Goal: Task Accomplishment & Management: Manage account settings

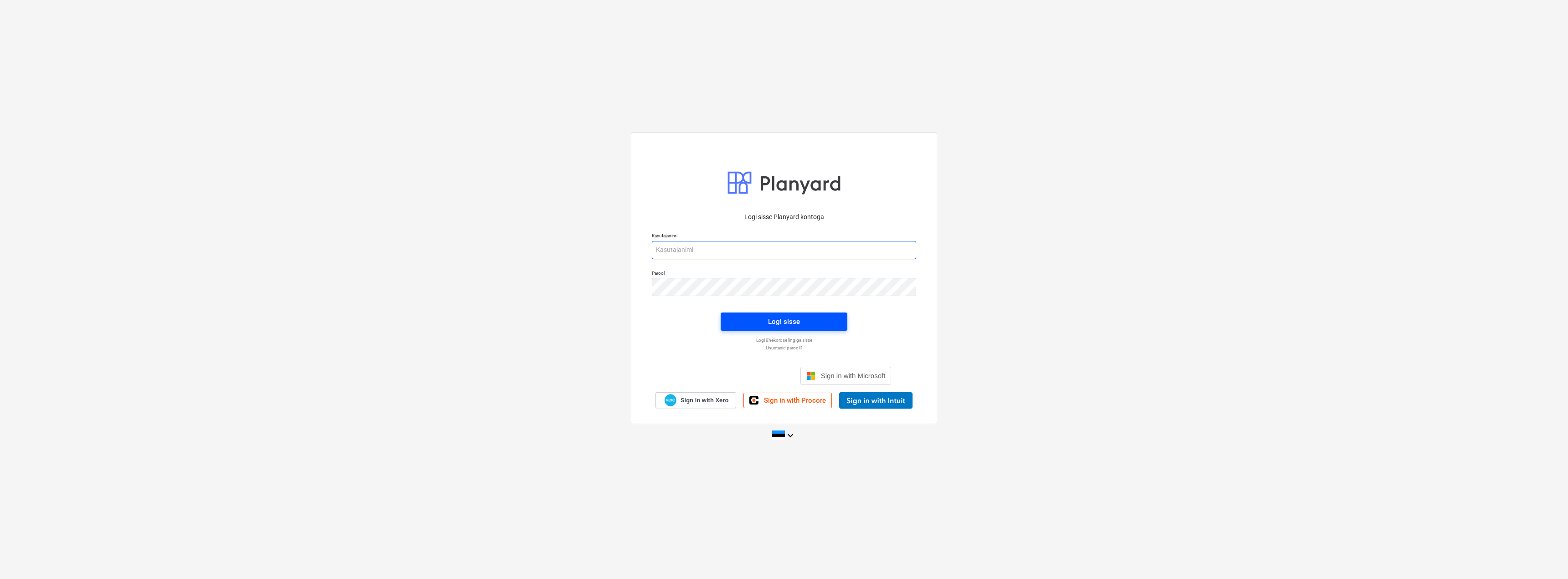
type input "[EMAIL_ADDRESS][DOMAIN_NAME]"
click at [792, 325] on div "Logi sisse" at bounding box center [784, 321] width 32 height 12
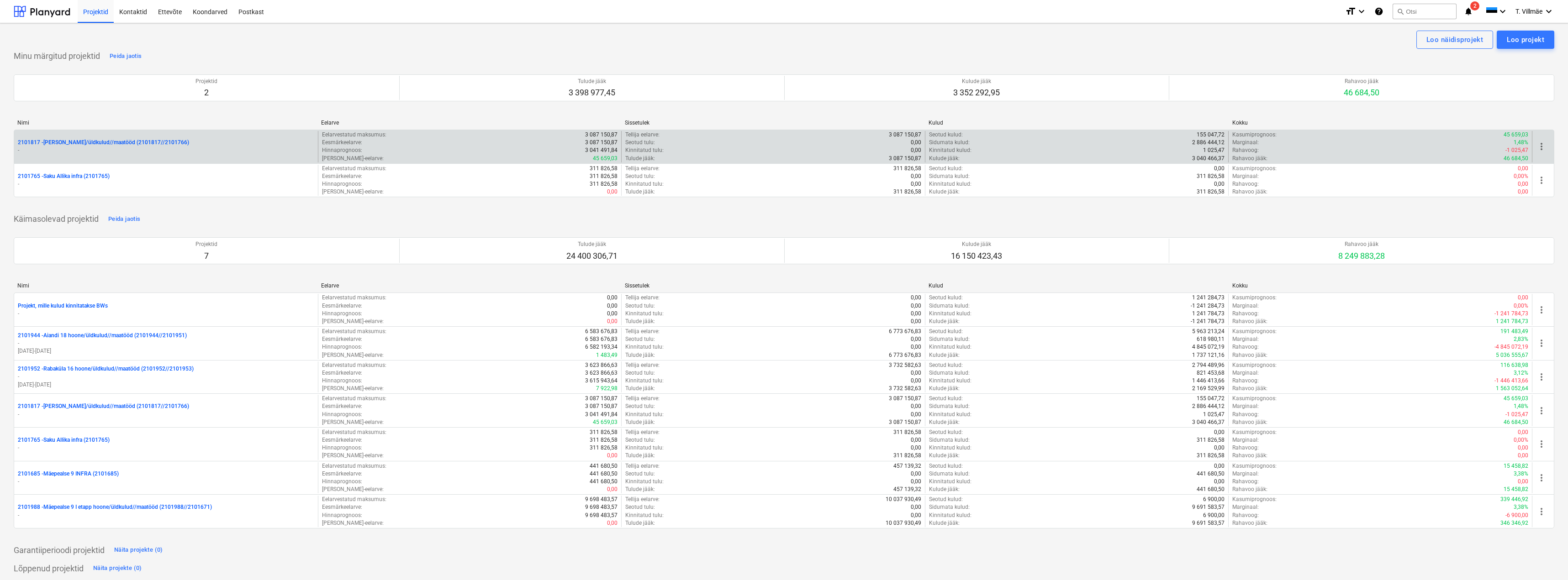
click at [76, 145] on p "2101817 - [PERSON_NAME]/üldkulud//maatööd (2101817//2101766)" at bounding box center [103, 142] width 171 height 7
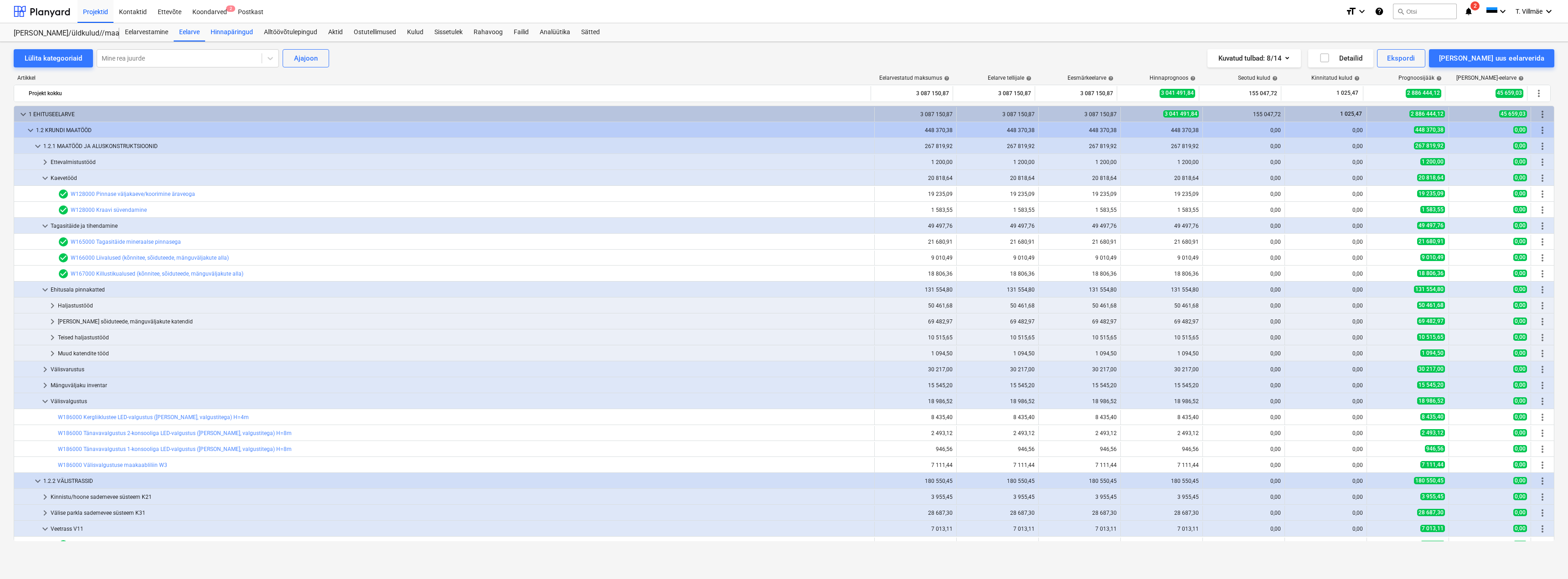
click at [234, 34] on div "Hinnapäringud" at bounding box center [232, 32] width 53 height 18
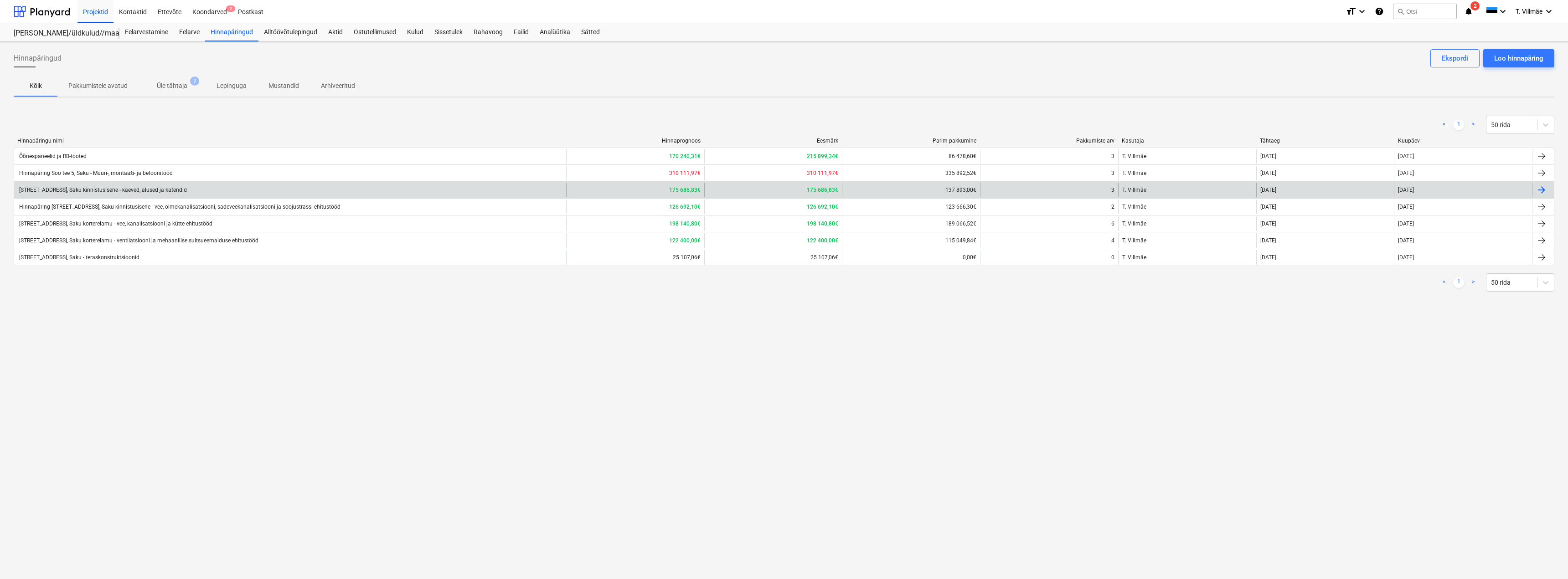
click at [95, 191] on div "[STREET_ADDRESS], Saku kinnistusisene - kaeved, alused ja katendid" at bounding box center [102, 190] width 169 height 6
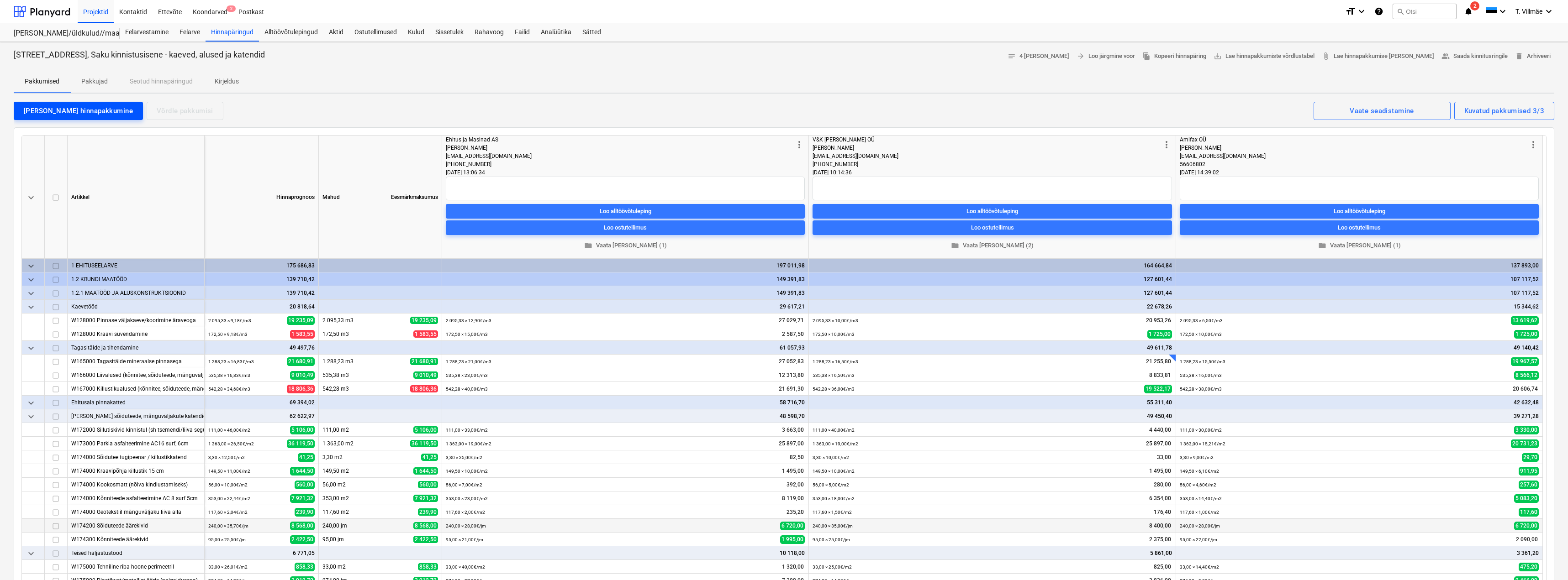
click at [41, 111] on div "[PERSON_NAME] hinnapakkumine" at bounding box center [78, 110] width 109 height 12
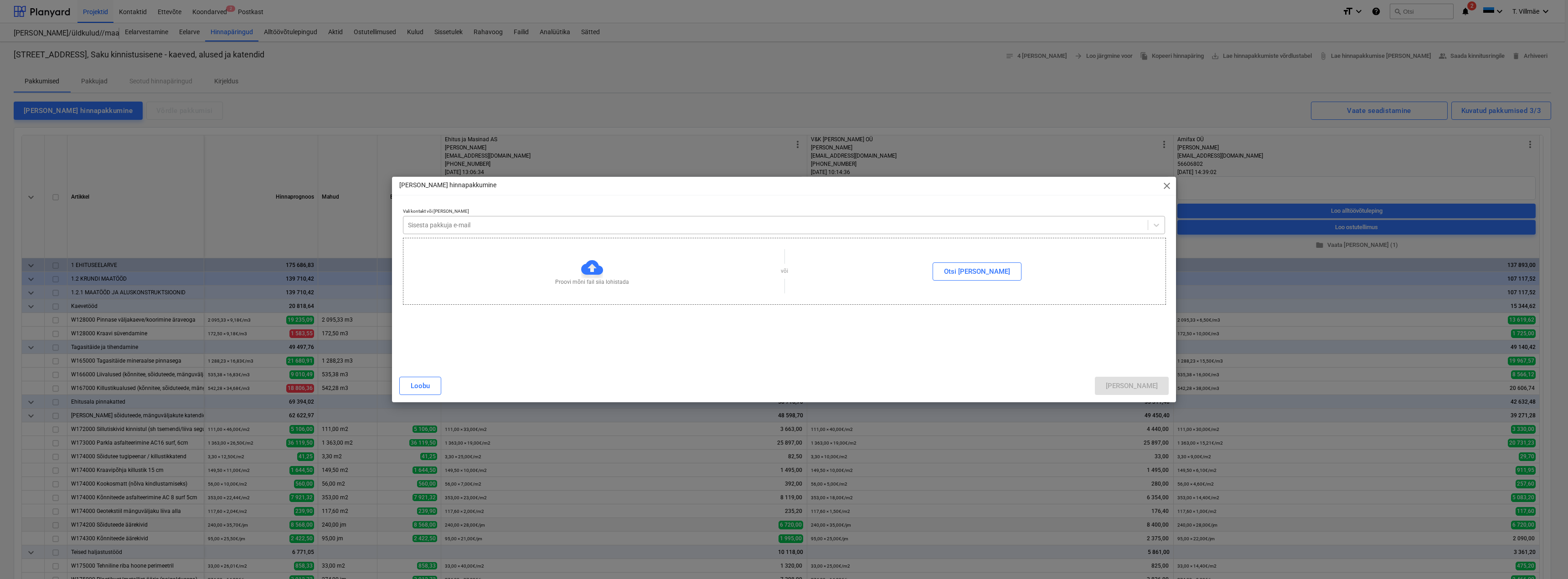
click at [448, 222] on div at bounding box center [776, 225] width 735 height 9
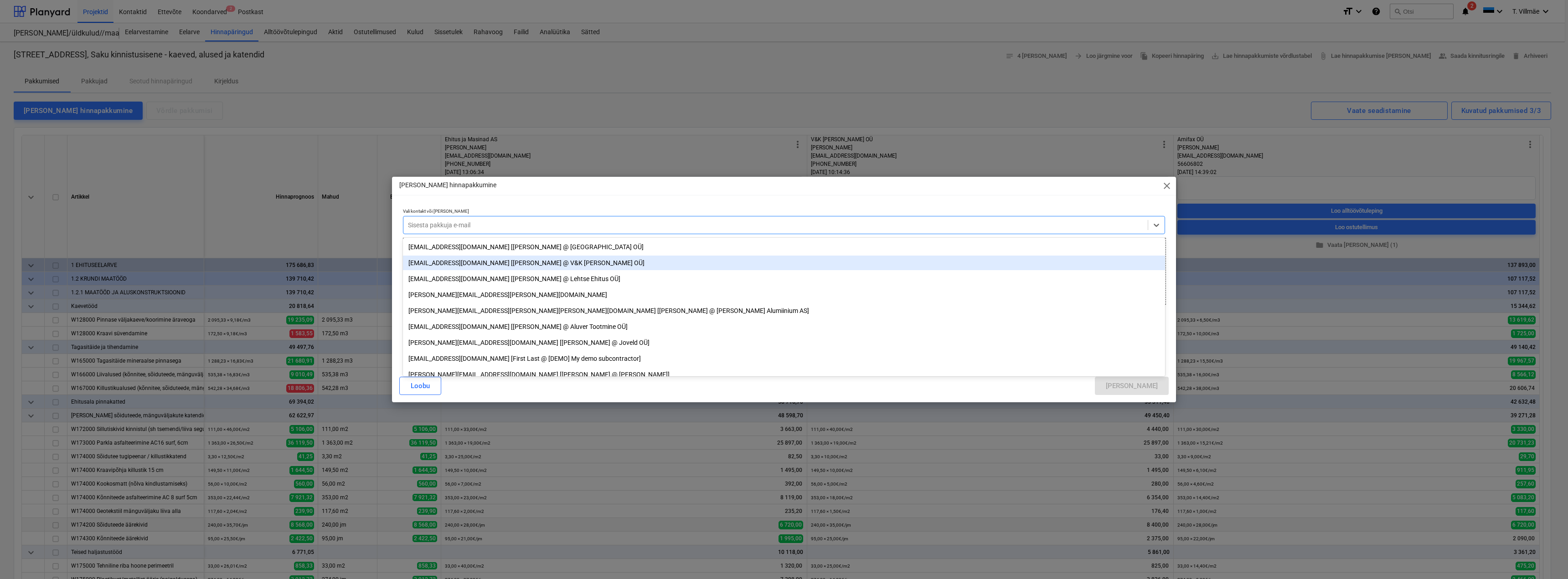
click at [434, 265] on div "[EMAIL_ADDRESS][DOMAIN_NAME] [[PERSON_NAME] @ V&K [PERSON_NAME] OÜ]" at bounding box center [784, 262] width 762 height 14
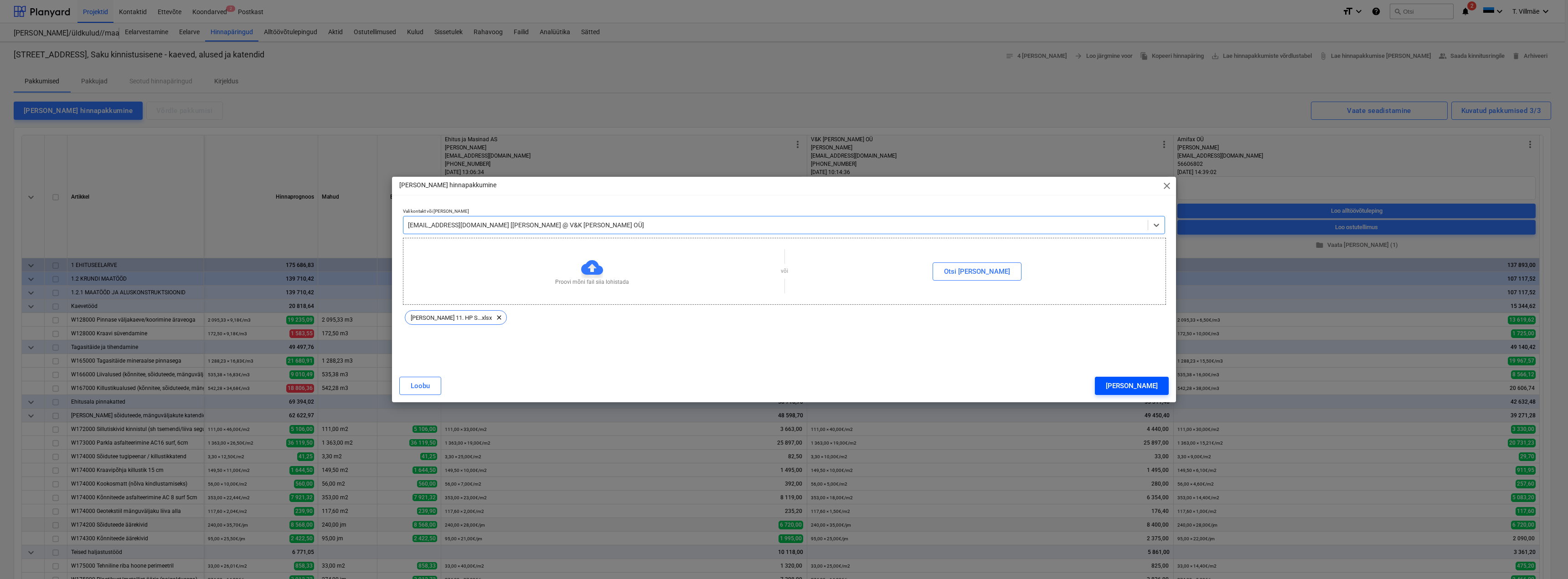
click at [1157, 385] on div "[PERSON_NAME]" at bounding box center [1132, 385] width 52 height 12
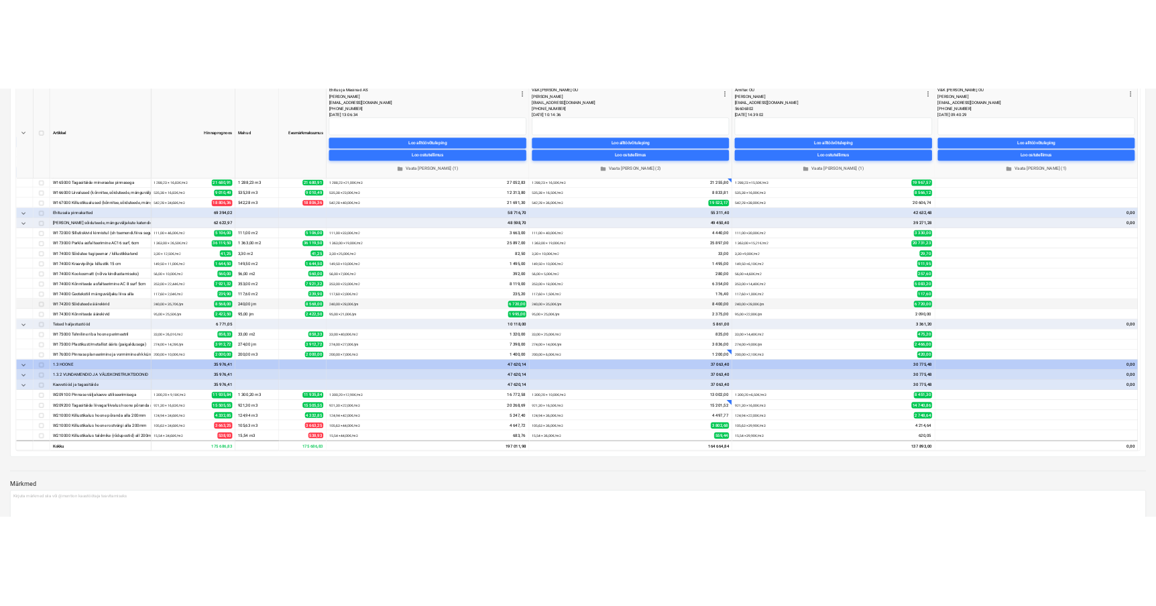
scroll to position [201, 0]
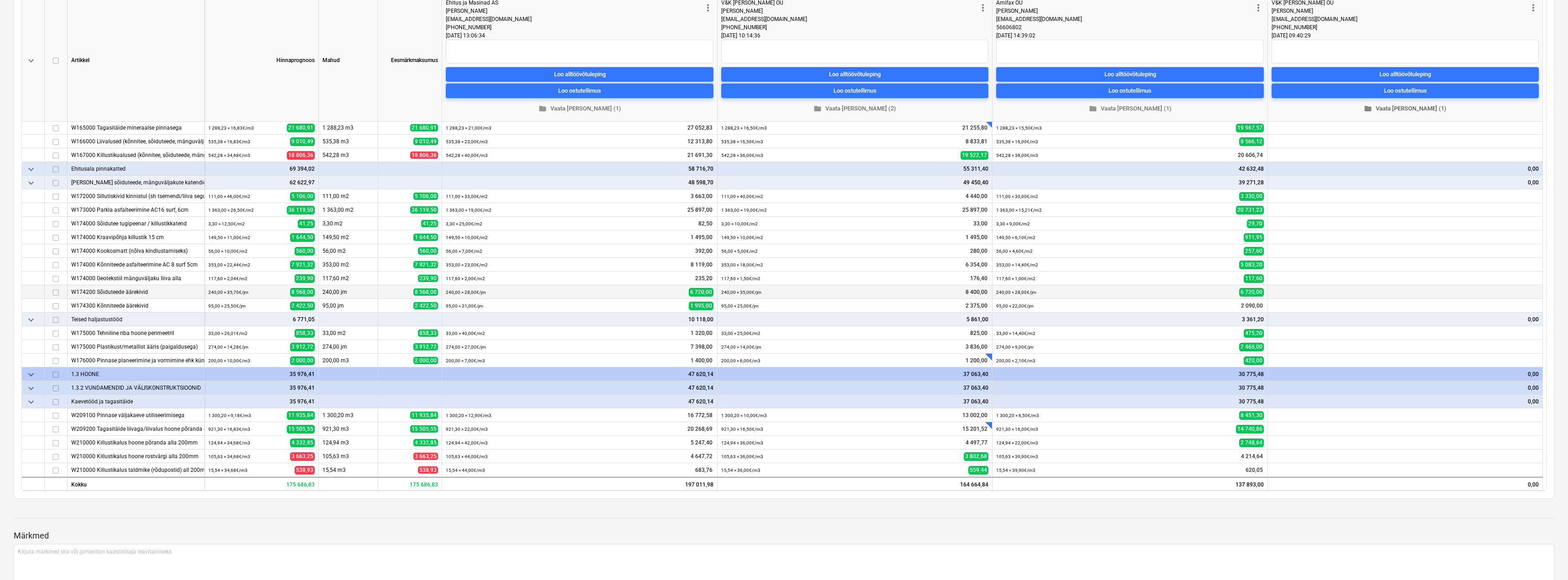
click at [1405, 113] on span "folder Vaata [PERSON_NAME] (1)" at bounding box center [1405, 108] width 260 height 10
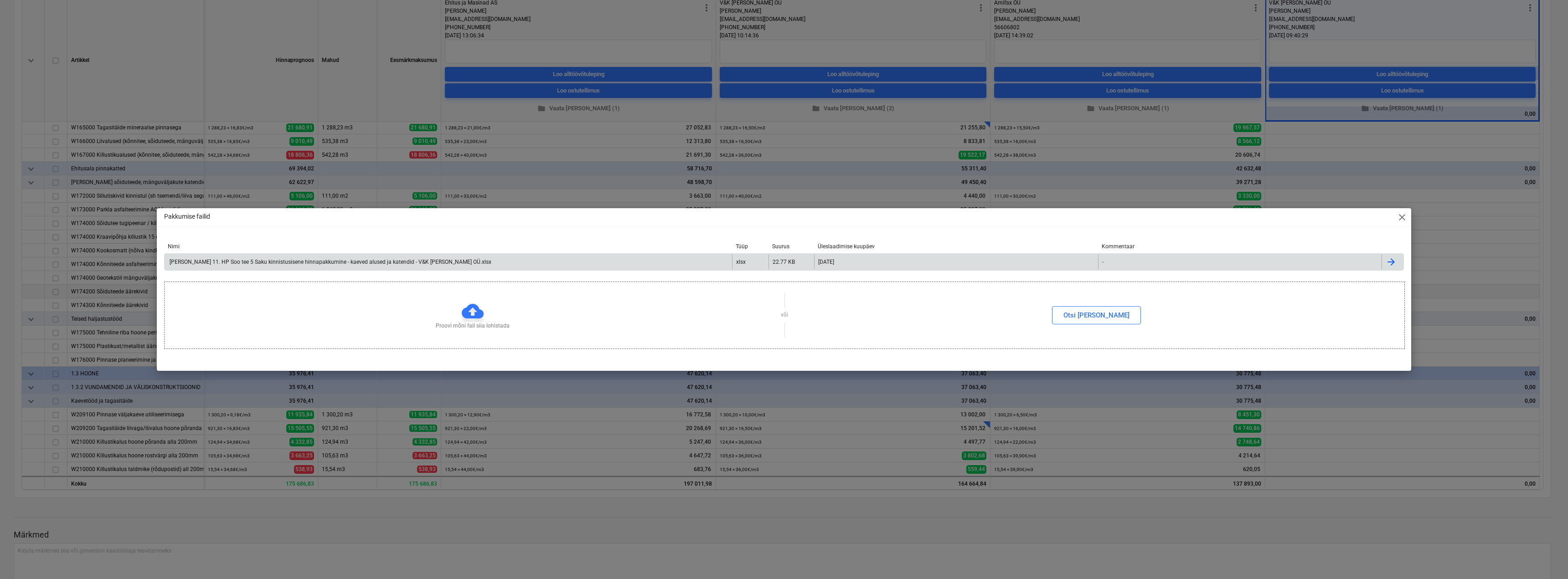
click at [377, 264] on div "[PERSON_NAME] 11. HP Soo tee 5 Saku kinnistusisene hinnapakkumine - kaeved alus…" at bounding box center [329, 262] width 323 height 6
click at [1404, 215] on span "close" at bounding box center [1402, 217] width 11 height 11
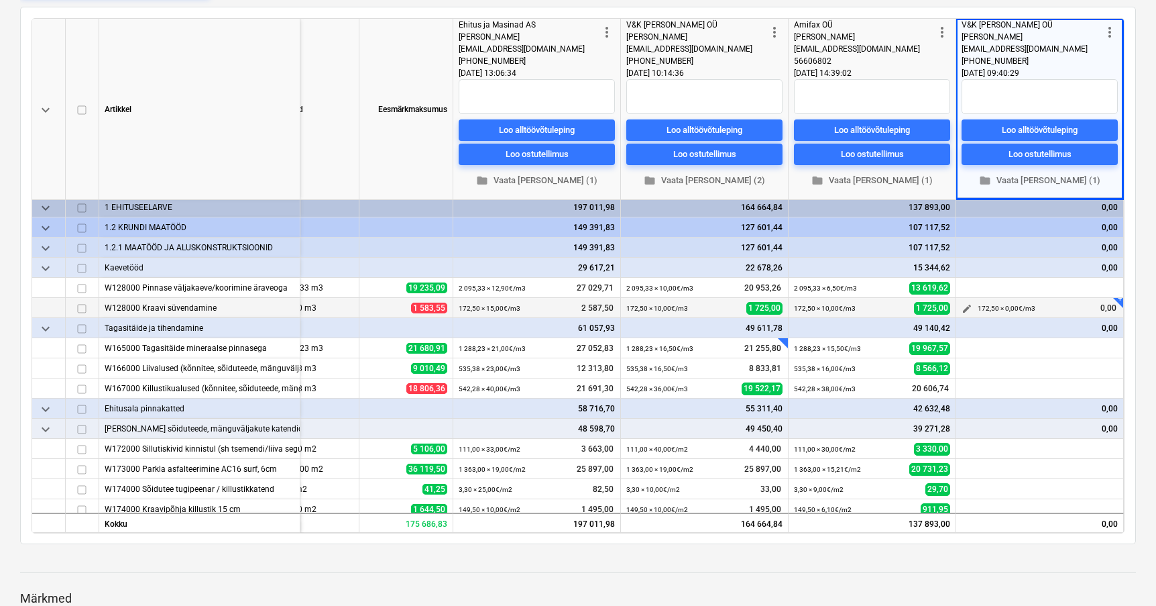
scroll to position [0, 201]
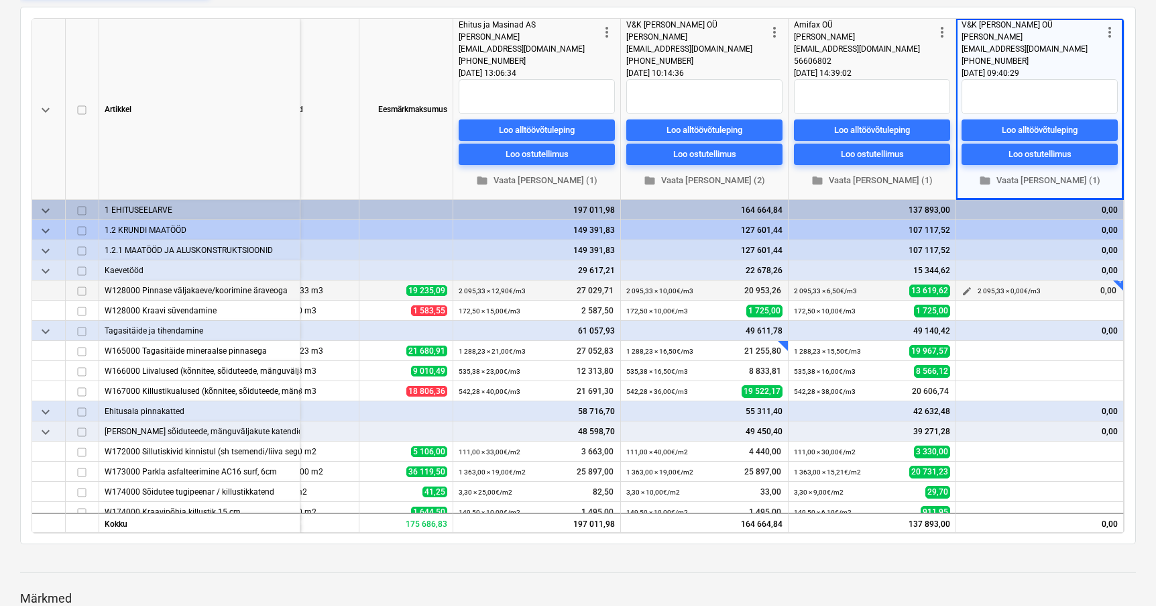
click at [965, 292] on span "edit" at bounding box center [967, 291] width 11 height 11
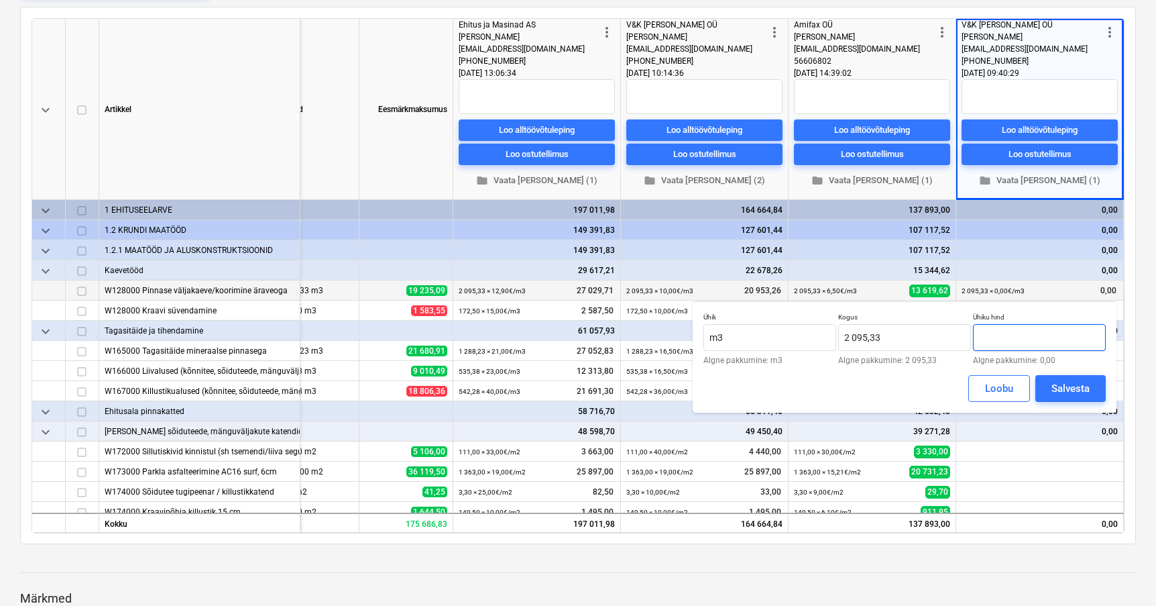
click at [1017, 339] on input "text" at bounding box center [1039, 337] width 133 height 27
type input "8,00"
click at [1075, 390] on div "Salvesta" at bounding box center [1071, 388] width 38 height 17
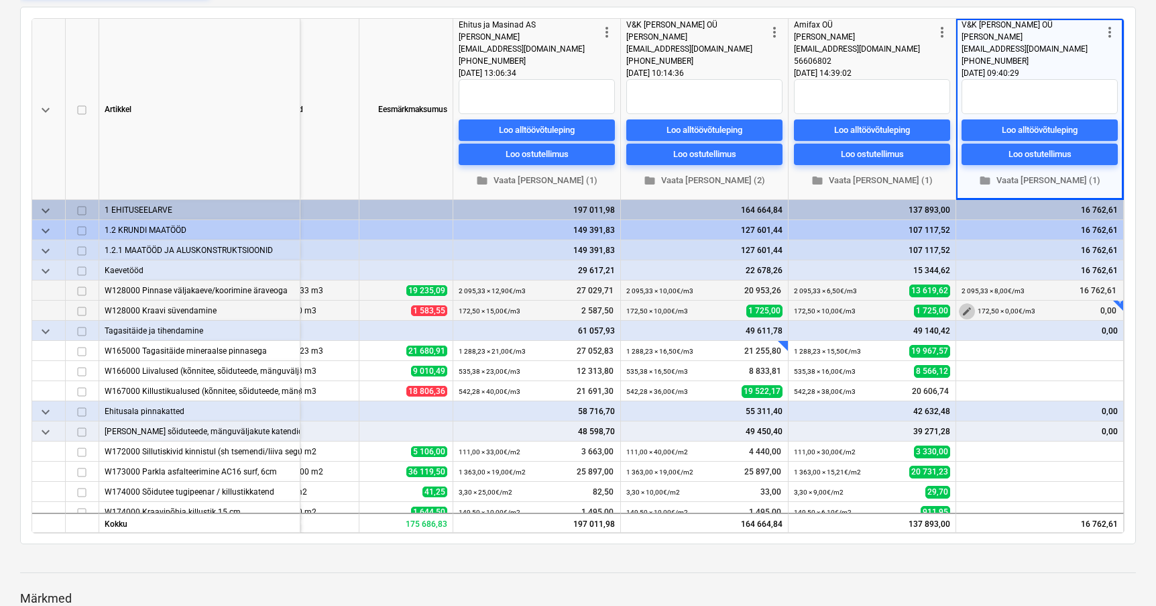
click at [966, 313] on span "edit" at bounding box center [967, 311] width 11 height 11
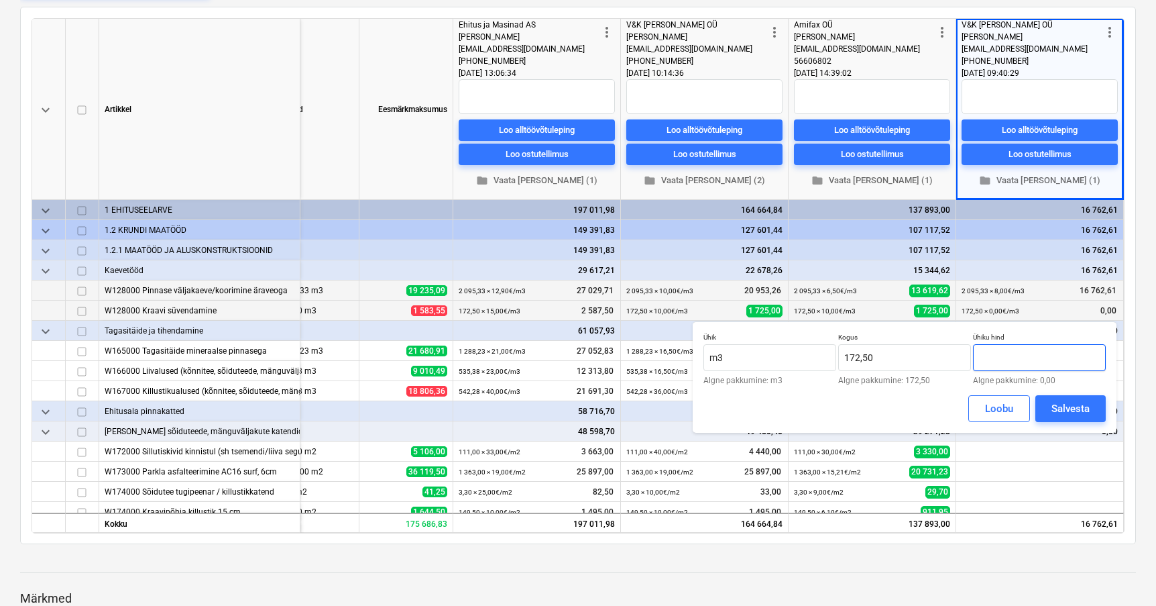
click at [1009, 355] on input "text" at bounding box center [1039, 357] width 133 height 27
type input "8,00"
click at [1061, 410] on div "Salvesta" at bounding box center [1071, 408] width 38 height 17
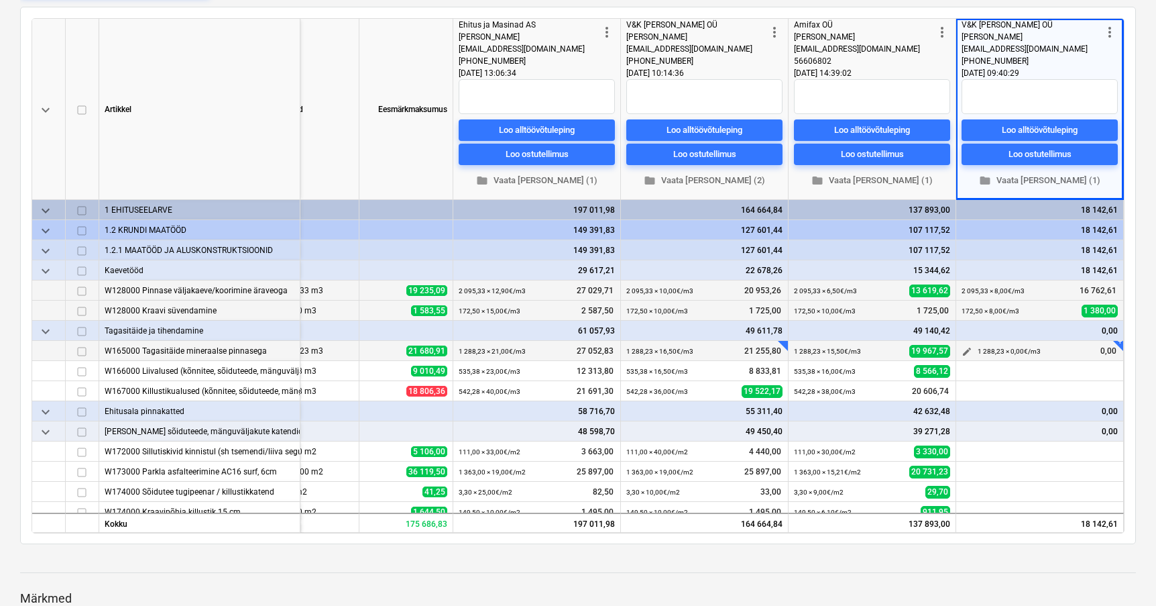
click at [966, 352] on span "edit" at bounding box center [967, 351] width 11 height 11
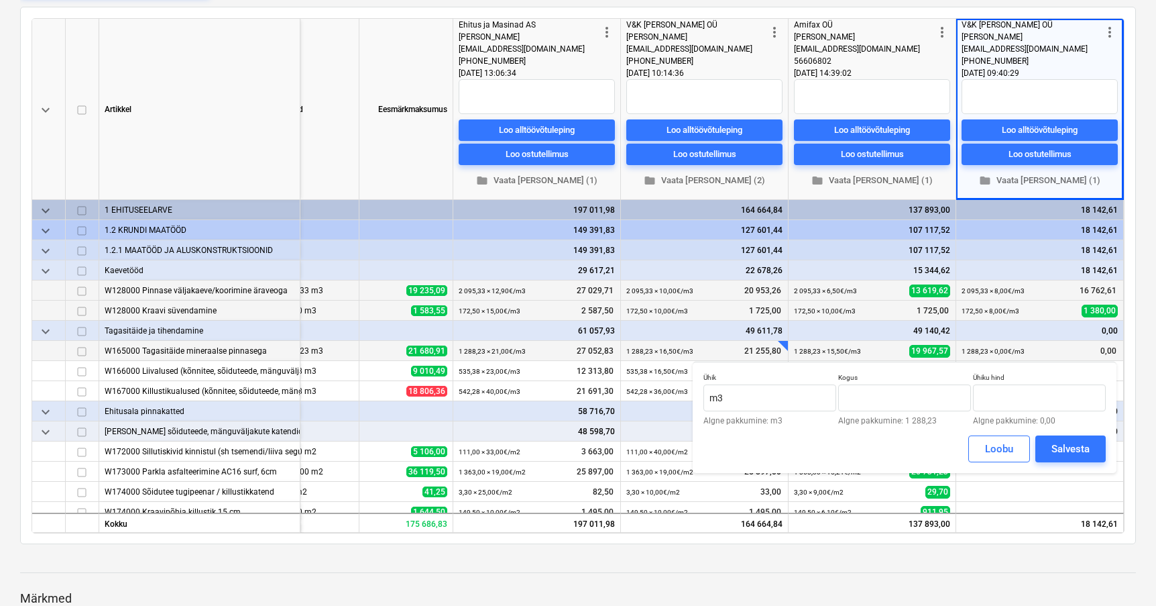
type input "1 288,23"
type input "0,00"
click at [997, 390] on input "text" at bounding box center [1039, 397] width 133 height 27
type input "15,00"
click at [1061, 445] on div "Salvesta" at bounding box center [1071, 448] width 38 height 17
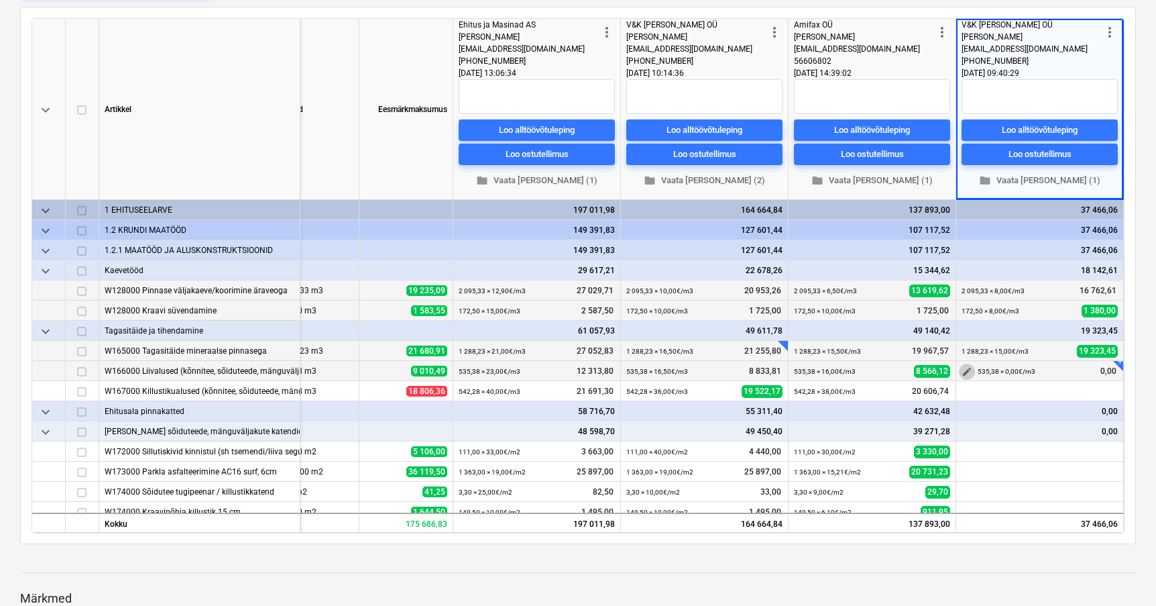
click at [966, 371] on span "edit" at bounding box center [967, 371] width 11 height 11
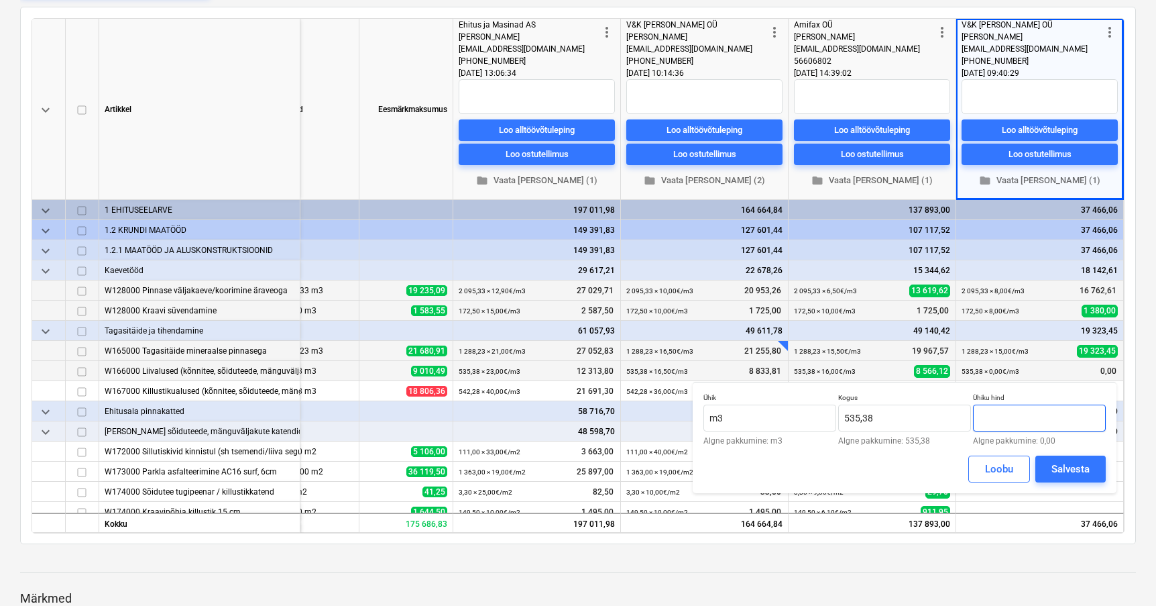
click at [1007, 425] on input "text" at bounding box center [1039, 417] width 133 height 27
type input "15,00"
click at [1063, 471] on div "Salvesta" at bounding box center [1071, 468] width 38 height 17
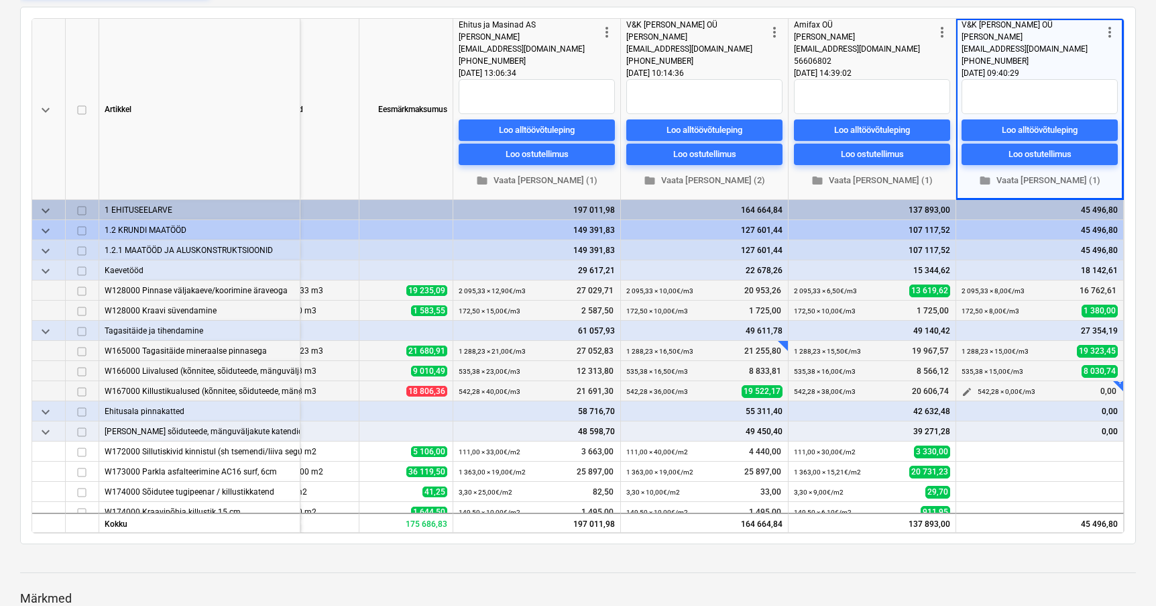
click at [965, 391] on span "edit" at bounding box center [967, 391] width 11 height 11
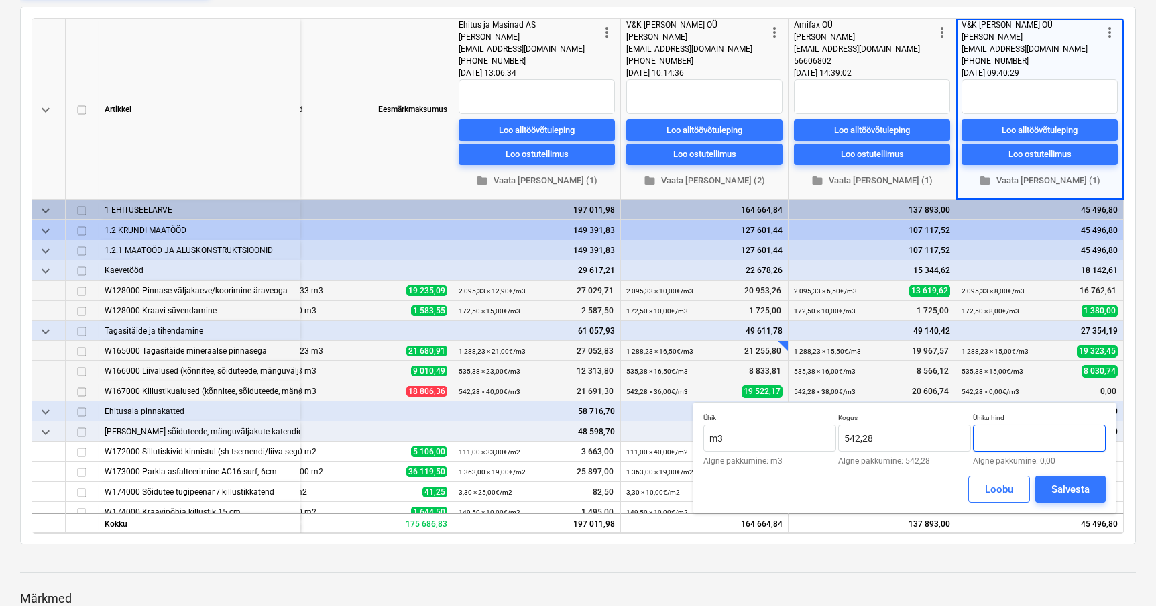
click at [1001, 435] on input "text" at bounding box center [1039, 438] width 133 height 27
type input "35,00"
click at [1062, 496] on div "Salvesta" at bounding box center [1071, 488] width 38 height 17
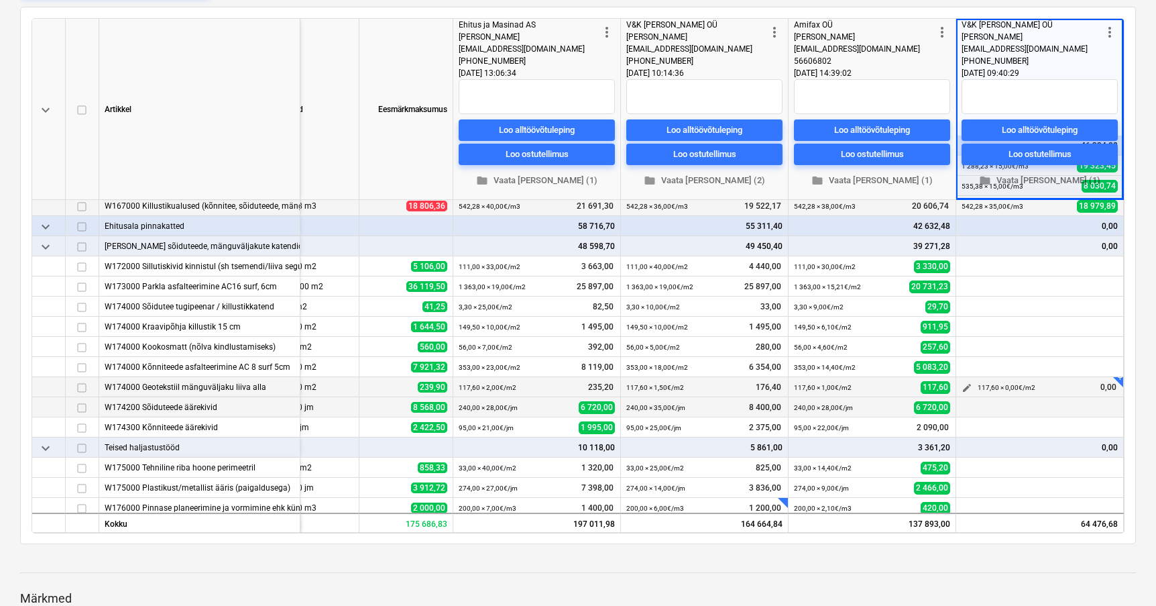
scroll to position [201, 201]
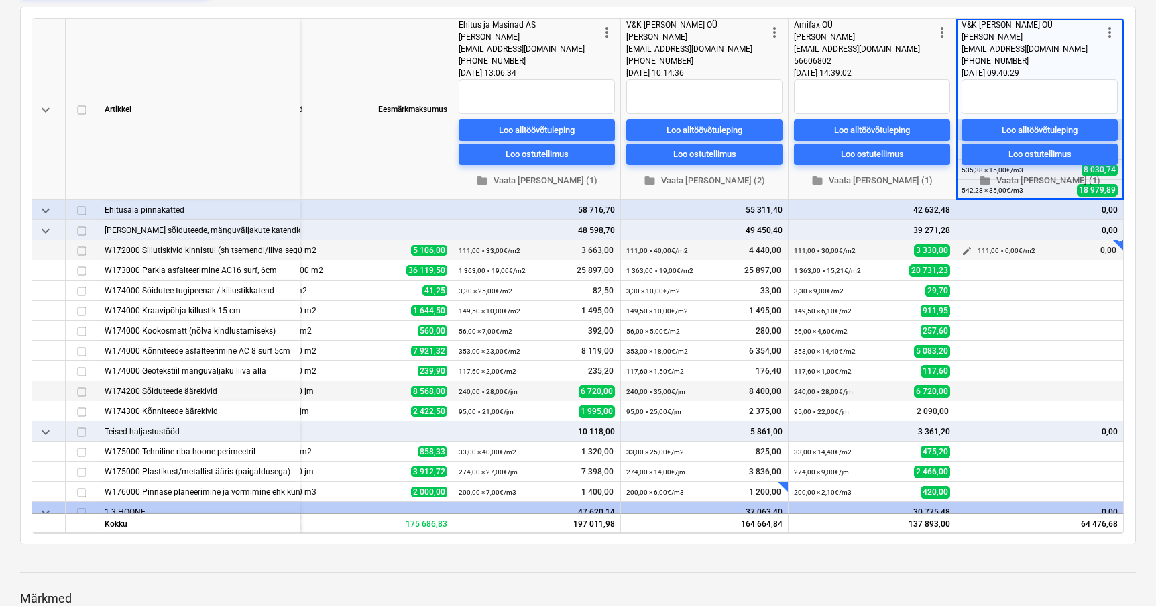
click at [962, 248] on span "edit" at bounding box center [967, 250] width 11 height 11
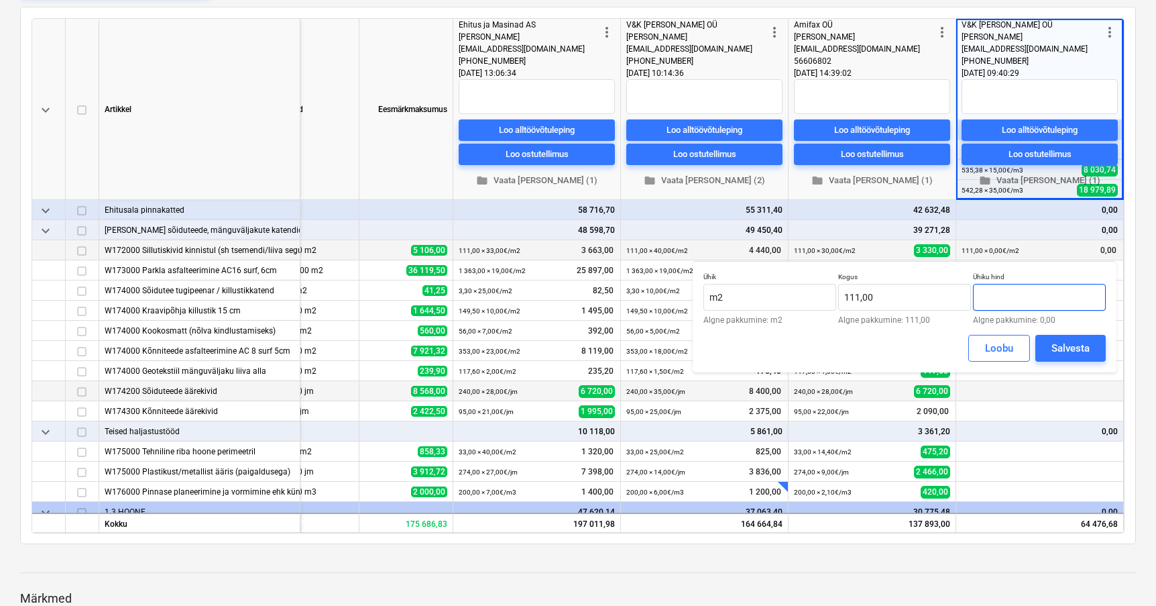
click at [1018, 295] on input "text" at bounding box center [1039, 297] width 133 height 27
type input "33,00"
click at [1068, 346] on div "Salvesta" at bounding box center [1071, 347] width 38 height 17
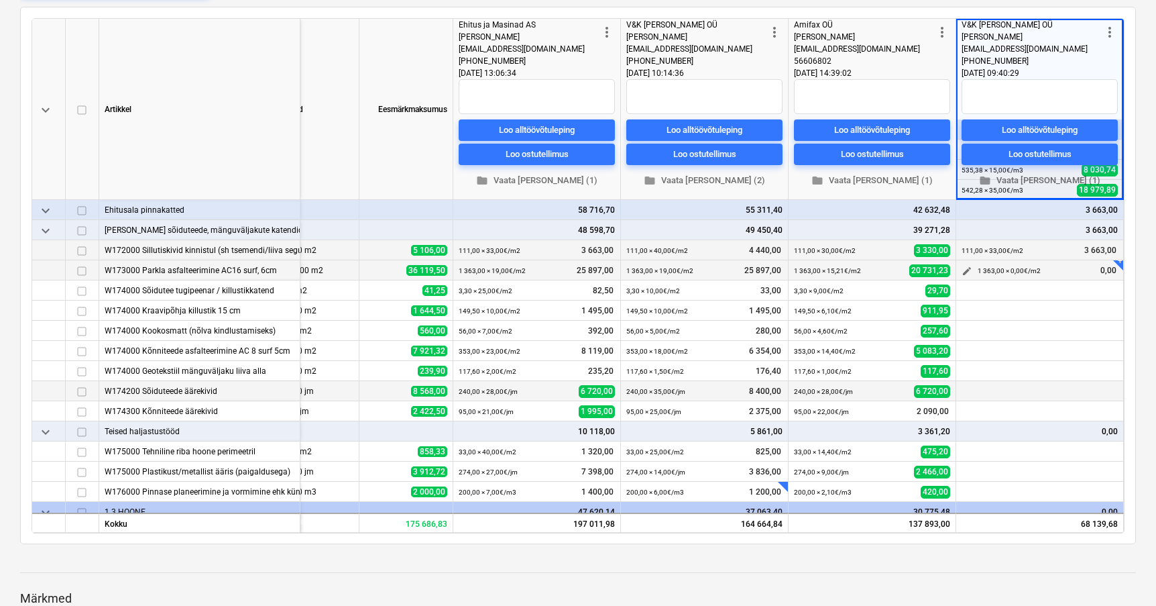
click at [962, 272] on span "edit" at bounding box center [967, 271] width 11 height 11
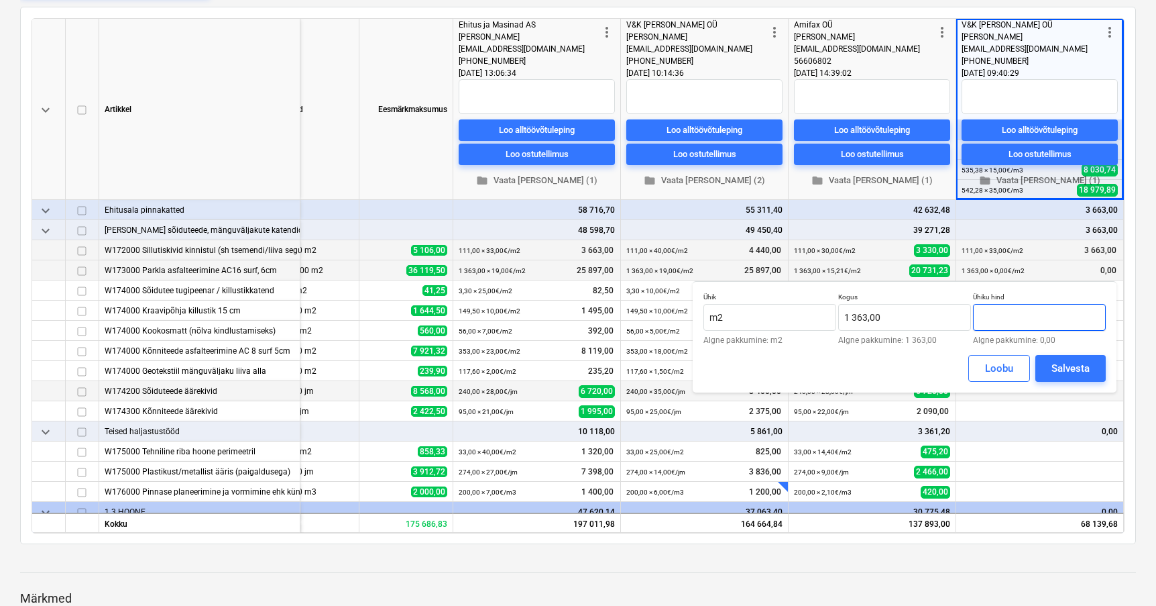
click at [1005, 316] on input "text" at bounding box center [1039, 317] width 133 height 27
type input "14,70"
click at [1080, 369] on div "Salvesta" at bounding box center [1071, 367] width 38 height 17
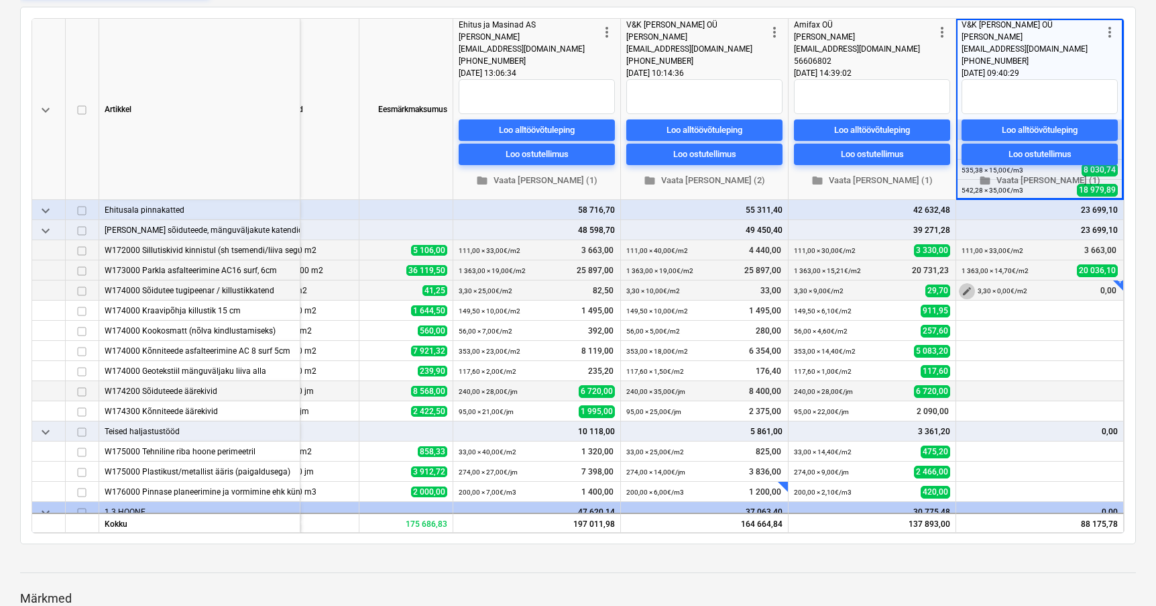
click at [962, 292] on span "edit" at bounding box center [967, 291] width 11 height 11
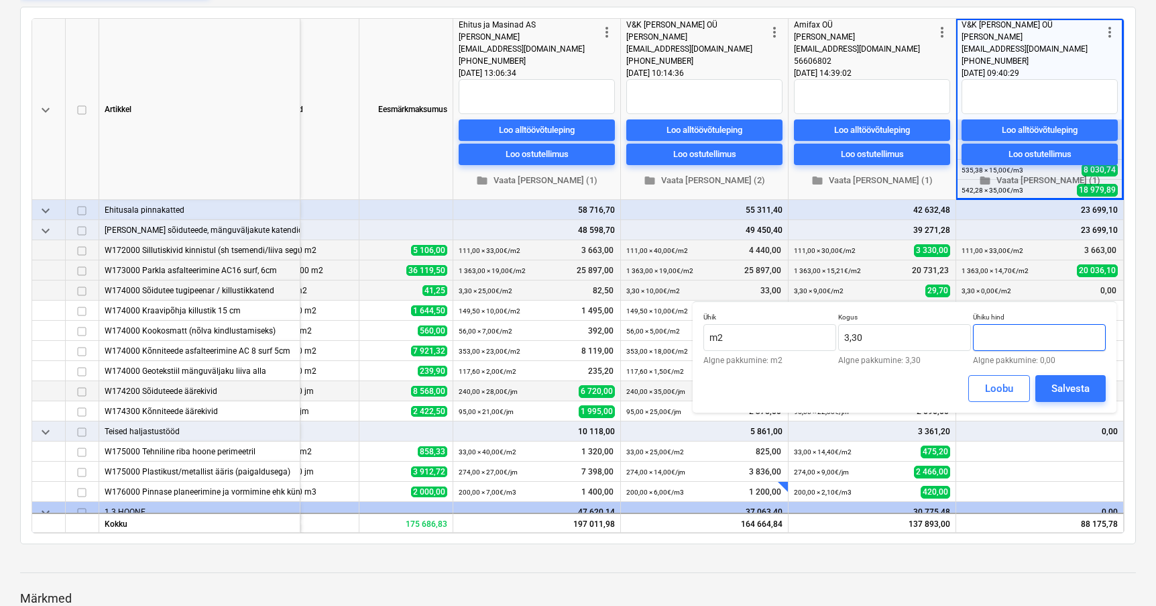
click at [1011, 330] on input "text" at bounding box center [1039, 337] width 133 height 27
type input "9,00"
click at [1071, 388] on div "Salvesta" at bounding box center [1071, 388] width 38 height 17
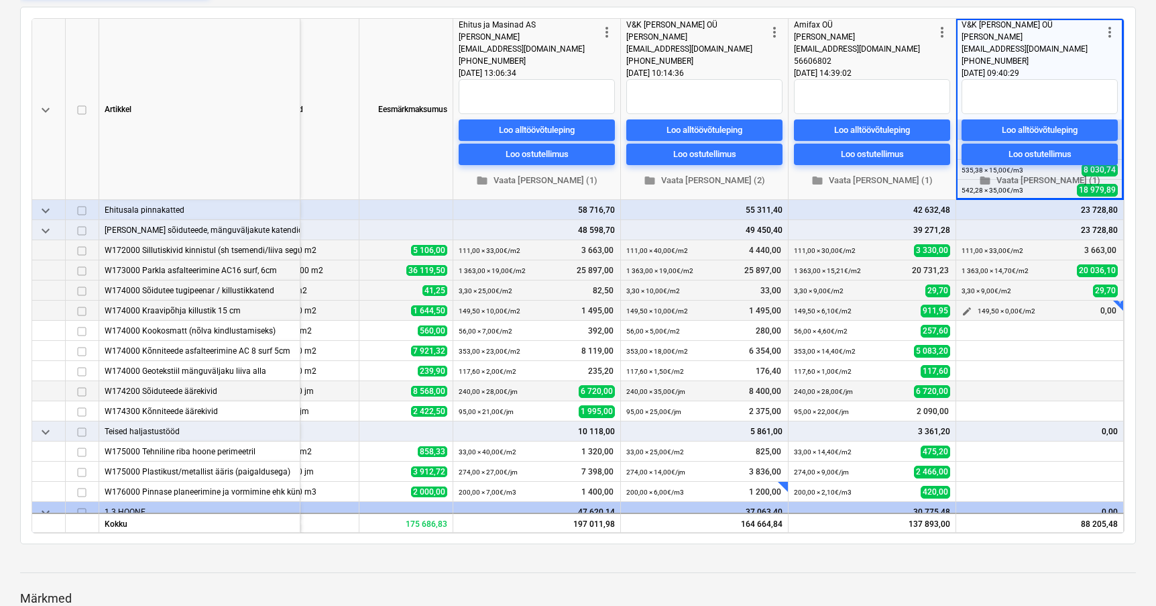
click at [962, 311] on span "edit" at bounding box center [967, 311] width 11 height 11
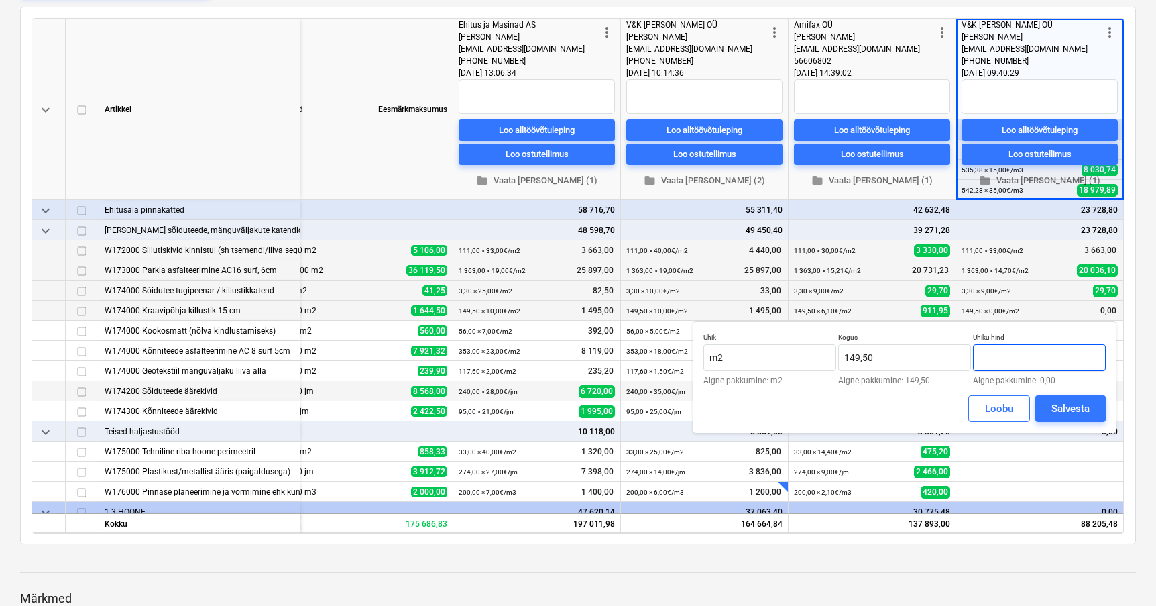
click at [1011, 353] on input "text" at bounding box center [1039, 357] width 133 height 27
type input "6,00"
click at [1082, 410] on div "Salvesta" at bounding box center [1071, 408] width 38 height 17
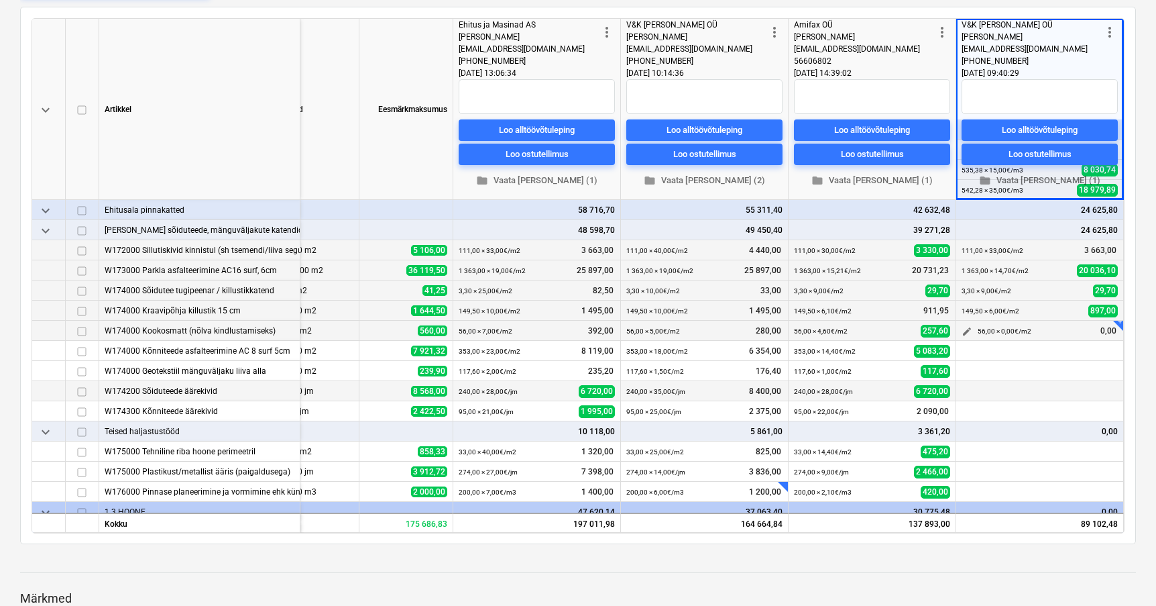
click at [962, 329] on span "edit" at bounding box center [967, 331] width 11 height 11
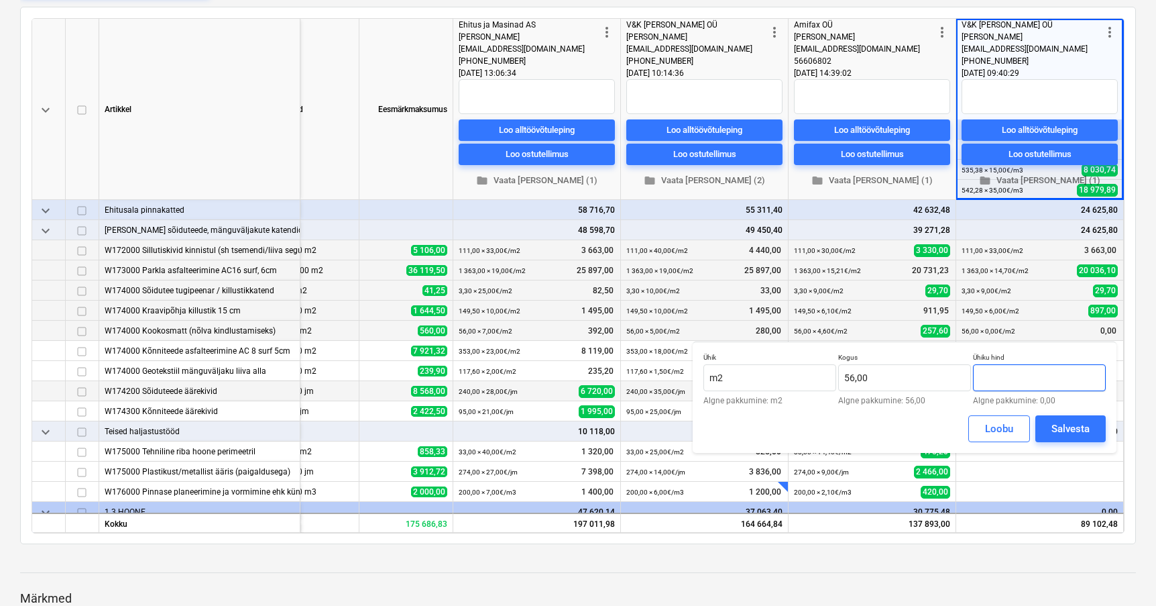
click at [1001, 378] on input "text" at bounding box center [1039, 377] width 133 height 27
type input "4,00"
click at [1064, 427] on div "Salvesta" at bounding box center [1071, 428] width 38 height 17
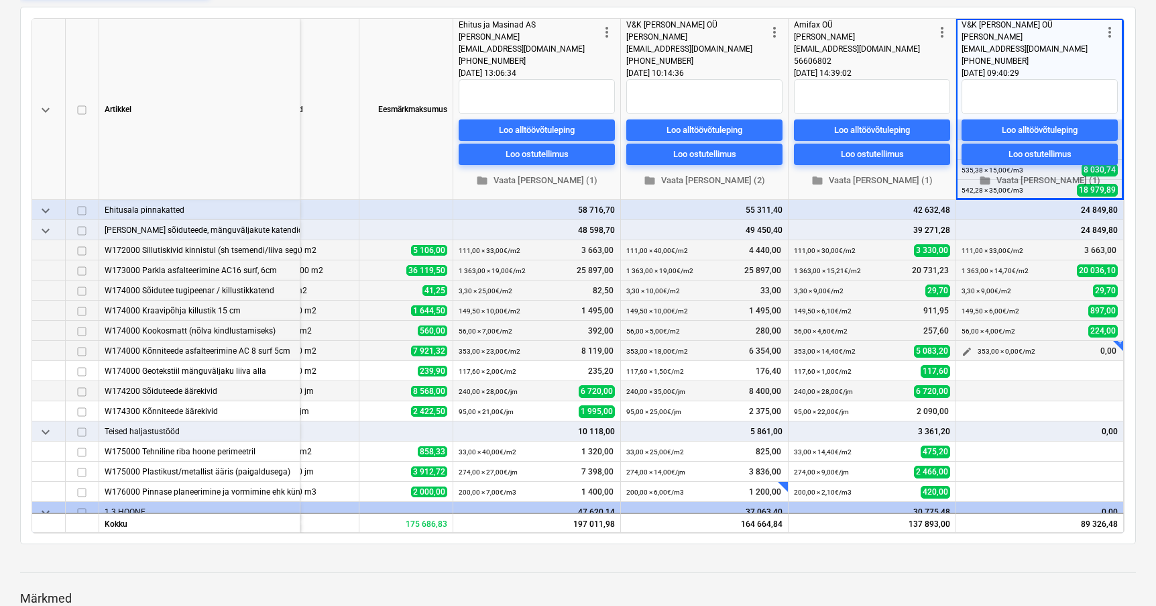
click at [965, 349] on span "edit" at bounding box center [967, 351] width 11 height 11
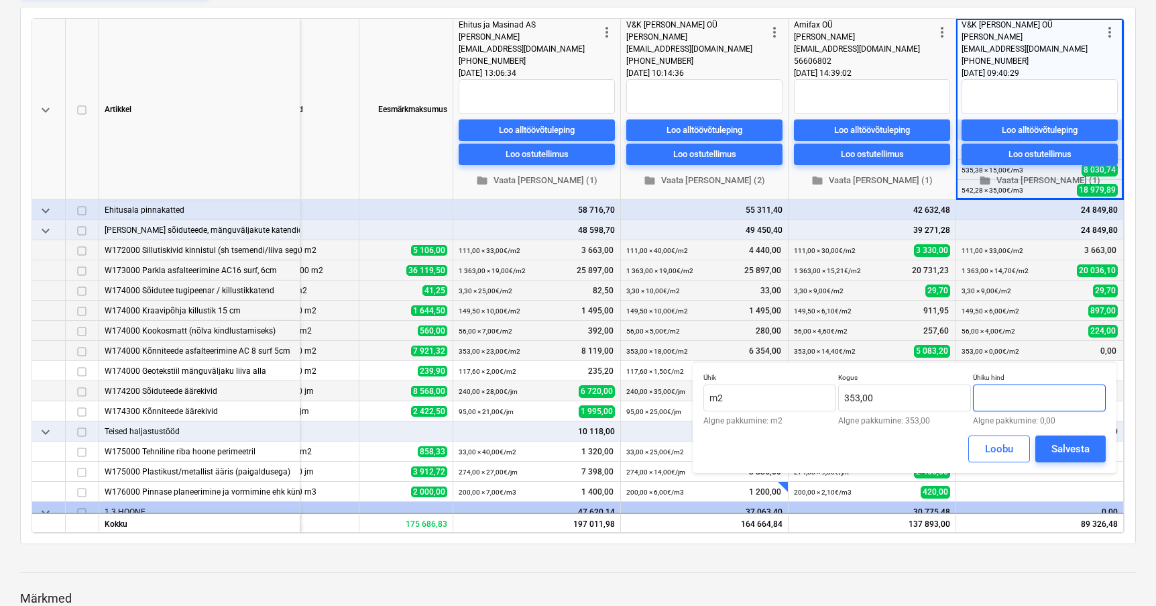
click at [1011, 392] on input "text" at bounding box center [1039, 397] width 133 height 27
type input "13,00"
click at [1060, 450] on div "Salvesta" at bounding box center [1071, 448] width 38 height 17
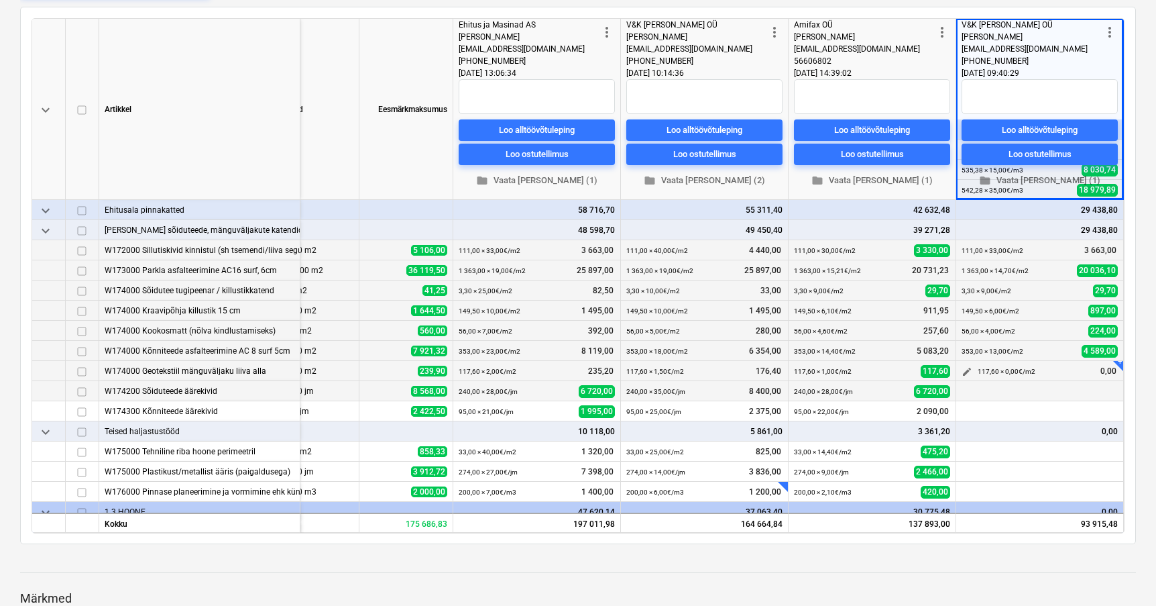
click at [966, 368] on span "edit" at bounding box center [967, 371] width 11 height 11
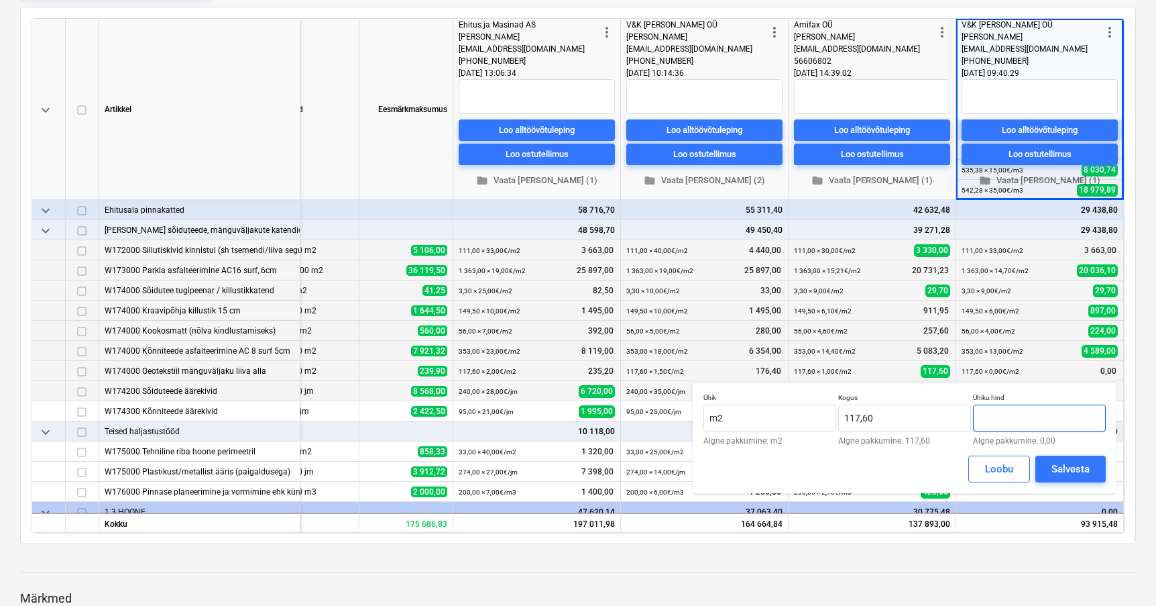
click at [1019, 424] on input "text" at bounding box center [1039, 417] width 133 height 27
type input "1,00"
click at [1070, 467] on div "Salvesta" at bounding box center [1071, 468] width 38 height 17
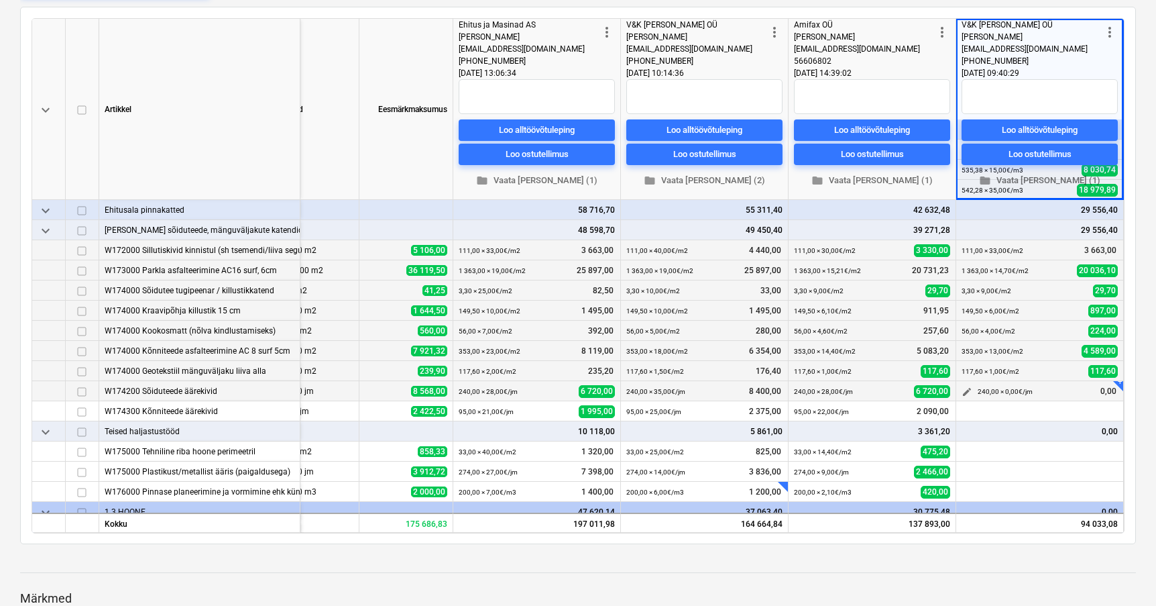
click at [962, 394] on span "edit" at bounding box center [967, 391] width 11 height 11
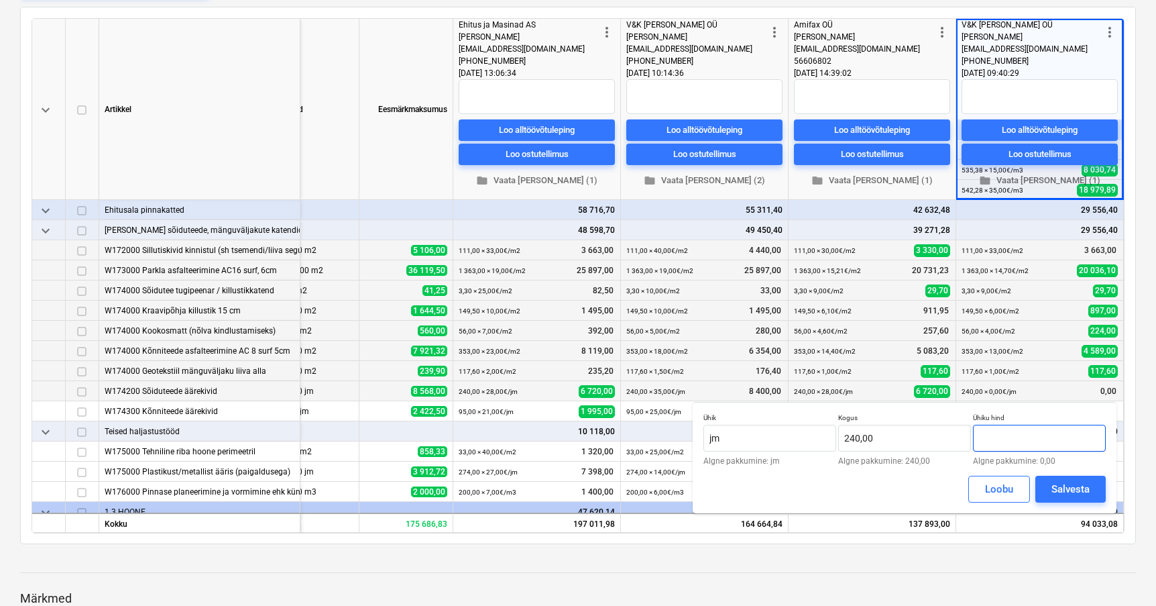
click at [1004, 436] on input "text" at bounding box center [1039, 438] width 133 height 27
type input "30,00"
click at [1060, 483] on div "Salvesta" at bounding box center [1071, 488] width 38 height 17
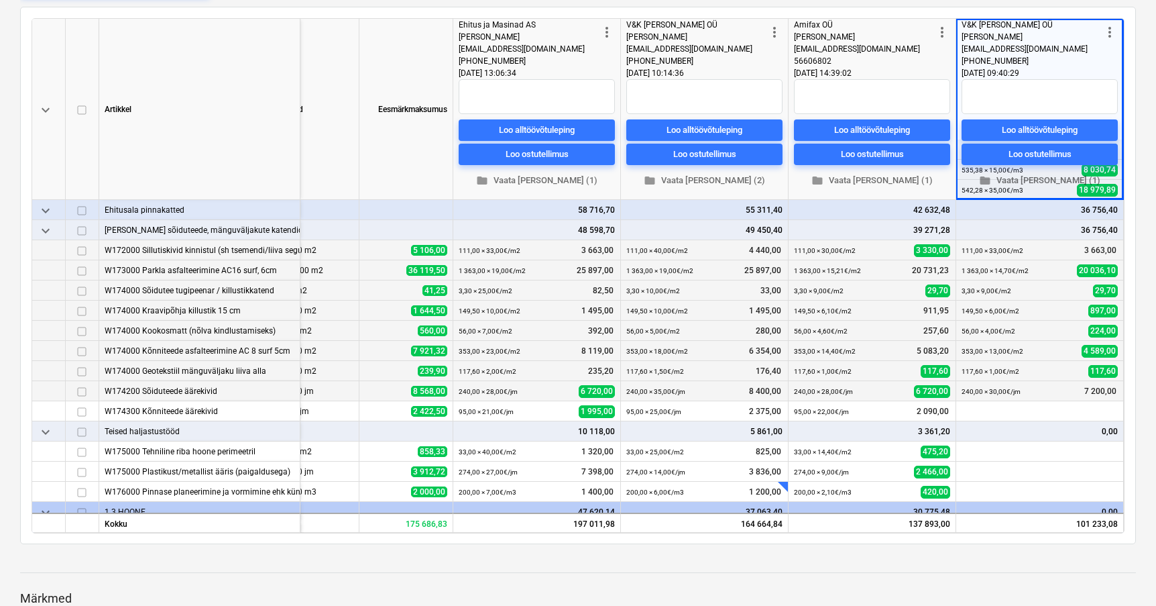
scroll to position [268, 201]
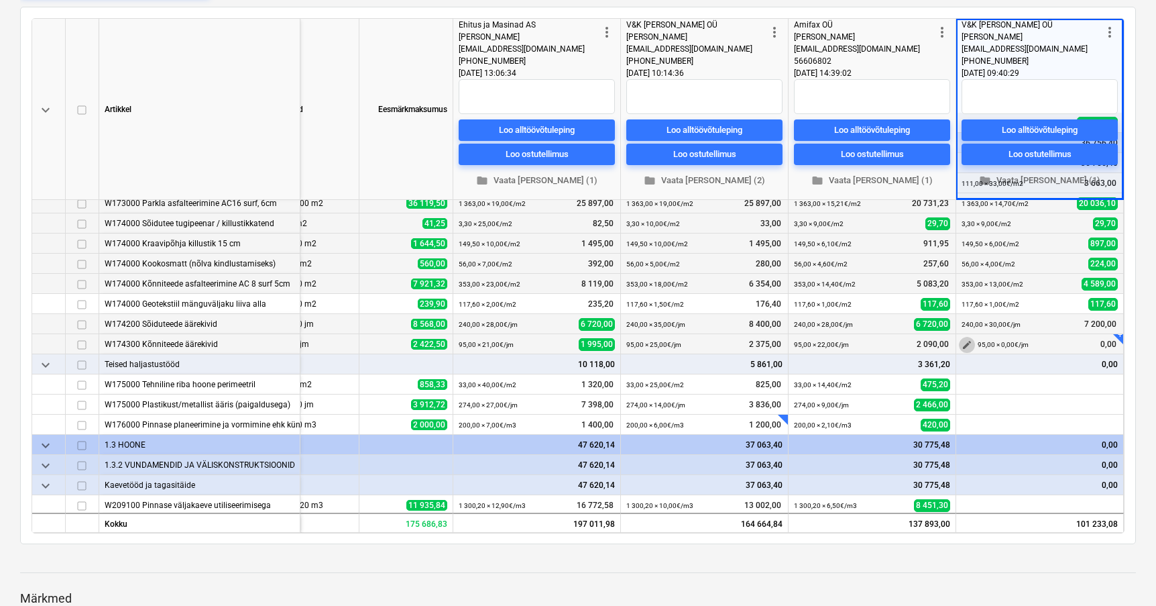
click at [962, 343] on span "edit" at bounding box center [967, 344] width 11 height 11
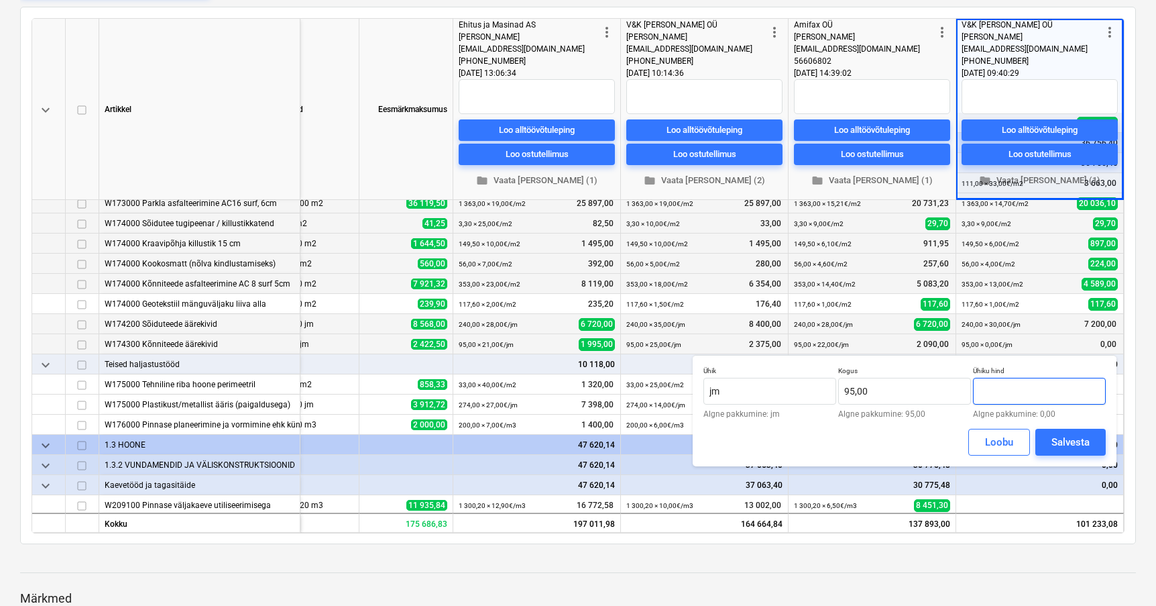
click at [1007, 398] on input "text" at bounding box center [1039, 391] width 133 height 27
type input "20,00"
click at [1063, 438] on div "Salvesta" at bounding box center [1071, 441] width 38 height 17
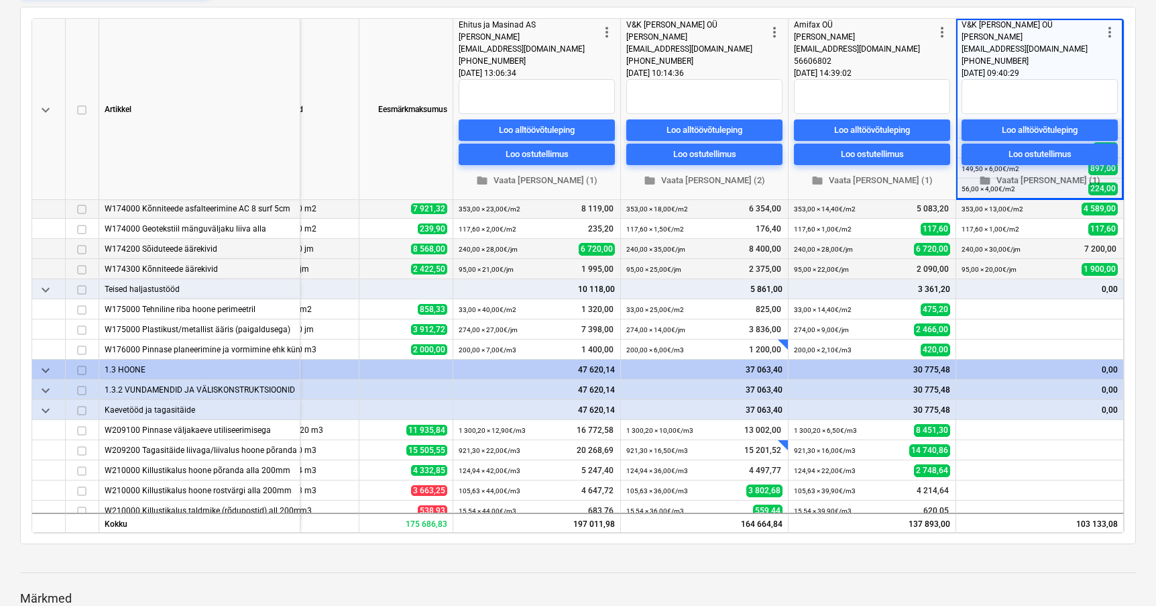
scroll to position [356, 201]
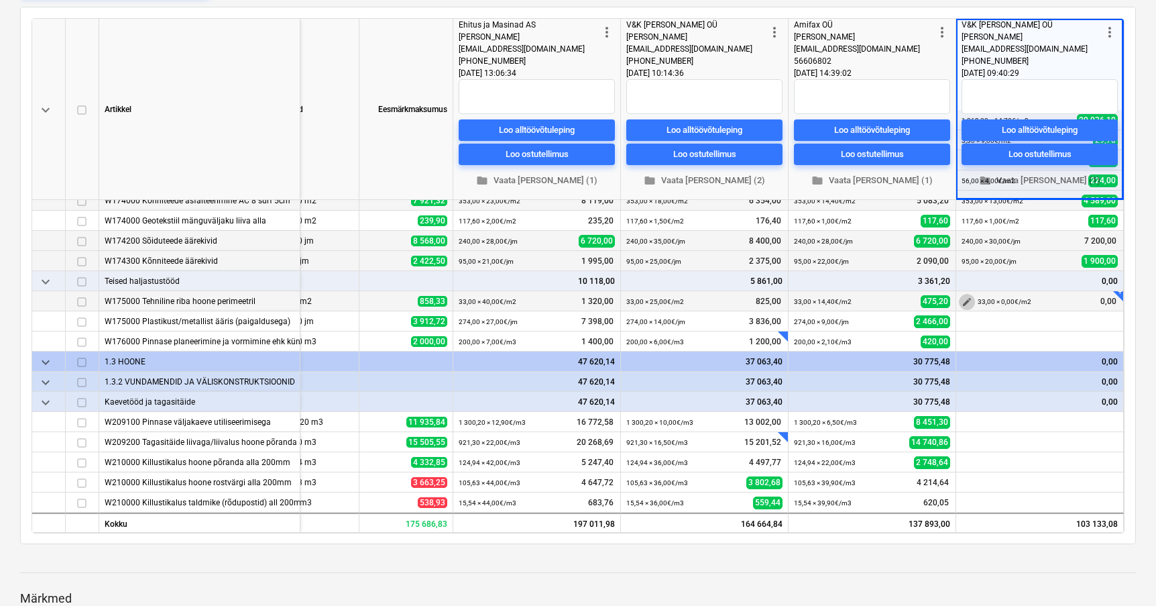
click at [963, 296] on span "edit" at bounding box center [967, 301] width 11 height 11
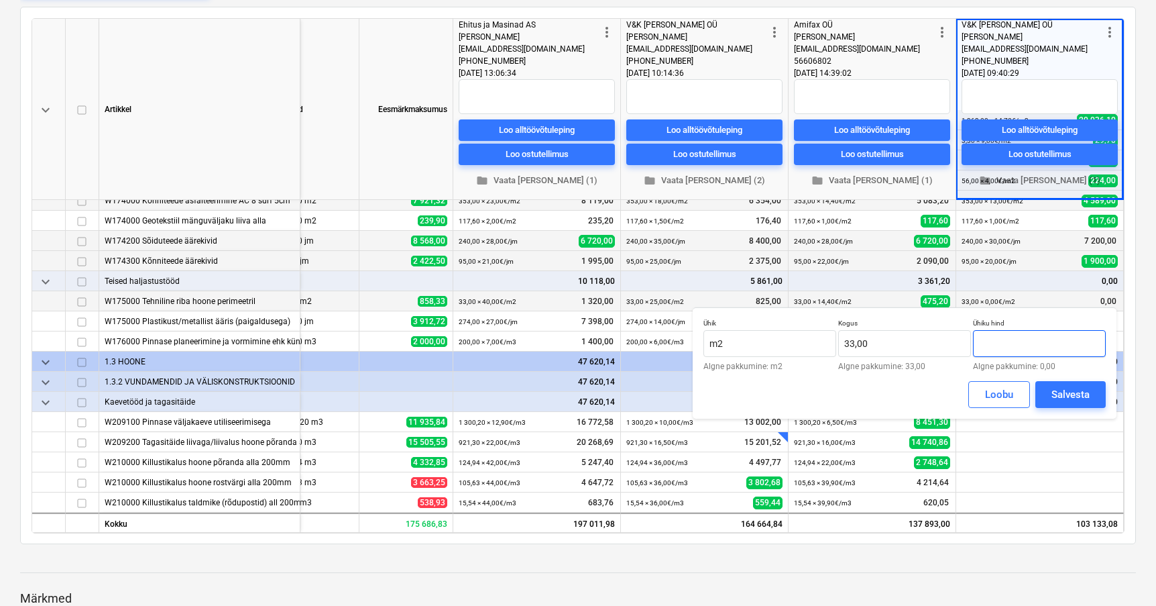
click at [1009, 340] on input "text" at bounding box center [1039, 343] width 133 height 27
type input "20,00"
click at [1073, 396] on div "Salvesta" at bounding box center [1071, 394] width 38 height 17
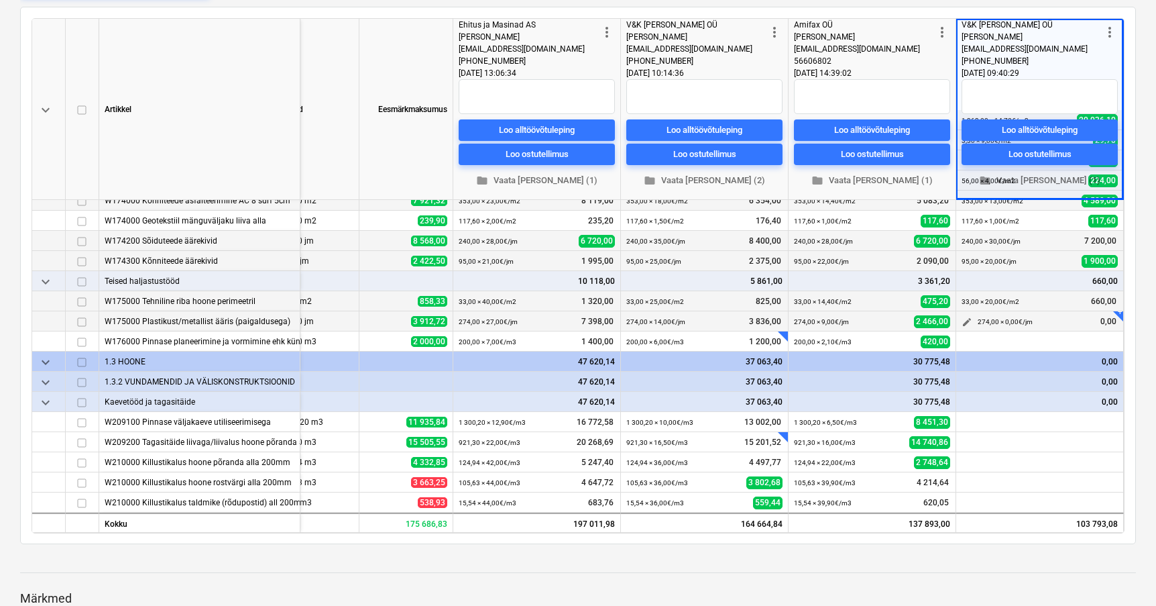
click at [962, 317] on span "edit" at bounding box center [967, 322] width 11 height 11
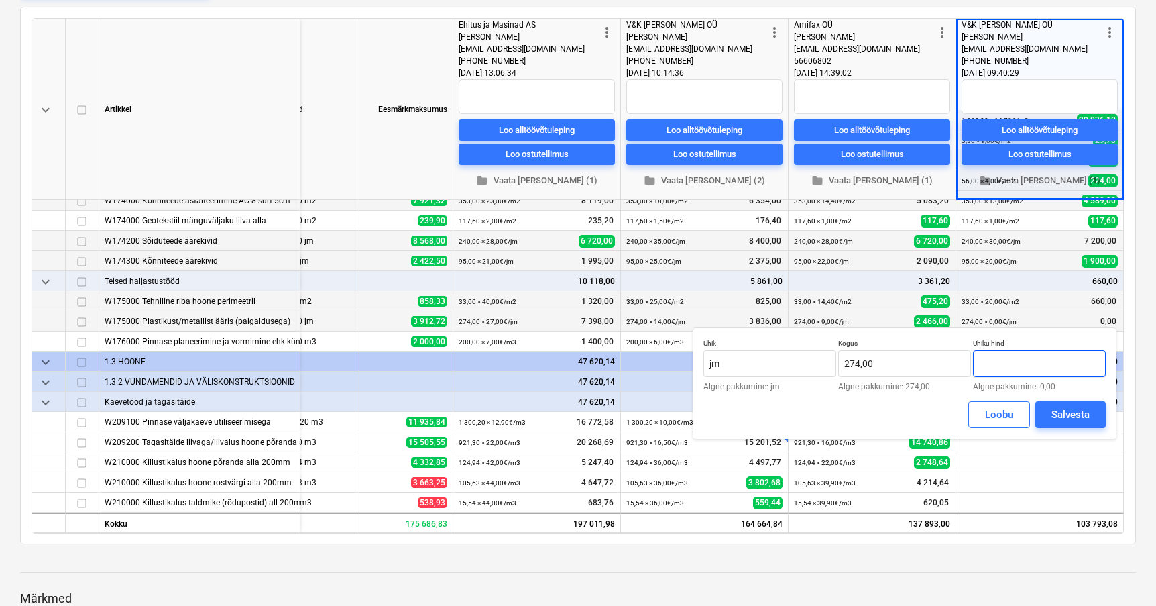
click at [1008, 368] on input "text" at bounding box center [1039, 363] width 133 height 27
type input "12,00"
click at [1064, 413] on div "Salvesta" at bounding box center [1071, 414] width 38 height 17
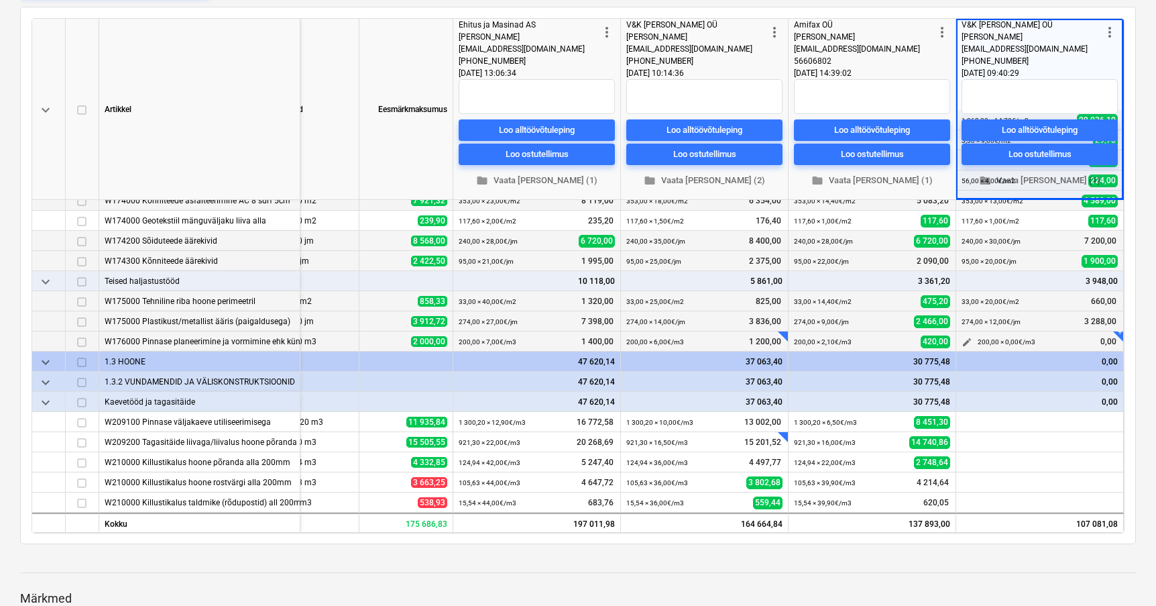
click at [965, 338] on span "edit" at bounding box center [967, 342] width 11 height 11
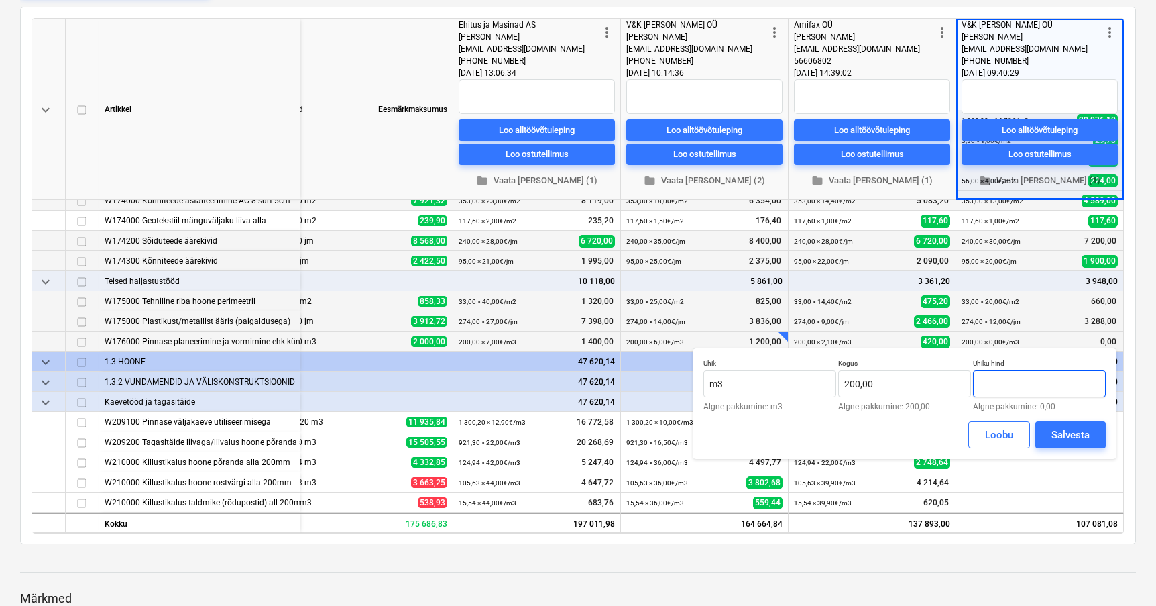
click at [996, 390] on input "text" at bounding box center [1039, 383] width 133 height 27
type input "5,00"
click at [1069, 438] on div "Salvesta" at bounding box center [1071, 434] width 38 height 17
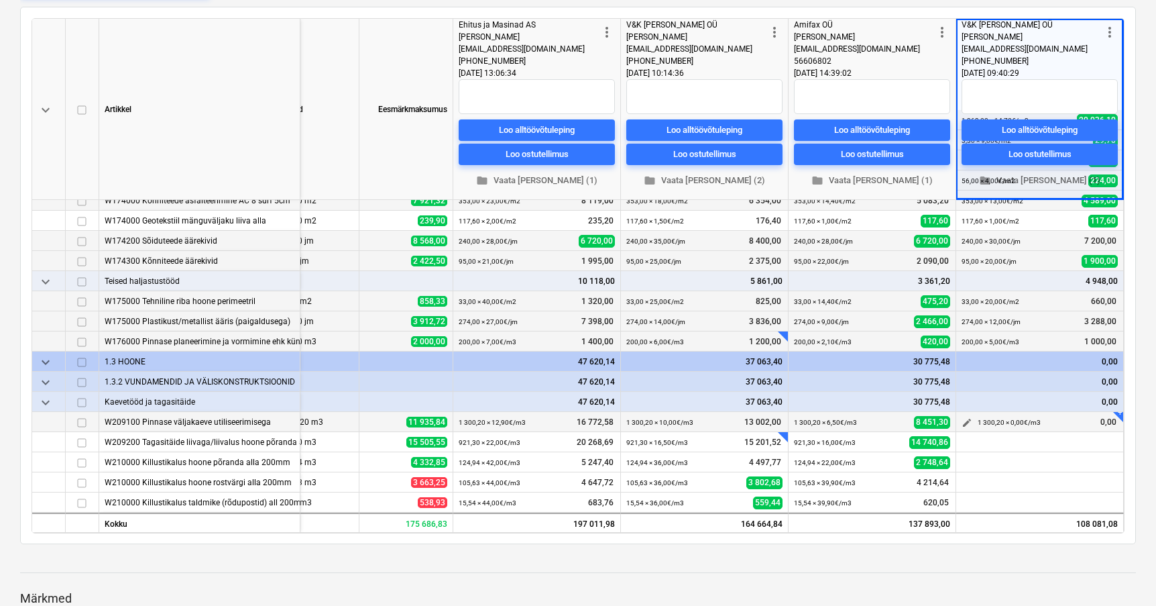
click at [962, 418] on span "edit" at bounding box center [967, 422] width 11 height 11
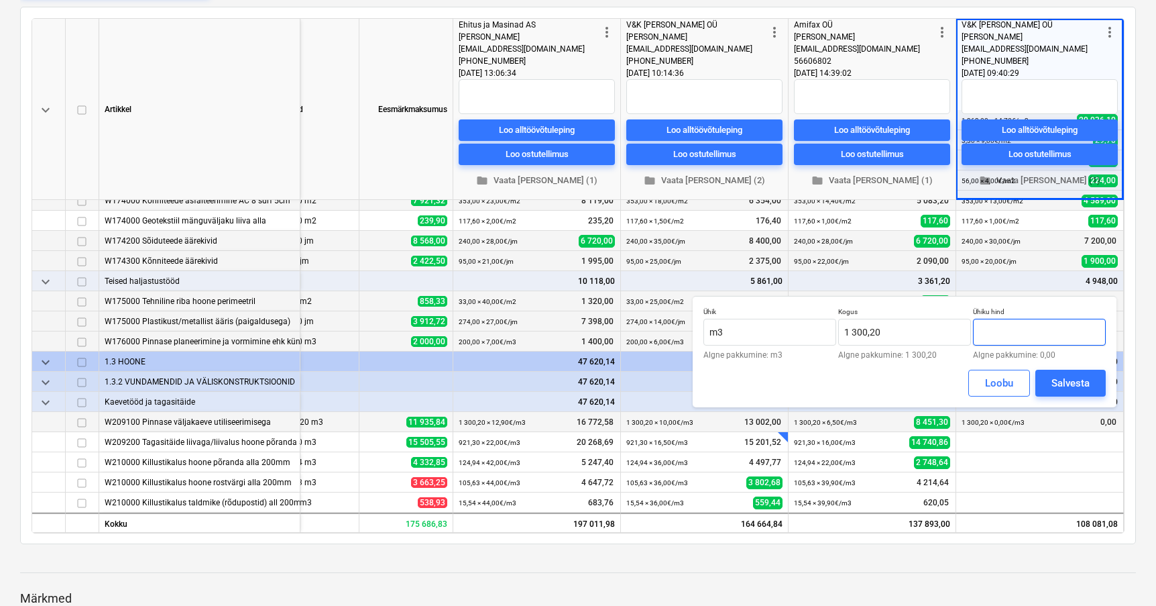
click at [1009, 333] on input "text" at bounding box center [1039, 332] width 133 height 27
type input "8,00"
click at [1052, 382] on div "Salvesta" at bounding box center [1071, 382] width 38 height 17
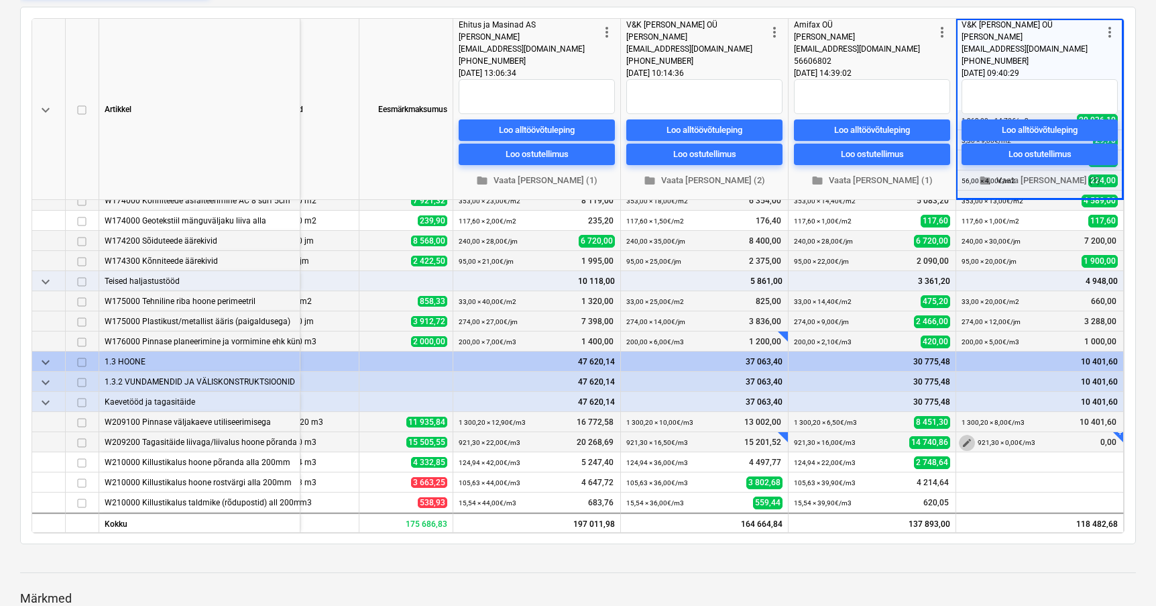
click at [963, 437] on span "edit" at bounding box center [967, 442] width 11 height 11
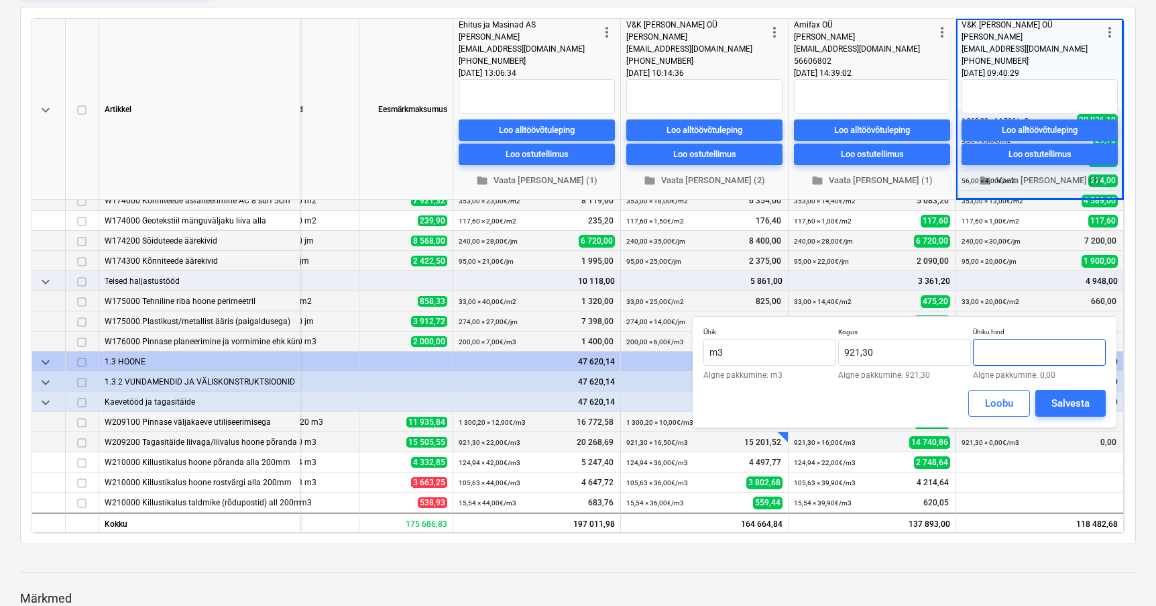
click at [1006, 354] on input "text" at bounding box center [1039, 352] width 133 height 27
type input "15,00"
click at [1062, 405] on div "Salvesta" at bounding box center [1071, 402] width 38 height 17
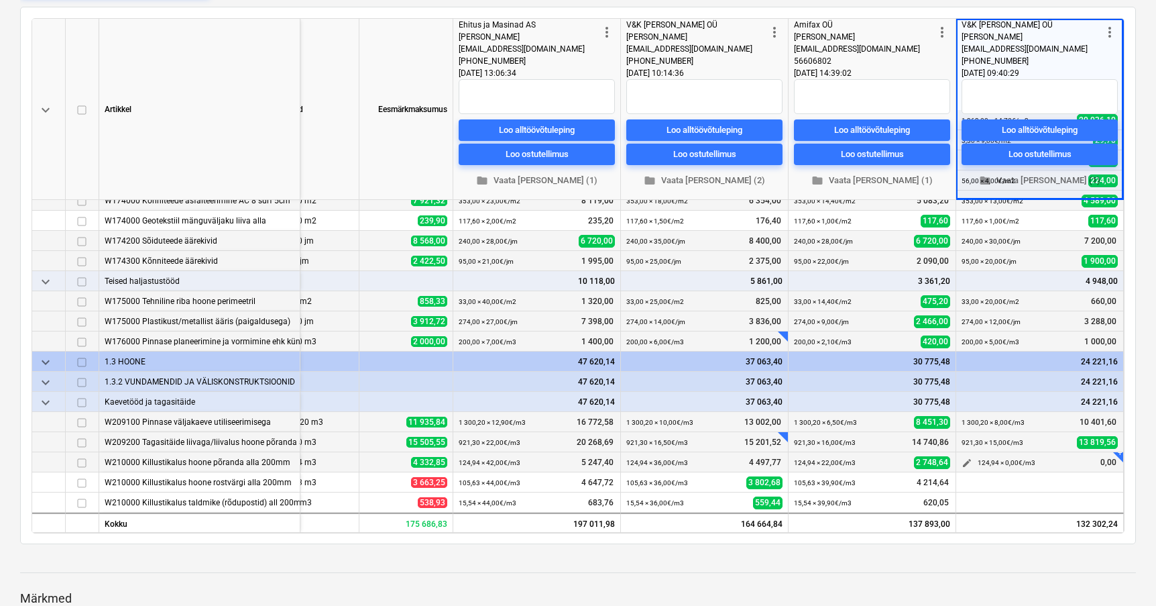
click at [962, 457] on span "edit" at bounding box center [967, 462] width 11 height 11
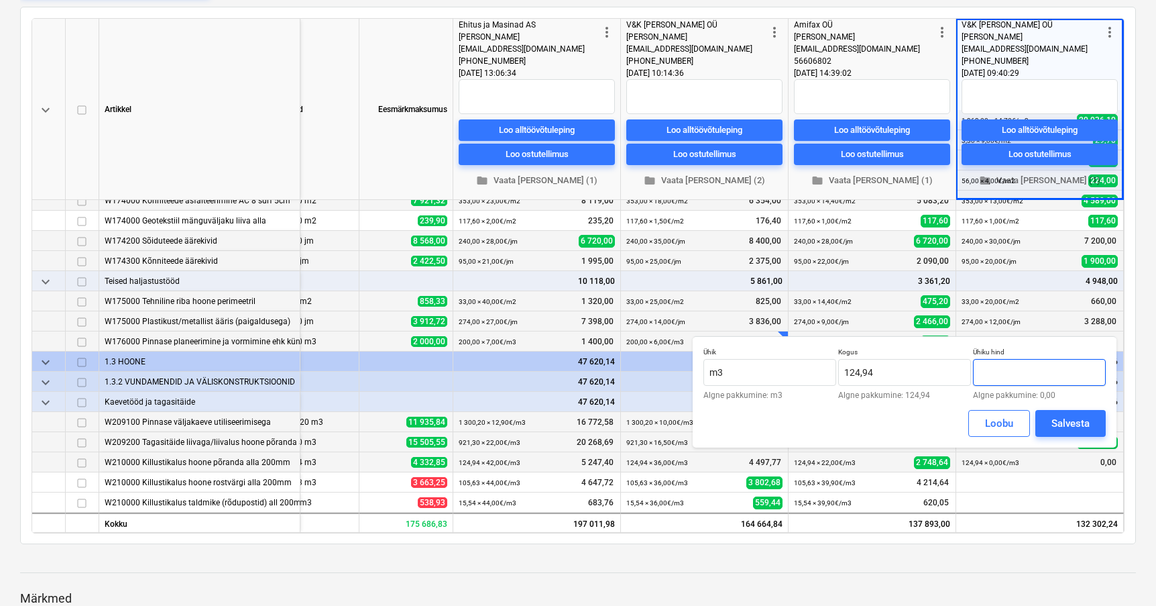
click at [1010, 376] on input "text" at bounding box center [1039, 372] width 133 height 27
type input "35,00"
click at [1060, 421] on div "Salvesta" at bounding box center [1071, 422] width 38 height 17
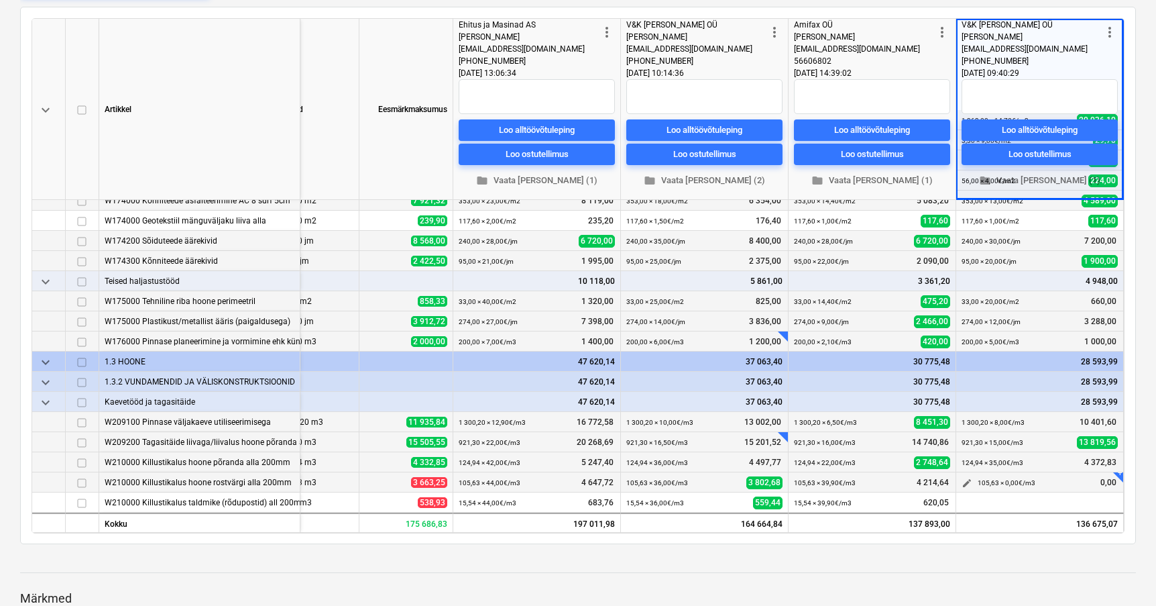
click at [963, 480] on span "edit" at bounding box center [967, 483] width 11 height 11
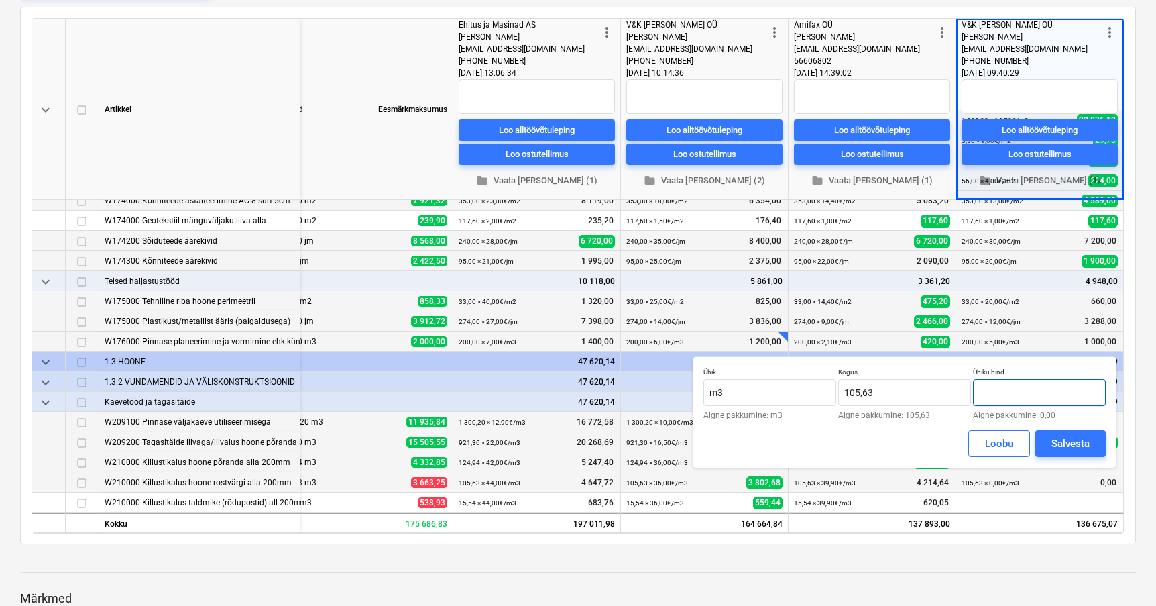
click at [1007, 388] on input "text" at bounding box center [1039, 392] width 133 height 27
type input "35,00"
click at [1060, 443] on div "Salvesta" at bounding box center [1071, 443] width 38 height 17
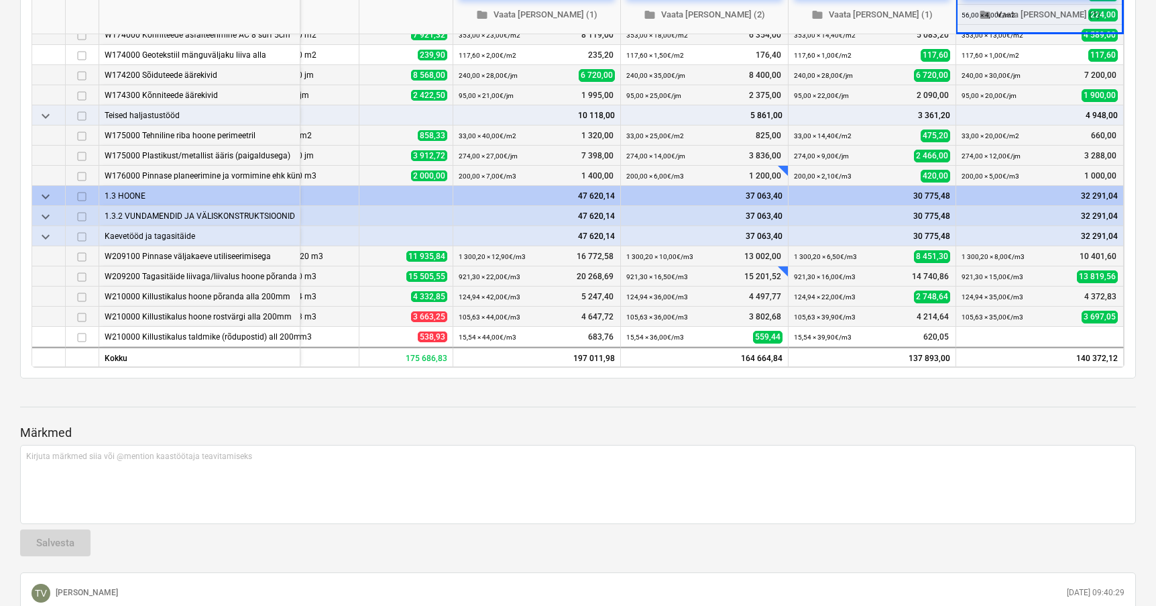
scroll to position [335, 0]
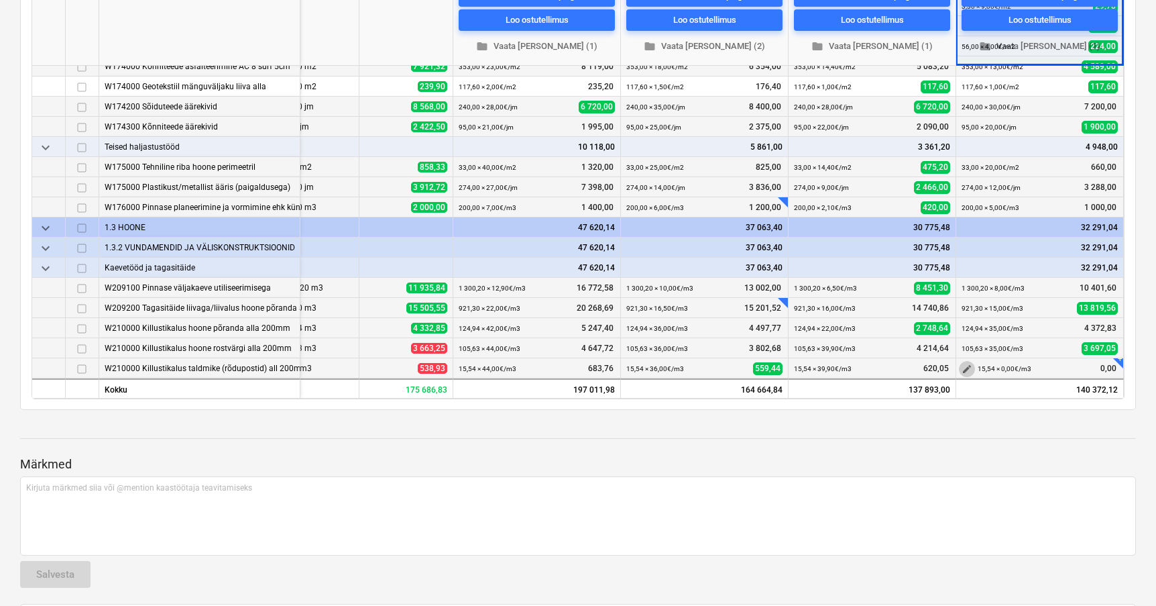
click at [964, 363] on span "edit" at bounding box center [967, 368] width 11 height 11
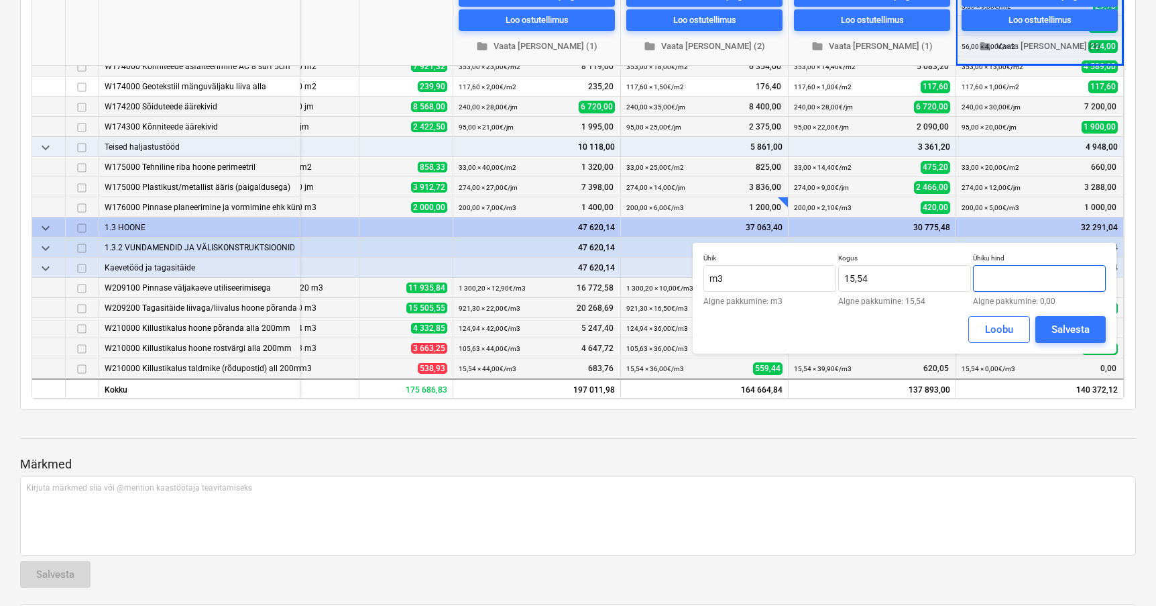
click at [1006, 275] on input "text" at bounding box center [1039, 278] width 133 height 27
type input "35,00"
click at [1070, 328] on div "Salvesta" at bounding box center [1071, 329] width 38 height 17
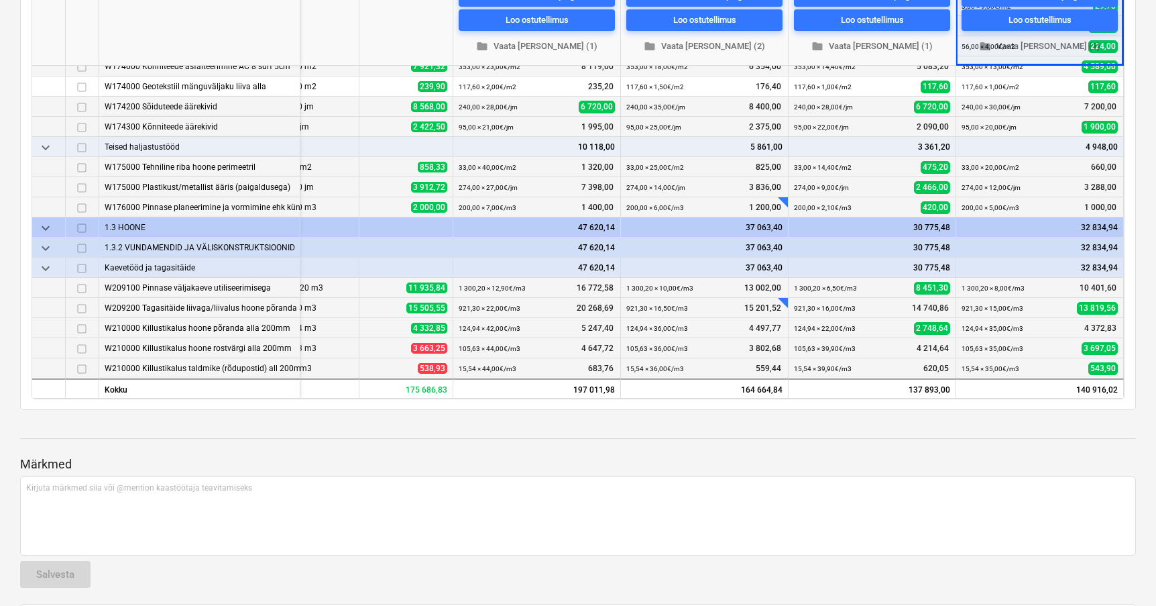
click at [676, 465] on p "Märkmed" at bounding box center [578, 464] width 1116 height 16
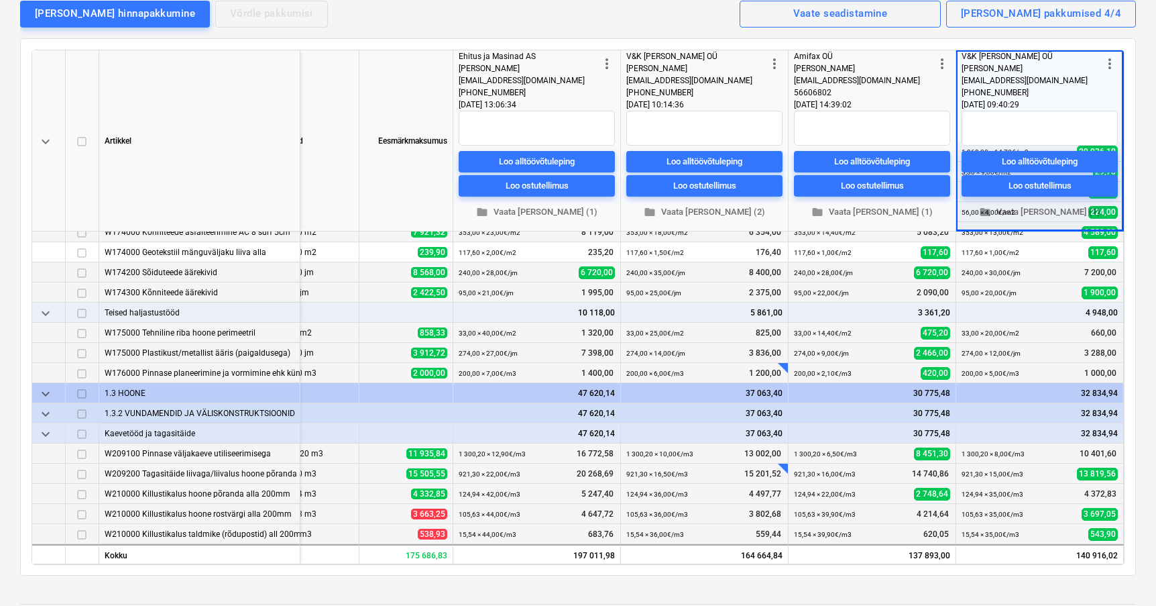
scroll to position [134, 0]
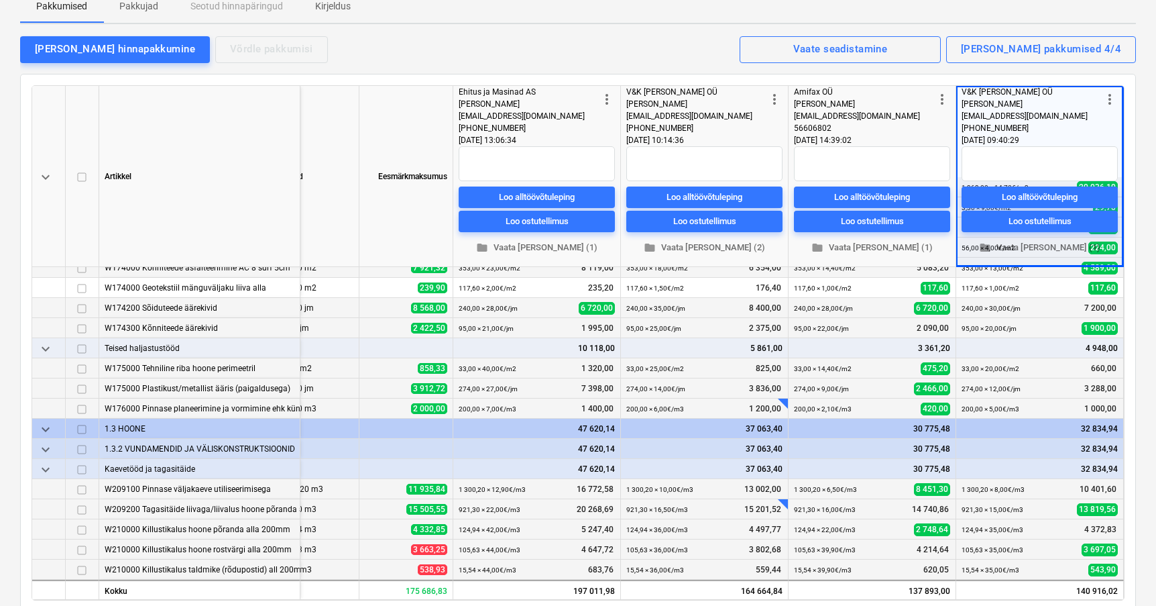
click at [713, 44] on div "[PERSON_NAME] hinnapakkumine Võrdle pakkumisi Kuvatud pakkumised 4/4 Vaate sead…" at bounding box center [578, 49] width 1116 height 28
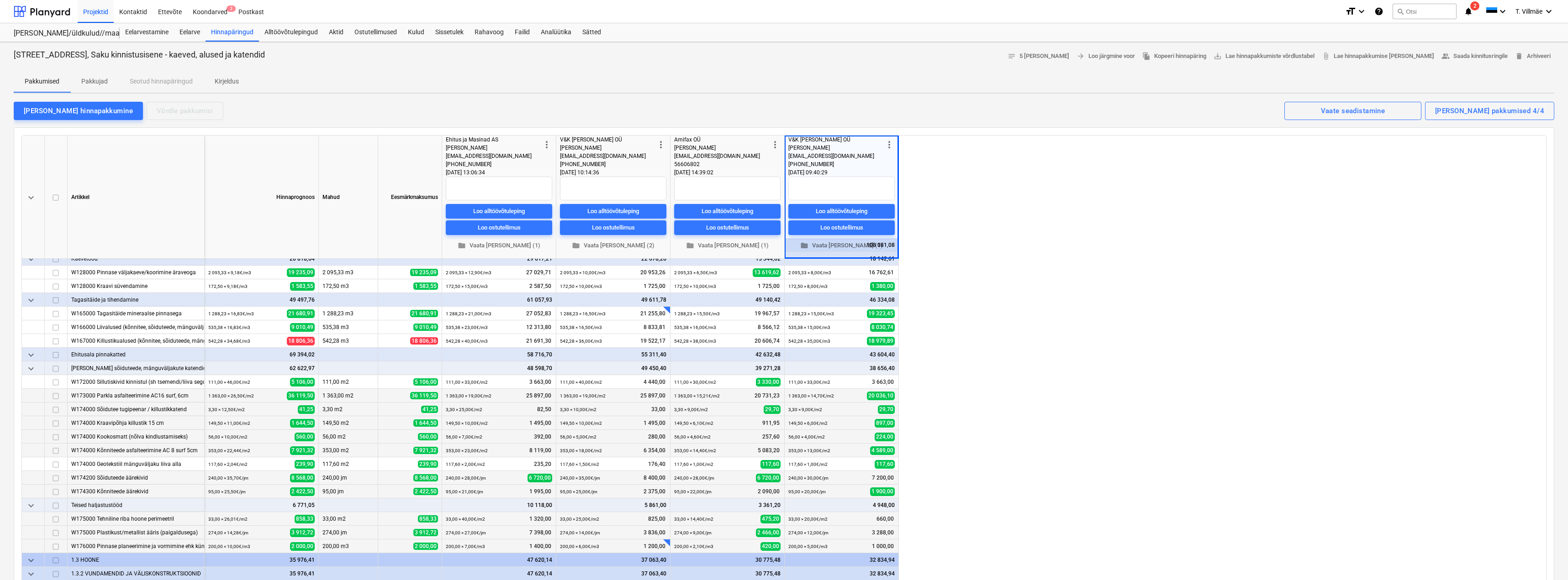
scroll to position [97, 0]
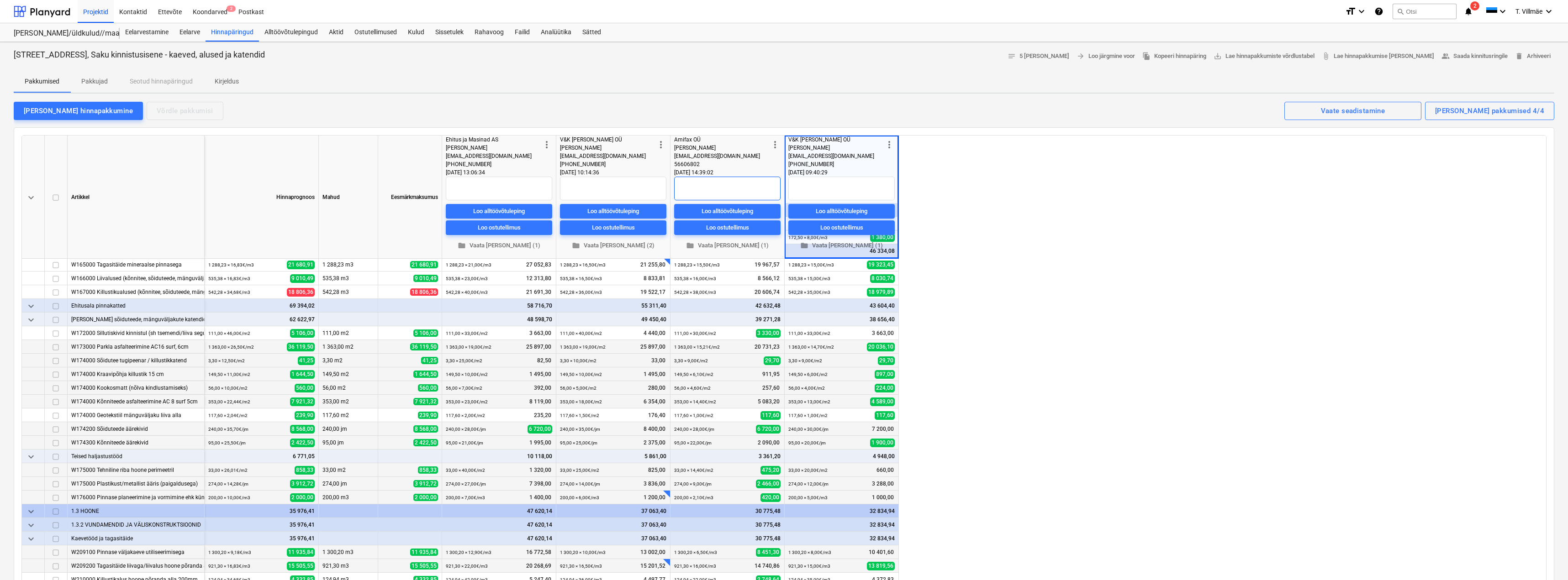
click at [725, 183] on textarea at bounding box center [727, 189] width 106 height 24
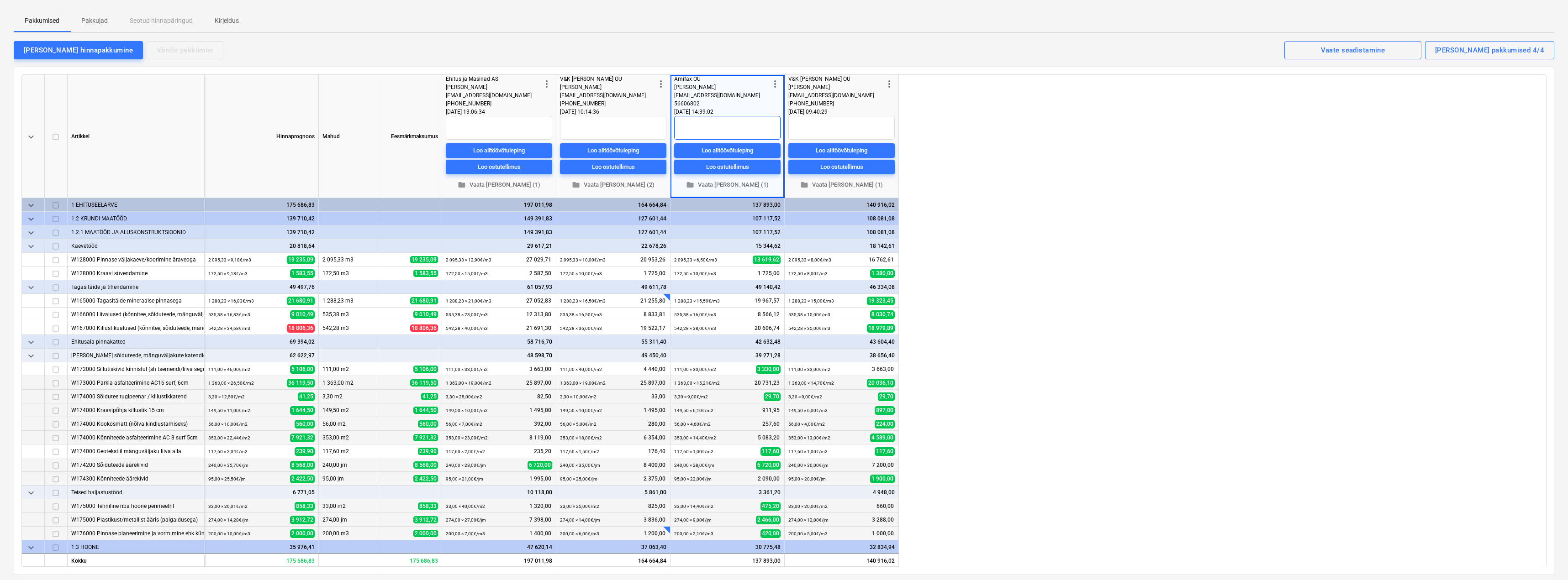
scroll to position [0, 0]
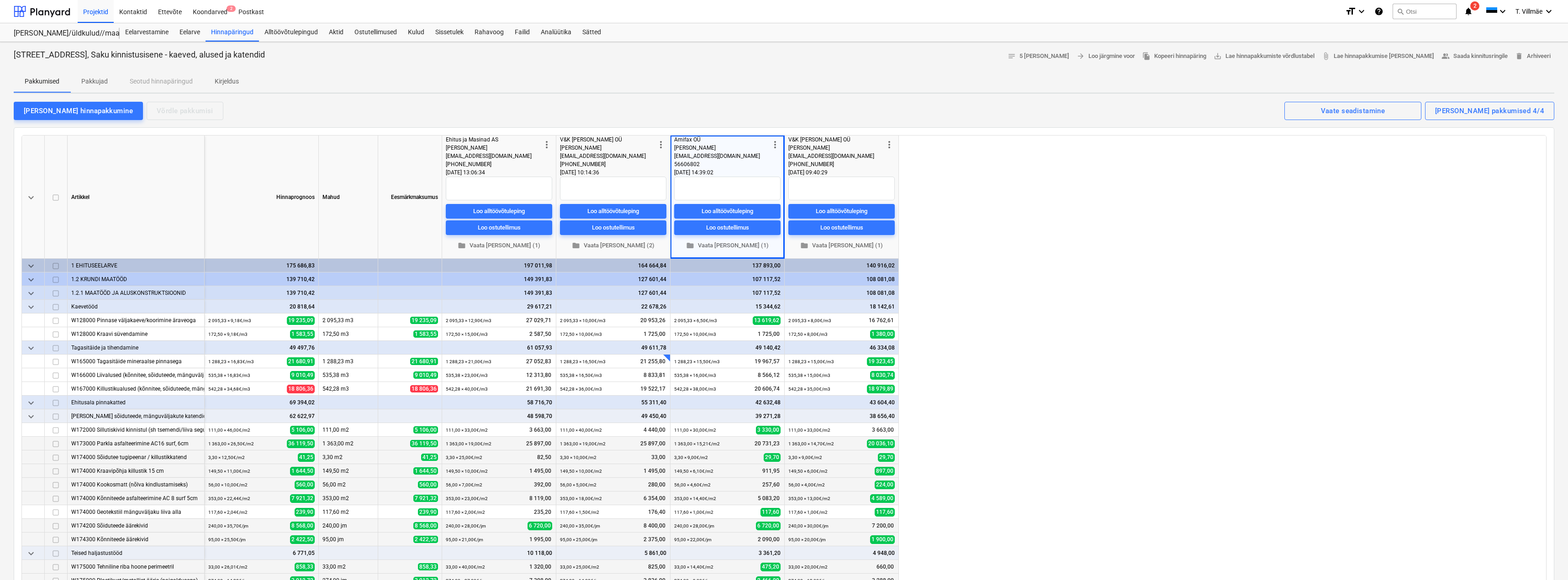
click at [1029, 344] on div "keyboard_arrow_down Artikkel Hinnaprognoos Mahud Eesmärkmaksumus more_vert Ehit…" at bounding box center [784, 382] width 1525 height 493
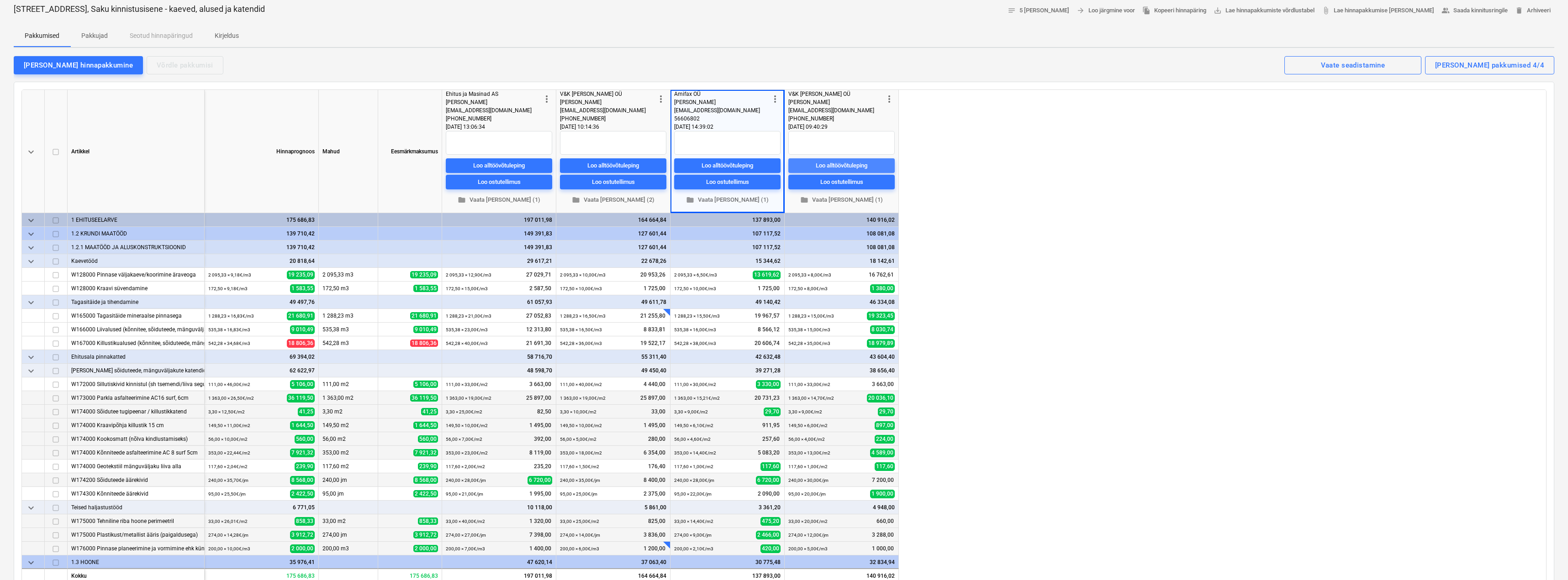
click at [847, 164] on div "Loo alltöövõtuleping" at bounding box center [842, 165] width 52 height 10
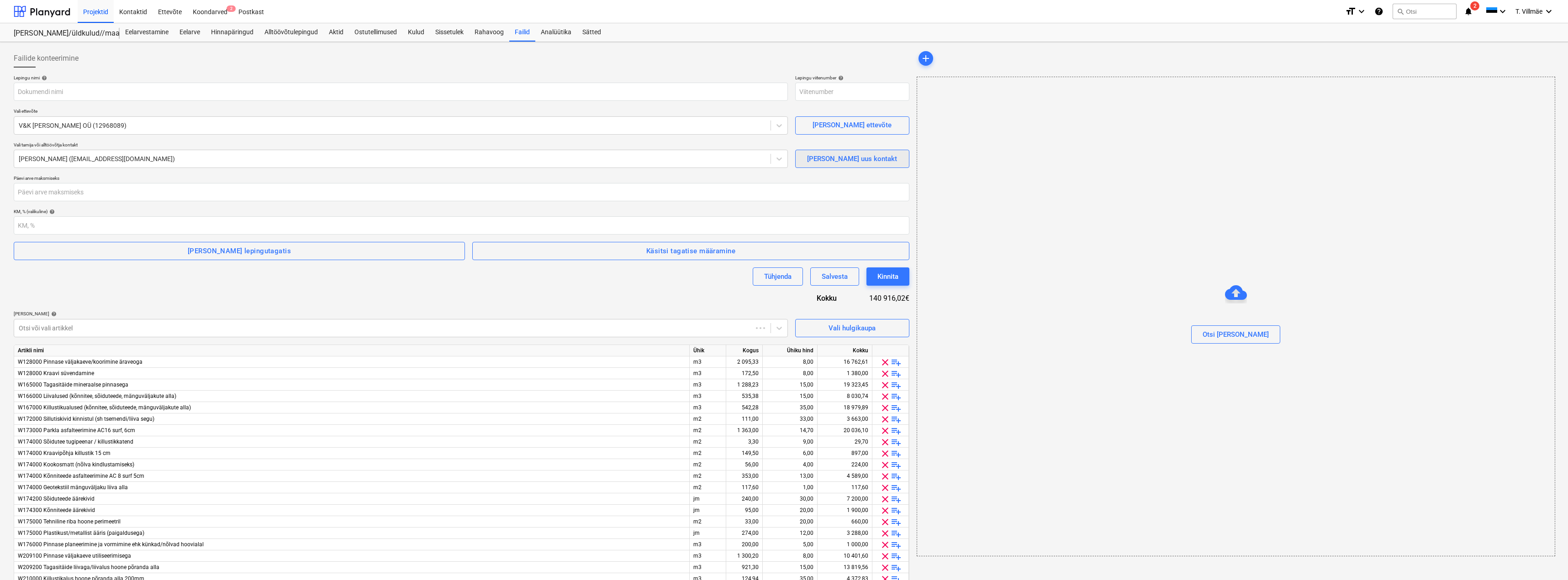
type input "2101817-SO-002"
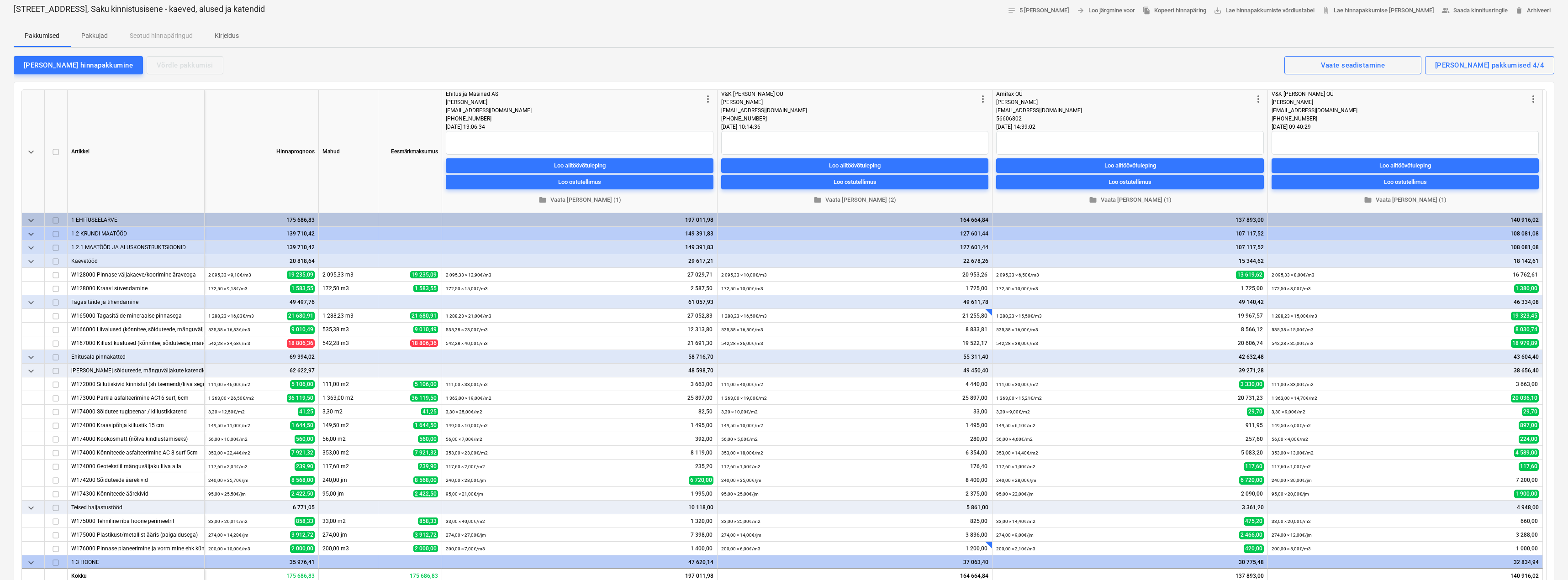
scroll to position [22, 0]
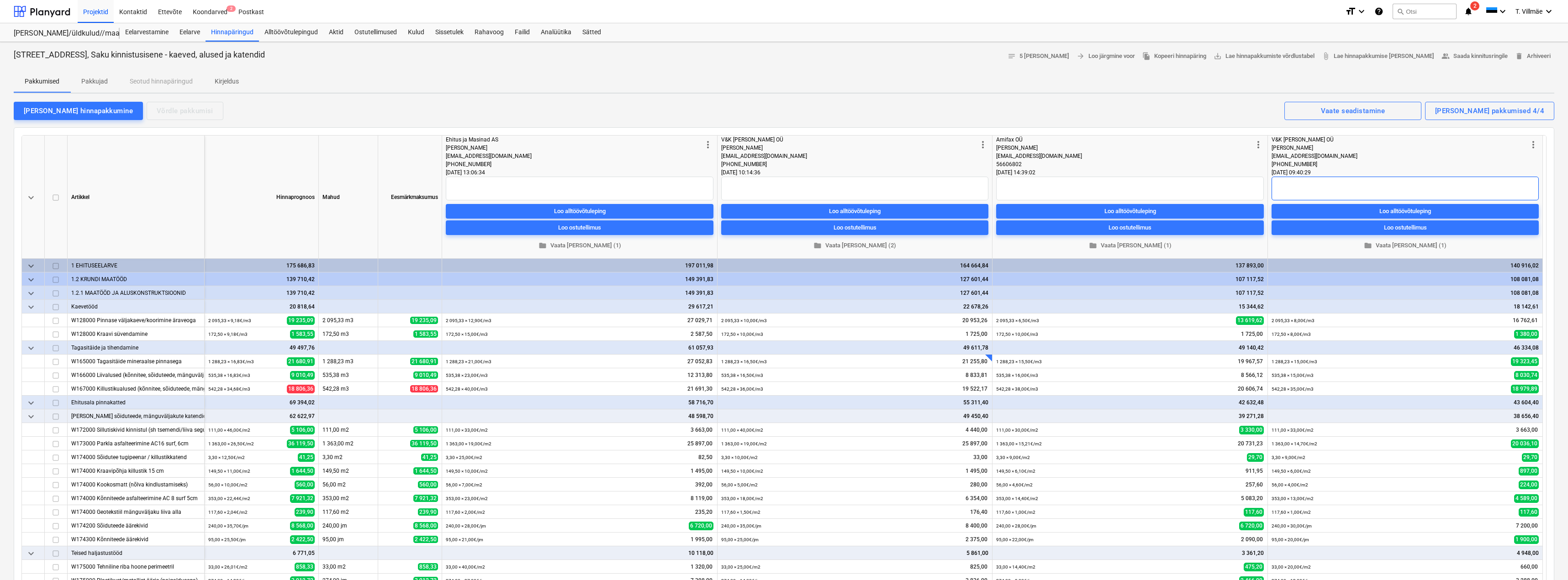
click at [1323, 187] on textarea at bounding box center [1405, 189] width 267 height 24
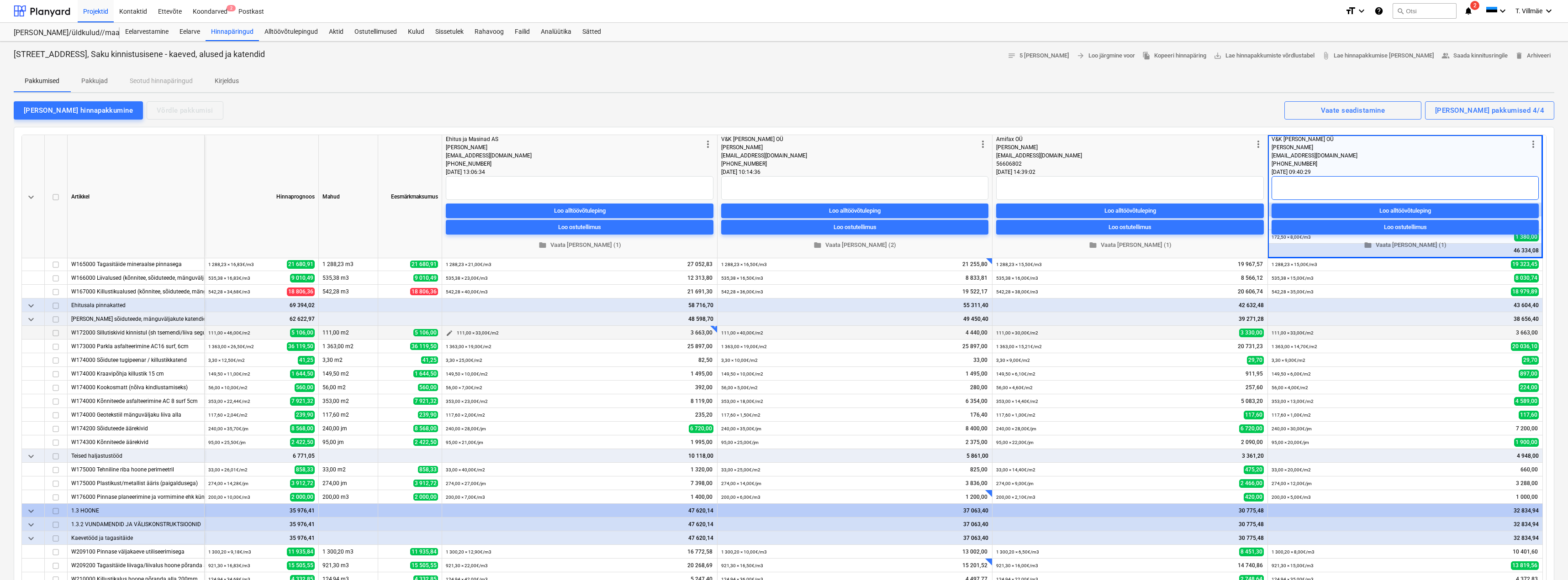
scroll to position [0, 0]
click at [546, 189] on textarea at bounding box center [580, 189] width 268 height 24
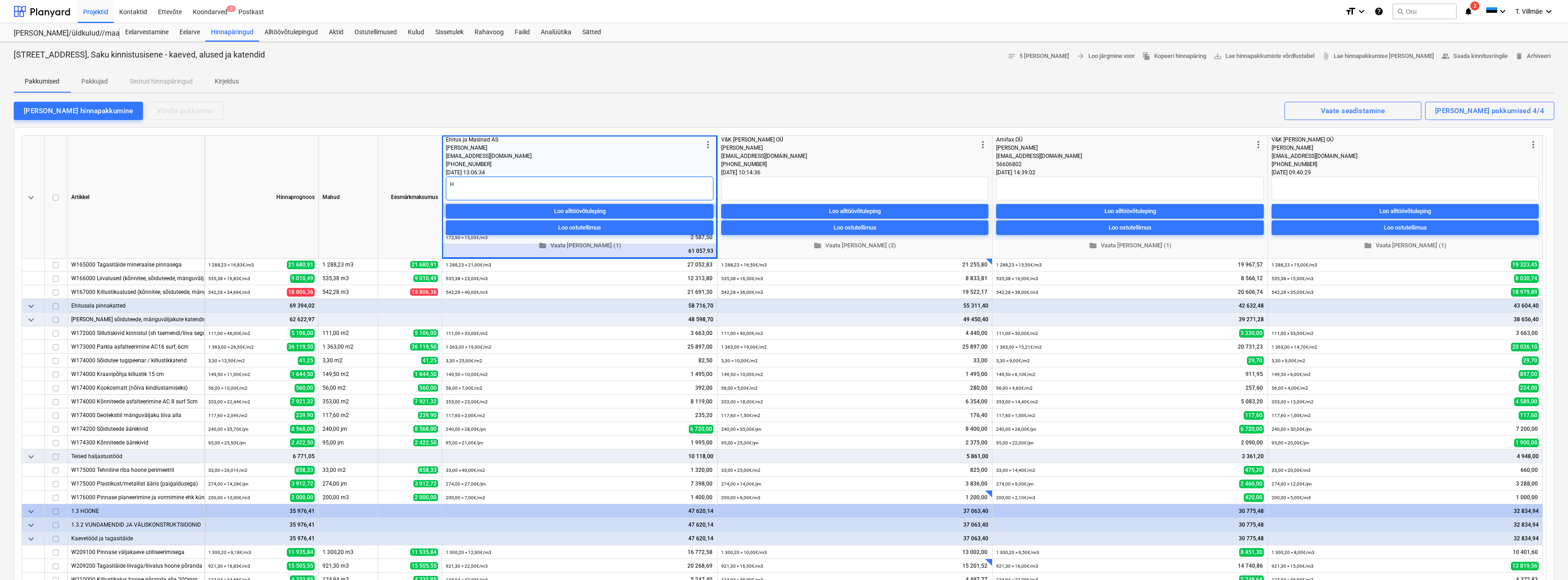
type textarea "x"
type textarea "H"
type textarea "x"
type textarea "Hi"
type textarea "x"
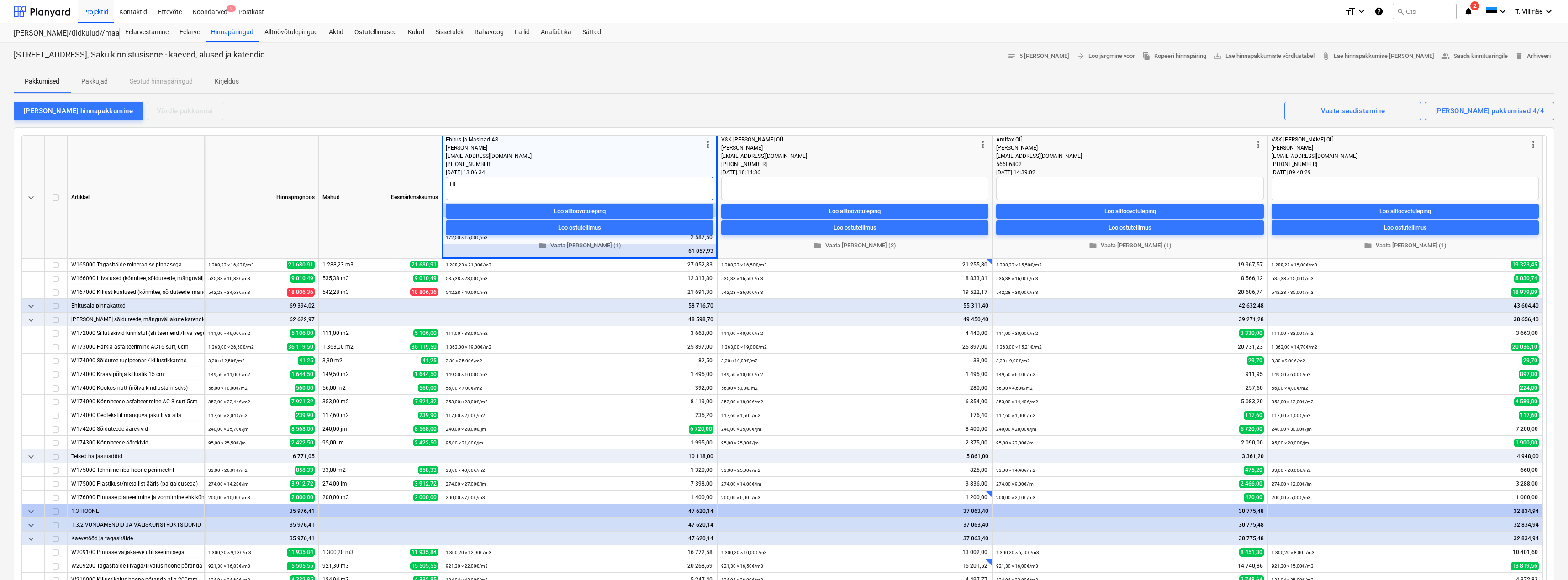
type textarea "Hin"
type textarea "x"
type textarea "[PERSON_NAME]"
type textarea "x"
type textarea "Hinna"
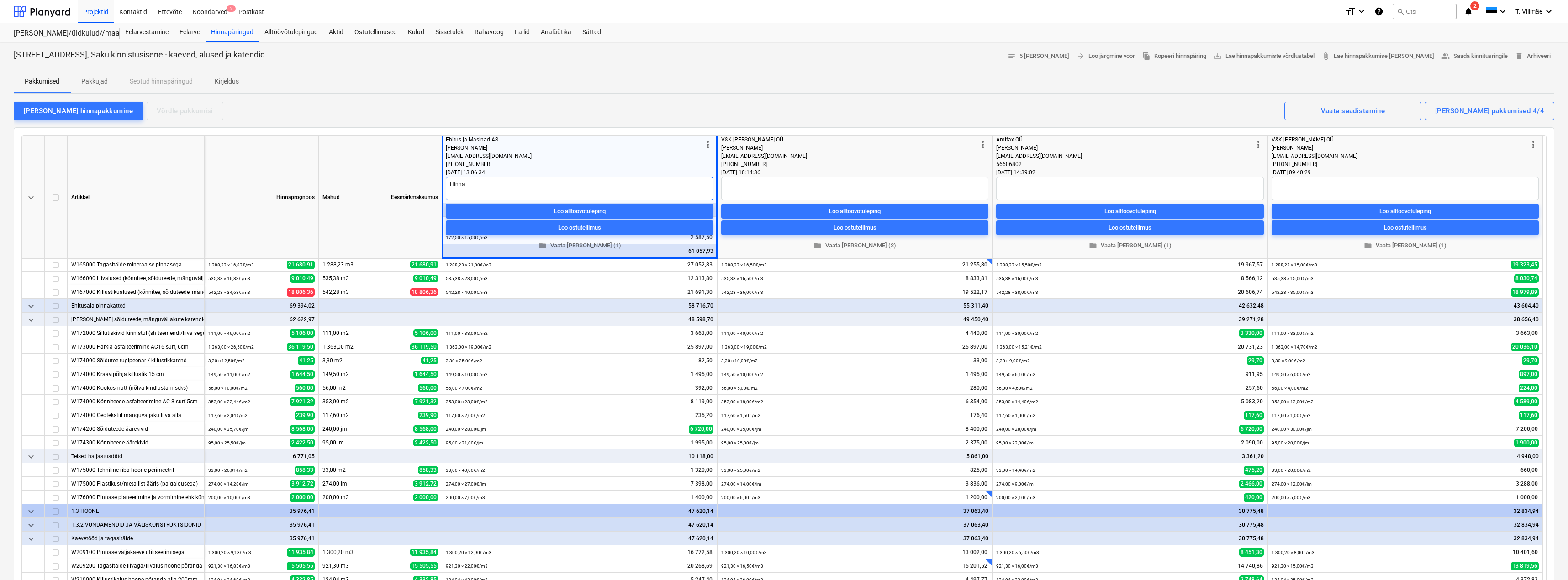
type textarea "x"
type textarea "Hinnas"
type textarea "x"
type textarea "Hinnas"
type textarea "x"
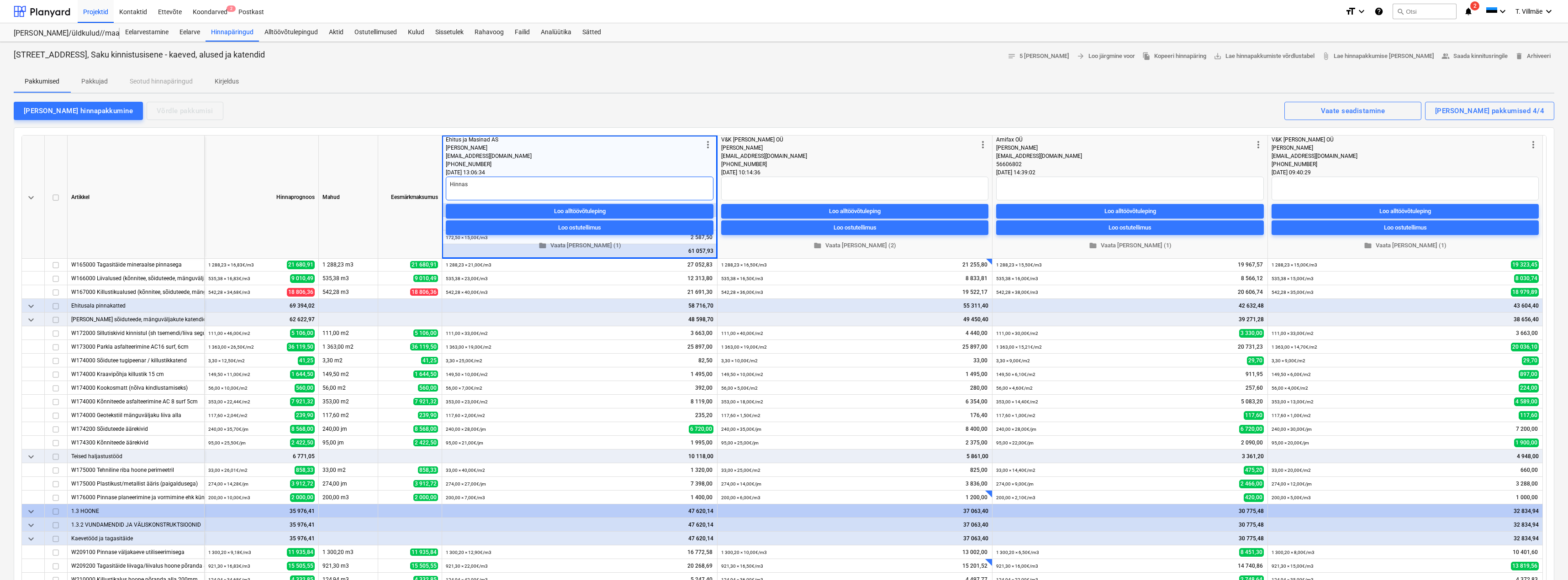
type textarea "Hinnas"
type textarea "x"
type textarea "Hinna"
type textarea "x"
type textarea "[PERSON_NAME]"
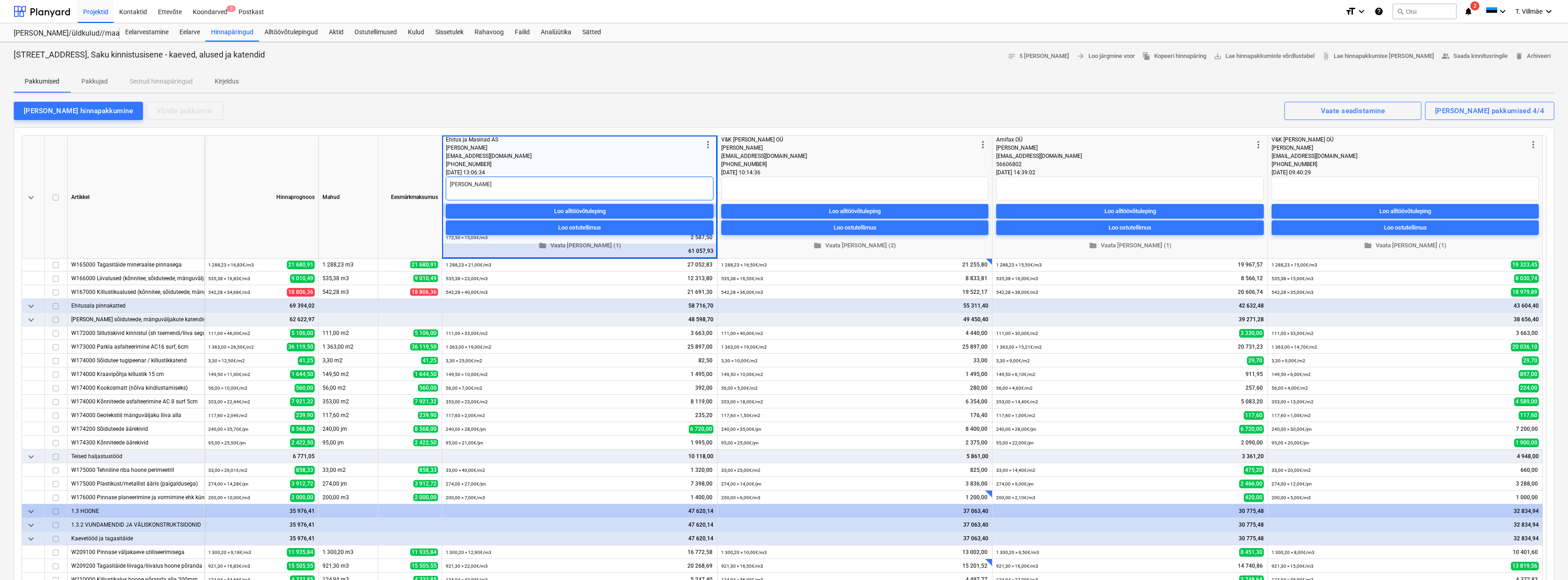
type textarea "x"
type textarea "Hin"
type textarea "x"
type textarea "Hi"
type textarea "x"
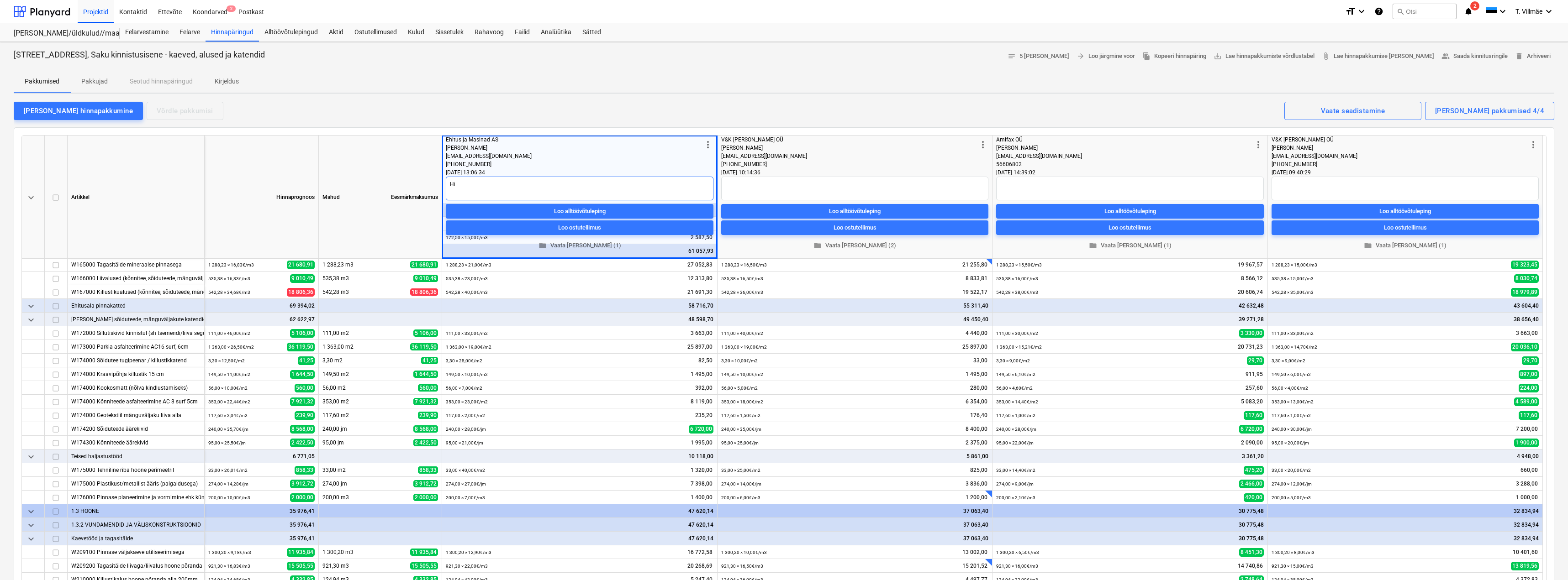
type textarea "H"
type textarea "x"
type textarea "K"
type textarea "x"
type textarea "Kõ"
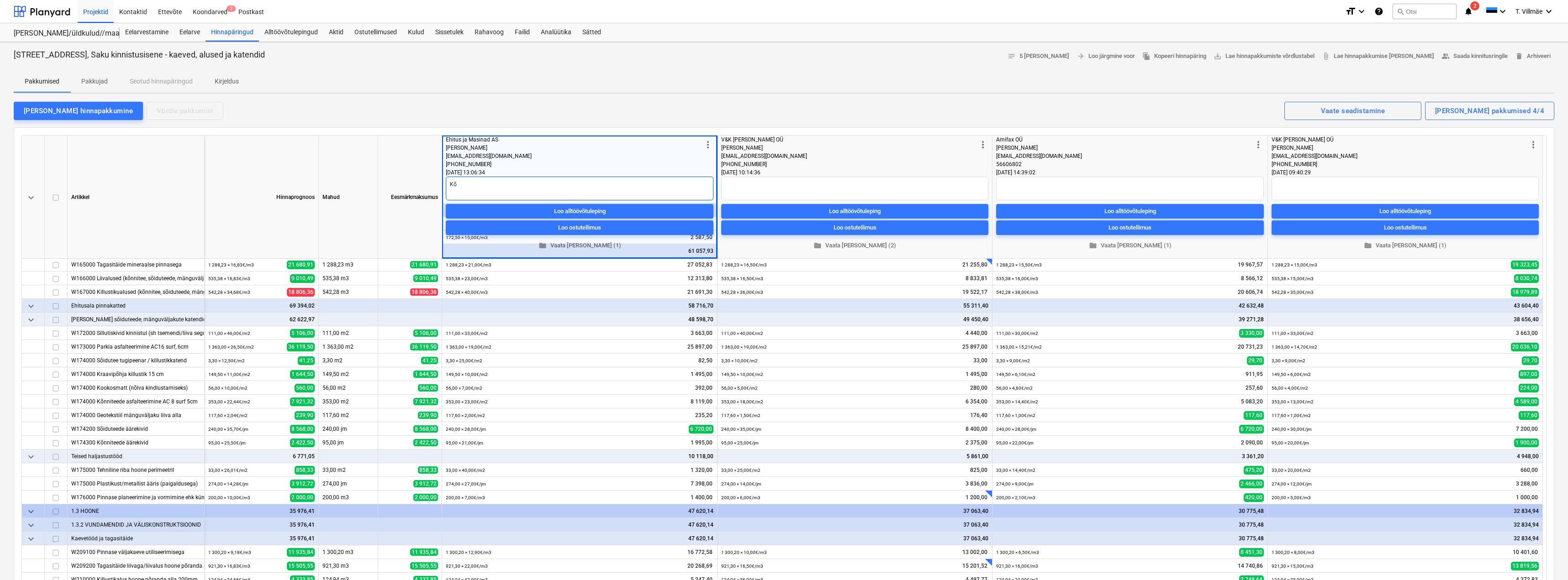
type textarea "x"
type textarea "Kõi"
type textarea "x"
type textarea "Kõig"
type textarea "x"
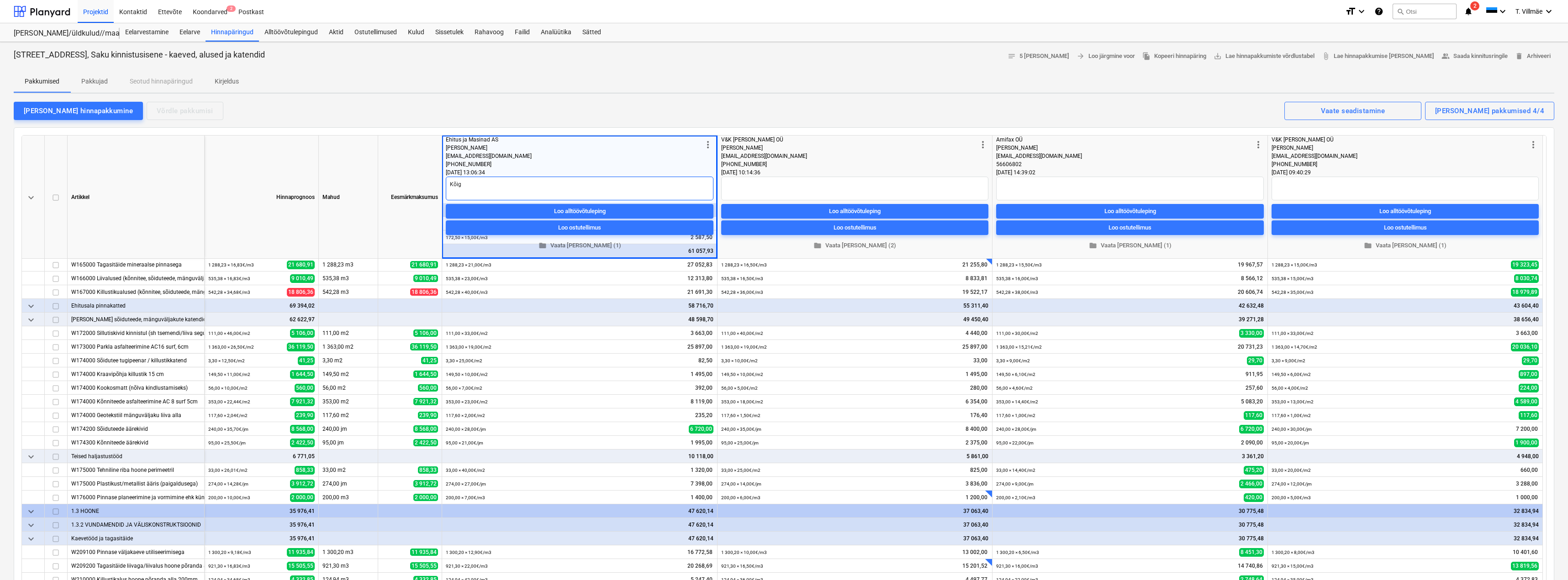
type textarea "Kõige"
type textarea "x"
type textarea "Kõige"
type textarea "x"
type textarea "Kõige k"
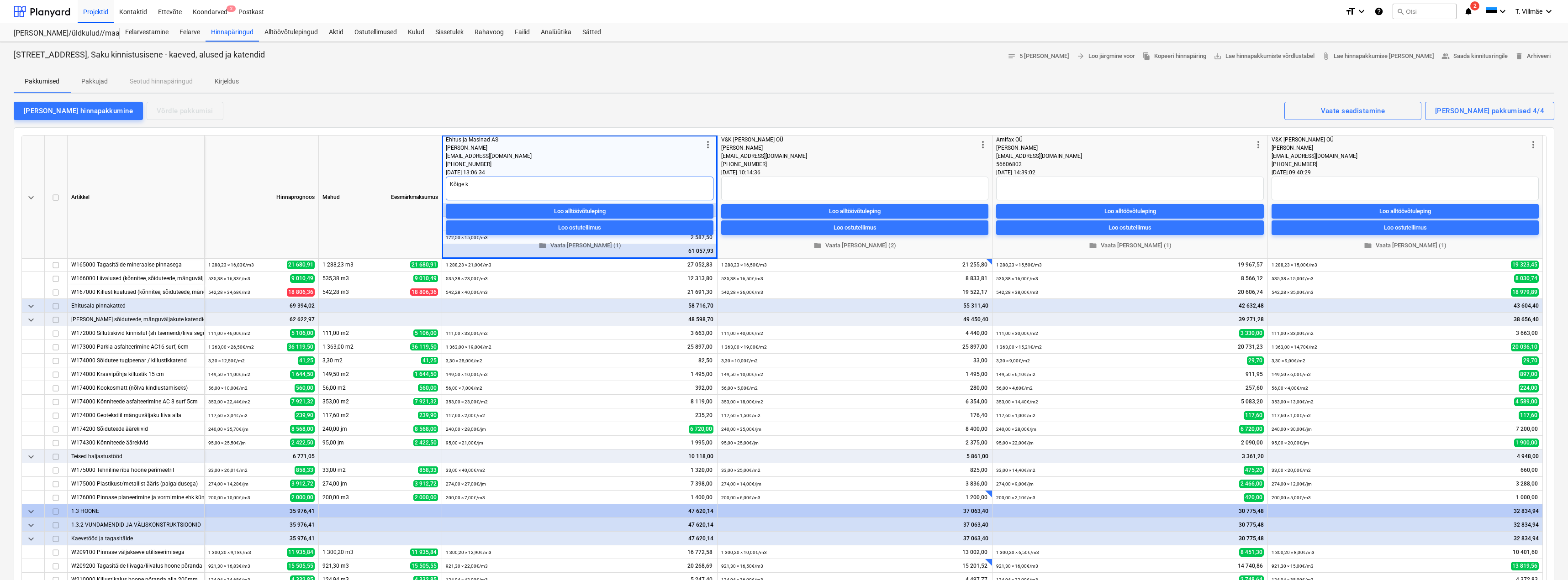
type textarea "x"
type textarea "Kõige ka"
type textarea "x"
type textarea "Kõige kal"
type textarea "x"
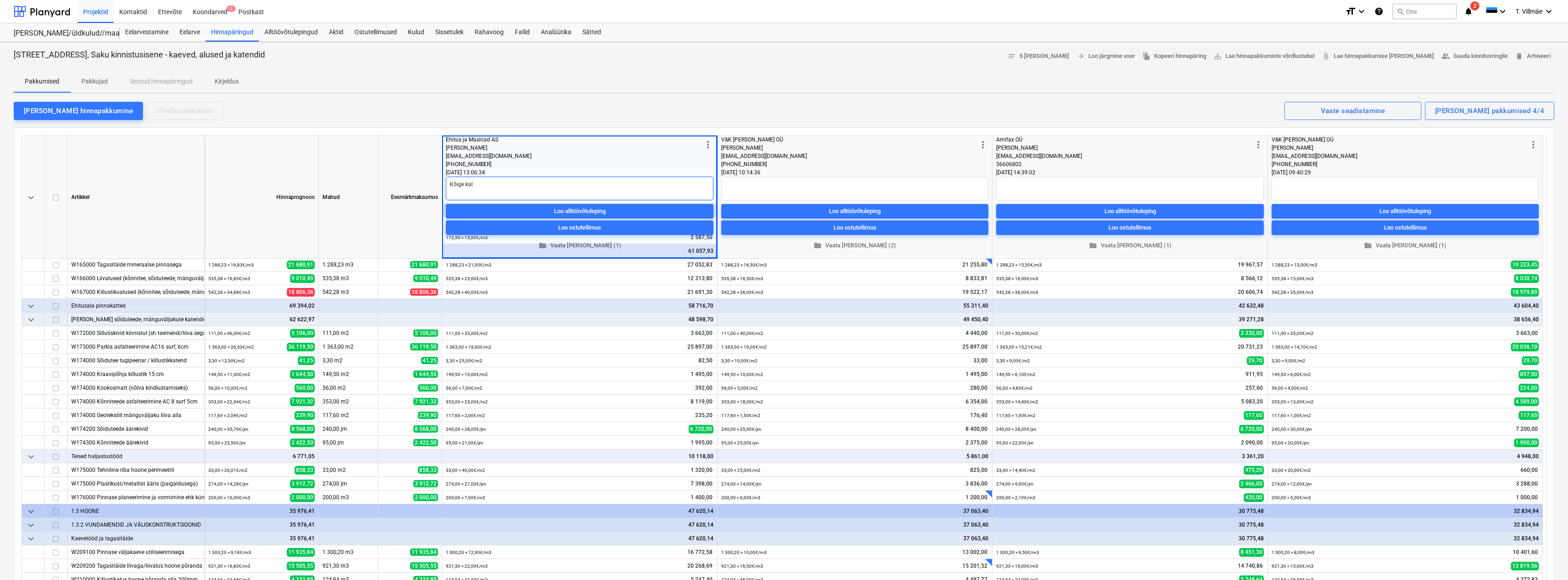
type textarea "Kõige kall"
type textarea "x"
type textarea "Kõige kalli"
type textarea "x"
type textarea "Kõige kallim"
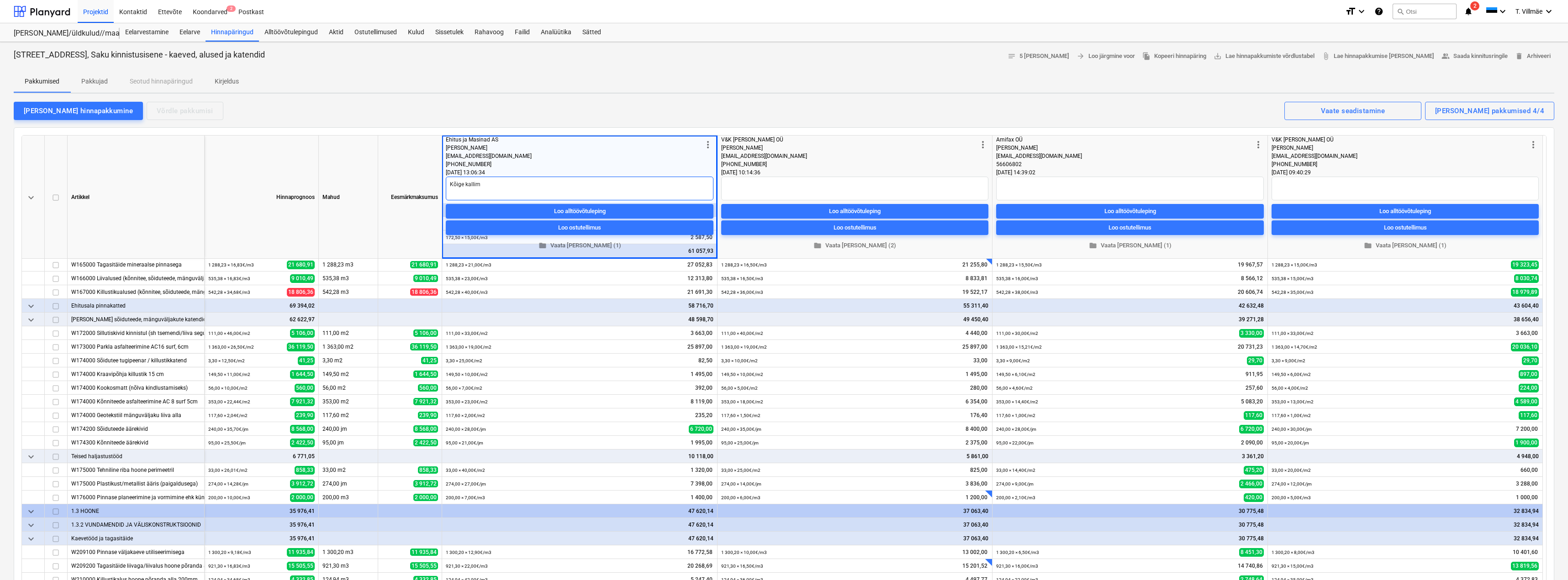
type textarea "x"
type textarea "Kõige kallim"
type textarea "x"
type textarea "Kõige kallim h"
type textarea "x"
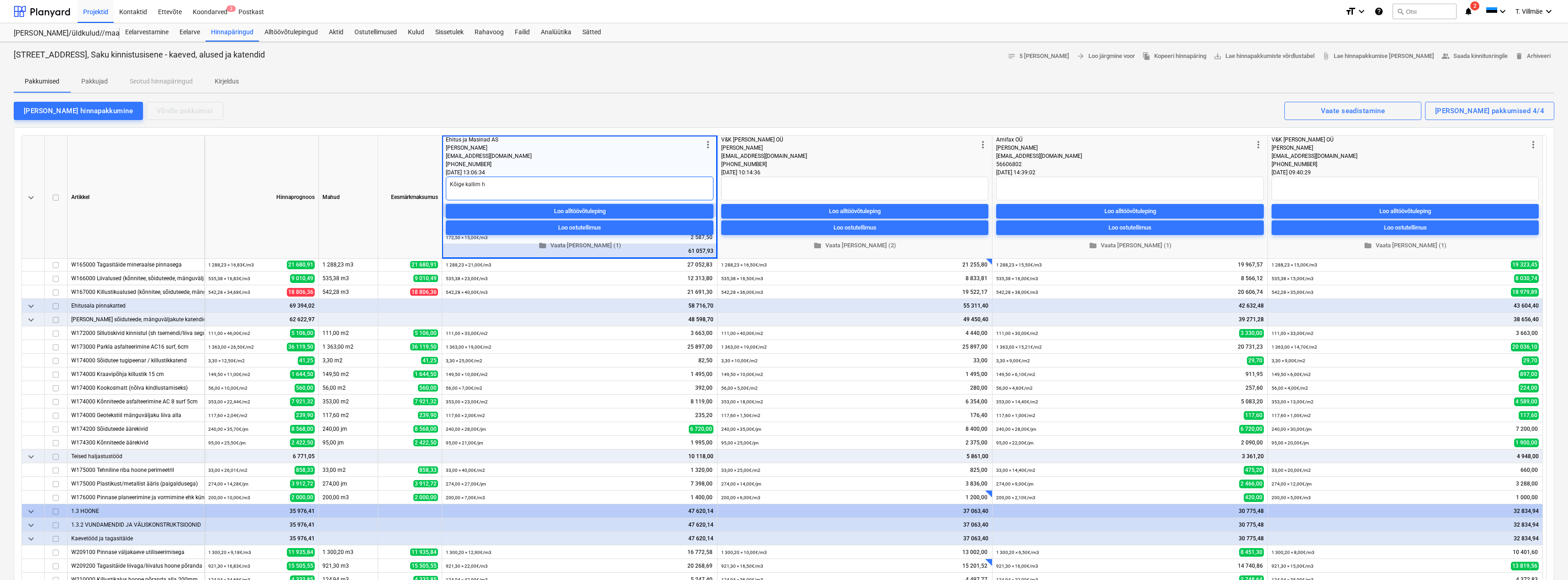
type textarea "Kõige kallim hi"
type textarea "x"
type textarea "Kõige kallim hin"
type textarea "x"
type textarea "Kõige kallim hind"
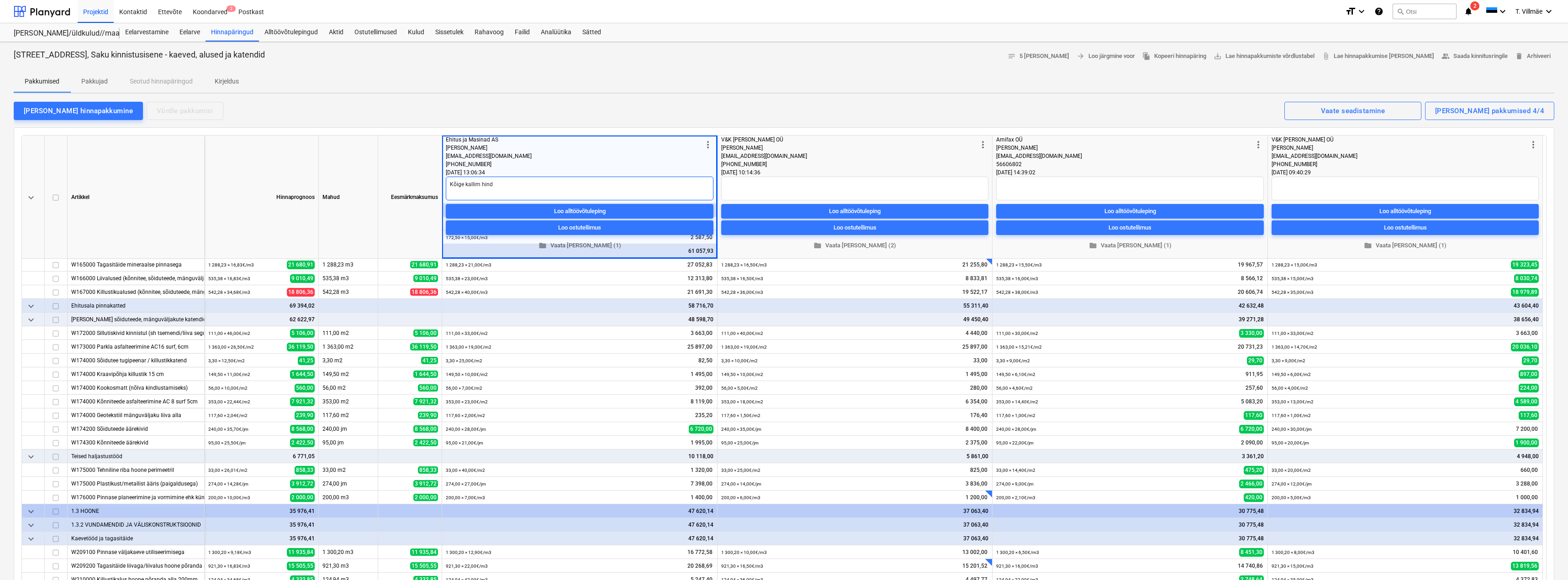
type textarea "x"
type textarea "Kõige kallim hind."
type textarea "x"
type textarea "Kõige kallim hind."
type textarea "x"
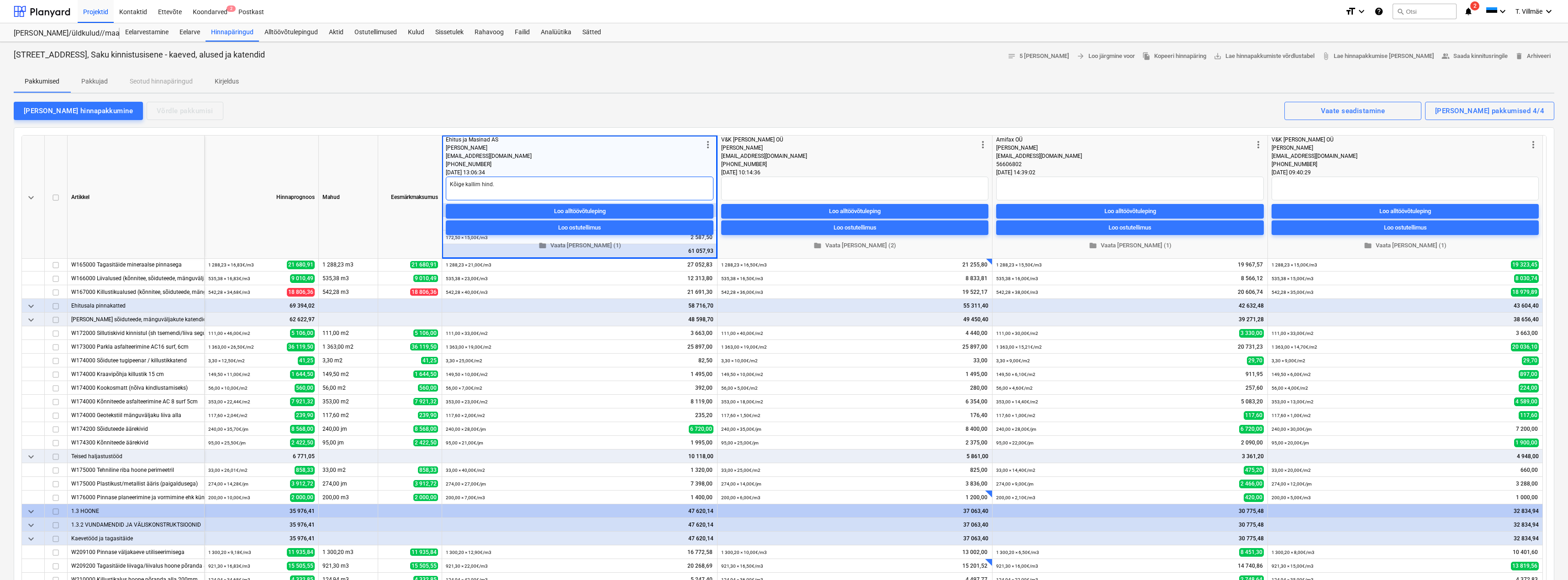
type textarea "Kõige kallim hind. P"
type textarea "x"
type textarea "Kõige kallim hind. Po"
type textarea "x"
type textarea "Kõige kallim hind. Pol"
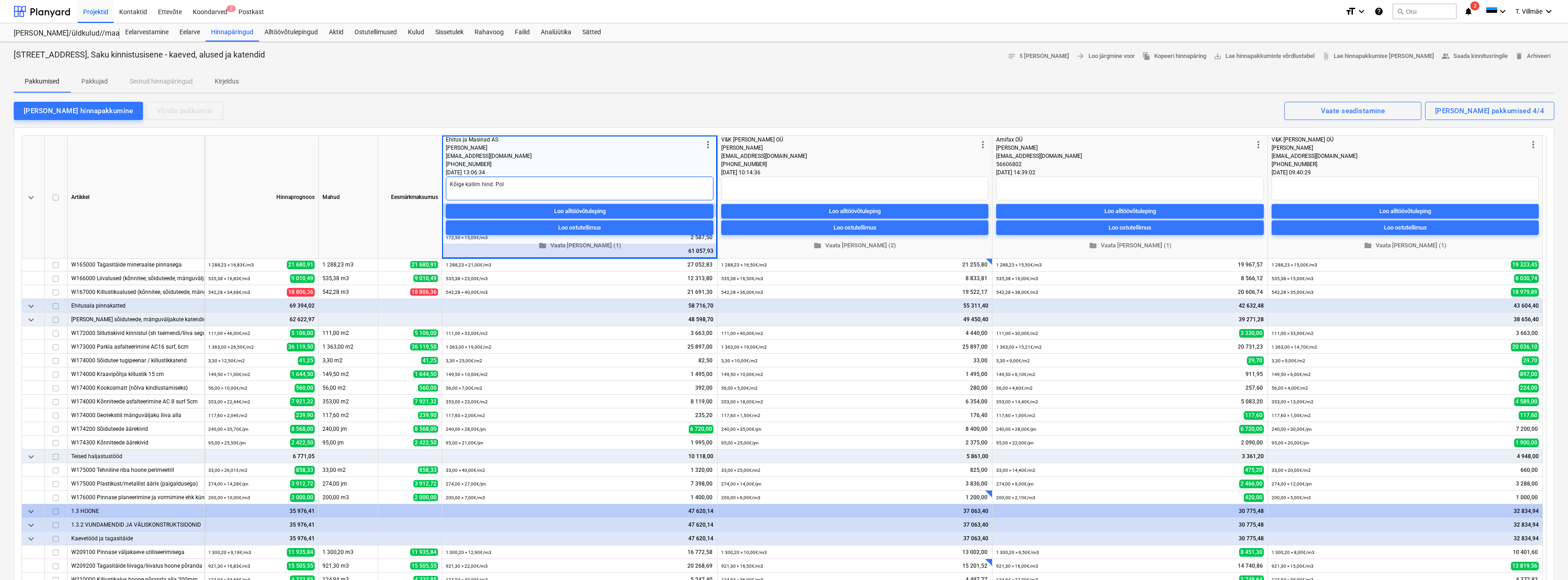
type textarea "x"
type textarea "Kõige kallim hind. Po"
type textarea "x"
type textarea "Kõige kallim hind. P"
type textarea "x"
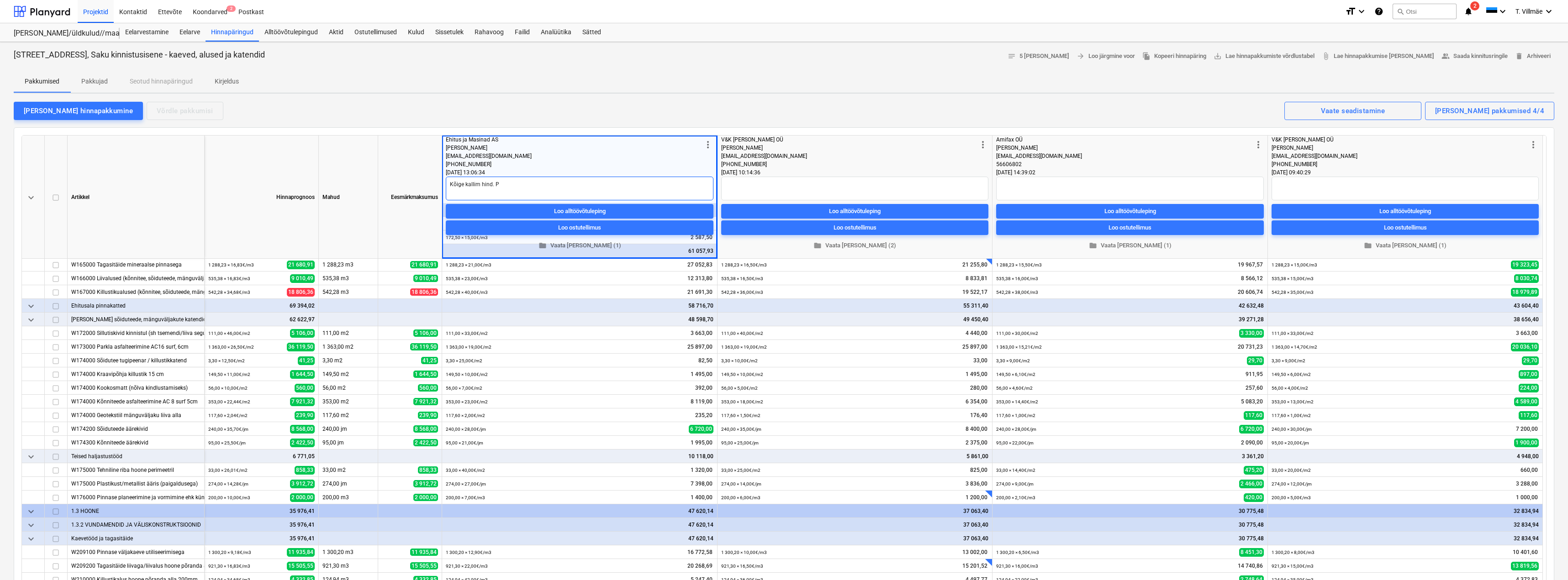
type textarea "Kõige kallim hind."
type textarea "x"
type textarea "Kõige kallim hind. Ü"
type textarea "x"
type textarea "Kõige kallim hind. Üt"
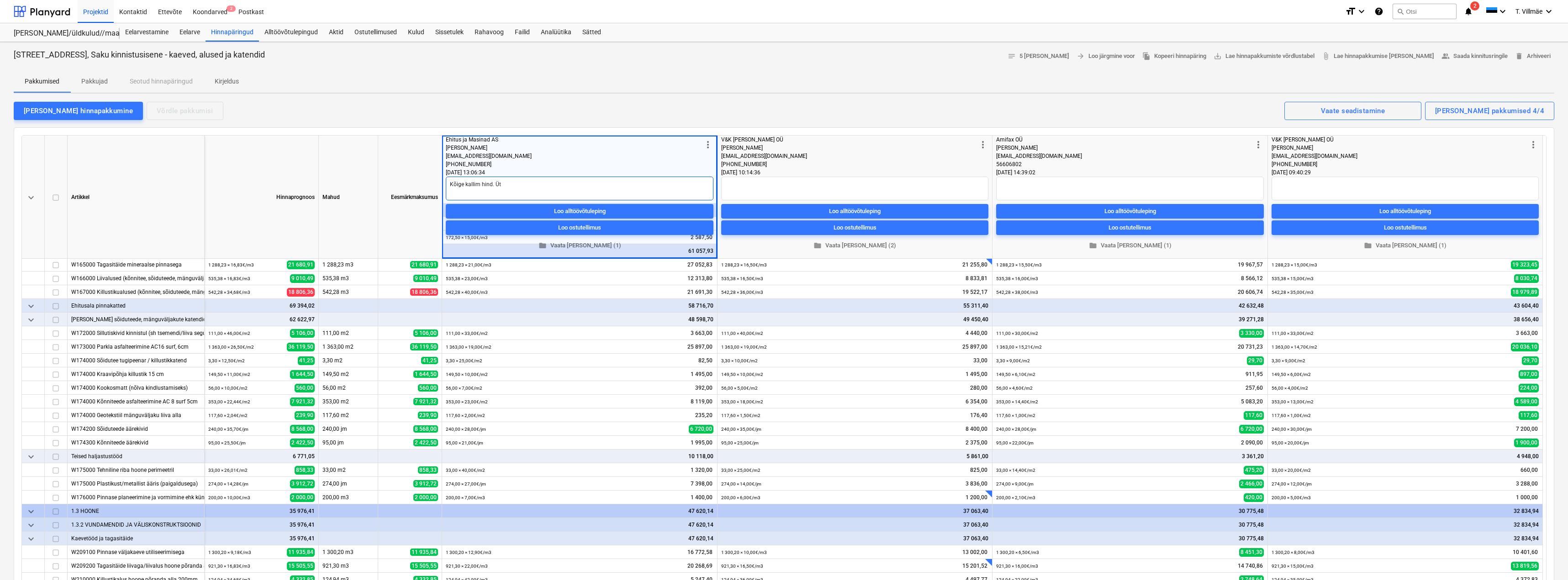
type textarea "x"
type textarea "Kõige kallim hind. Ütl"
type textarea "x"
type textarea "Kõige kallim hind. Ütle"
type textarea "x"
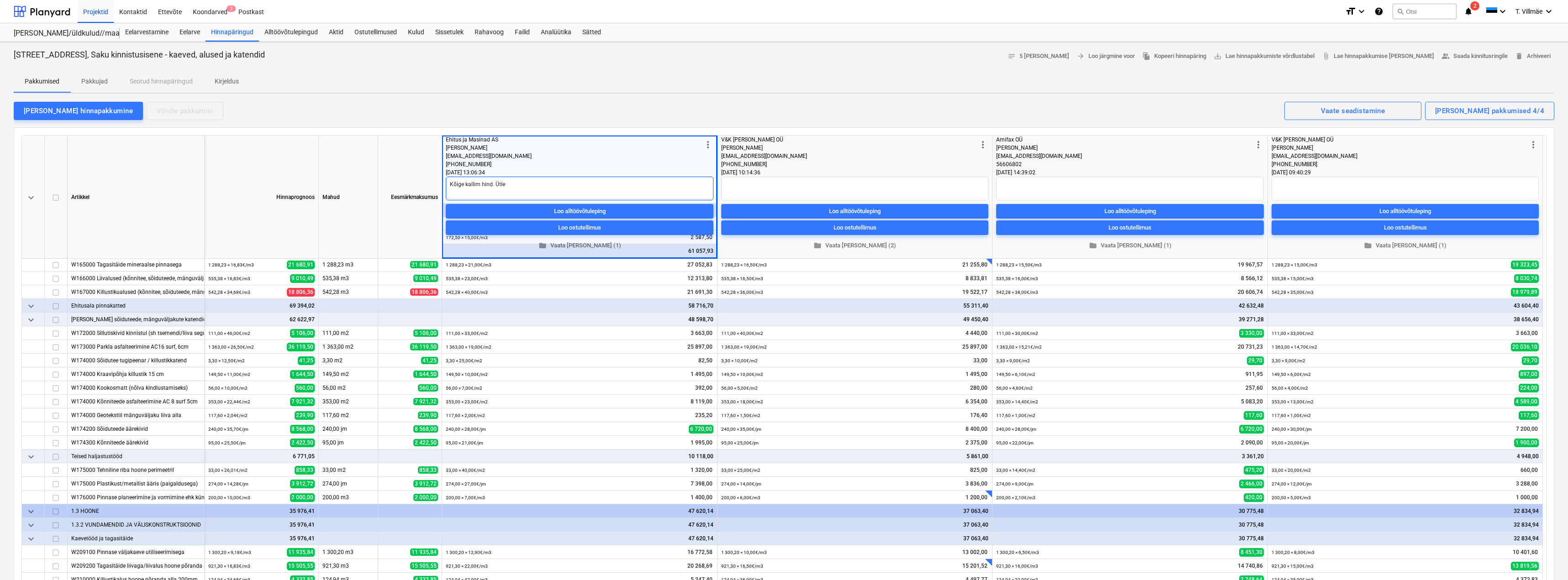
type textarea "Kõige kallim hind. Ütles"
type textarea "x"
type textarea "Kõige kallim hind. Ütle"
type textarea "x"
type textarea "Kõige kallim hind. Ütl"
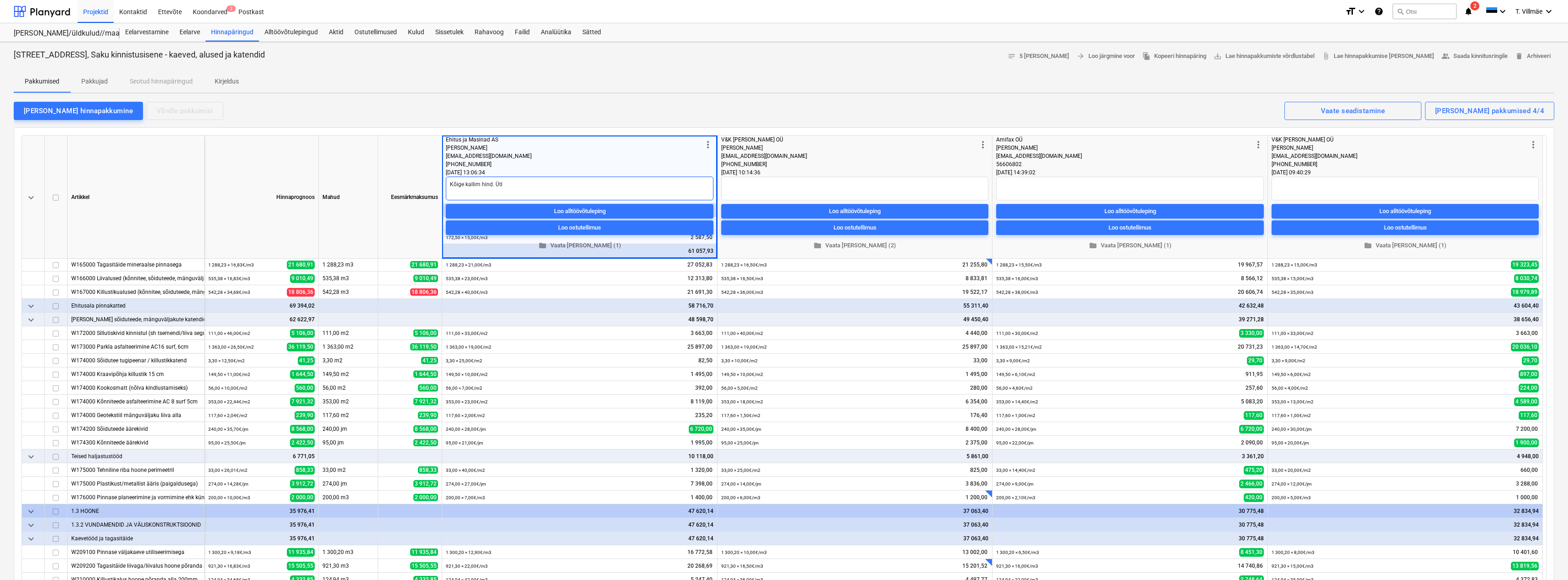
type textarea "x"
type textarea "Kõige kallim hind. Üt"
type textarea "x"
type textarea "Kõige kallim hind. Ü"
type textarea "x"
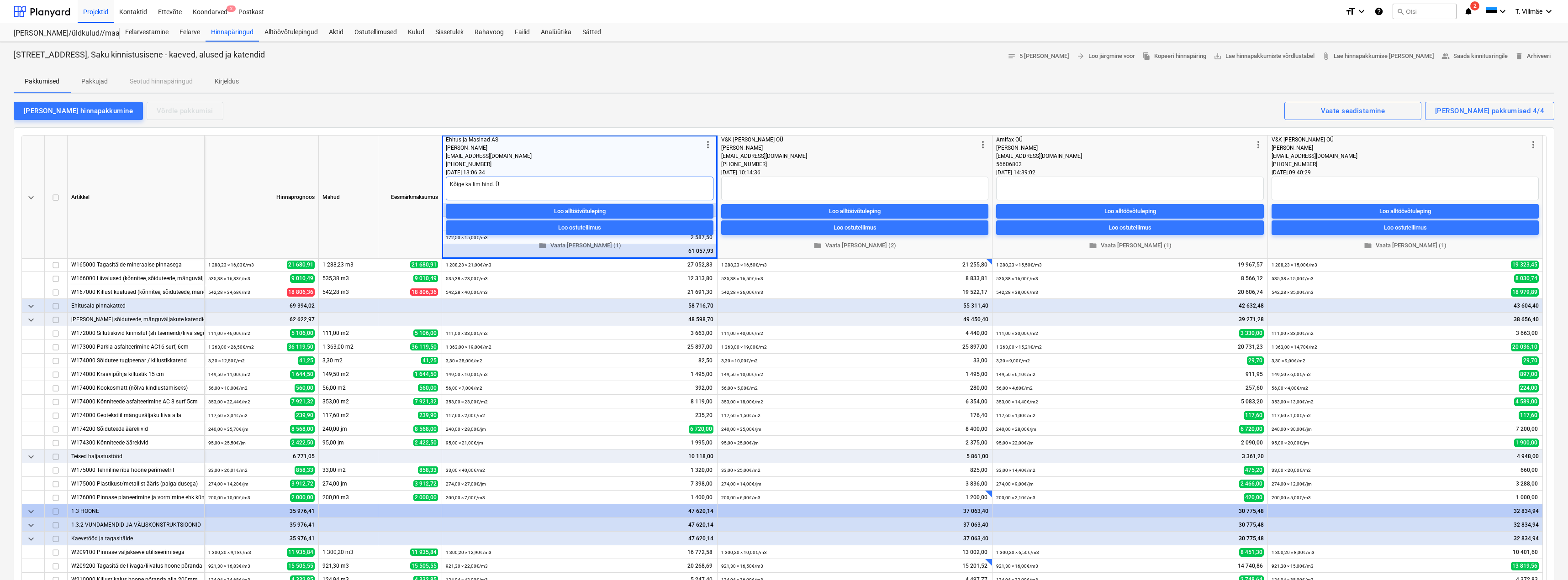
type textarea "Kõige kallim hind."
type textarea "x"
type textarea "Kõige kallim hind."
type textarea "x"
type textarea "Kõige kallim hind"
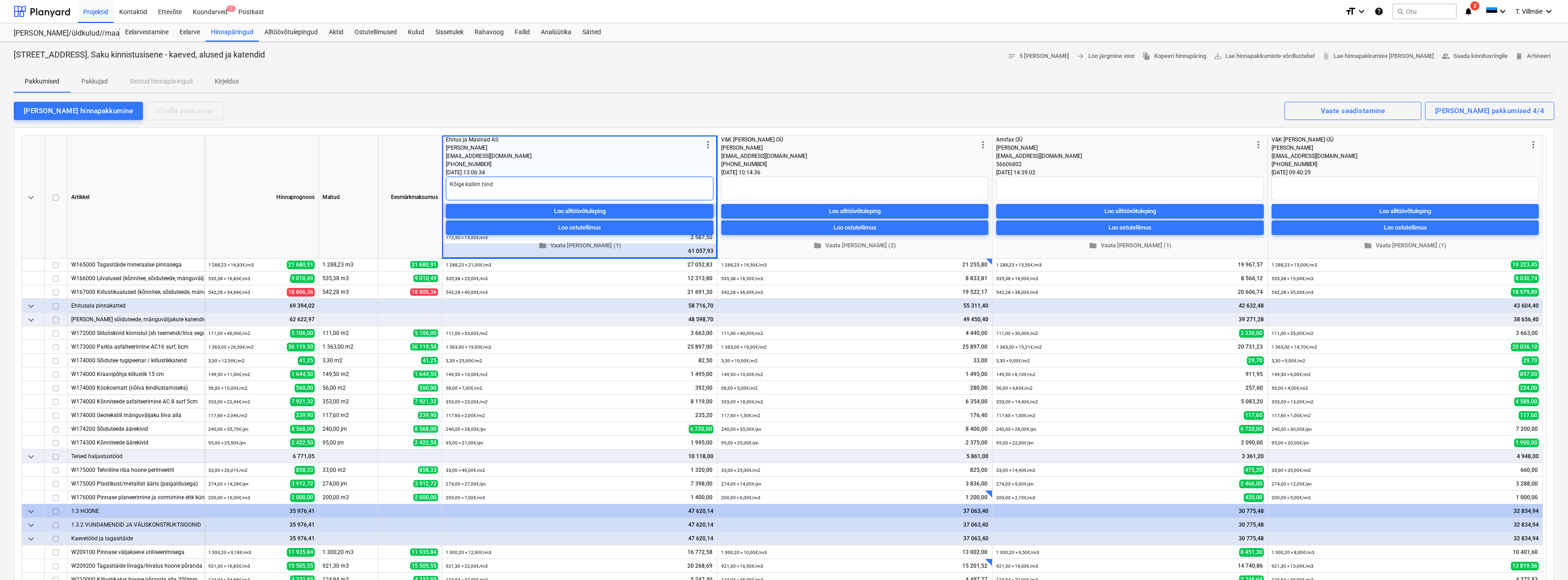
type textarea "x"
type textarea "Kõige kallim hind"
type textarea "x"
type textarea "Kõige kallim hind j"
type textarea "x"
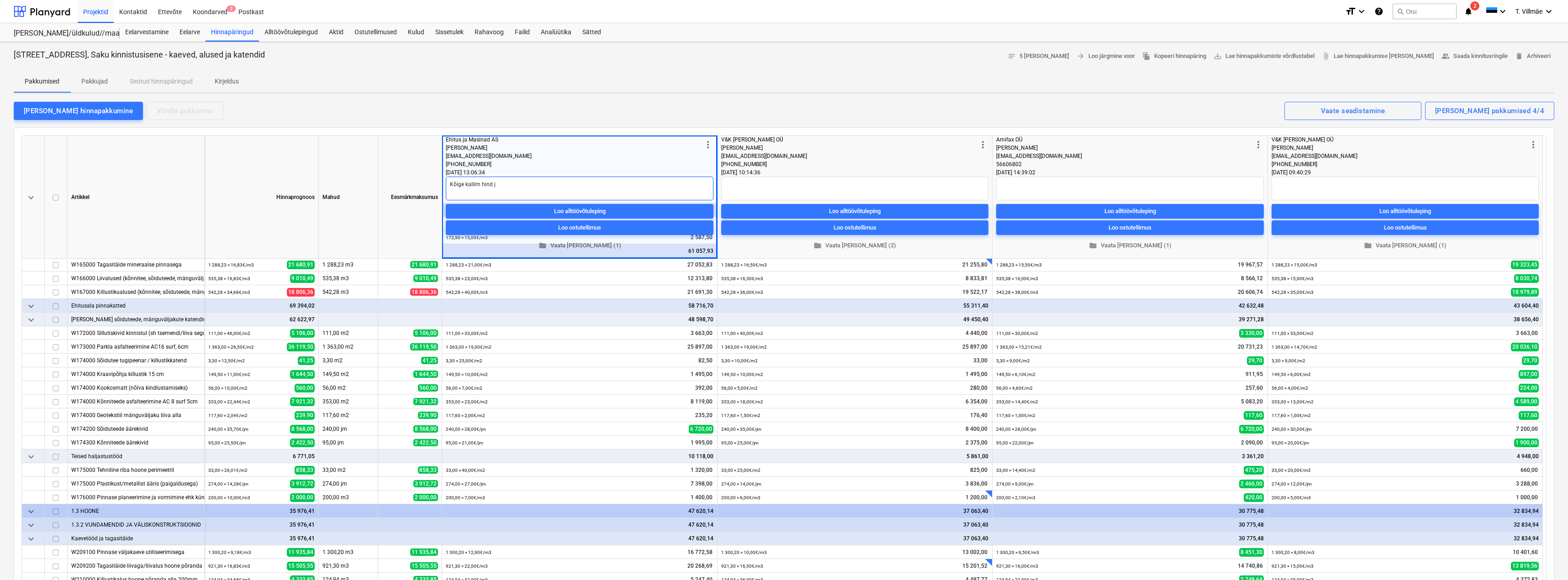
type textarea "Kõige kallim [PERSON_NAME]"
type textarea "x"
type textarea "Kõige kallim [PERSON_NAME]"
type textarea "x"
type textarea "Kõige kallim [PERSON_NAME] p"
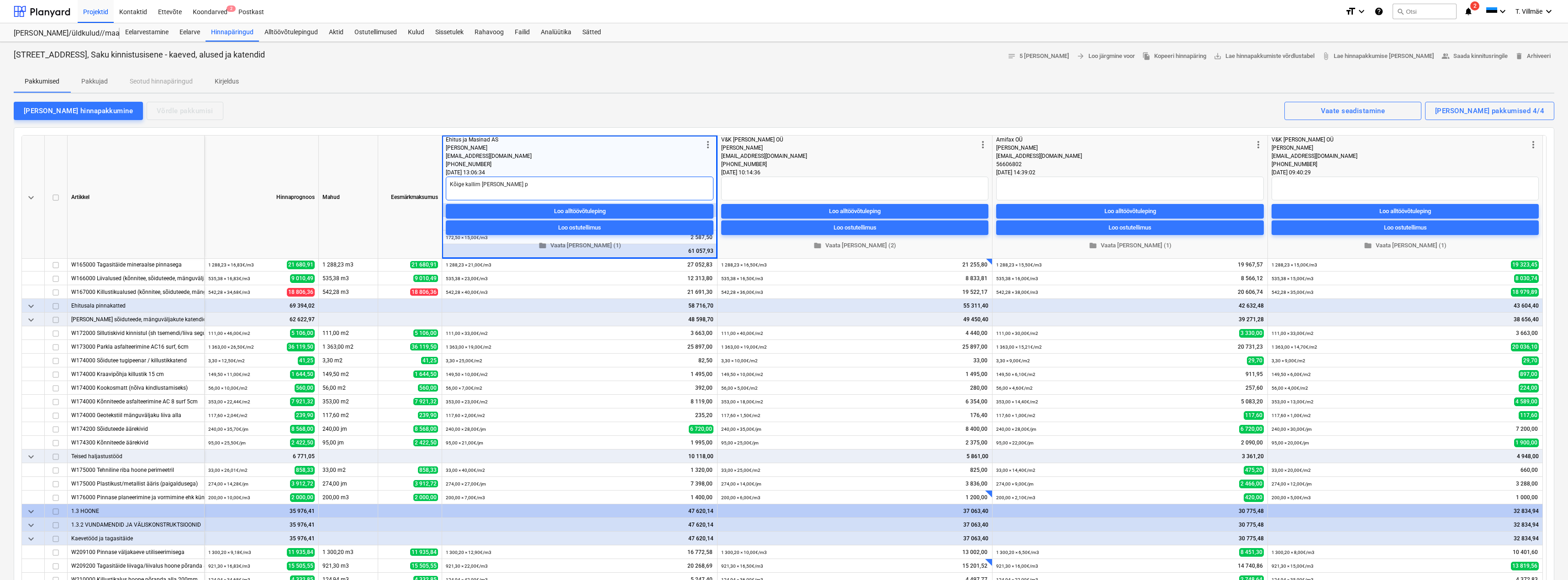
type textarea "x"
type textarea "Kõige kallim [PERSON_NAME] pa"
type textarea "x"
type textarea "Kõige kallim hind [PERSON_NAME]"
type textarea "x"
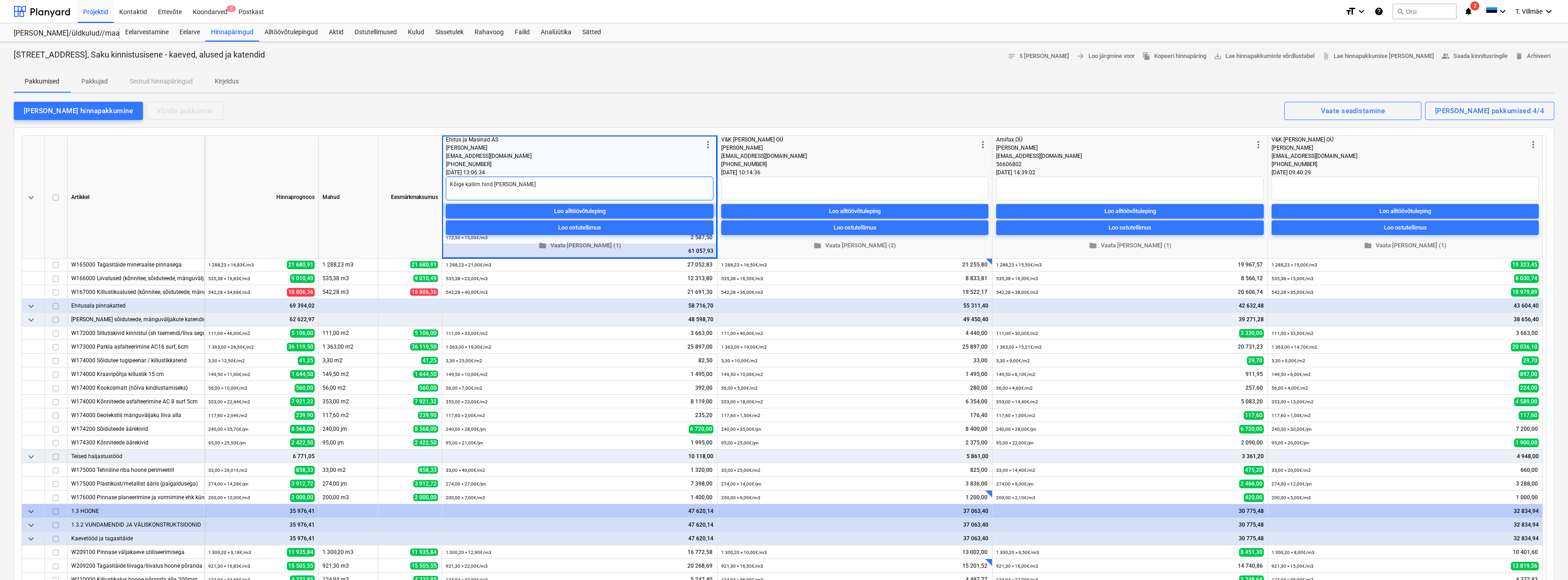
type textarea "Kõige kallim hind [PERSON_NAME]"
type textarea "x"
type textarea "Kõige kallim [PERSON_NAME] pakku"
type textarea "x"
type textarea "Kõige kallim [PERSON_NAME] pakkum"
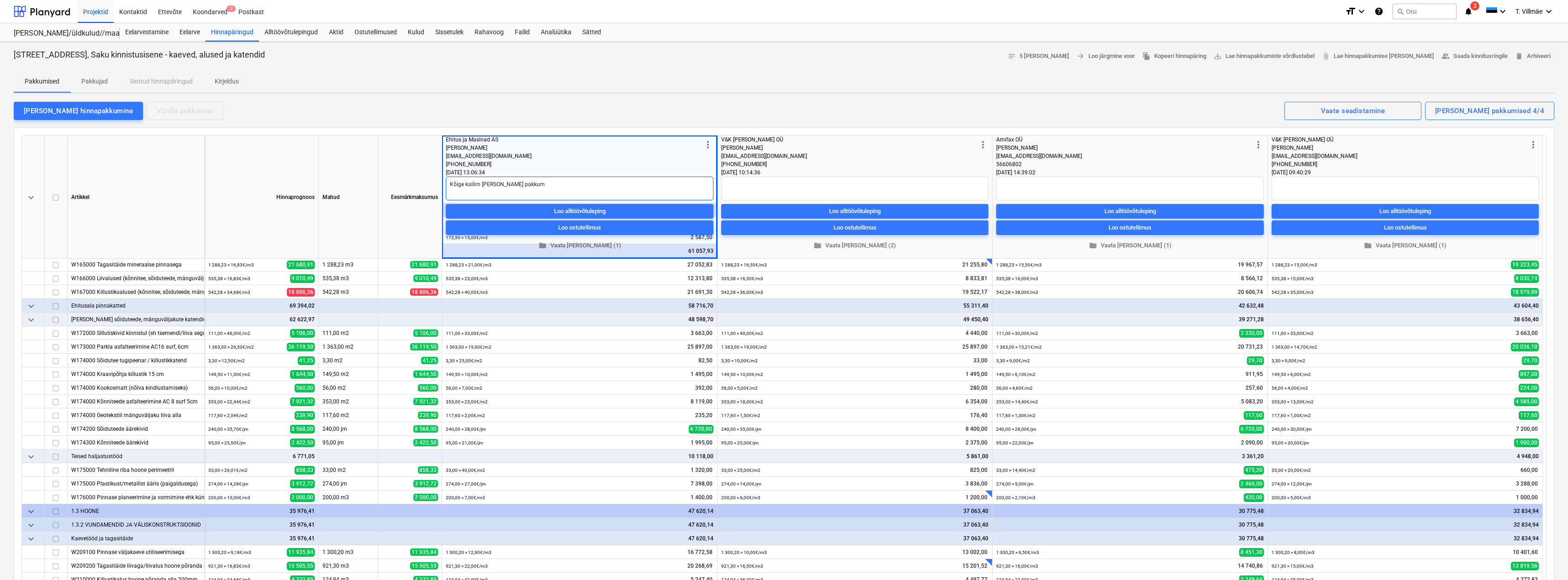
type textarea "x"
type textarea "Kõige kallim [PERSON_NAME] pakkumi"
type textarea "x"
type textarea "Kõige kallim [PERSON_NAME] pakkumis"
type textarea "x"
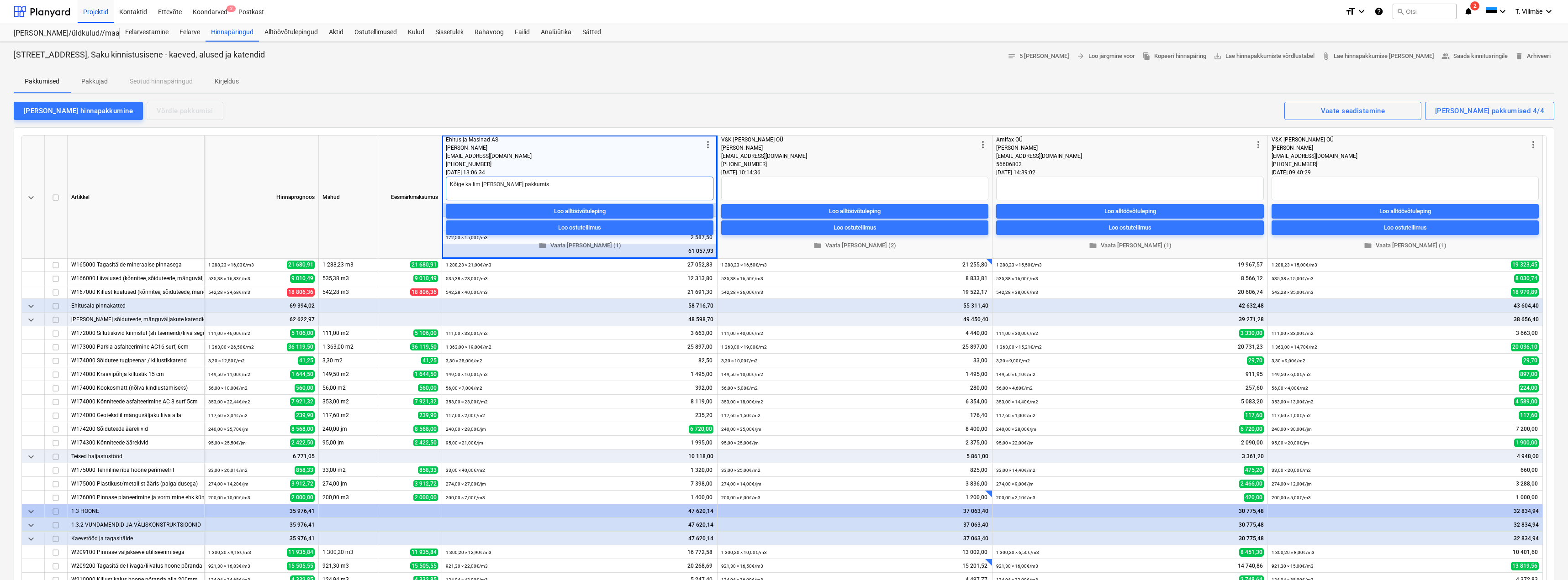
type textarea "Kõige kallim [PERSON_NAME] pakkumist"
type textarea "x"
type textarea "Kõige kallim [PERSON_NAME] pakkumist"
type textarea "x"
type textarea "Kõige kallim [PERSON_NAME] pakkumist k"
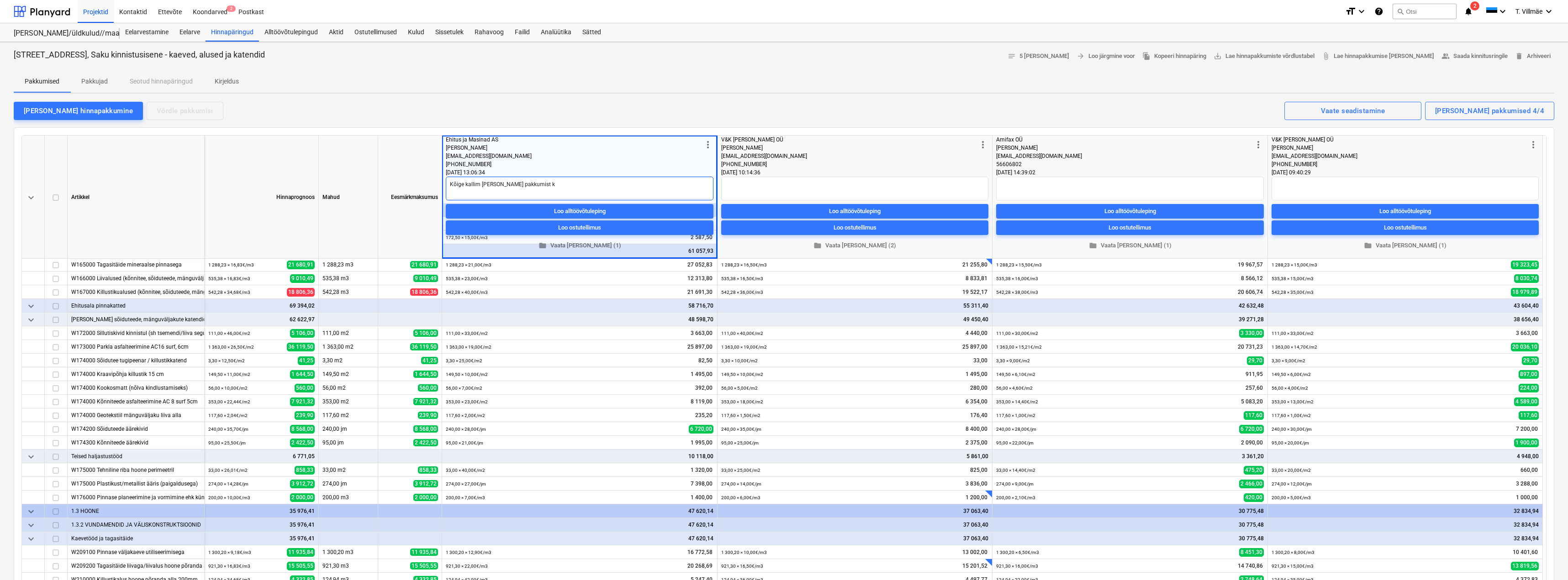
type textarea "x"
type textarea "Kõige kallim [PERSON_NAME] pakkumist ko"
type textarea "x"
type textarea "Kõige kallim [PERSON_NAME] pakkumist kor"
type textarea "x"
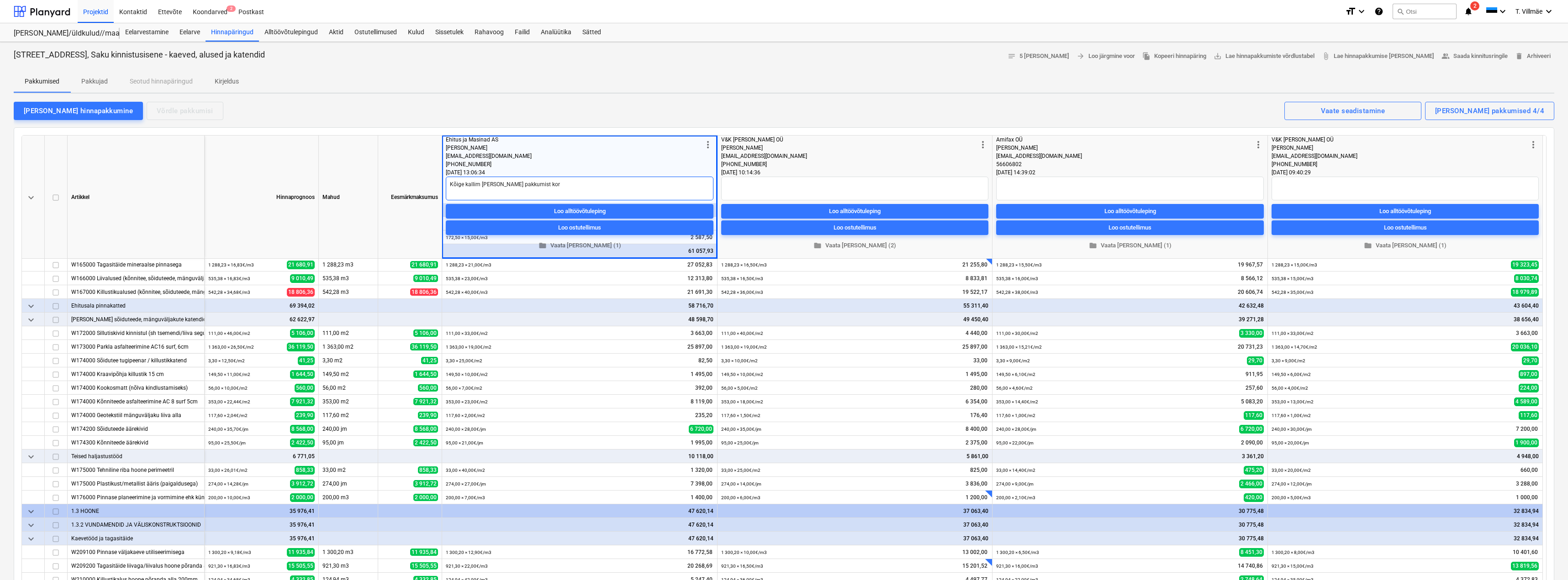
type textarea "Kõige kallim [PERSON_NAME] pakkumist korr"
type textarea "x"
type textarea "Kõige kallim [PERSON_NAME] pakkumist [PERSON_NAME]"
type textarea "x"
type textarea "Kõige kallim [PERSON_NAME] pakkumist korrig"
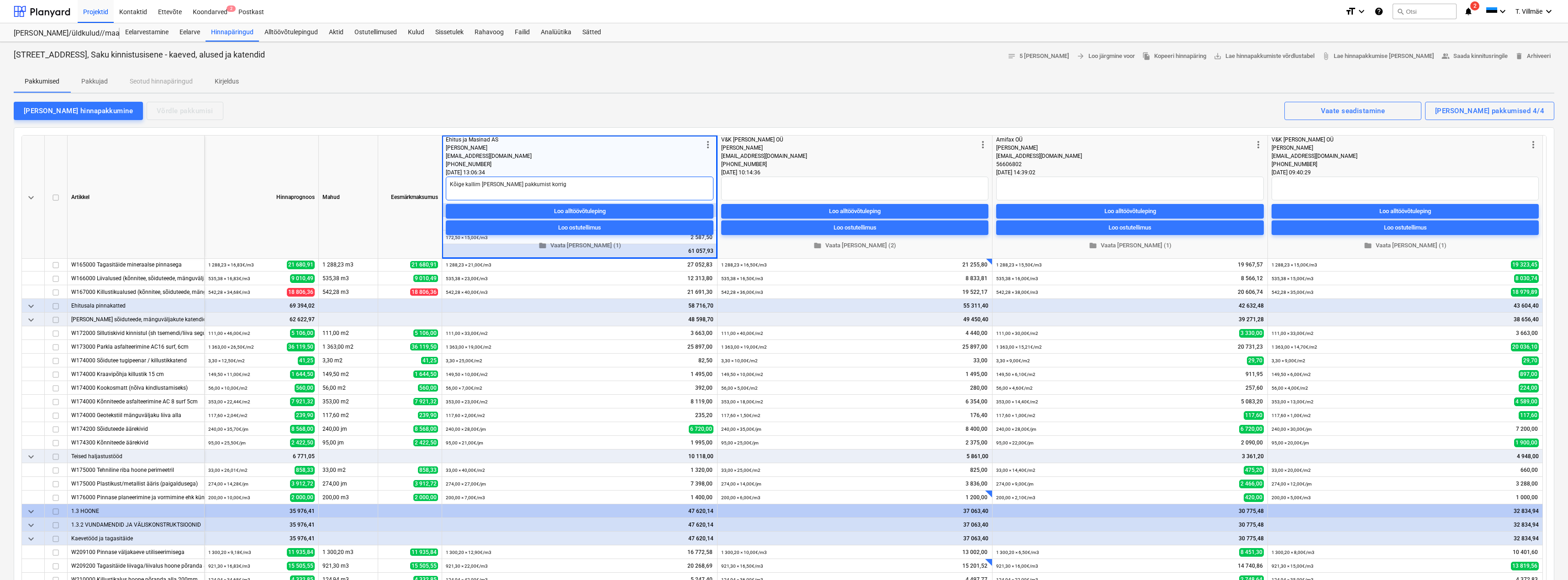
type textarea "x"
type textarea "Kõige kallim [PERSON_NAME] pakkumist korrige"
type textarea "x"
type textarea "Kõige kallim [PERSON_NAME] pakkumist korrigee"
type textarea "x"
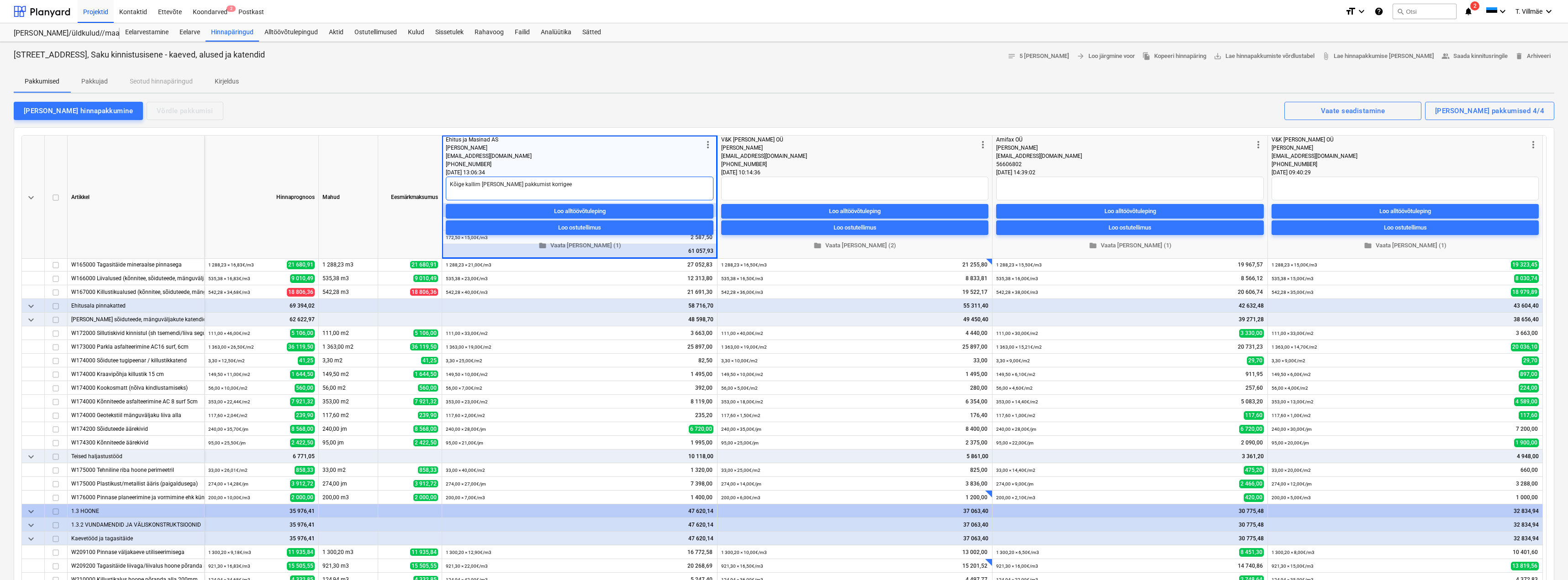
type textarea "Kõige kallim [PERSON_NAME] pakkumist korrigeer"
type textarea "x"
type textarea "Kõige kallim [PERSON_NAME] pakkumist korrigeeri"
type textarea "x"
type textarea "Kõige kallim [PERSON_NAME] pakkumist korrigeerid"
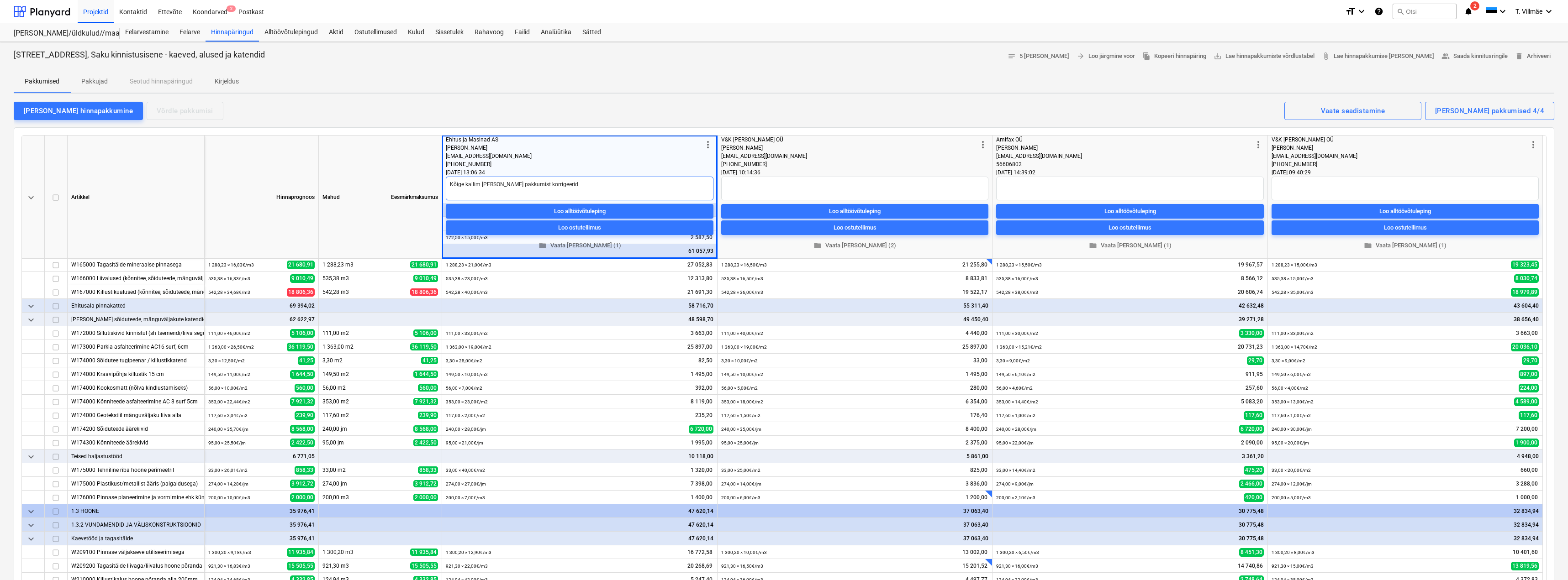
type textarea "x"
type textarea "Kõige kallim [PERSON_NAME] pakkumist korrigeerida"
type textarea "x"
type textarea "Kõige kallim [PERSON_NAME] pakkumist korrigeerida"
type textarea "x"
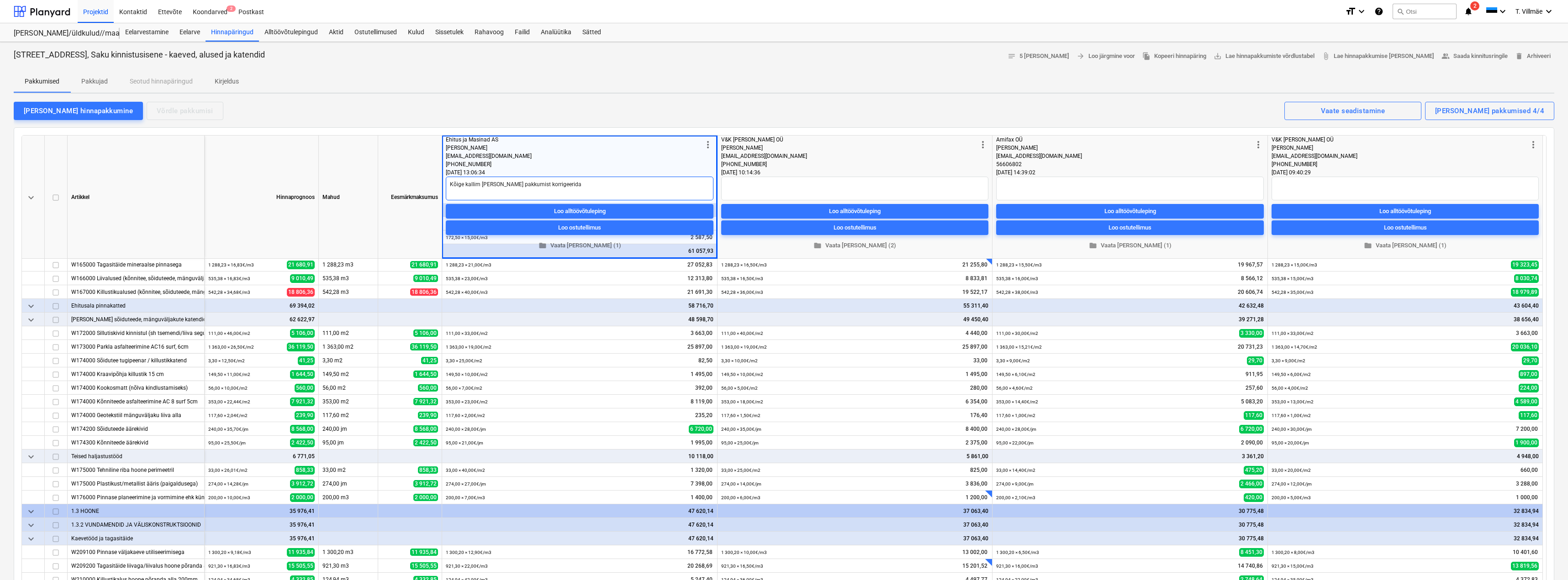
type textarea "Kõige kallim [PERSON_NAME] pakkumist korrigeerida e"
type textarea "x"
type textarea "Kõige kallim [PERSON_NAME] pakkumist korrigeerida ei"
type textarea "x"
type textarea "Kõige kallim [PERSON_NAME] pakkumist korrigeerida ei"
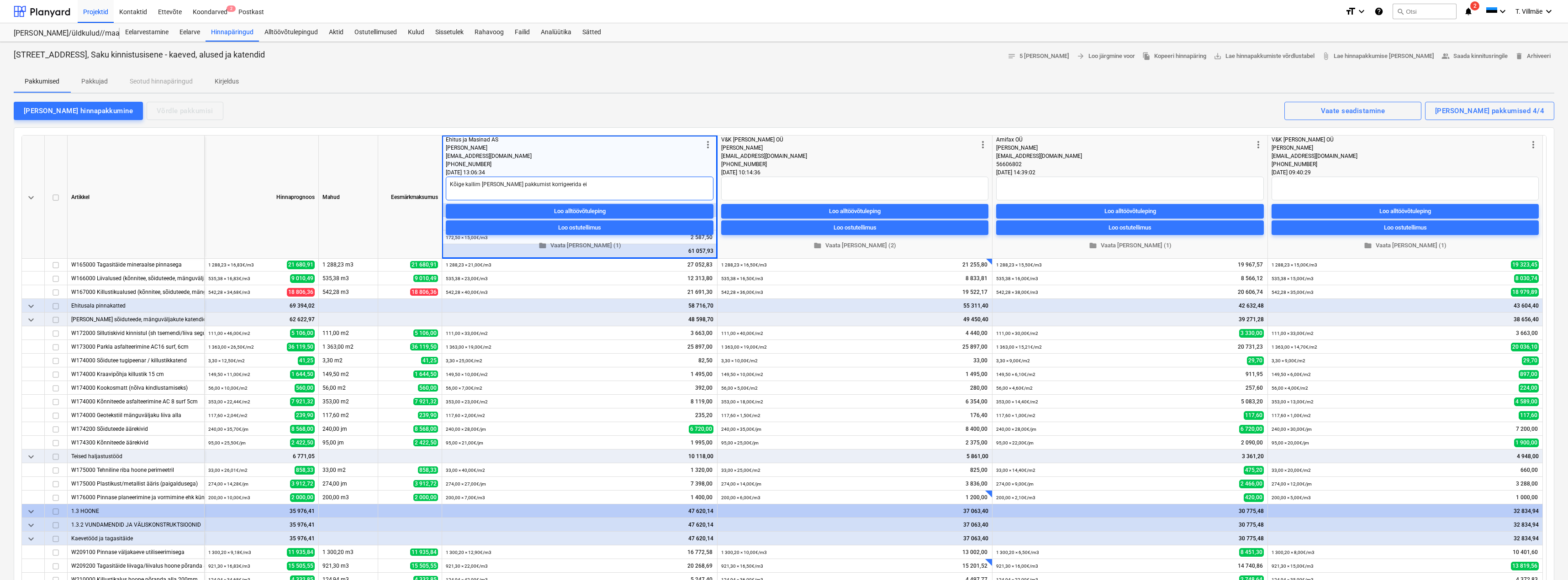
type textarea "x"
type textarea "Kõige kallim [PERSON_NAME] pakkumist korrigeerida ei s"
type textarea "x"
type textarea "Kõige kallim [PERSON_NAME] pakkumist korrigeerida ei so"
type textarea "x"
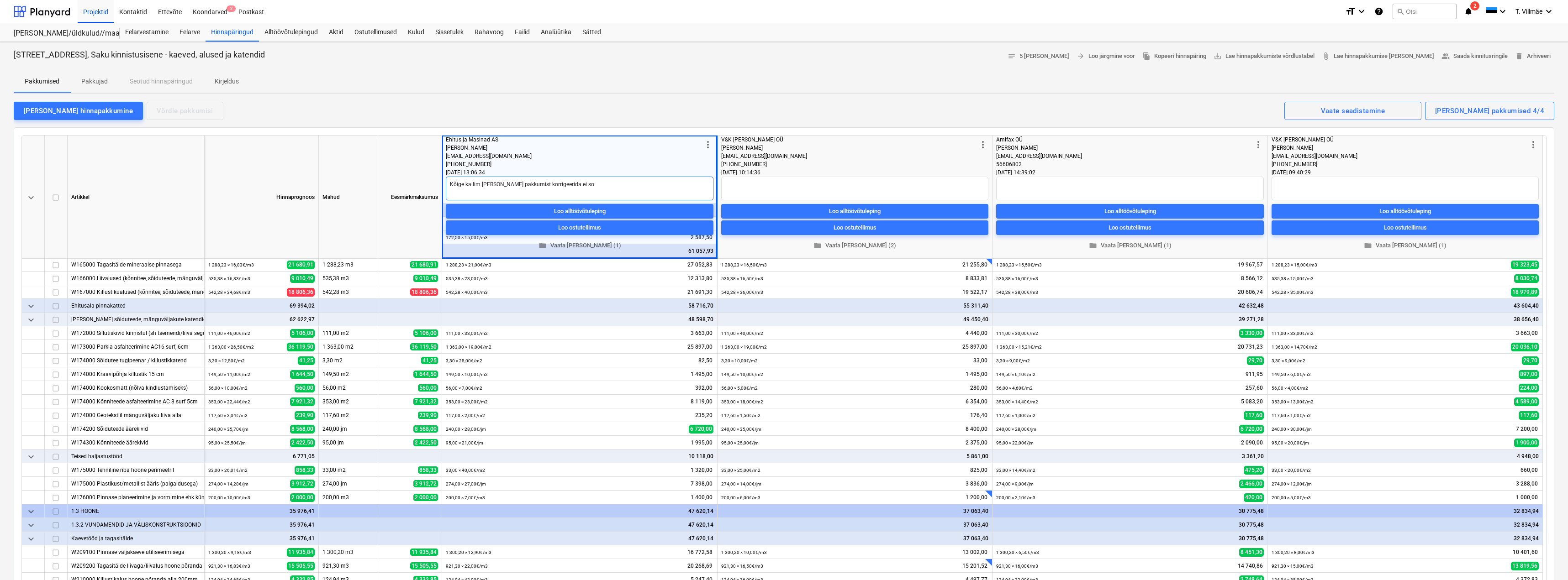
type textarea "Kõige kallim [PERSON_NAME] pakkumist korrigeerida ei soo"
type textarea "x"
type textarea "Kõige kallim [PERSON_NAME] pakkumist korrigeerida ei soov"
type textarea "x"
type textarea "Kõige kallim [PERSON_NAME] pakkumist korrigeerida ei soovi"
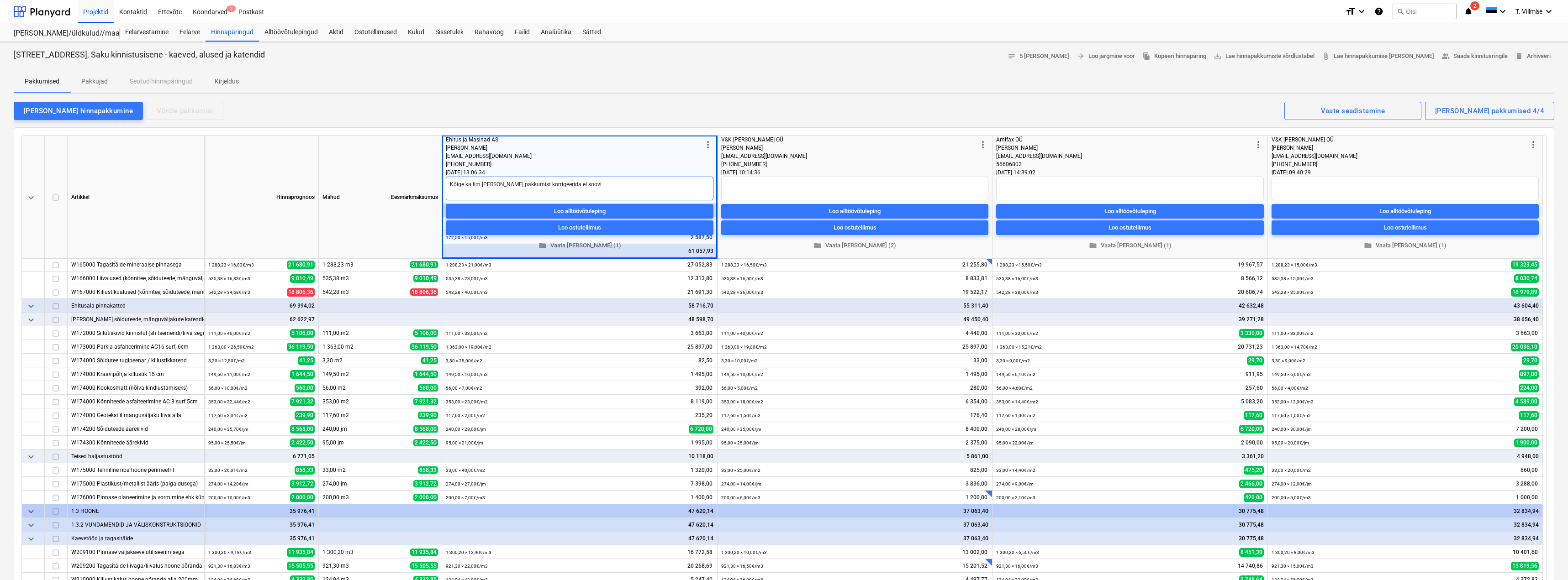
type textarea "x"
type textarea "Kõige kallim [PERSON_NAME] pakkumist korrigeerida ei soovin"
type textarea "x"
click at [1037, 191] on textarea at bounding box center [1130, 189] width 268 height 24
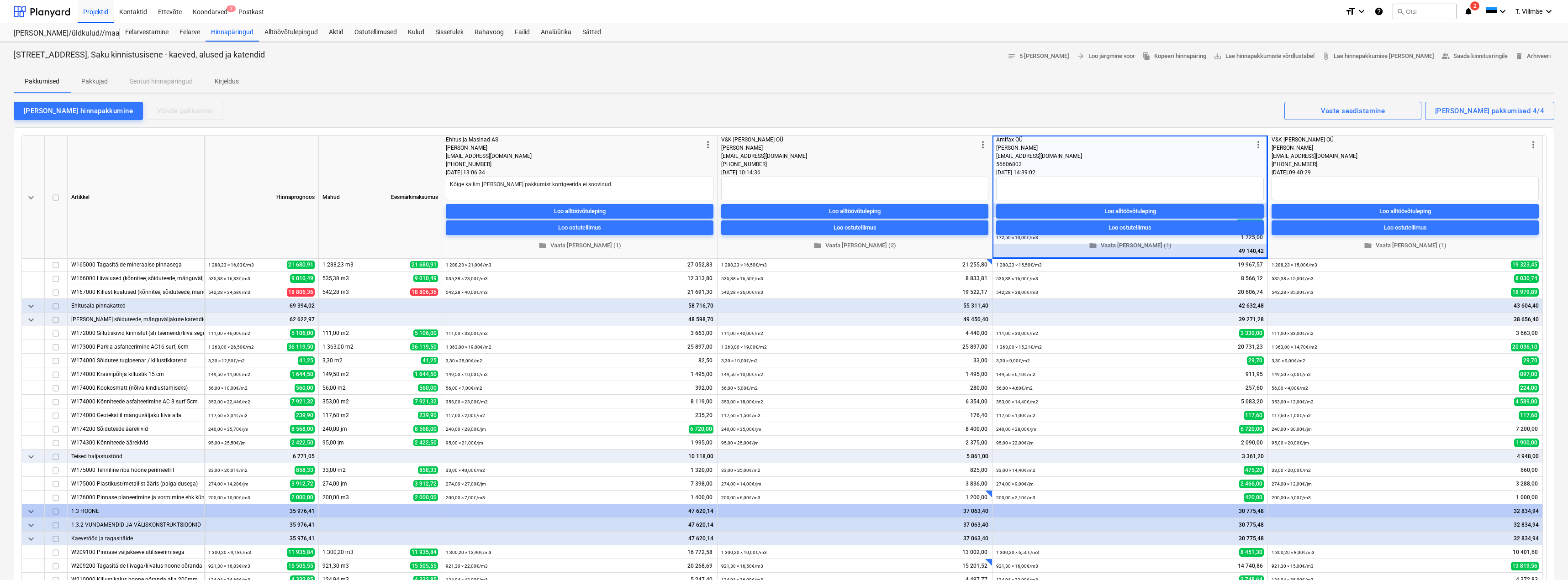
click at [1081, 128] on div "keyboard_arrow_down [PERSON_NAME] Mahud Eesmärkmaksumus more_vert Ehitus ja Mas…" at bounding box center [784, 381] width 1541 height 509
click at [1095, 107] on div "[PERSON_NAME] hinnapakkumine Võrdle pakkumisi Kuvatud pakkumised 4/4 Vaate sead…" at bounding box center [784, 110] width 1541 height 19
click at [1308, 184] on textarea at bounding box center [1405, 189] width 267 height 24
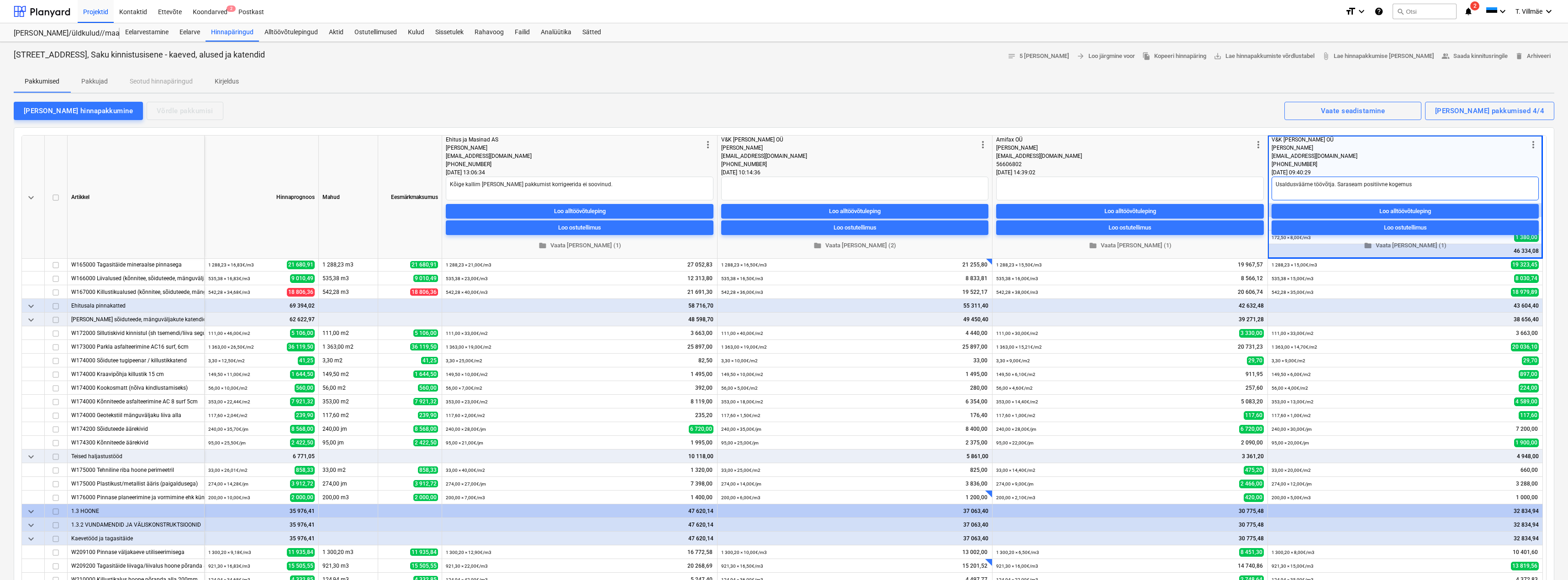
click at [1340, 184] on textarea "Usaldusväärne töövõtja. Saraseam positiivne kogemus" at bounding box center [1405, 189] width 267 height 24
click at [1411, 186] on textarea "Usaldusväärne töövõtja. Varaseam positiivne kogemus" at bounding box center [1405, 189] width 267 height 24
click at [1236, 129] on div "keyboard_arrow_down [PERSON_NAME] Mahud Eesmärkmaksumus more_vert Ehitus ja Mas…" at bounding box center [784, 381] width 1541 height 509
click at [1096, 189] on textarea at bounding box center [1130, 189] width 268 height 24
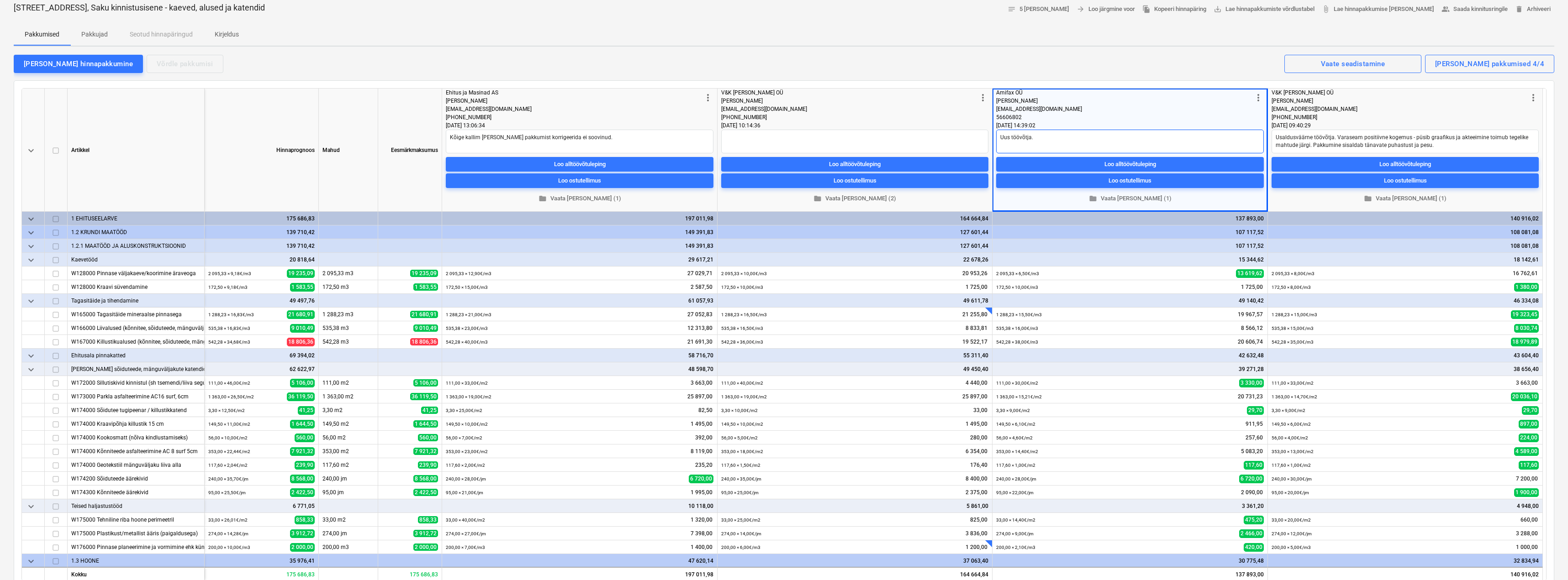
scroll to position [46, 0]
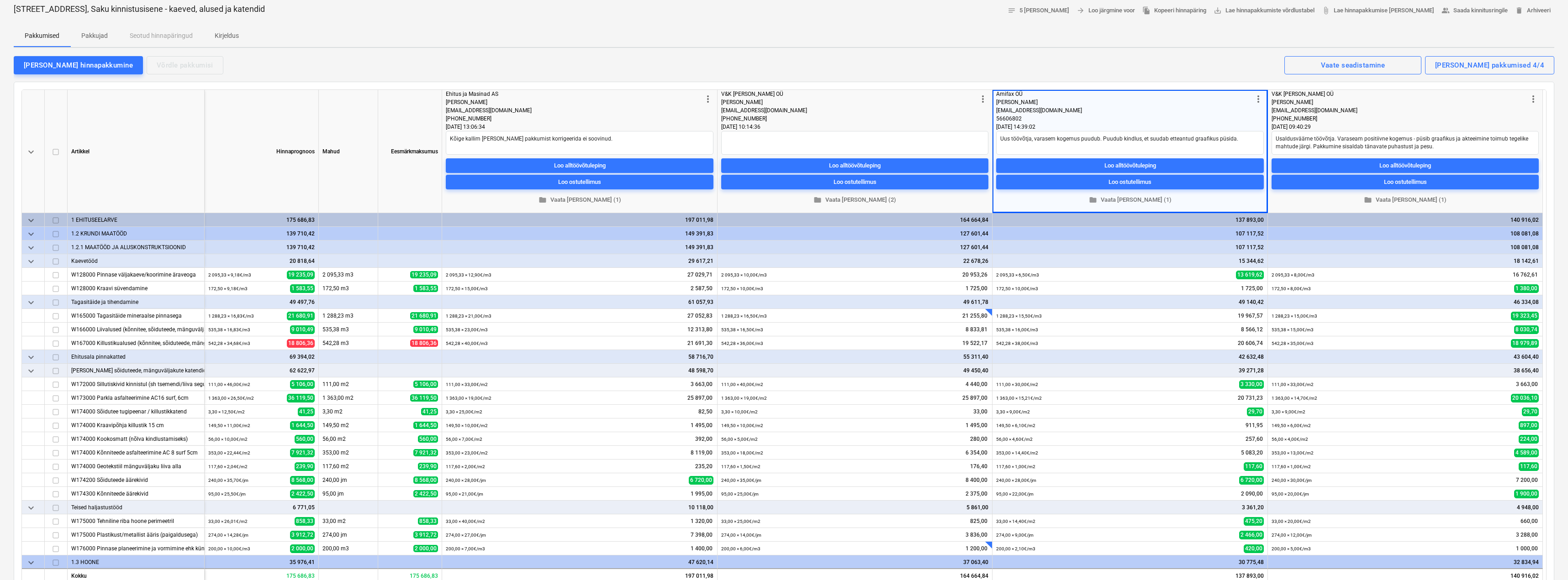
click at [1095, 86] on div "keyboard_arrow_down [PERSON_NAME] Mahud Eesmärkmaksumus more_vert Ehitus ja Mas…" at bounding box center [784, 336] width 1541 height 509
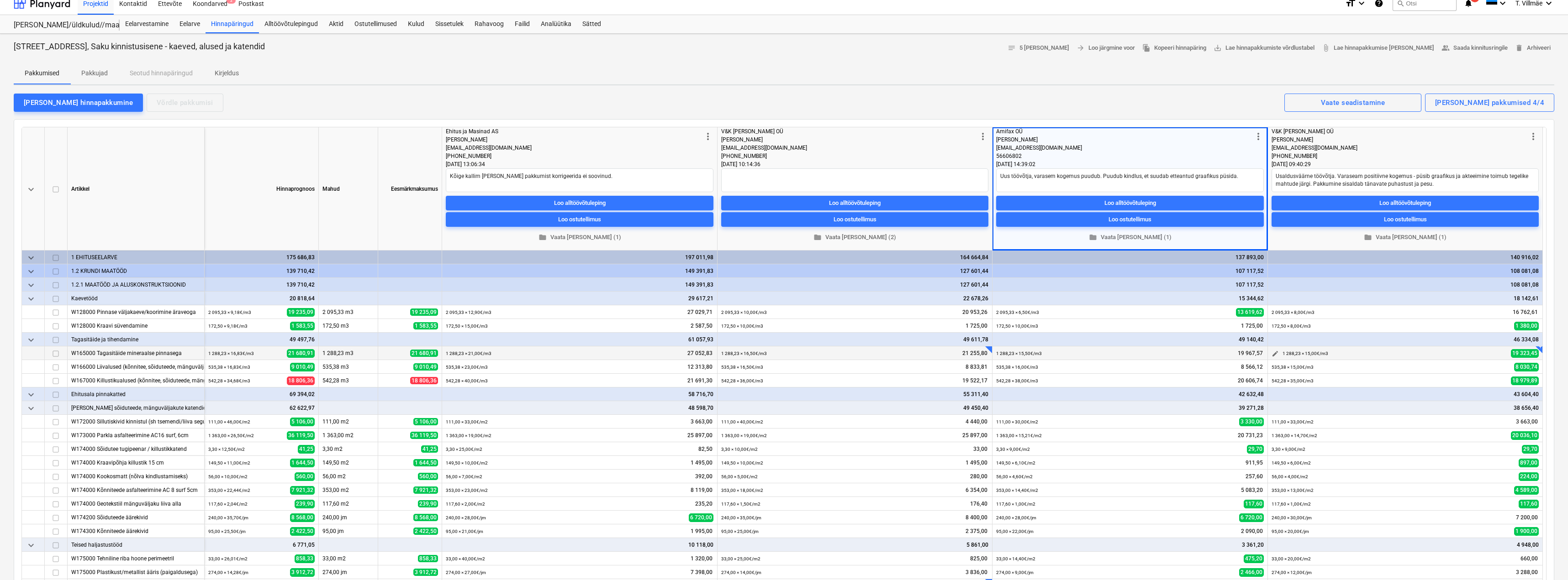
scroll to position [0, 0]
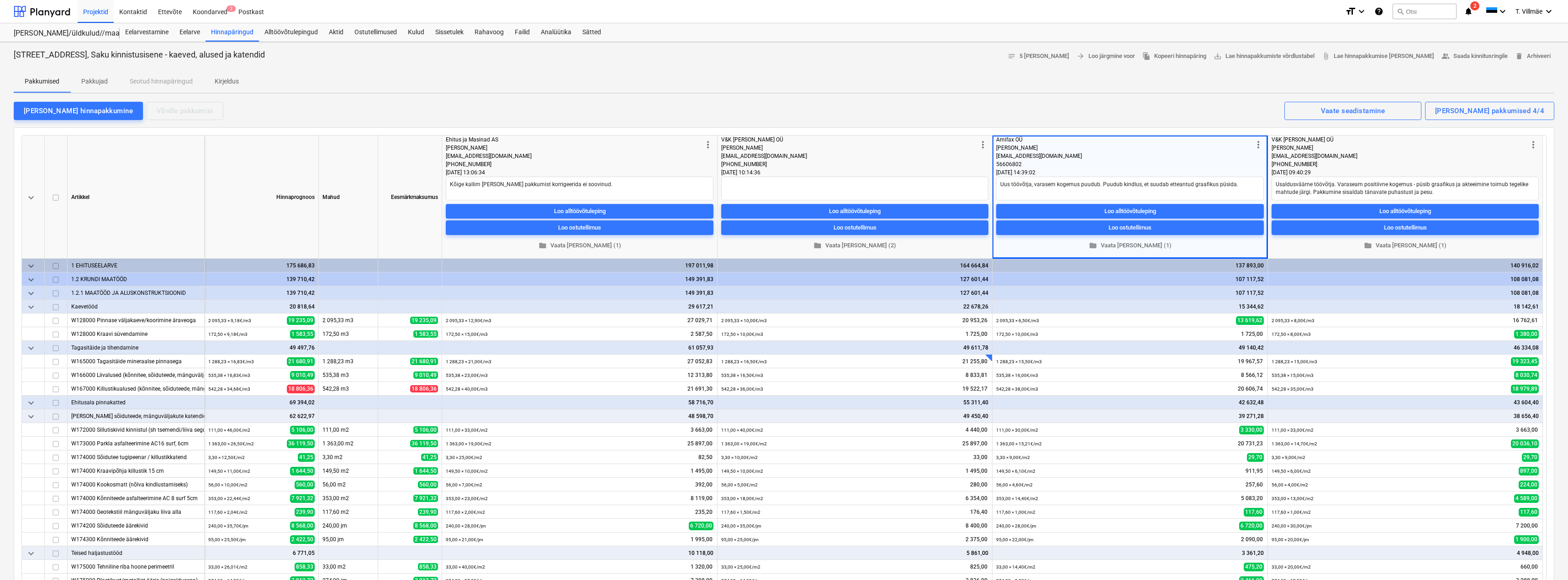
drag, startPoint x: 1214, startPoint y: 102, endPoint x: 1238, endPoint y: 118, distance: 28.8
click at [1214, 102] on div "[PERSON_NAME] hinnapakkumine Võrdle pakkumisi Kuvatud pakkumised 4/4 Vaate sead…" at bounding box center [784, 110] width 1541 height 19
click at [1353, 151] on div "[PERSON_NAME]" at bounding box center [1400, 148] width 256 height 8
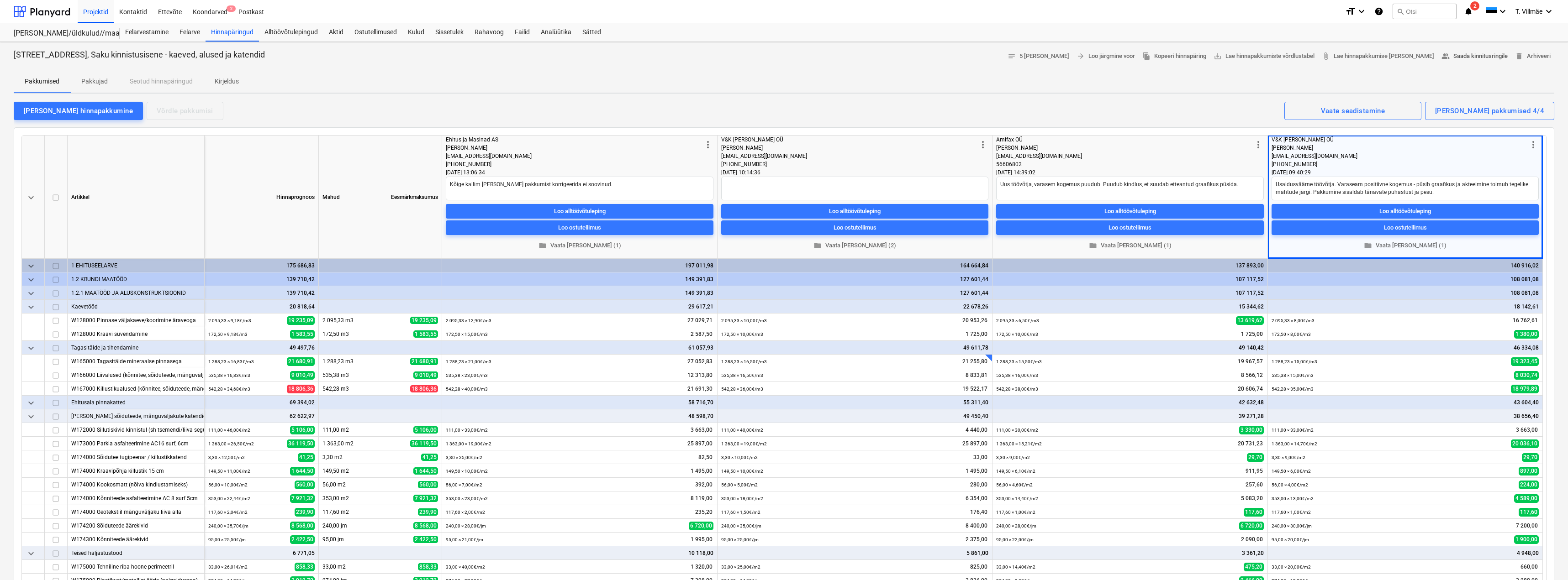
click at [1464, 52] on span "people_alt Saada kinnitusringile" at bounding box center [1475, 56] width 66 height 10
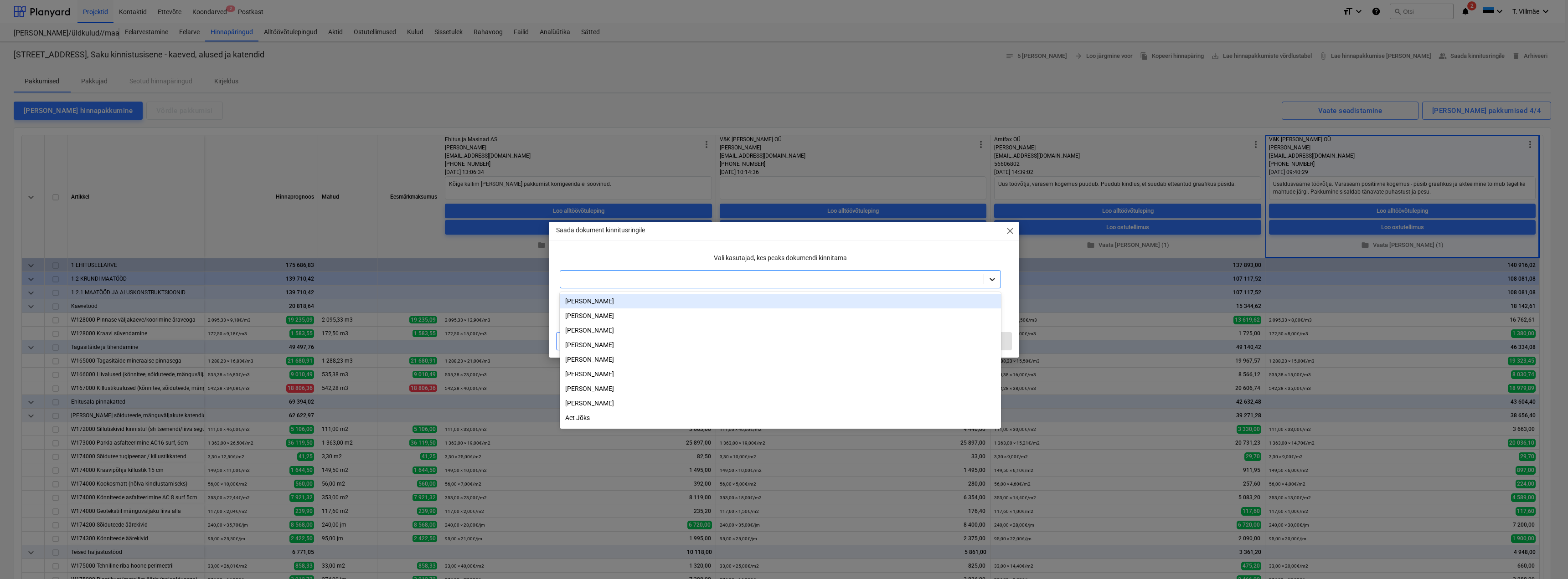
click at [992, 281] on icon at bounding box center [992, 279] width 9 height 9
click at [679, 277] on div at bounding box center [772, 279] width 415 height 9
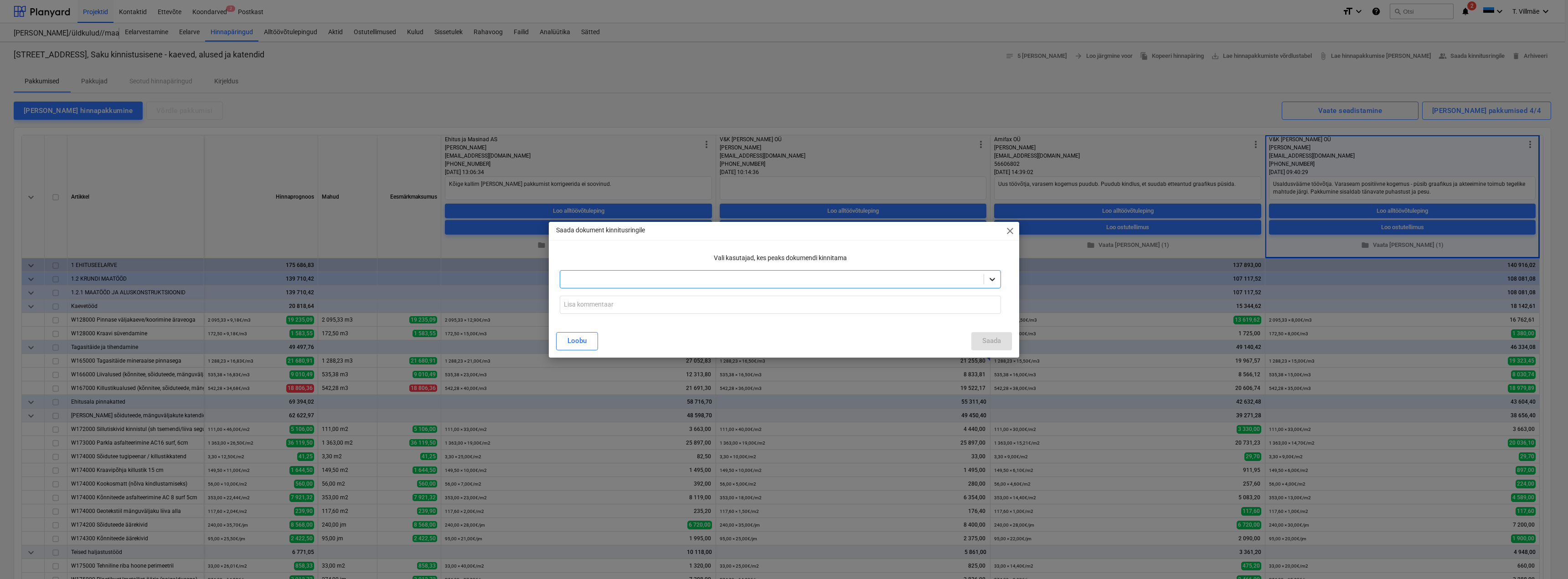
click at [995, 280] on icon at bounding box center [992, 279] width 9 height 9
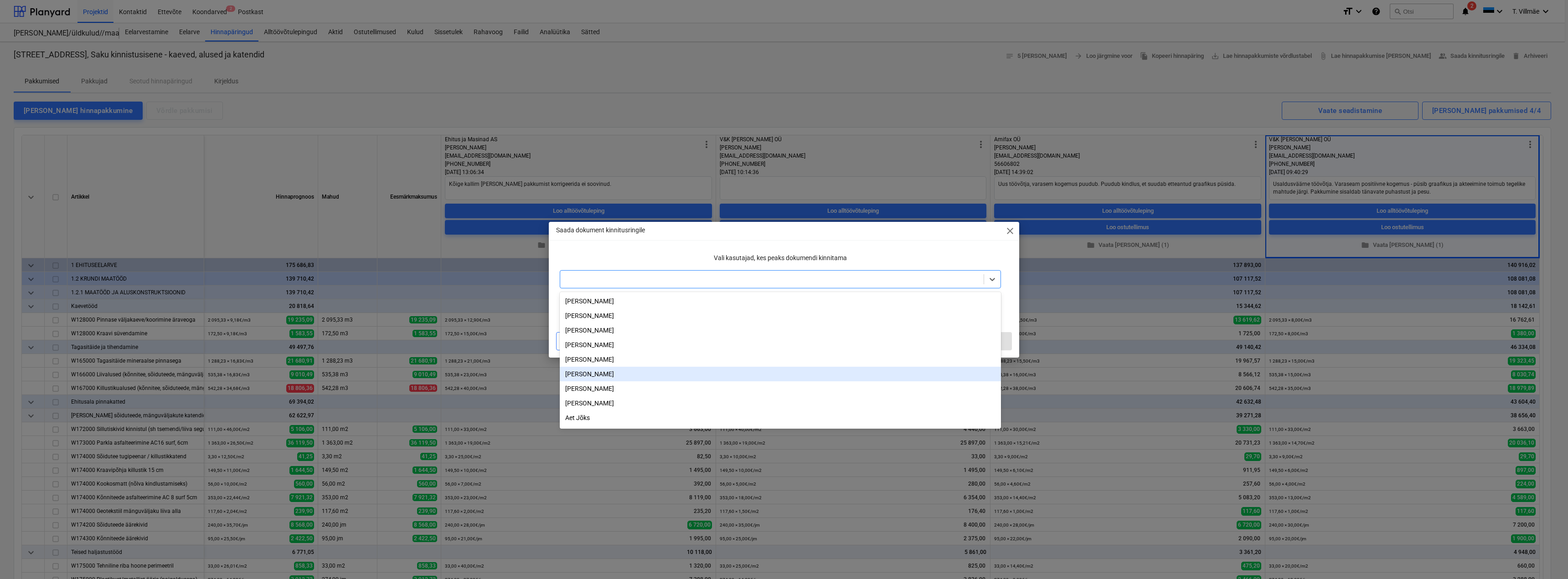
click at [603, 376] on div "[PERSON_NAME]" at bounding box center [780, 374] width 441 height 14
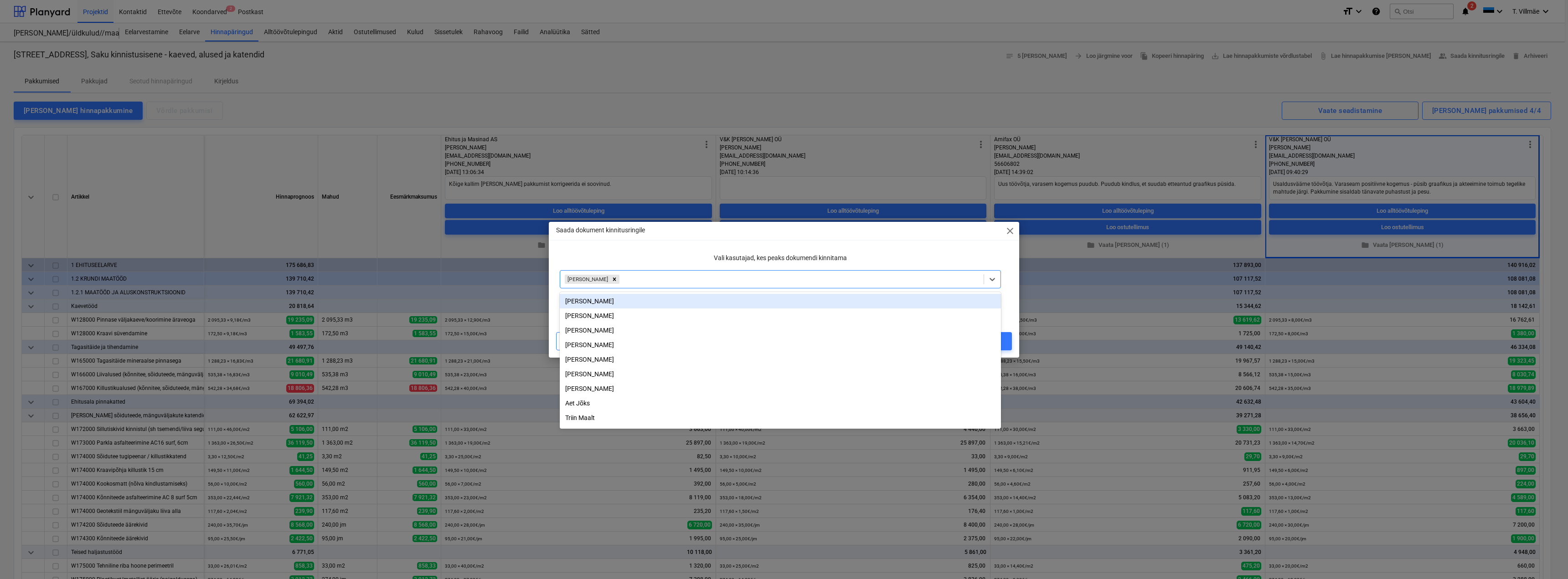
click at [638, 252] on div "Vali kasutajad, kes peaks dokumendi kinnitama" at bounding box center [780, 258] width 449 height 17
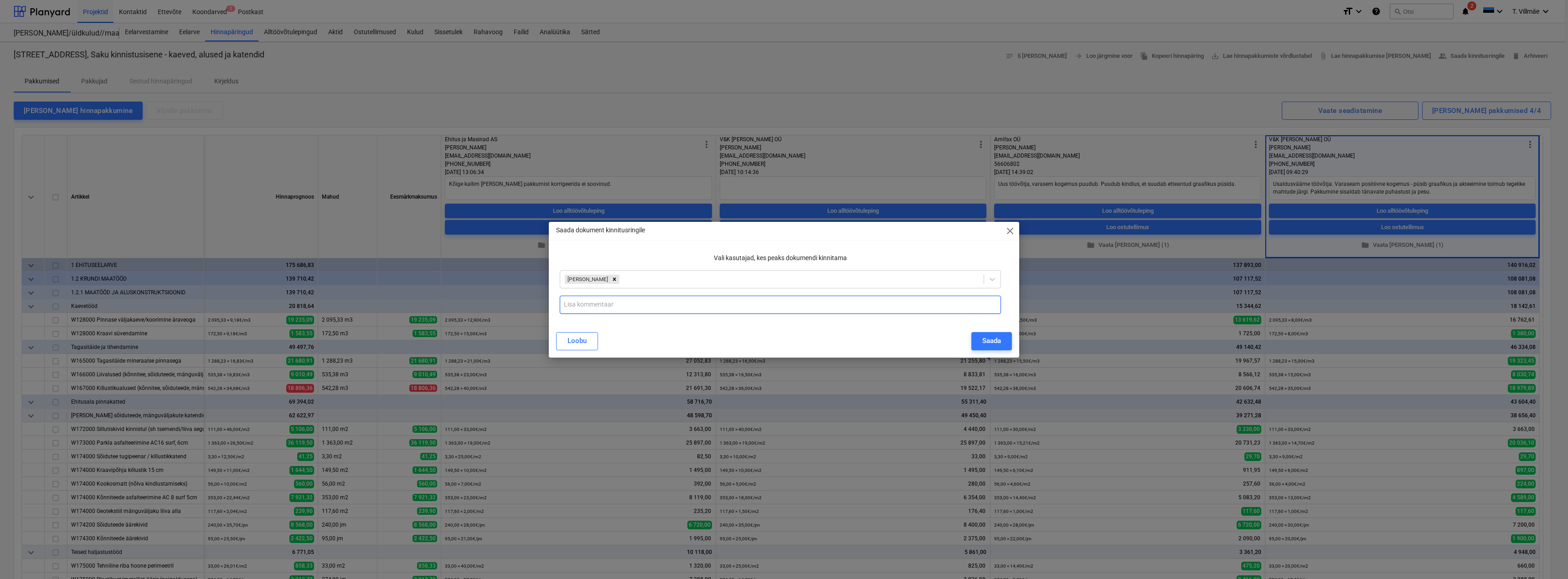
click at [598, 303] on input "text" at bounding box center [780, 304] width 441 height 18
click at [824, 306] on input "Esitan kooskõlastamiseks [PERSON_NAME] OÜ. Usaldusväärne tööõtja, püsib graafik…" at bounding box center [780, 304] width 441 height 18
click at [956, 305] on input "Esitan kooskõlastamiseks [PERSON_NAME] OÜ. Usaldusväärne tööõtja, püsib graafik…" at bounding box center [780, 304] width 441 height 18
click at [911, 305] on input "Esitan kooskõlastamiseks [PERSON_NAME] OÜ. Usaldusväärne tööõtja, püsib graafik…" at bounding box center [780, 304] width 441 height 18
click at [986, 340] on div "Saada" at bounding box center [991, 340] width 18 height 12
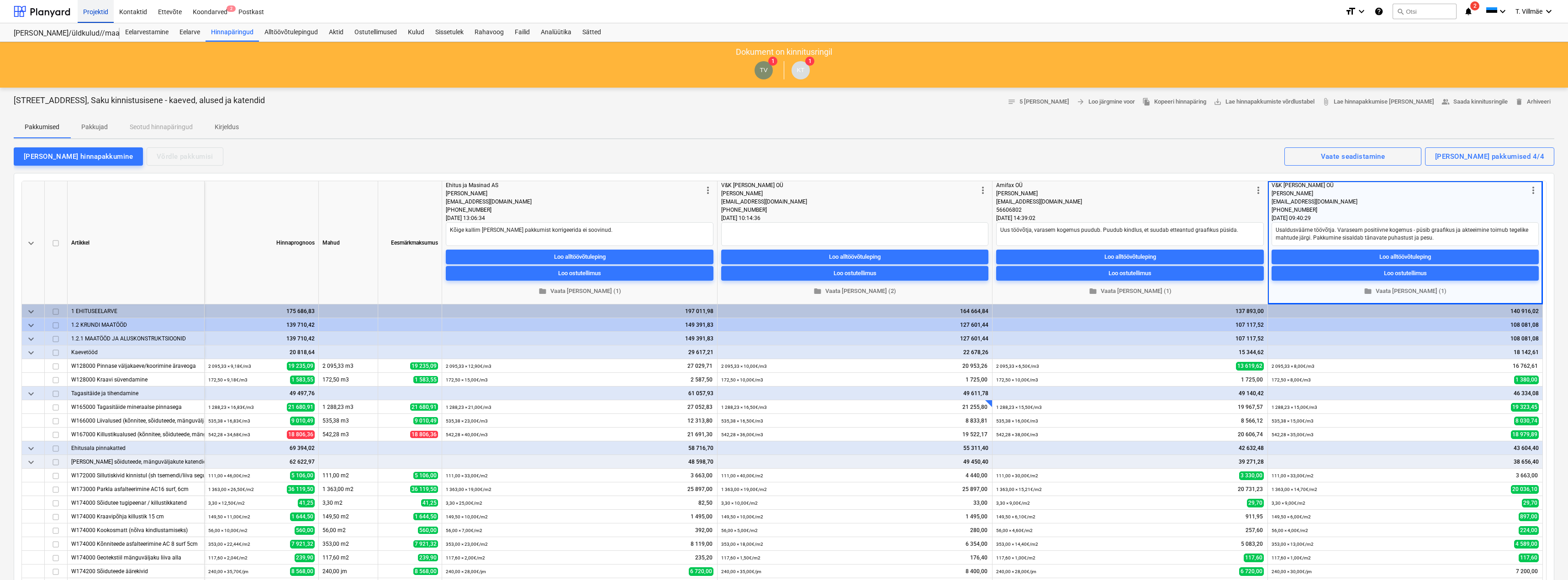
click at [97, 16] on div "Projektid" at bounding box center [95, 11] width 36 height 23
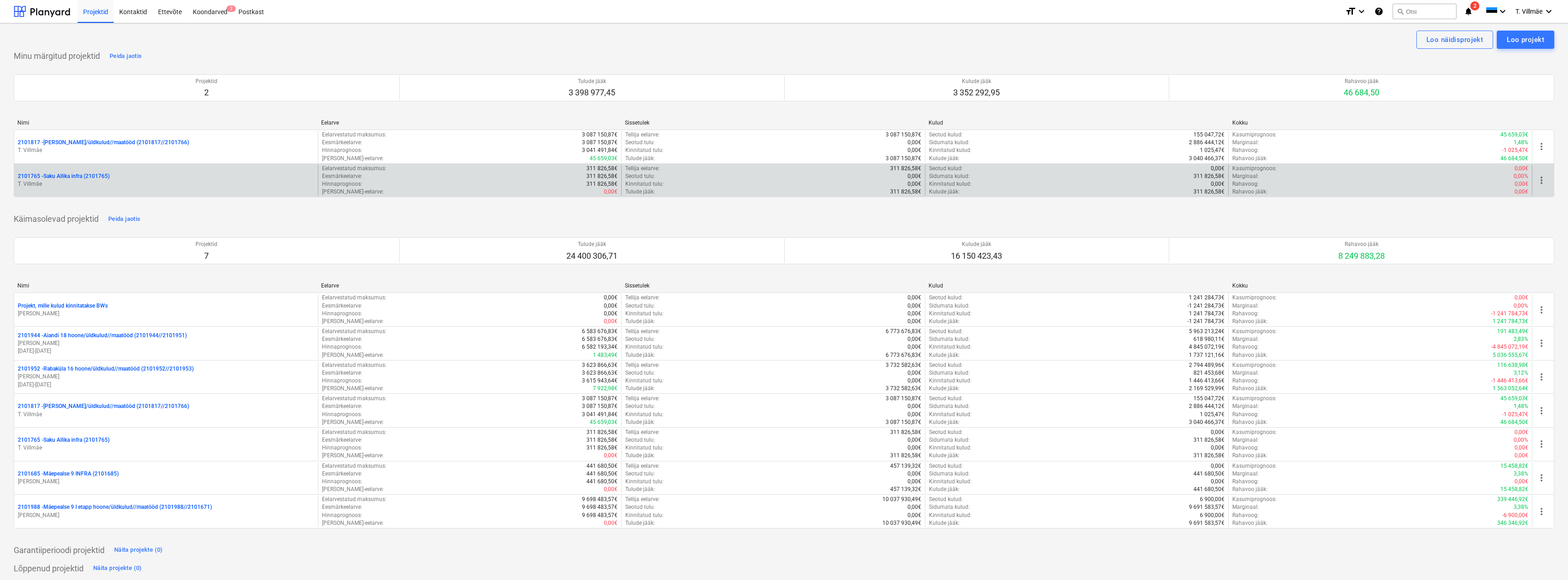
click at [80, 178] on p "2101765 - Saku Allika infra (2101765)" at bounding box center [63, 176] width 92 height 7
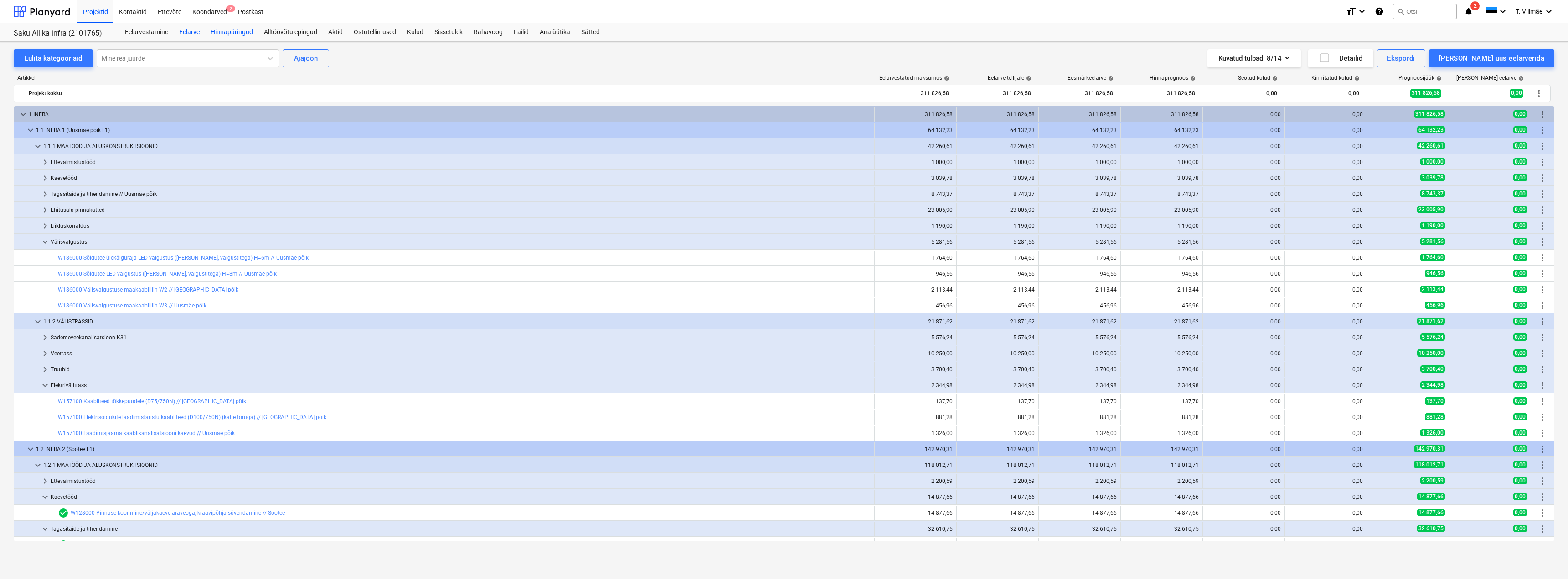
click at [230, 34] on div "Hinnapäringud" at bounding box center [232, 32] width 53 height 18
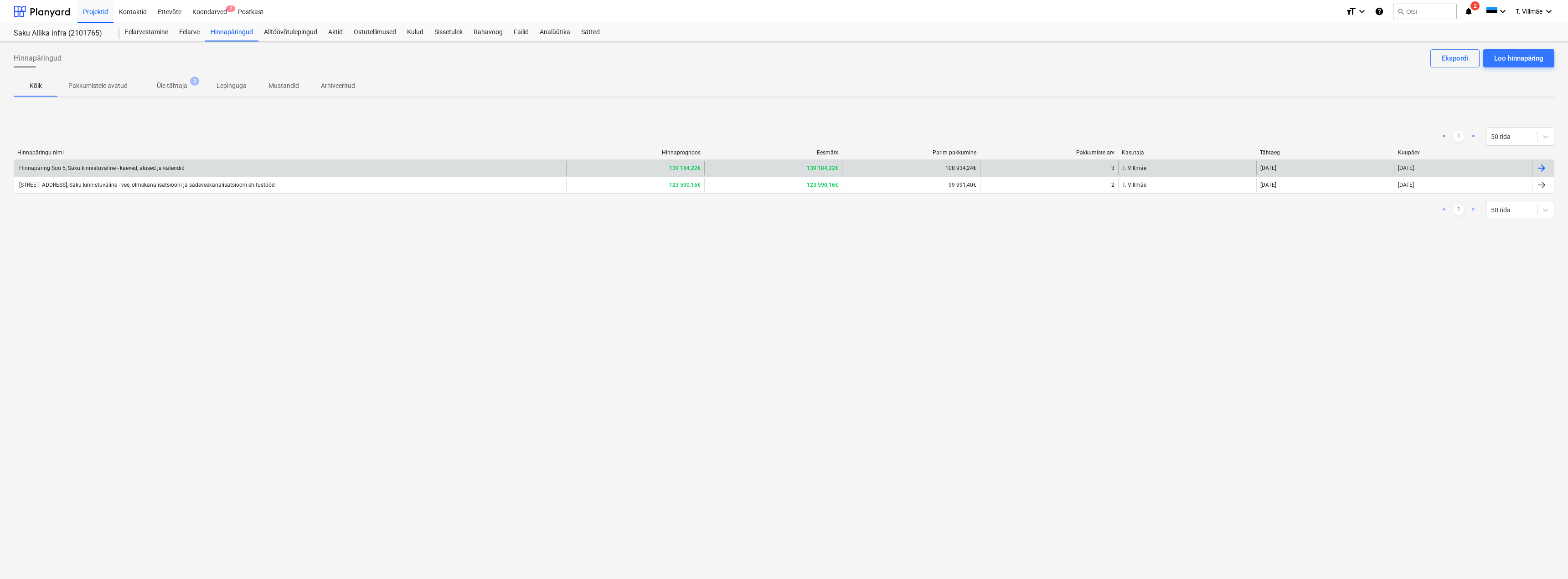
click at [86, 170] on div "Hinnapäring Soo 5, Saku kinnistuväline - kaeved, alused ja katendid" at bounding box center [101, 168] width 167 height 6
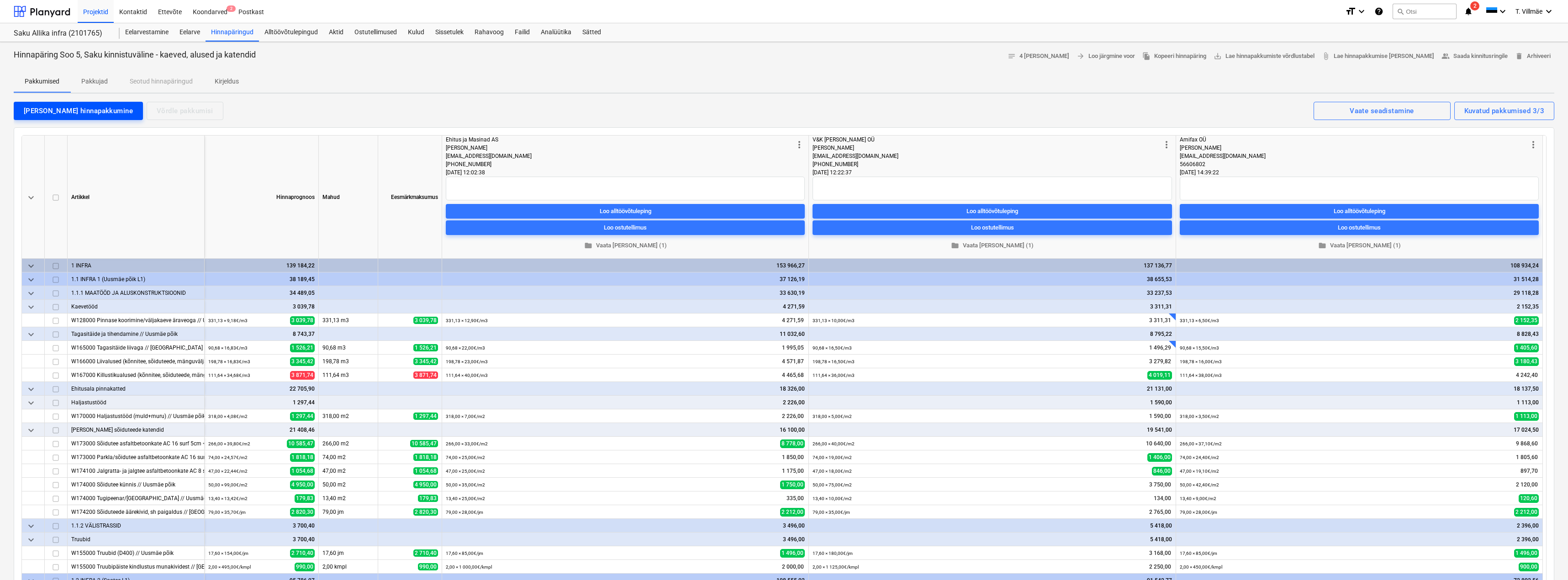
click at [55, 109] on div "[PERSON_NAME] hinnapakkumine" at bounding box center [78, 110] width 109 height 12
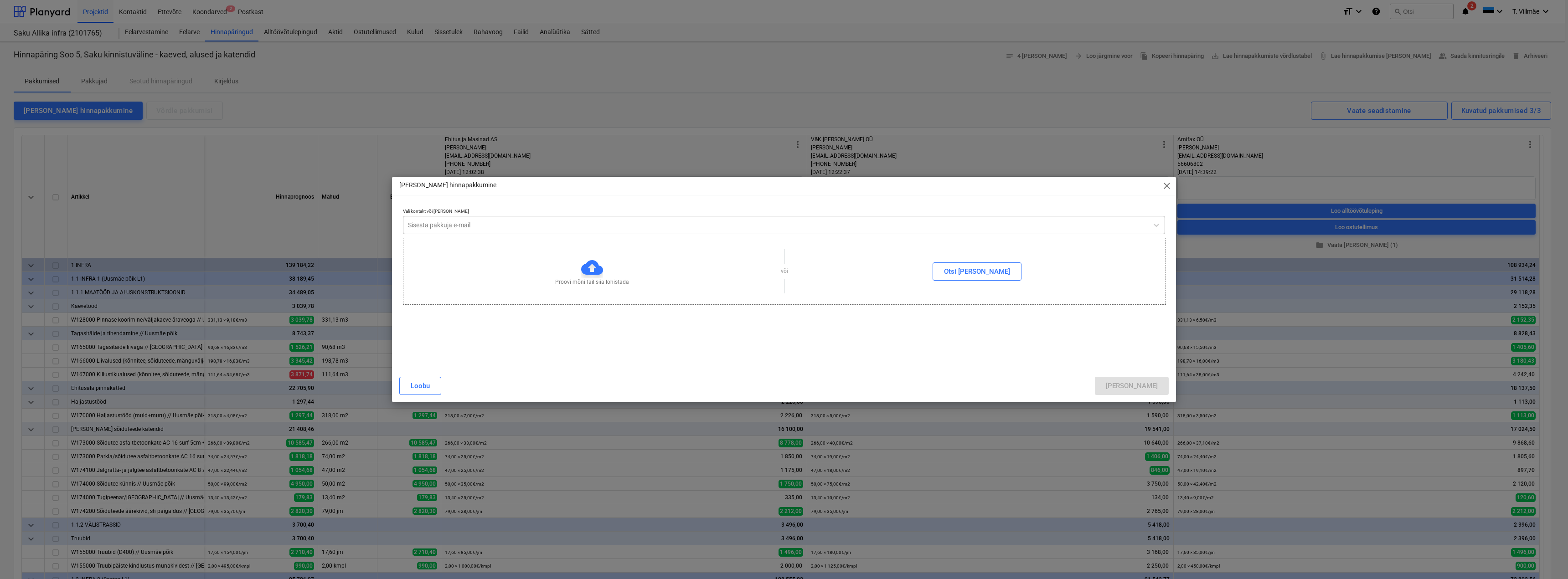
click at [461, 226] on div at bounding box center [776, 225] width 735 height 9
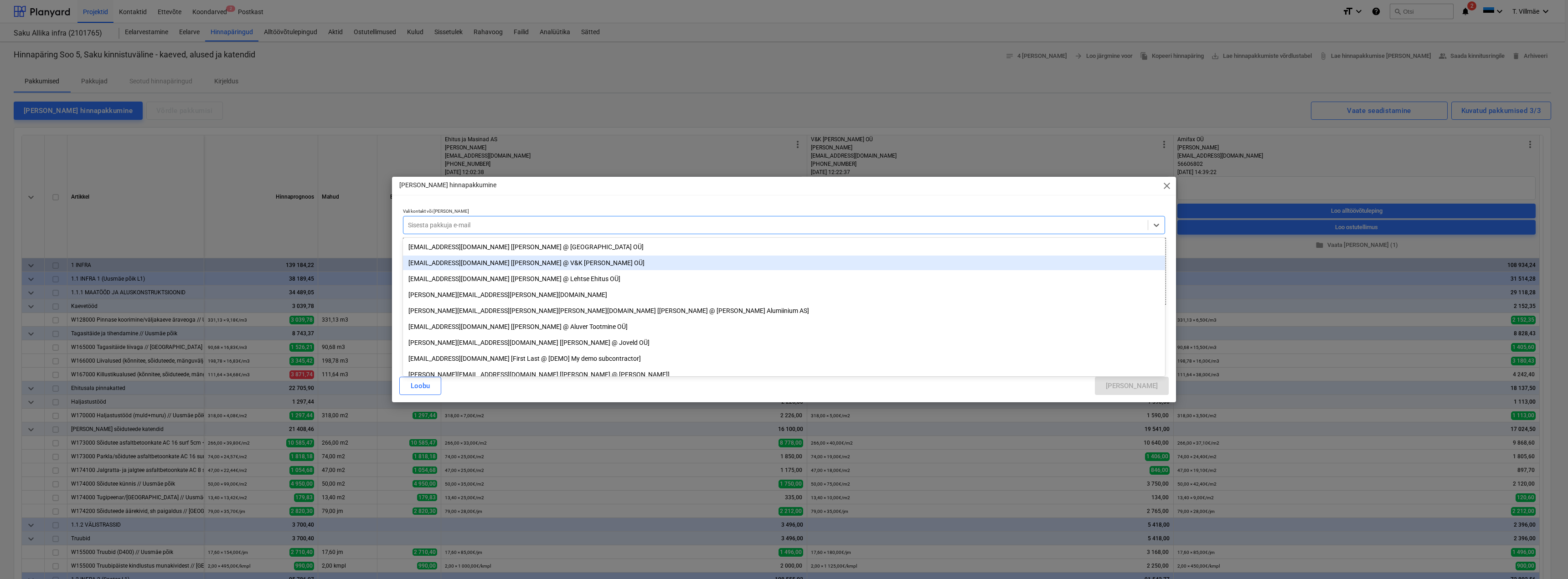
click at [447, 262] on div "[EMAIL_ADDRESS][DOMAIN_NAME] [[PERSON_NAME] @ V&K [PERSON_NAME] OÜ]" at bounding box center [784, 262] width 762 height 14
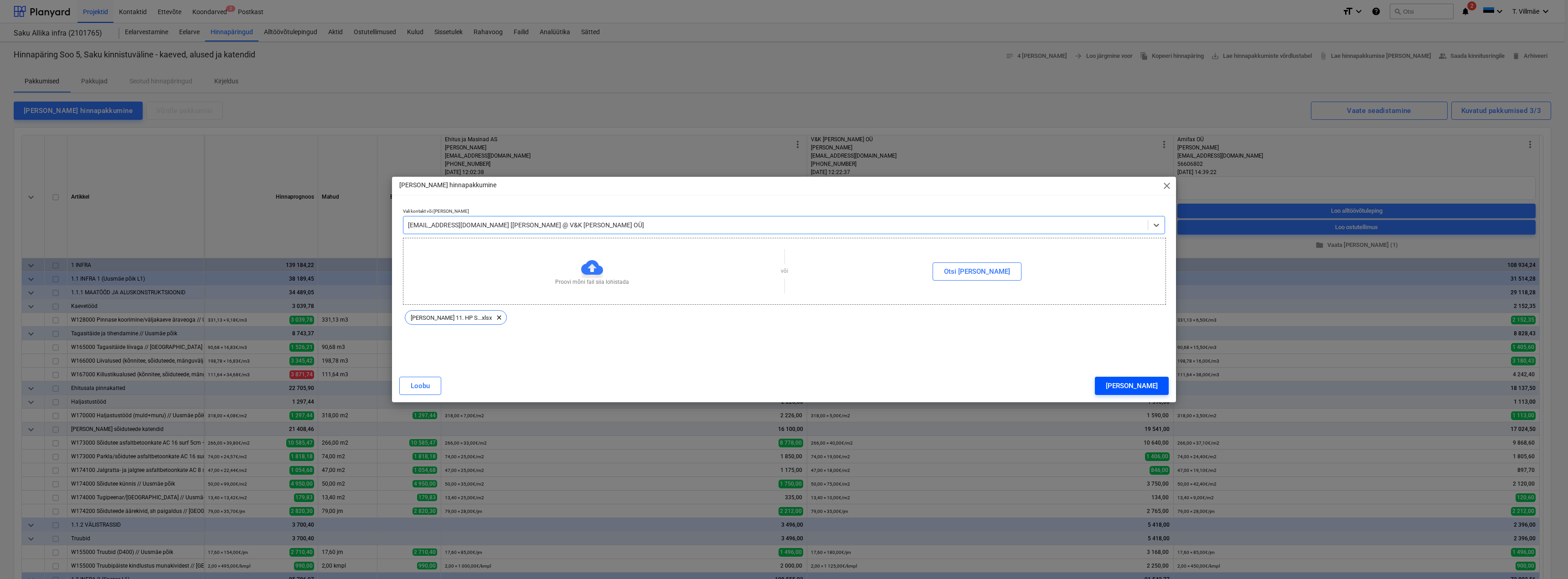
click at [1141, 389] on button "[PERSON_NAME]" at bounding box center [1132, 386] width 74 height 18
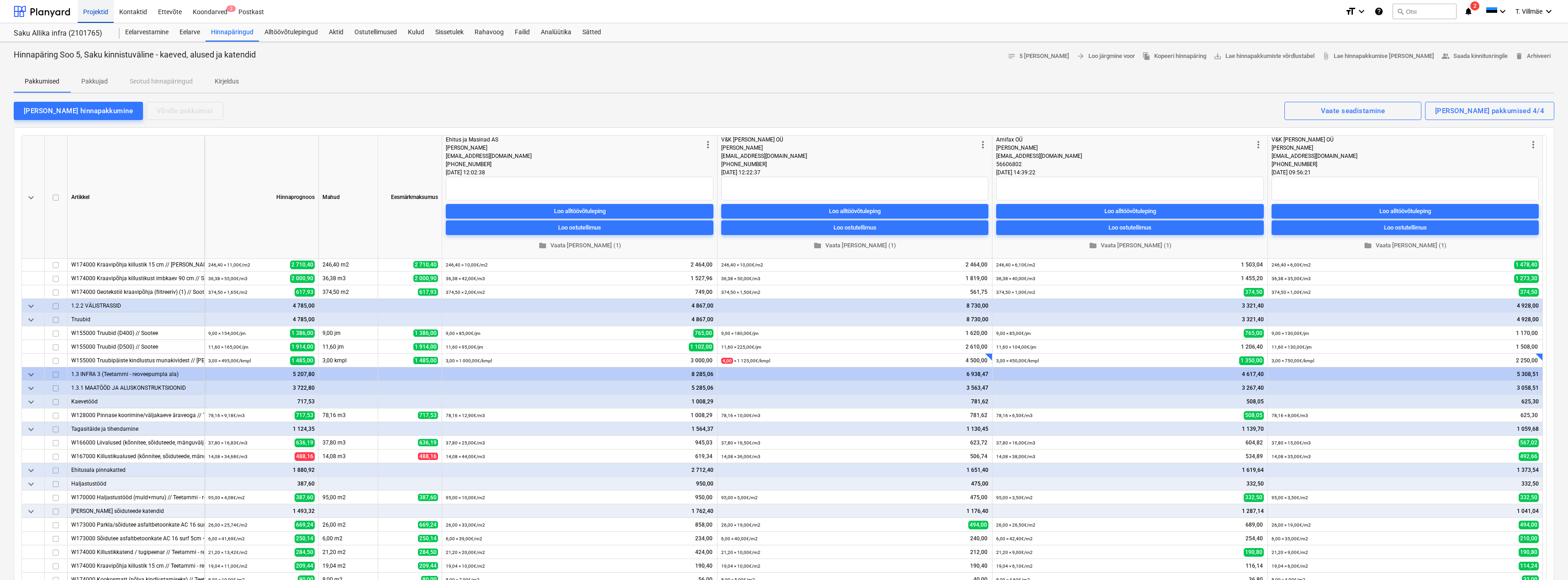
click at [99, 12] on div "Projektid" at bounding box center [95, 11] width 36 height 23
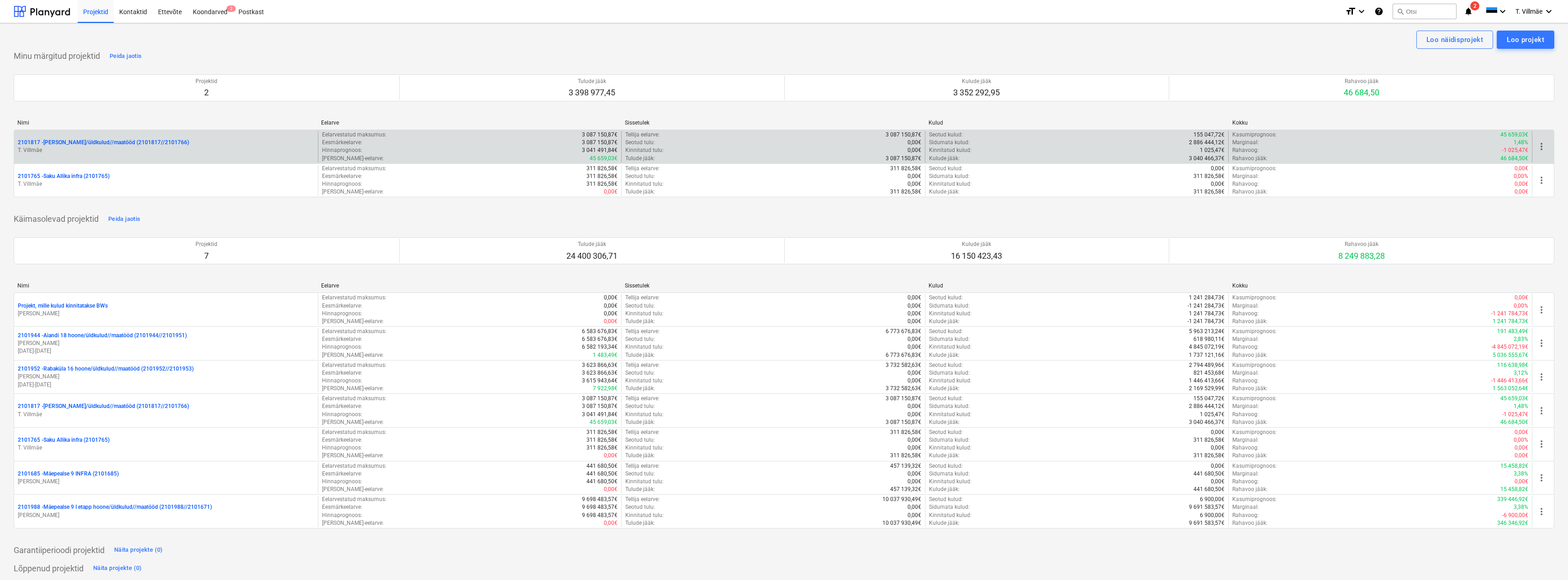
click at [91, 147] on p "T. Villmäe" at bounding box center [166, 150] width 296 height 7
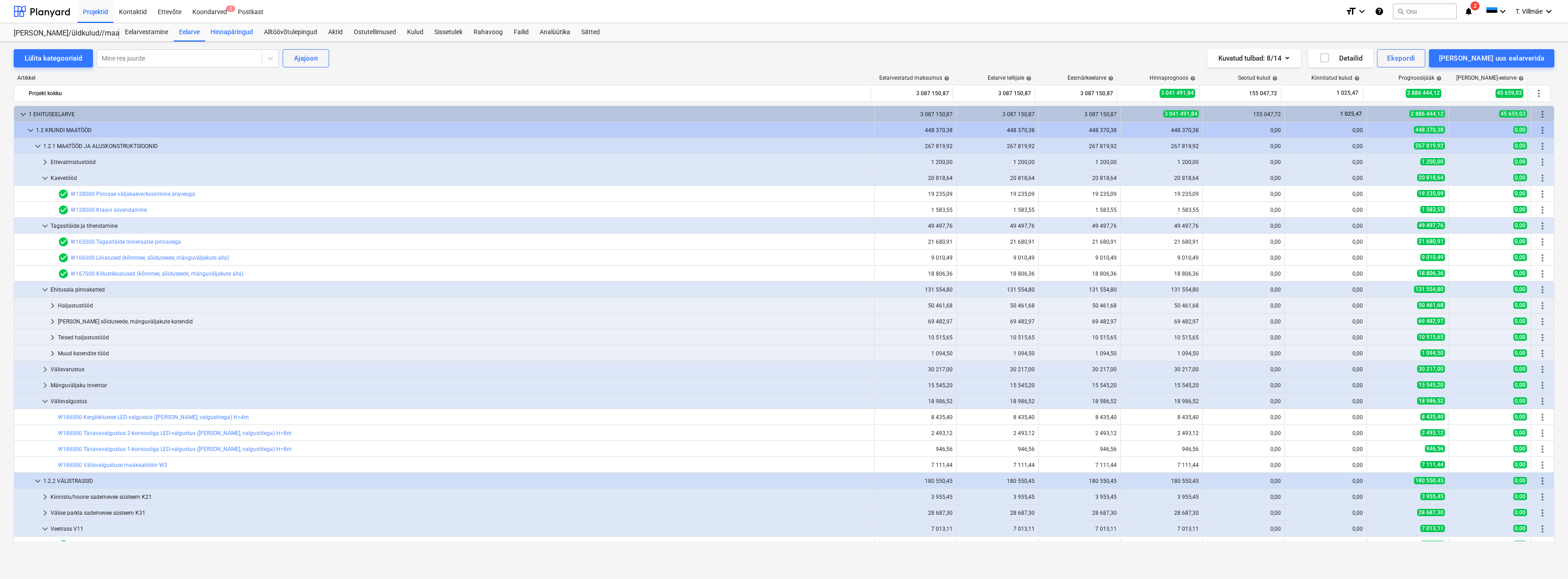
click at [242, 31] on div "Hinnapäringud" at bounding box center [232, 32] width 53 height 18
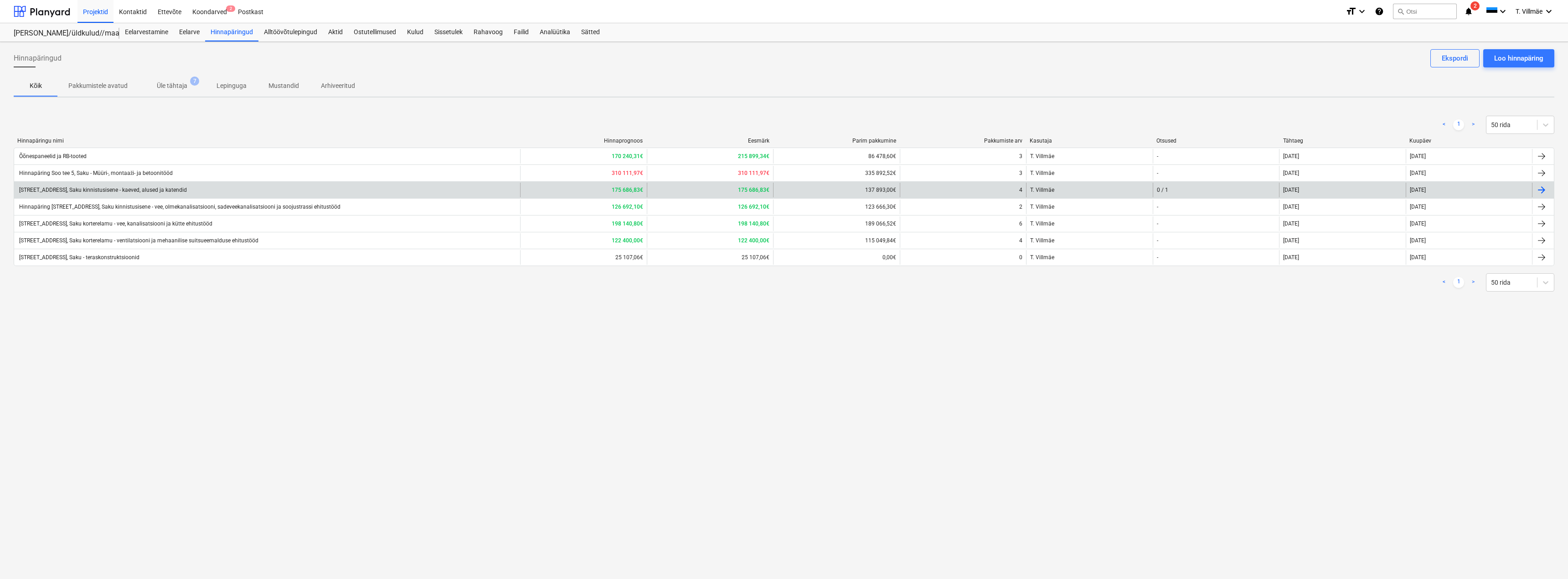
click at [124, 189] on div "[STREET_ADDRESS], Saku kinnistusisene - kaeved, alused ja katendid" at bounding box center [102, 190] width 169 height 6
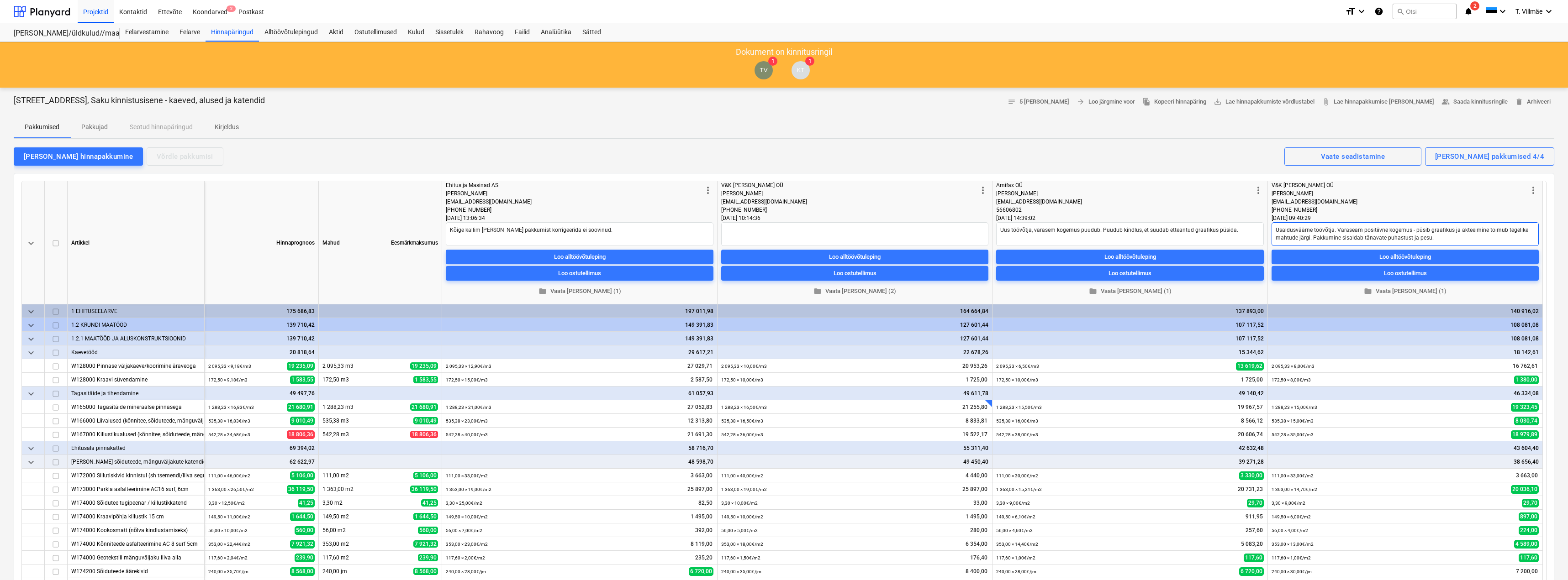
drag, startPoint x: 1276, startPoint y: 231, endPoint x: 1427, endPoint y: 239, distance: 151.2
click at [1427, 239] on textarea "Usaldusväärne töövõtja. Varaseam positiivne kogemus - püsib graafikus ja akteei…" at bounding box center [1405, 234] width 267 height 24
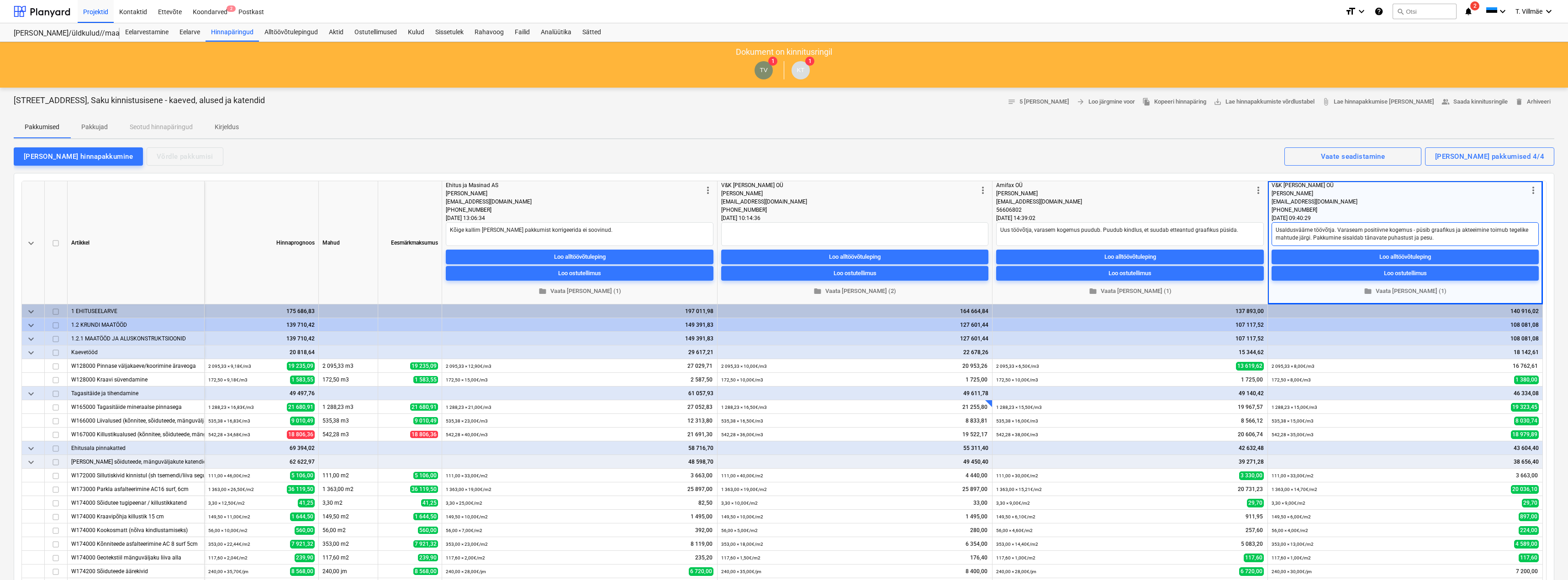
click at [1437, 239] on textarea "Usaldusväärne töövõtja. Varaseam positiivne kogemus - püsib graafikus ja akteei…" at bounding box center [1405, 234] width 267 height 24
drag, startPoint x: 1003, startPoint y: 231, endPoint x: 1306, endPoint y: 236, distance: 303.0
click at [0, 0] on div "keyboard_arrow_down [PERSON_NAME] Mahud Eesmärkmaksumus more_vert Ehitus ja Mas…" at bounding box center [0, 0] width 0 height 0
click at [84, 15] on div "Projektid" at bounding box center [95, 11] width 36 height 23
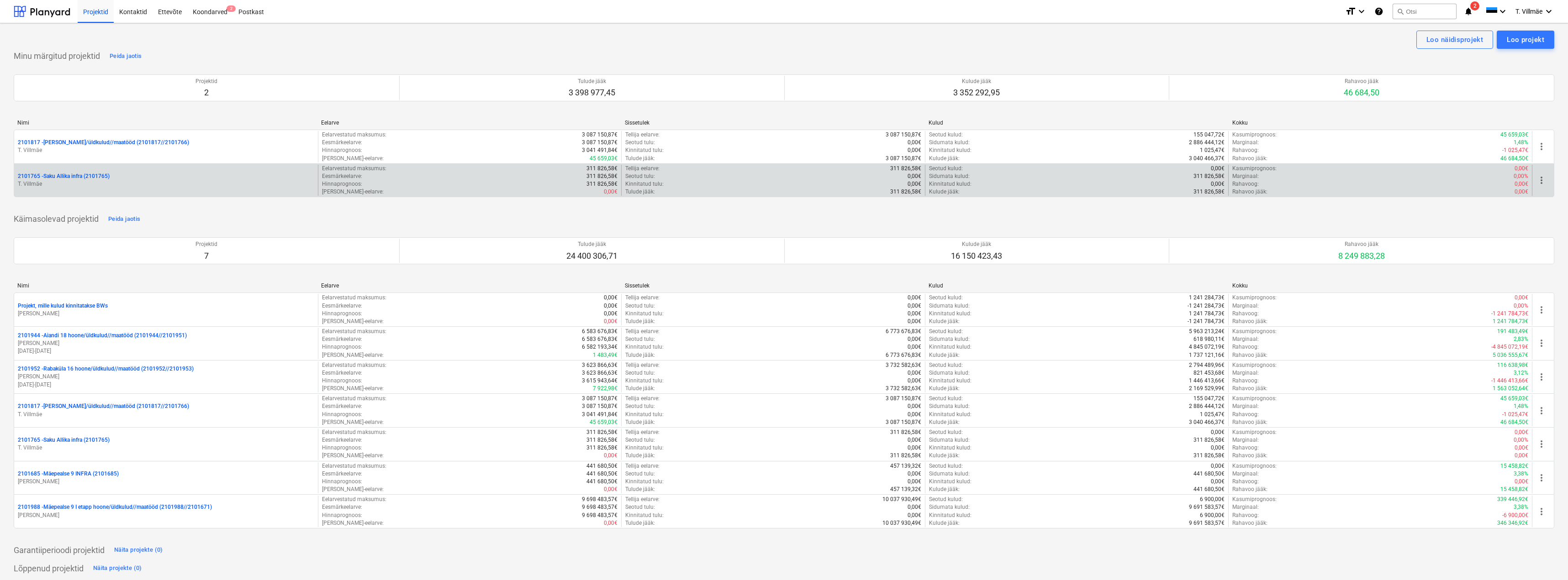
click at [80, 174] on p "2101765 - Saku Allika infra (2101765)" at bounding box center [63, 176] width 92 height 7
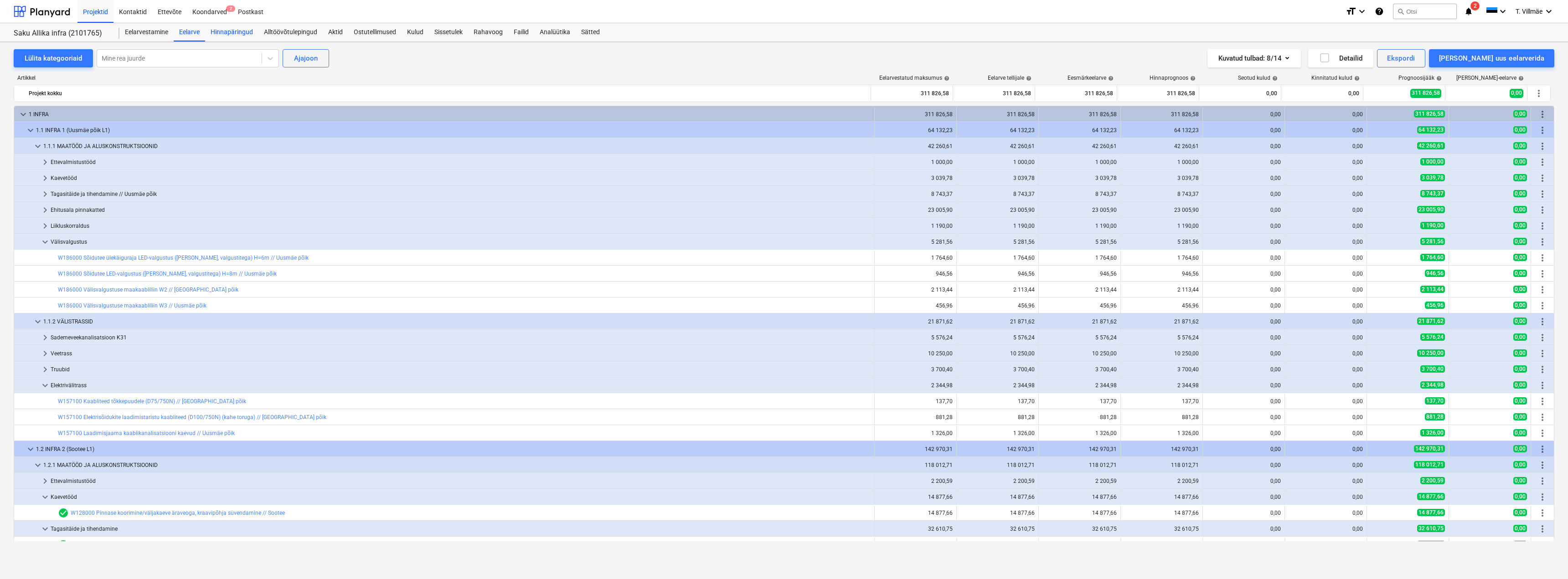
click at [237, 35] on div "Hinnapäringud" at bounding box center [232, 32] width 53 height 18
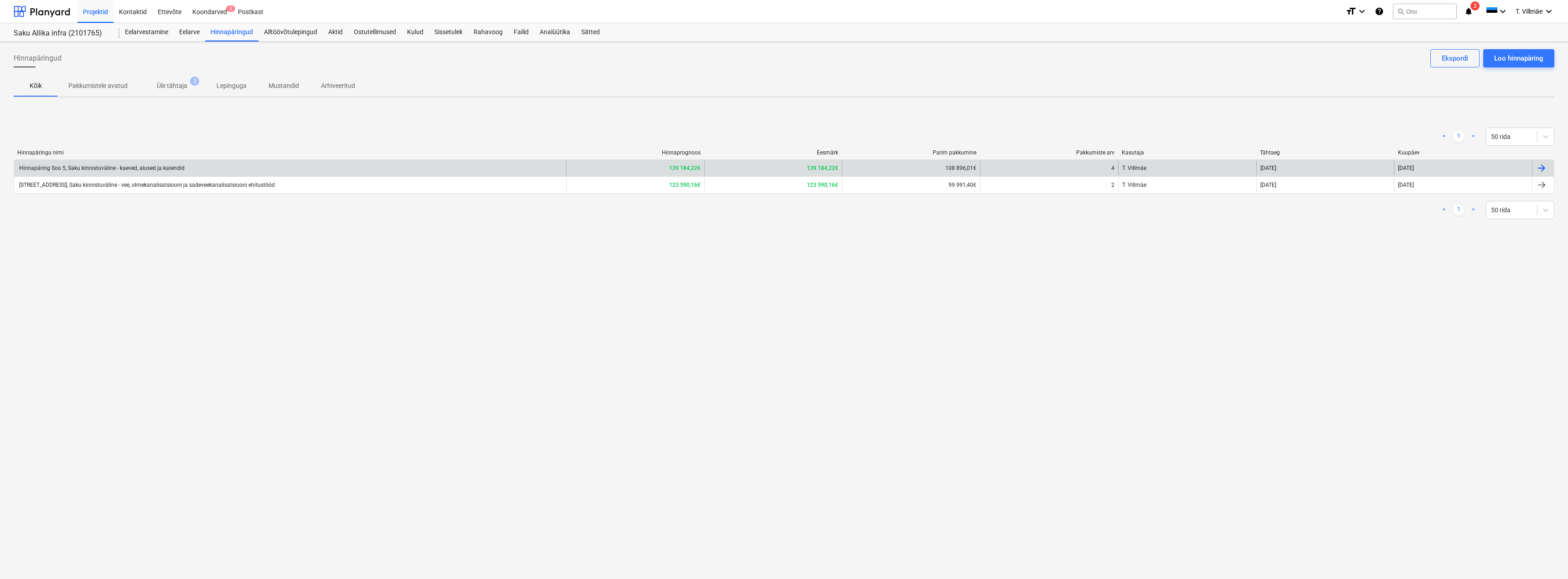
click at [94, 171] on div "Hinnapäring Soo 5, Saku kinnistuväline - kaeved, alused ja katendid" at bounding box center [290, 168] width 552 height 14
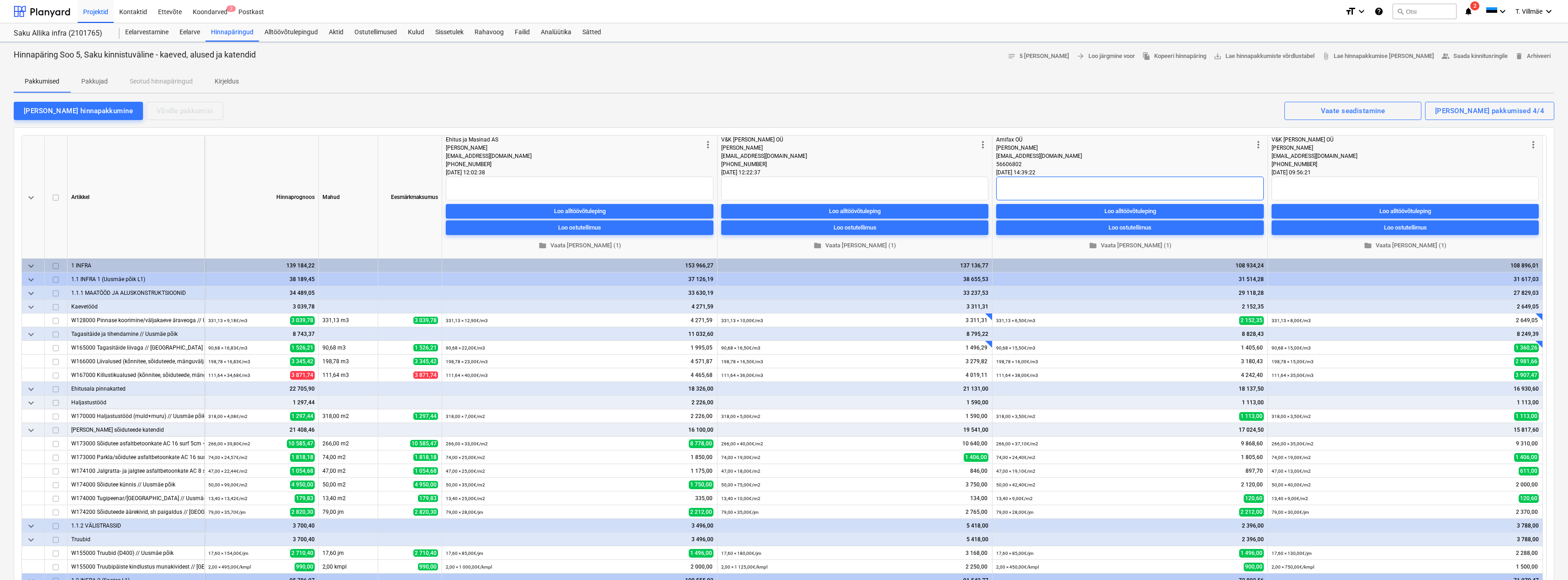
click at [1018, 188] on textarea at bounding box center [1130, 189] width 268 height 24
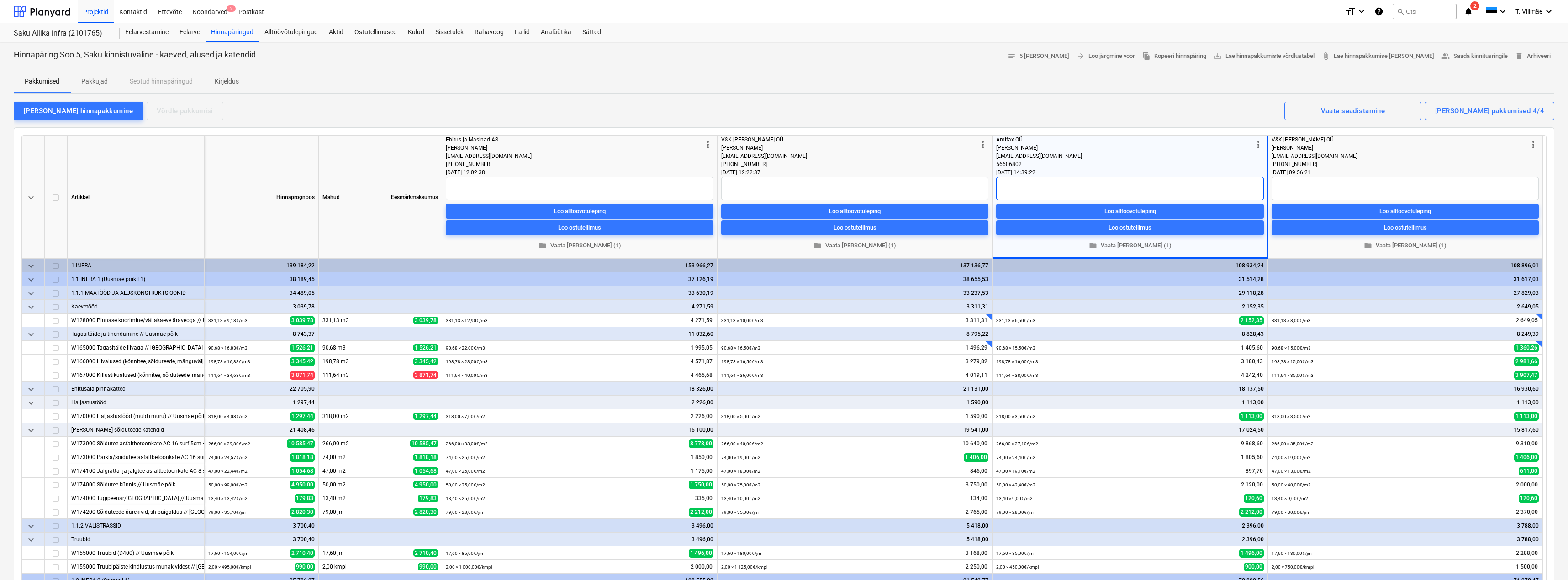
paste textarea "Uus töövõtja, varasem kogemus puudub. Puudub kindlus, et suudab etteantud graaf…"
click at [1317, 185] on textarea at bounding box center [1405, 189] width 267 height 24
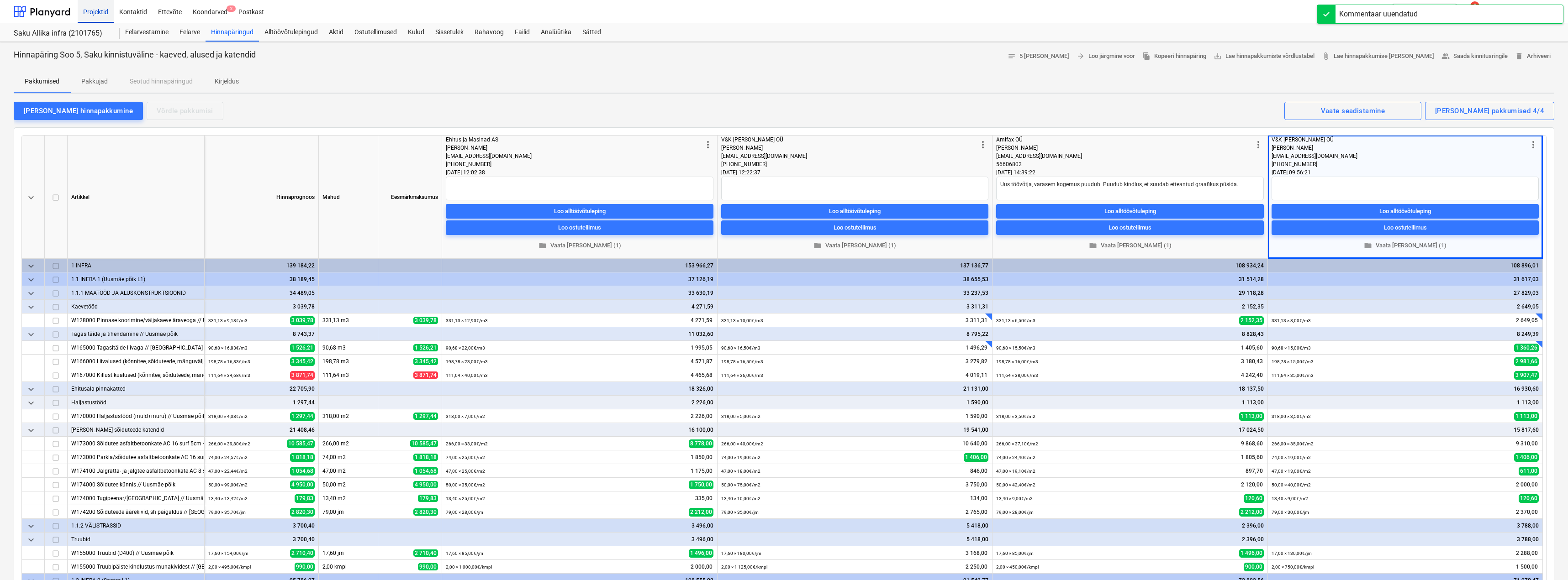
click at [93, 14] on div "Projektid" at bounding box center [95, 11] width 36 height 23
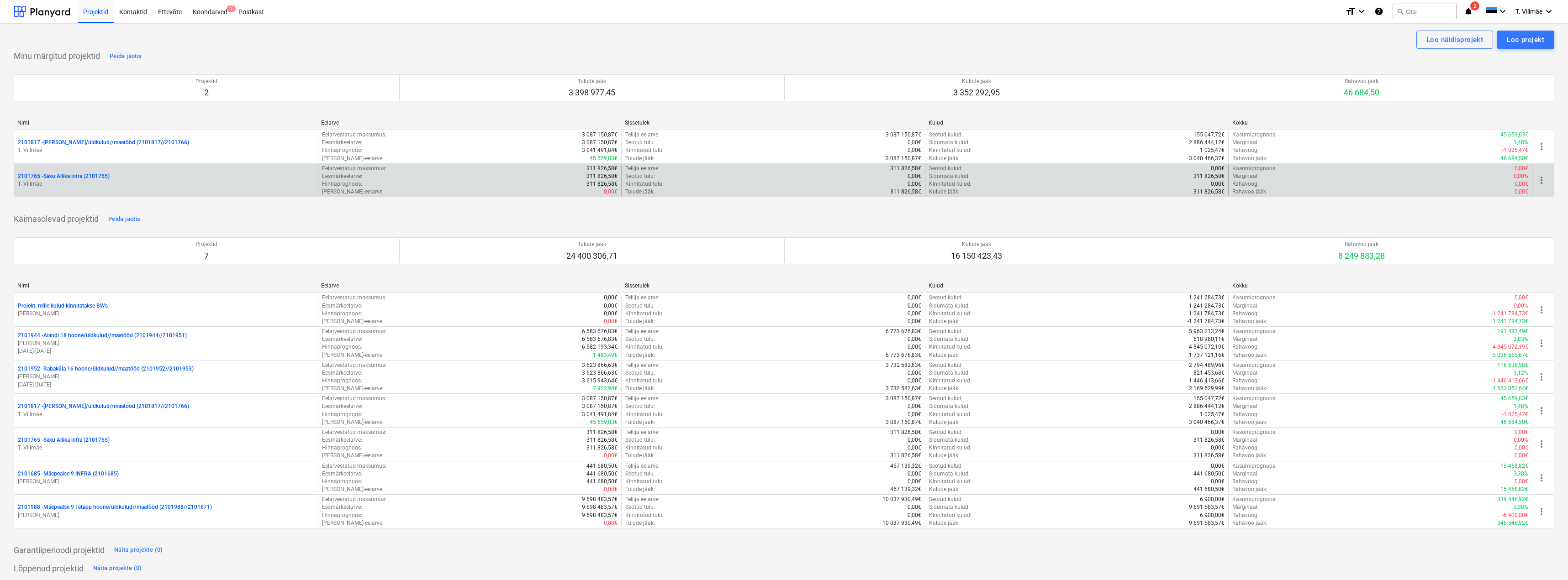
click at [77, 174] on p "2101765 - Saku Allika infra (2101765)" at bounding box center [63, 176] width 92 height 7
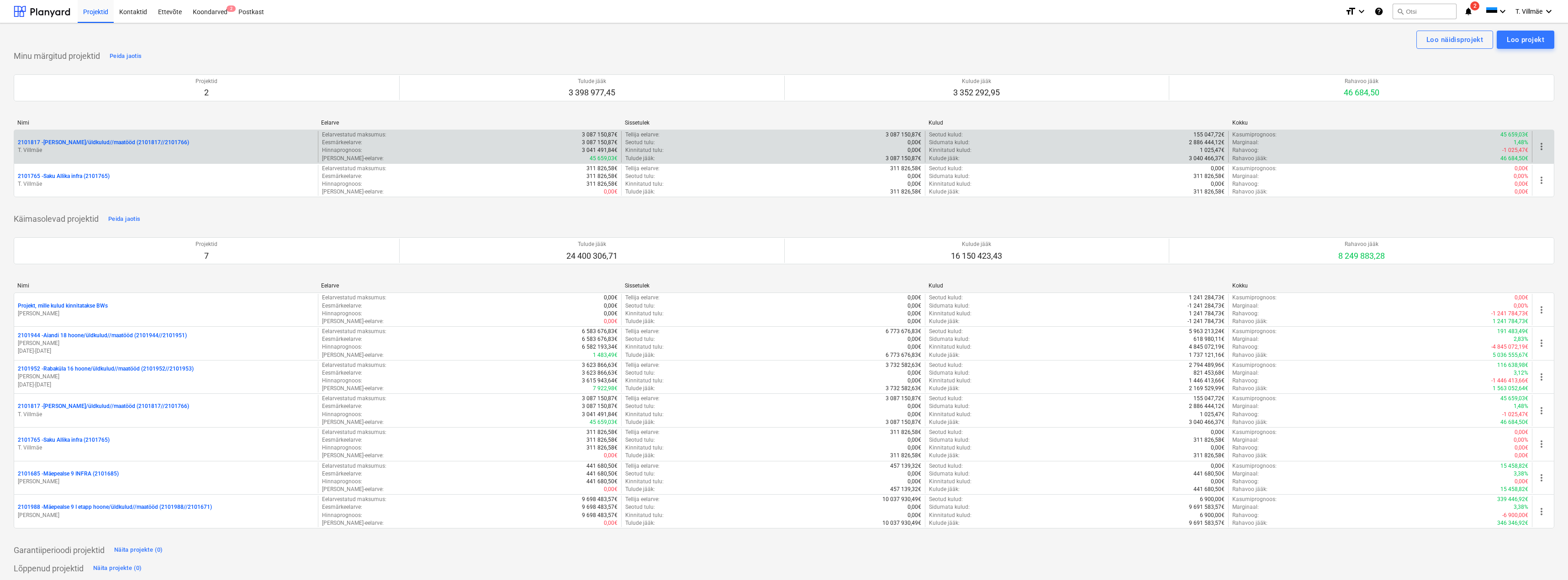
click at [97, 146] on p "2101817 - [PERSON_NAME]/üldkulud//maatööd (2101817//2101766)" at bounding box center [103, 142] width 171 height 7
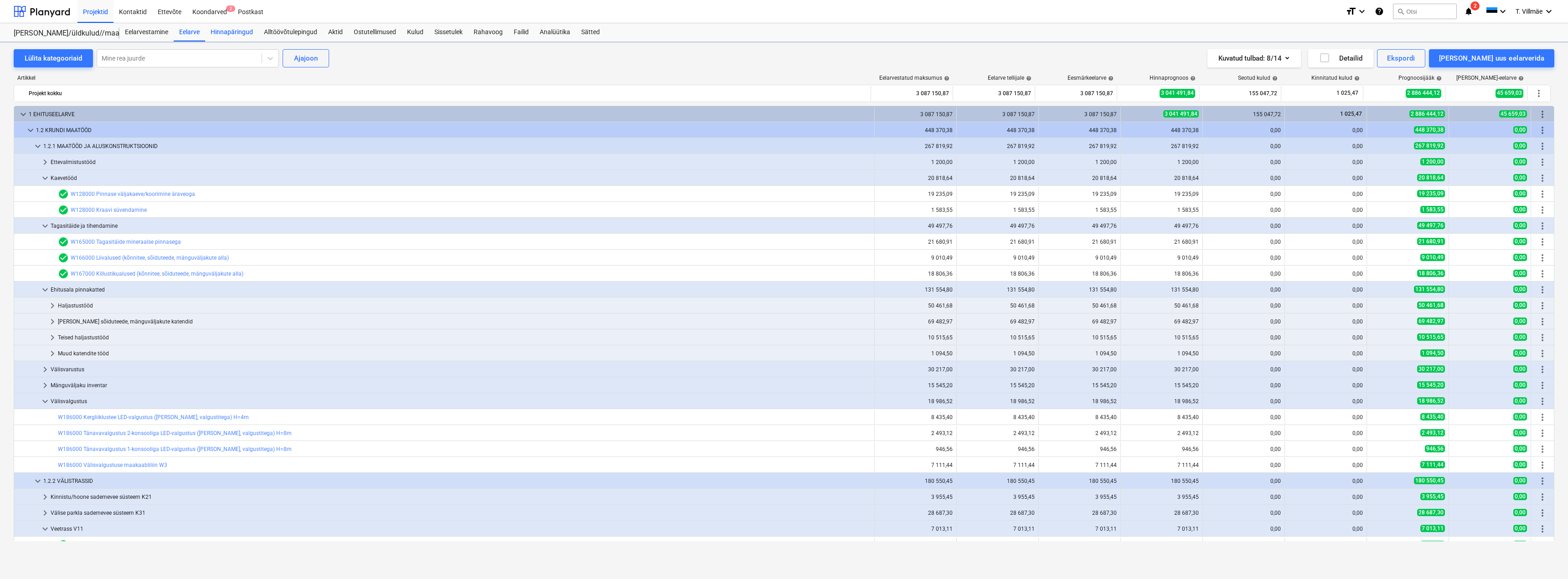
click at [228, 33] on div "Hinnapäringud" at bounding box center [232, 32] width 53 height 18
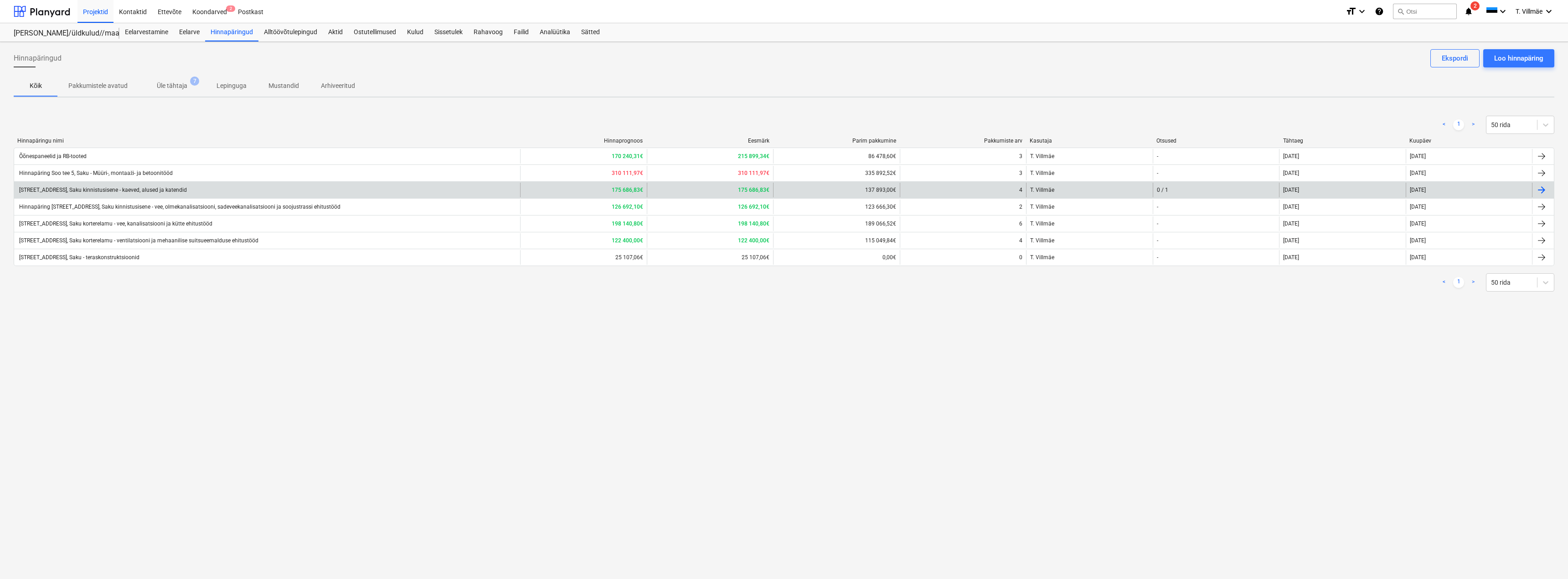
click at [145, 189] on div "[STREET_ADDRESS], Saku kinnistusisene - kaeved, alused ja katendid" at bounding box center [102, 190] width 169 height 6
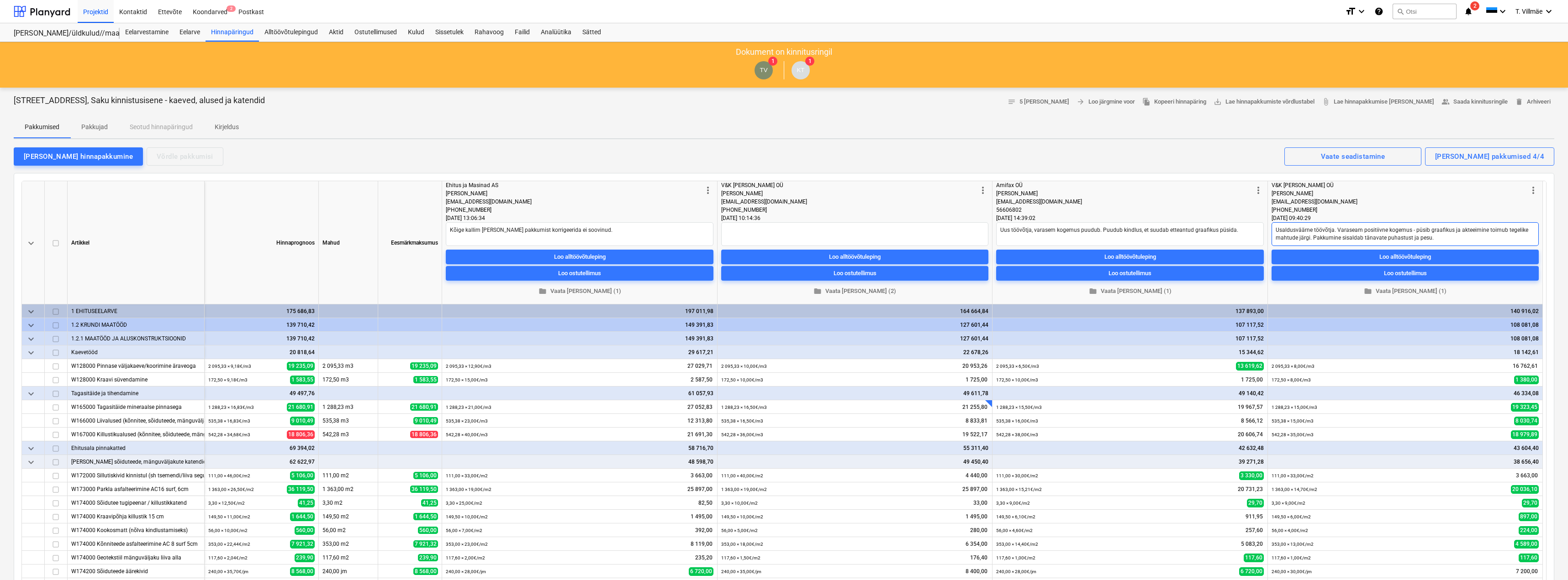
drag, startPoint x: 1276, startPoint y: 231, endPoint x: 1437, endPoint y: 238, distance: 161.2
click at [1437, 238] on textarea "Usaldusväärne töövõtja. Varaseam positiivne kogemus - püsib graafikus ja akteei…" at bounding box center [1405, 234] width 267 height 24
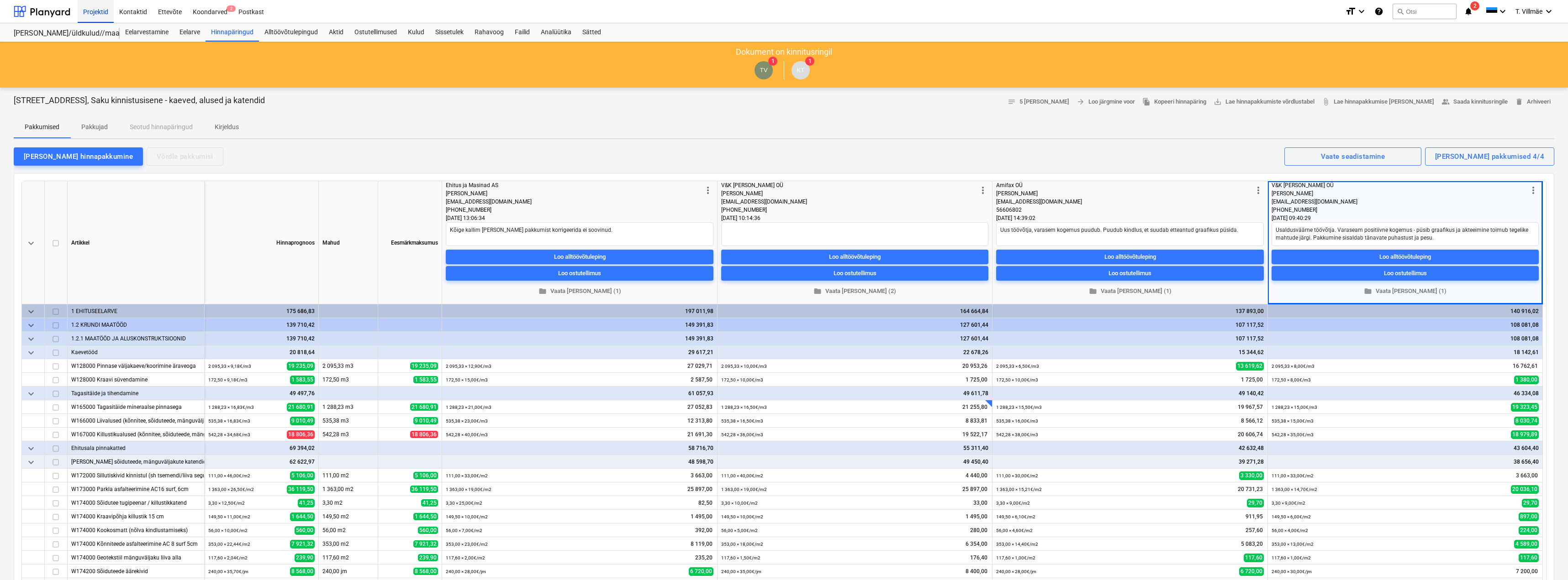
click at [91, 14] on div "Projektid" at bounding box center [95, 11] width 36 height 23
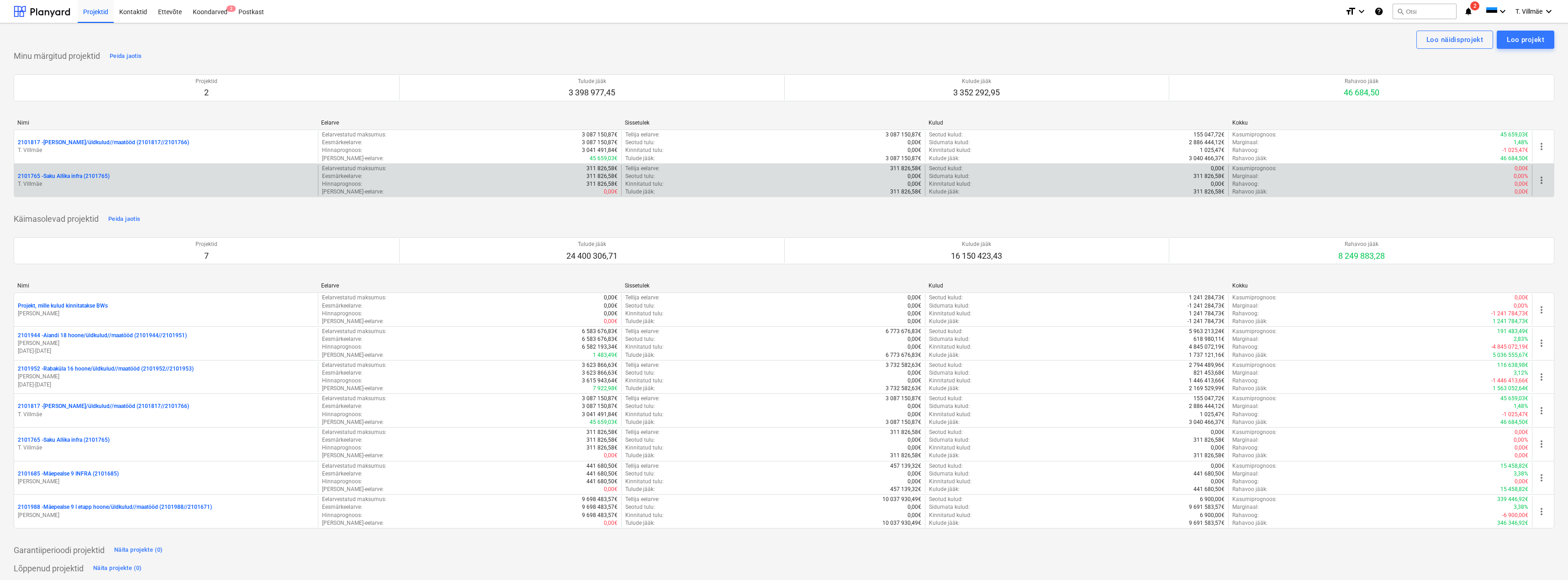
click at [63, 180] on p "2101765 - Saku Allika infra (2101765)" at bounding box center [63, 176] width 92 height 7
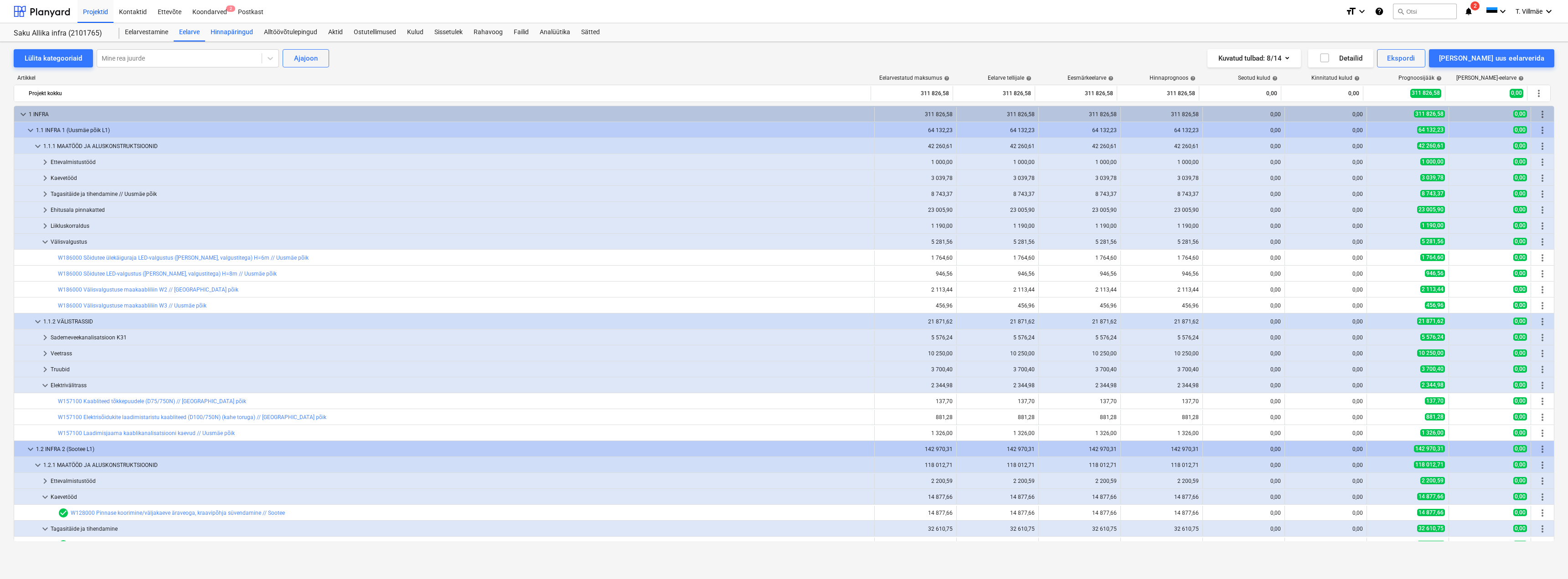
click at [239, 34] on div "Hinnapäringud" at bounding box center [232, 32] width 53 height 18
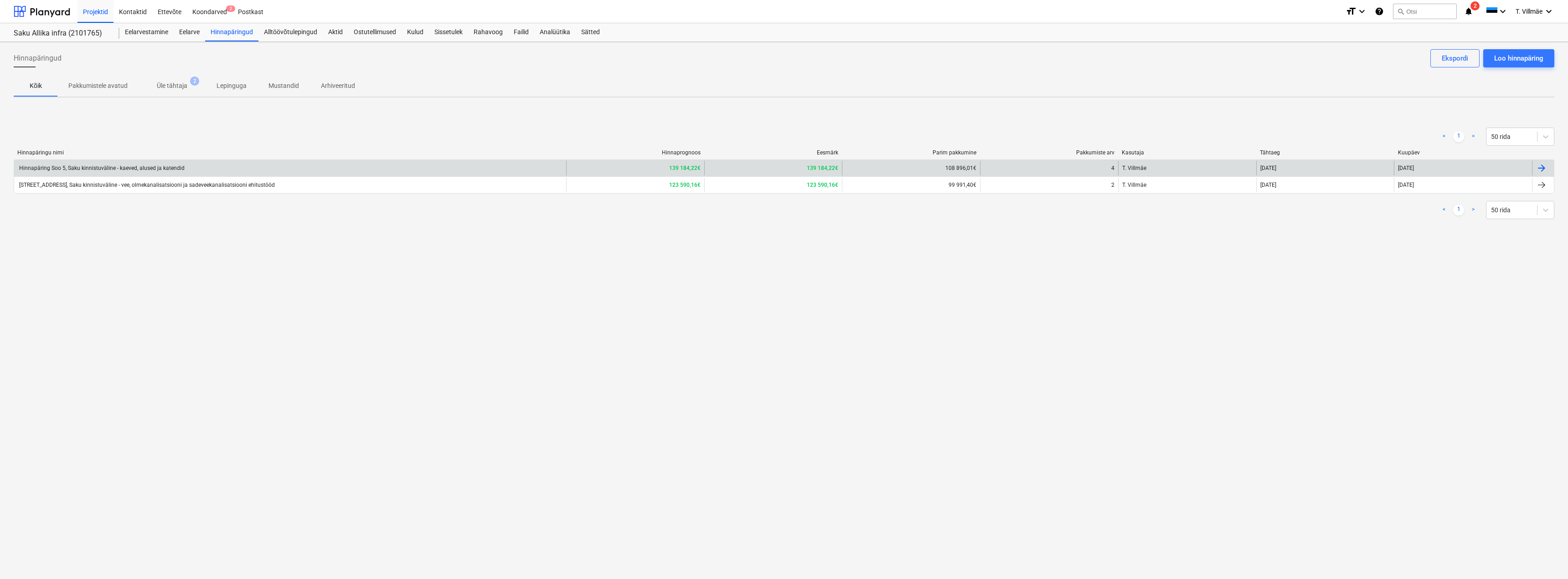
click at [160, 168] on div "Hinnapäring Soo 5, Saku kinnistuväline - kaeved, alused ja katendid" at bounding box center [101, 168] width 167 height 6
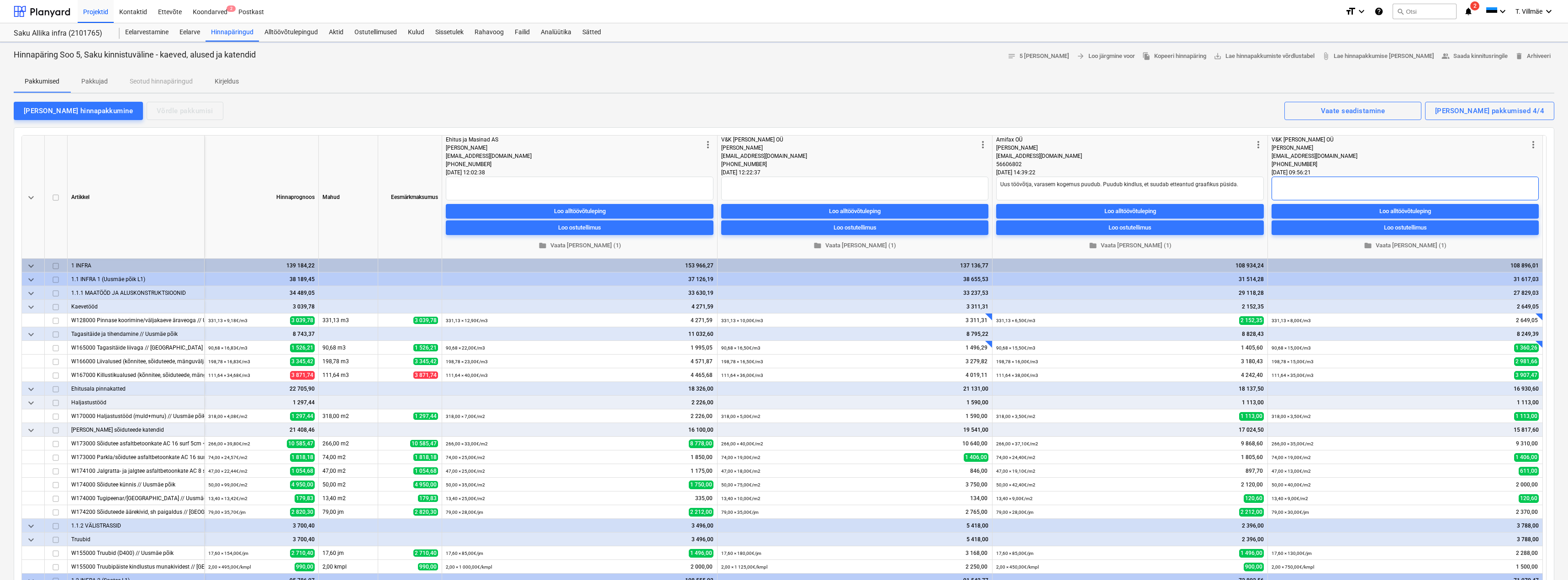
click at [1306, 184] on textarea at bounding box center [1405, 189] width 267 height 24
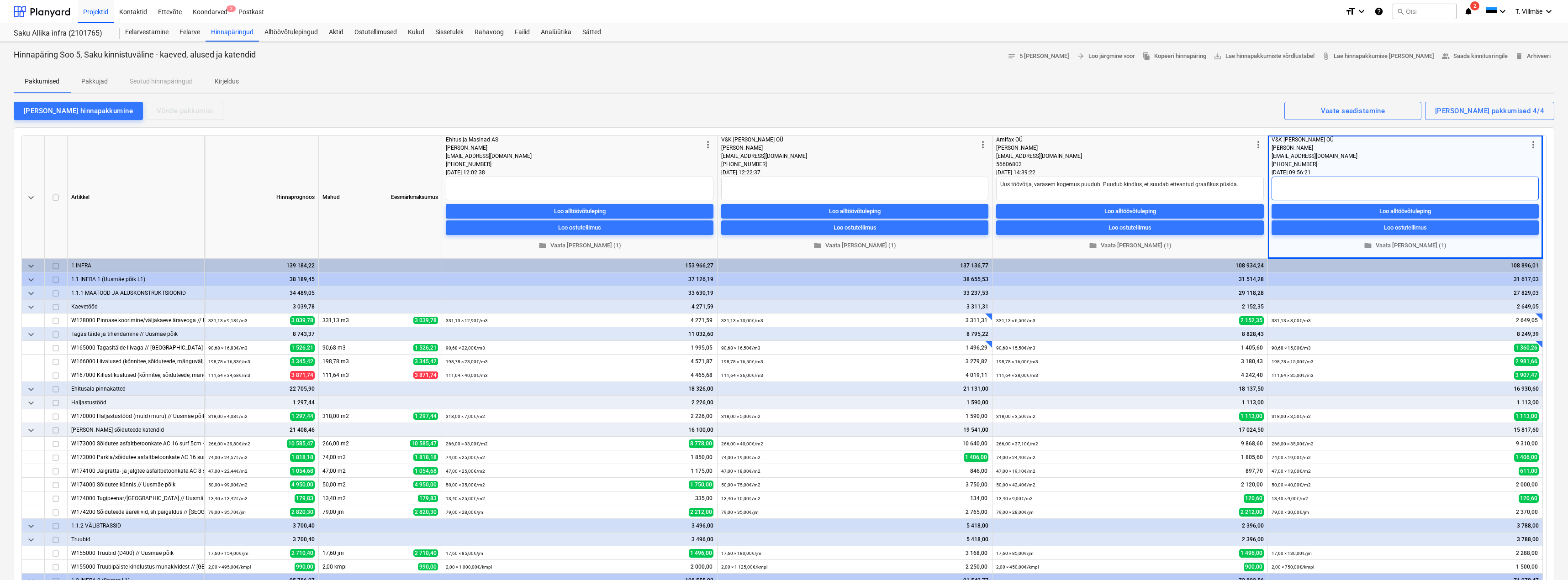
paste textarea "Usaldusväärne töövõtja. Varaseam positiivne kogemus - püsib graafikus ja akteei…"
click at [1358, 186] on textarea "Usaldusväärne töövõtja. Varaseam positiivne kogemus - püsib graafikus ja akteei…" at bounding box center [1405, 189] width 267 height 24
click at [1355, 186] on textarea "Usaldusväärne töövõtja. Varaseam positiivne kogemus - püsib graafikus ja akteei…" at bounding box center [1405, 189] width 267 height 24
click at [1467, 185] on textarea "Usaldusväärne töövõtja. Varasem positiivne kogemus - püsib graafikus ja akteeim…" at bounding box center [1405, 189] width 267 height 24
click at [1233, 113] on div "[PERSON_NAME] hinnapakkumine Võrdle pakkumisi Kuvatud pakkumised 4/4 Vaate sead…" at bounding box center [784, 110] width 1541 height 19
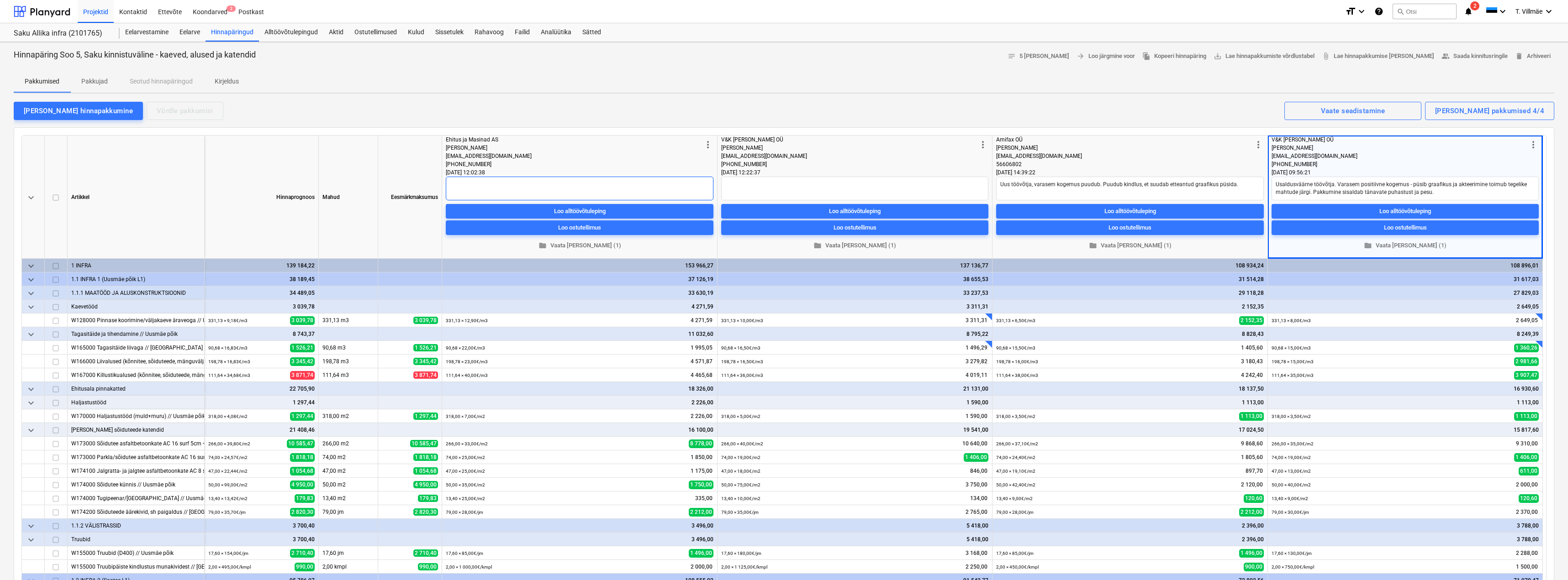
click at [469, 187] on textarea at bounding box center [580, 189] width 268 height 24
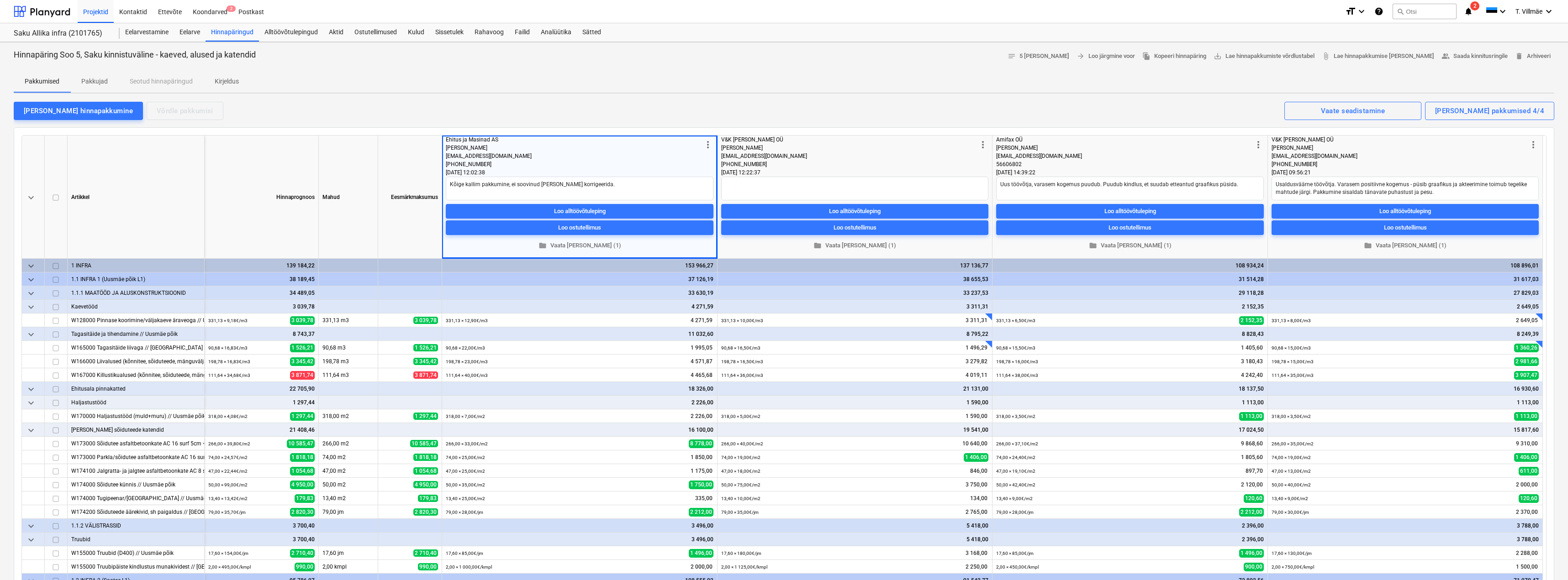
click at [550, 106] on div "[PERSON_NAME] hinnapakkumine Võrdle pakkumisi Kuvatud pakkumised 4/4 Vaate sead…" at bounding box center [784, 110] width 1541 height 19
drag, startPoint x: 1275, startPoint y: 184, endPoint x: 1431, endPoint y: 192, distance: 156.2
click at [1428, 192] on textarea "Usaldusväärne töövõtja. Varasem positiivne kogemus - püsib graafikus ja akteeri…" at bounding box center [1405, 189] width 267 height 24
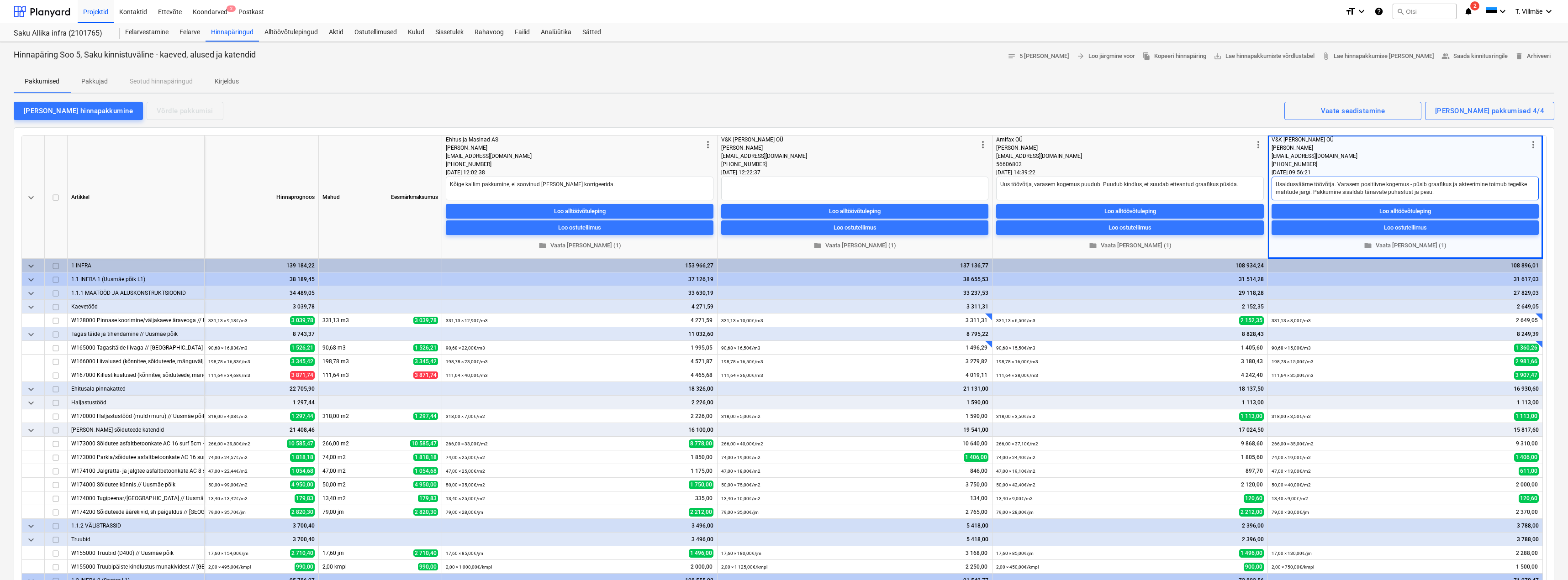
click at [1439, 195] on textarea "Usaldusväärne töövõtja. Varasem positiivne kogemus - püsib graafikus ja akteeri…" at bounding box center [1405, 189] width 267 height 24
drag, startPoint x: 1274, startPoint y: 184, endPoint x: 1424, endPoint y: 189, distance: 150.1
click at [1431, 189] on textarea "Usaldusväärne töövõtja. Varasem positiivne kogemus - püsib graafikus ja akteeri…" at bounding box center [1405, 189] width 267 height 24
click at [1456, 56] on span "people_alt Saada kinnitusringile" at bounding box center [1475, 56] width 66 height 10
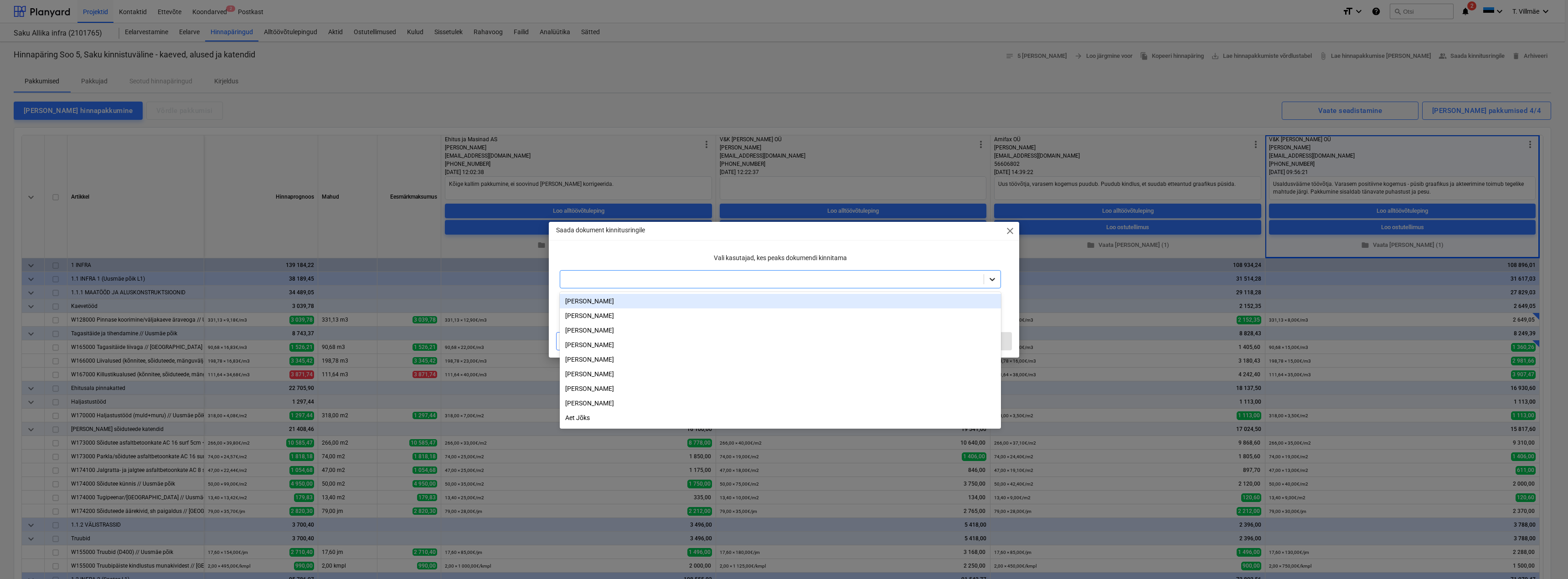
click at [993, 279] on icon at bounding box center [992, 279] width 5 height 3
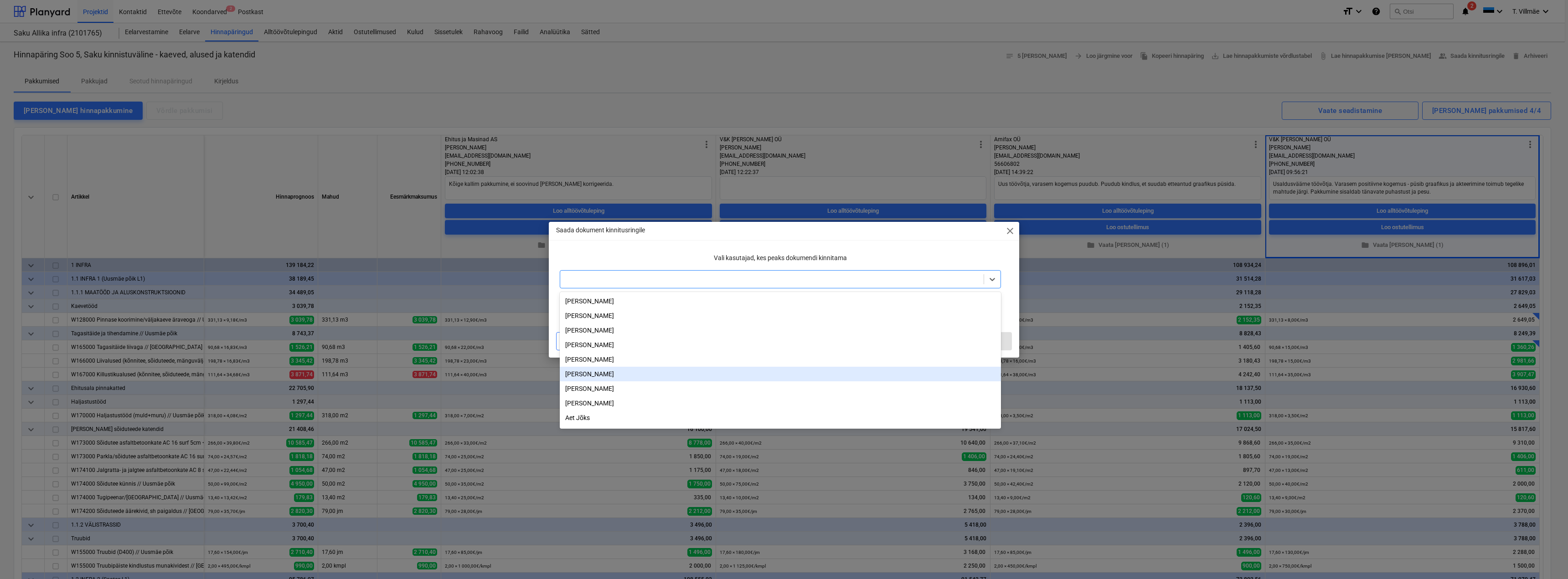
click at [596, 375] on div "[PERSON_NAME]" at bounding box center [780, 374] width 441 height 14
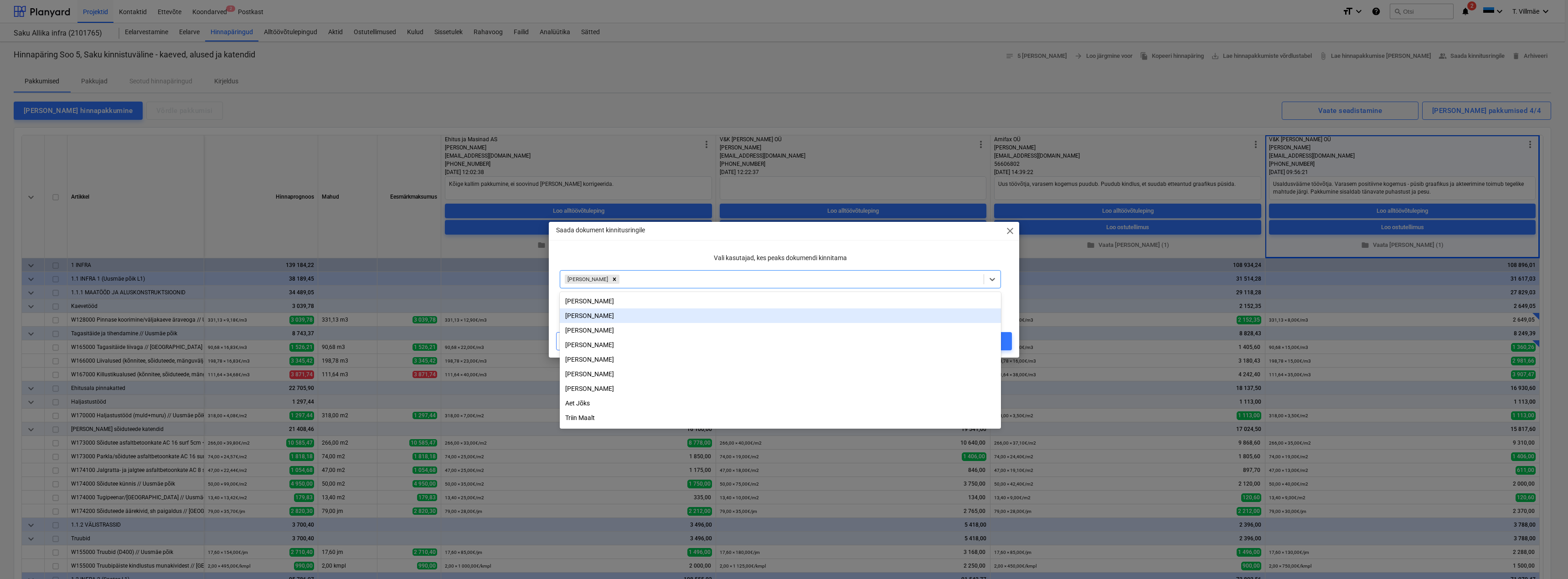
click at [555, 302] on div "Vali kasutajad, kes peaks dokumendi kinnitama option [PERSON_NAME], selected. o…" at bounding box center [780, 283] width 456 height 75
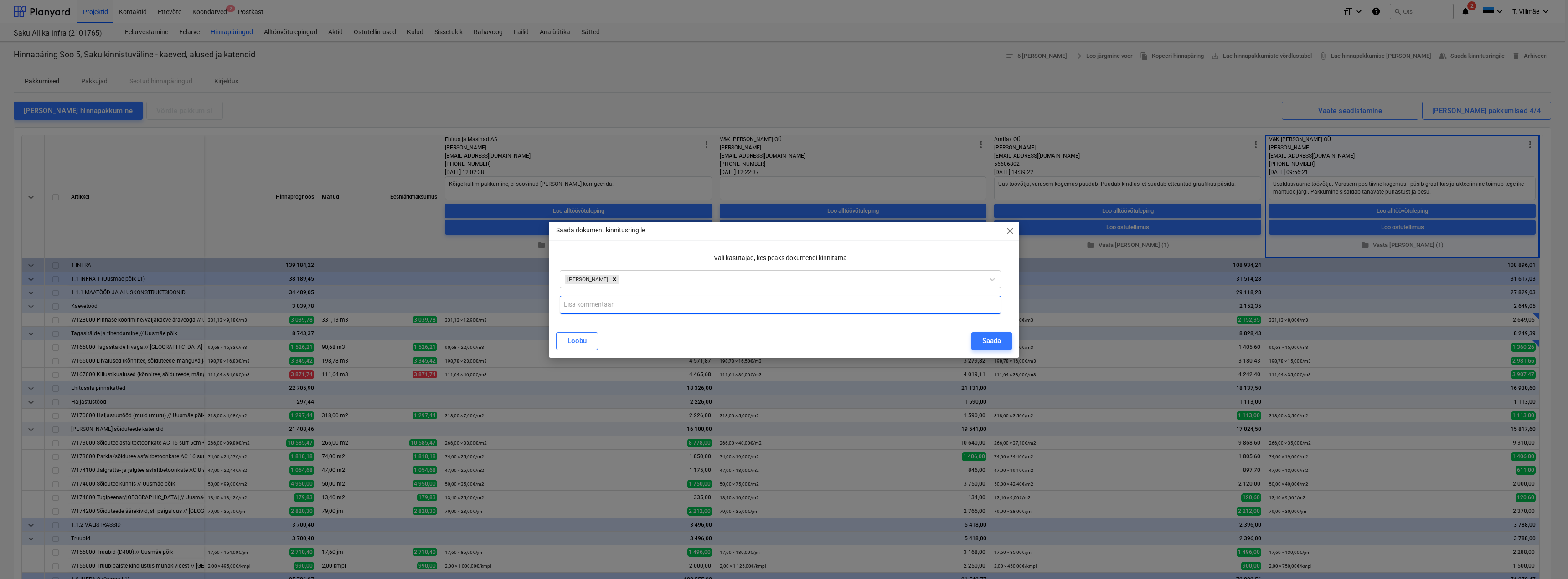
click at [578, 305] on input "text" at bounding box center [780, 304] width 441 height 18
paste input "Usaldusväärne töövõtja. Varasem positiivne kogemus - püsib graafikus ja akteeri…"
click at [996, 341] on div "Saada" at bounding box center [991, 340] width 18 height 12
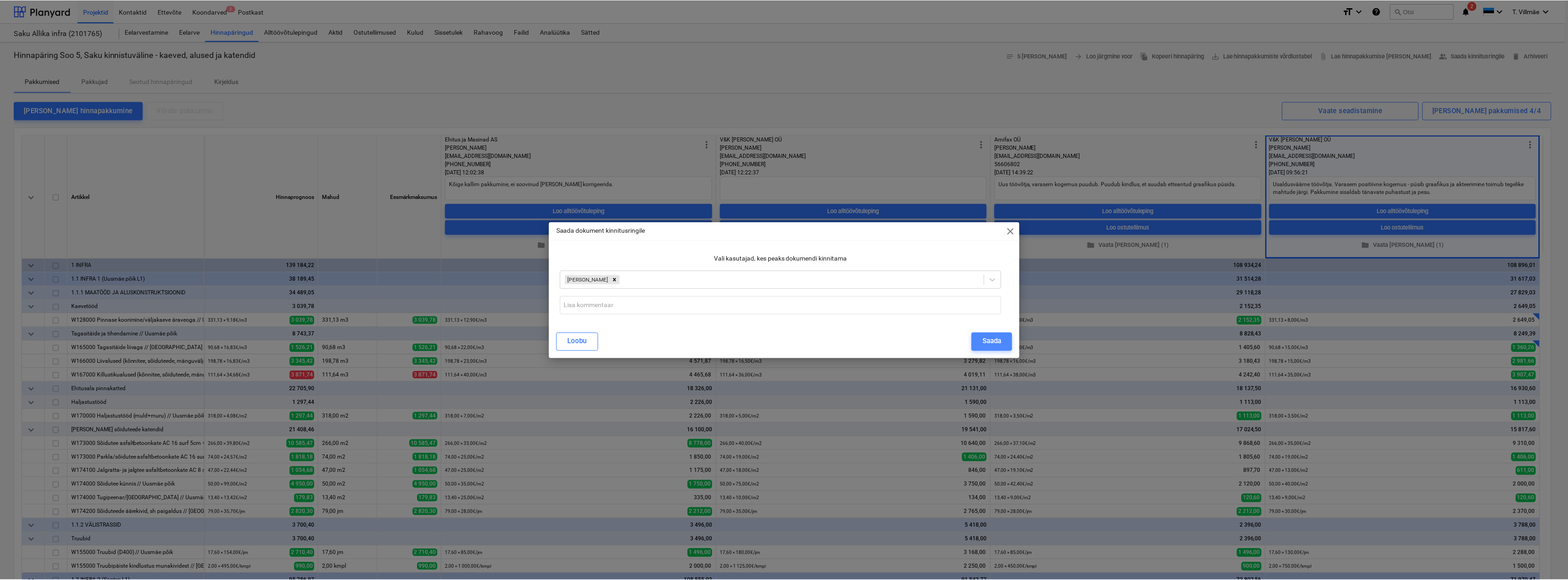
scroll to position [0, 0]
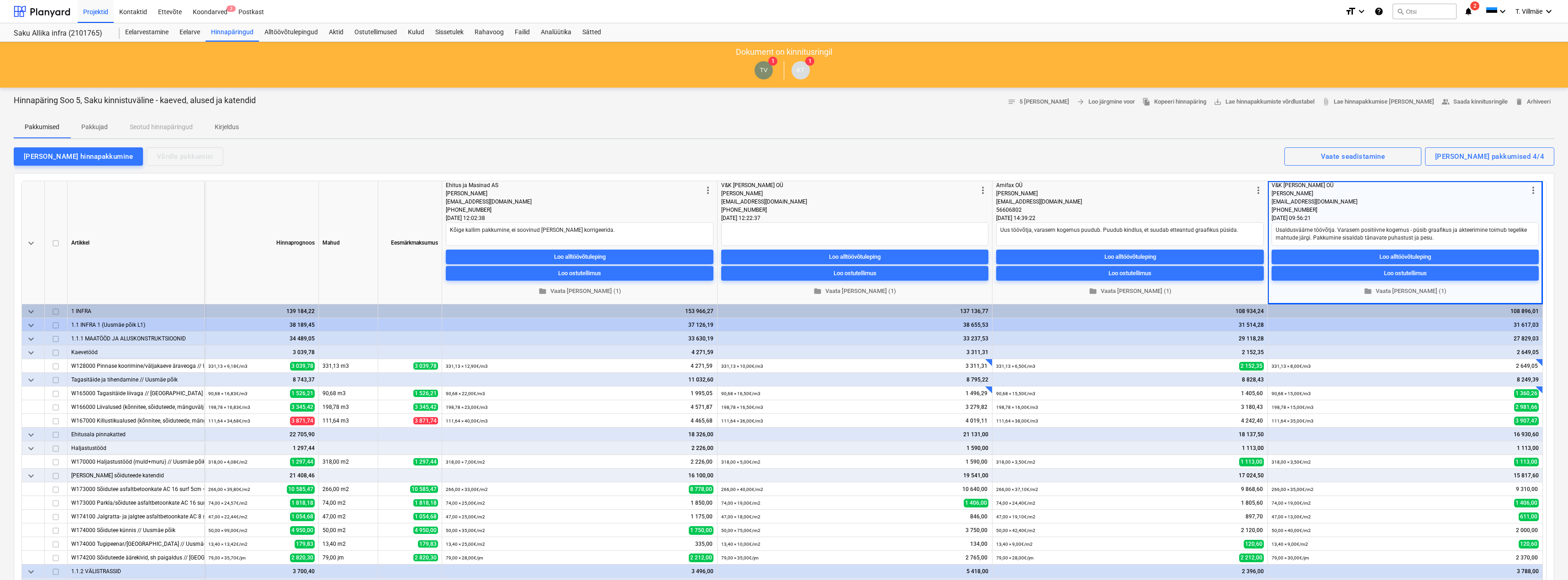
click at [971, 148] on div "[PERSON_NAME] hinnapakkumine Võrdle pakkumisi Kuvatud pakkumised 4/4 Vaate sead…" at bounding box center [784, 156] width 1541 height 19
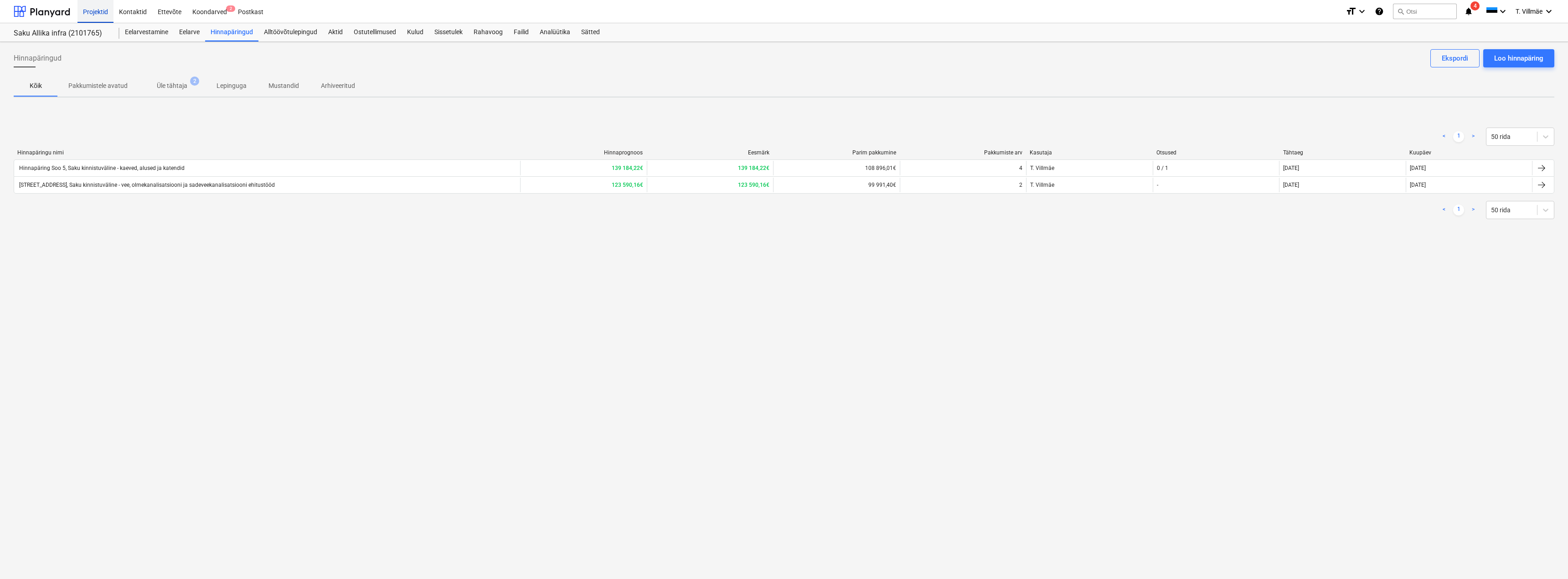
click at [88, 12] on div "Projektid" at bounding box center [95, 11] width 36 height 23
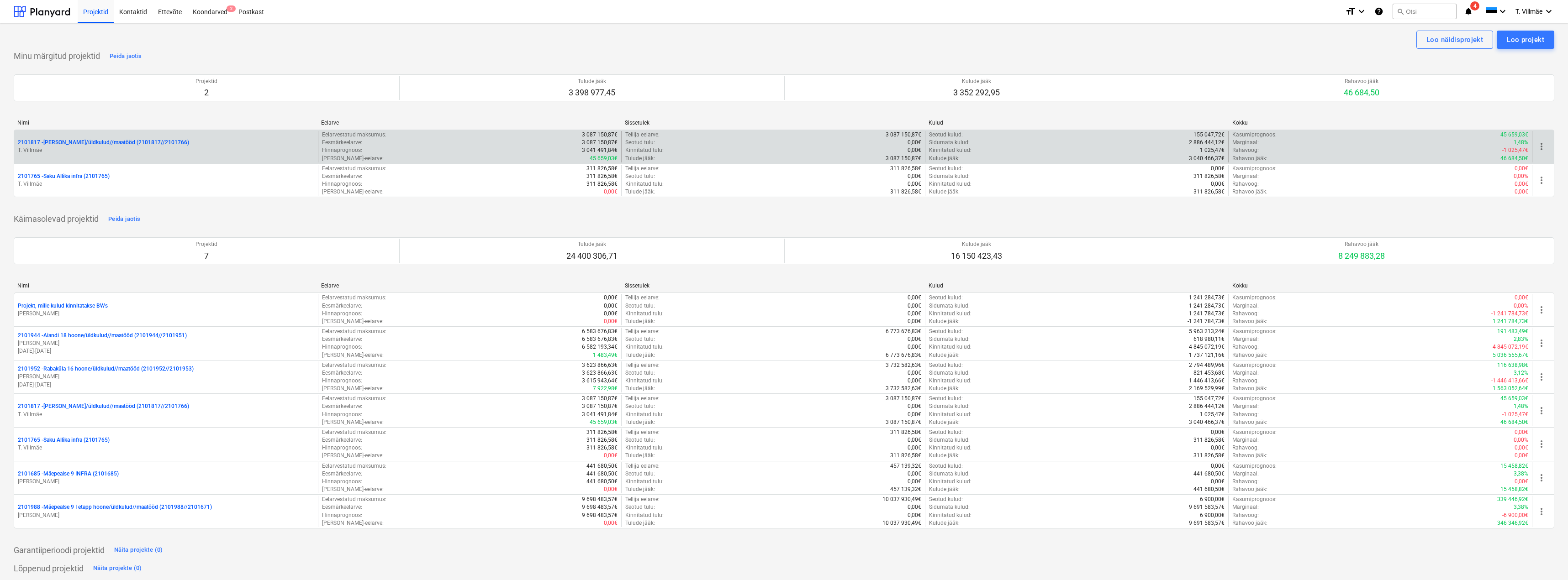
click at [53, 139] on p "2101817 - [PERSON_NAME]/üldkulud//maatööd (2101817//2101766)" at bounding box center [103, 142] width 171 height 7
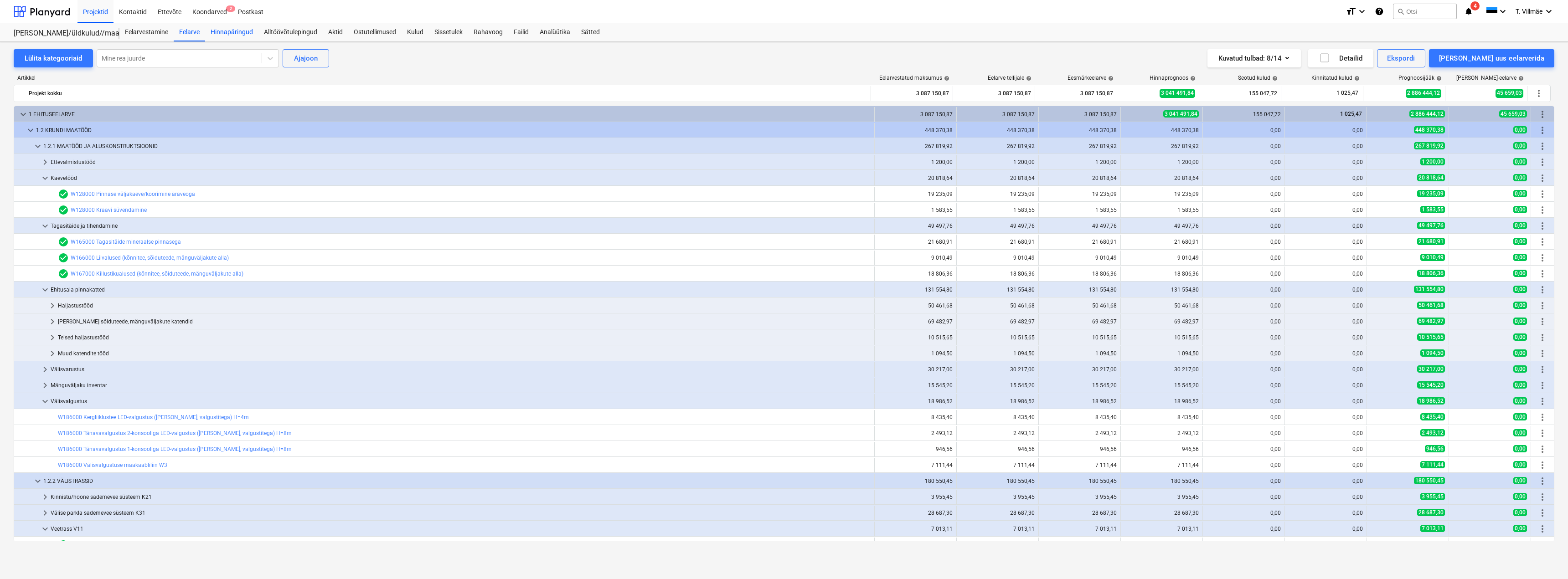
click at [244, 31] on div "Hinnapäringud" at bounding box center [232, 32] width 53 height 18
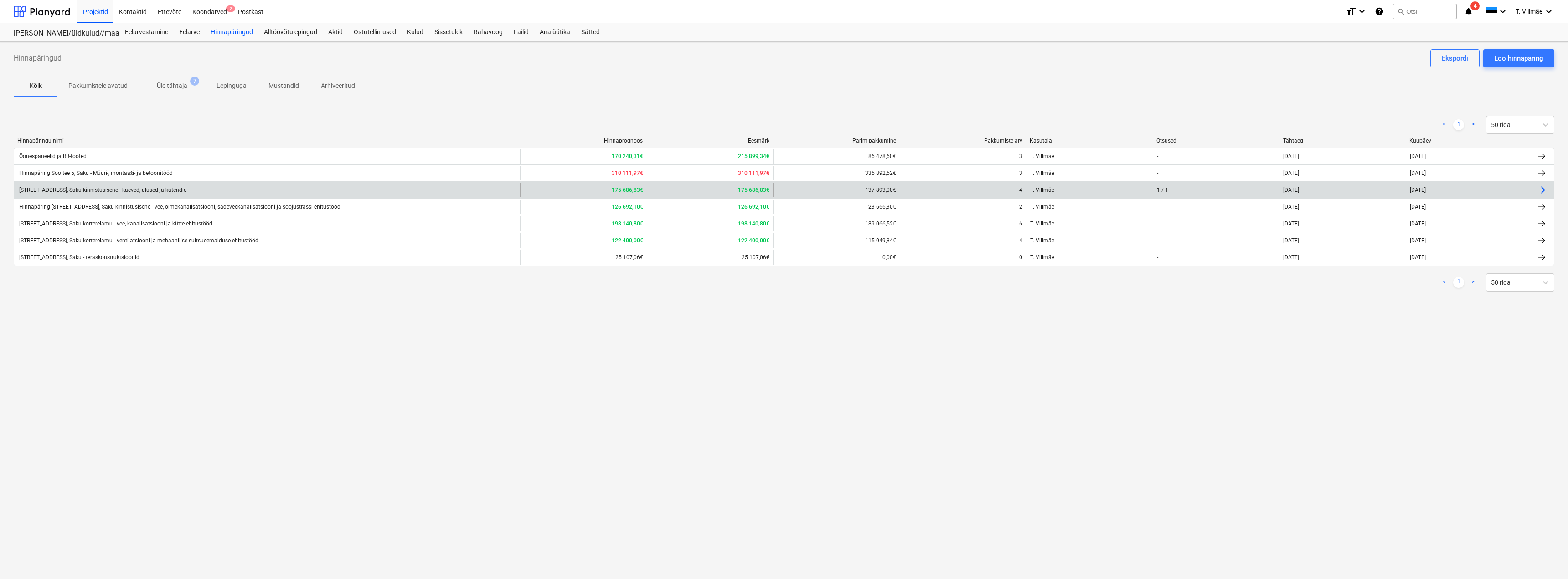
click at [1540, 190] on div at bounding box center [1541, 190] width 11 height 11
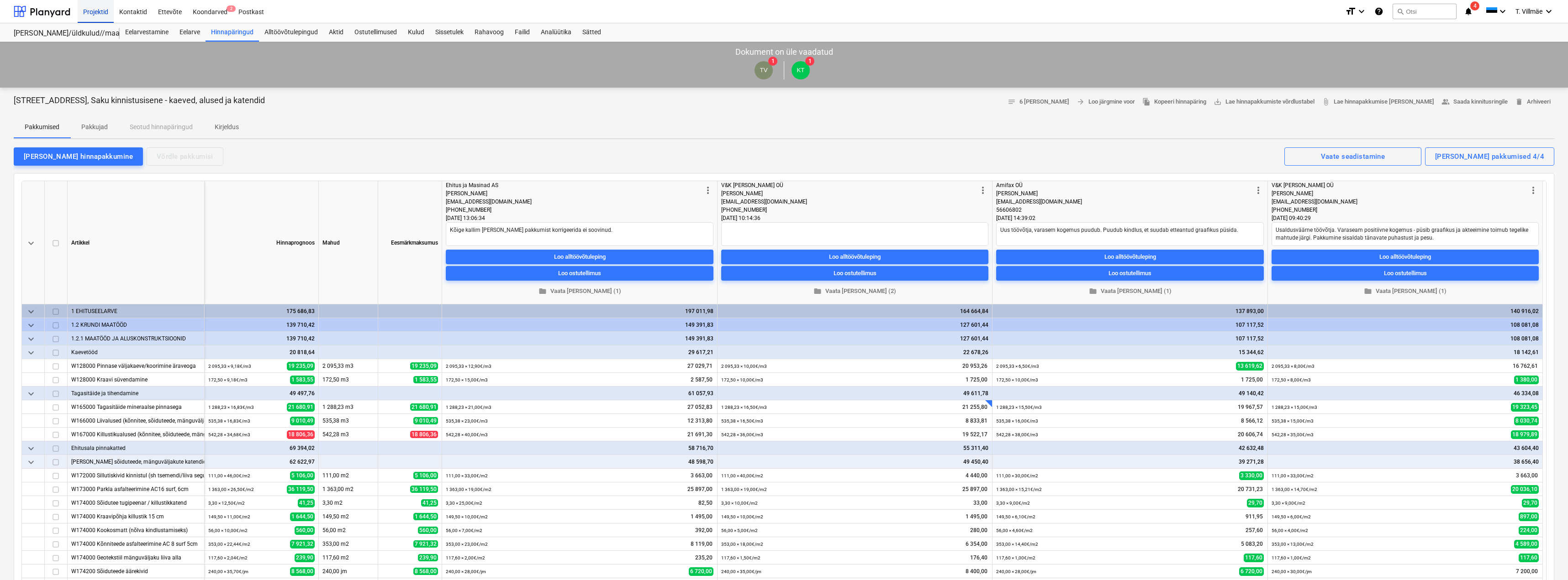
click at [92, 10] on div "Projektid" at bounding box center [95, 11] width 36 height 23
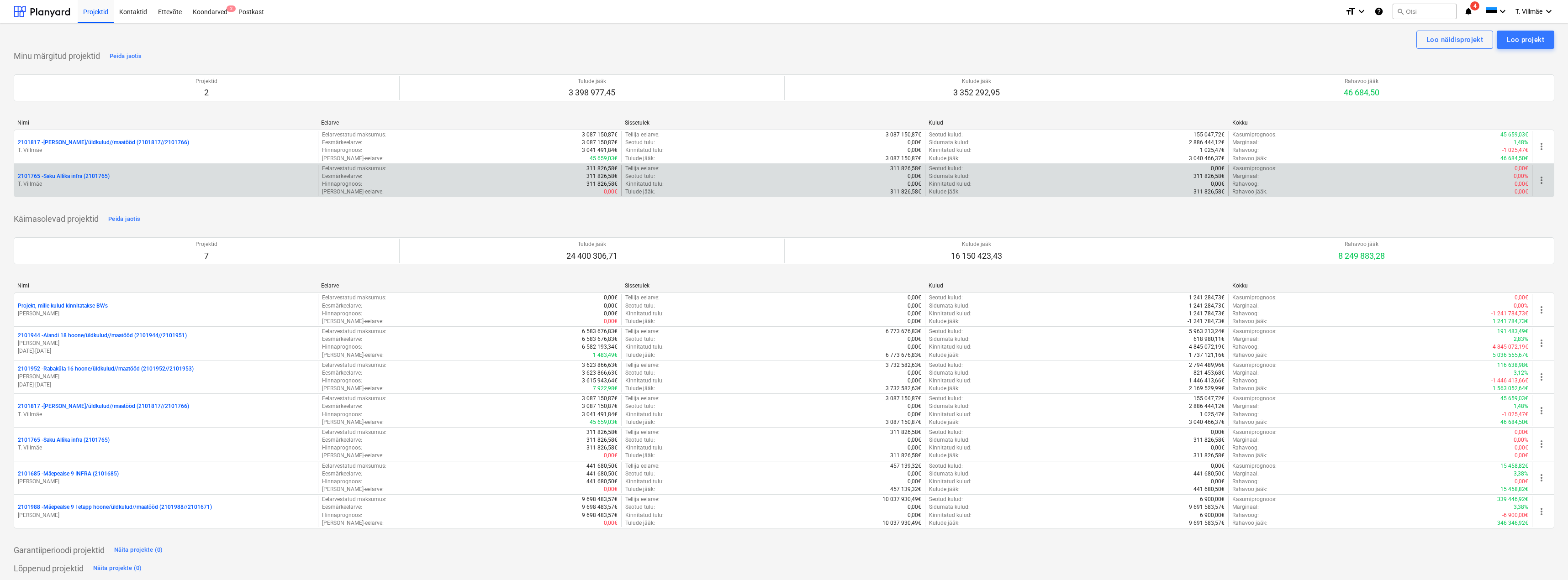
click at [83, 171] on div "2101765 - Saku Allika infra (2101765) T. Villmäe" at bounding box center [166, 180] width 304 height 31
click at [87, 178] on p "2101765 - Saku Allika infra (2101765)" at bounding box center [63, 176] width 92 height 7
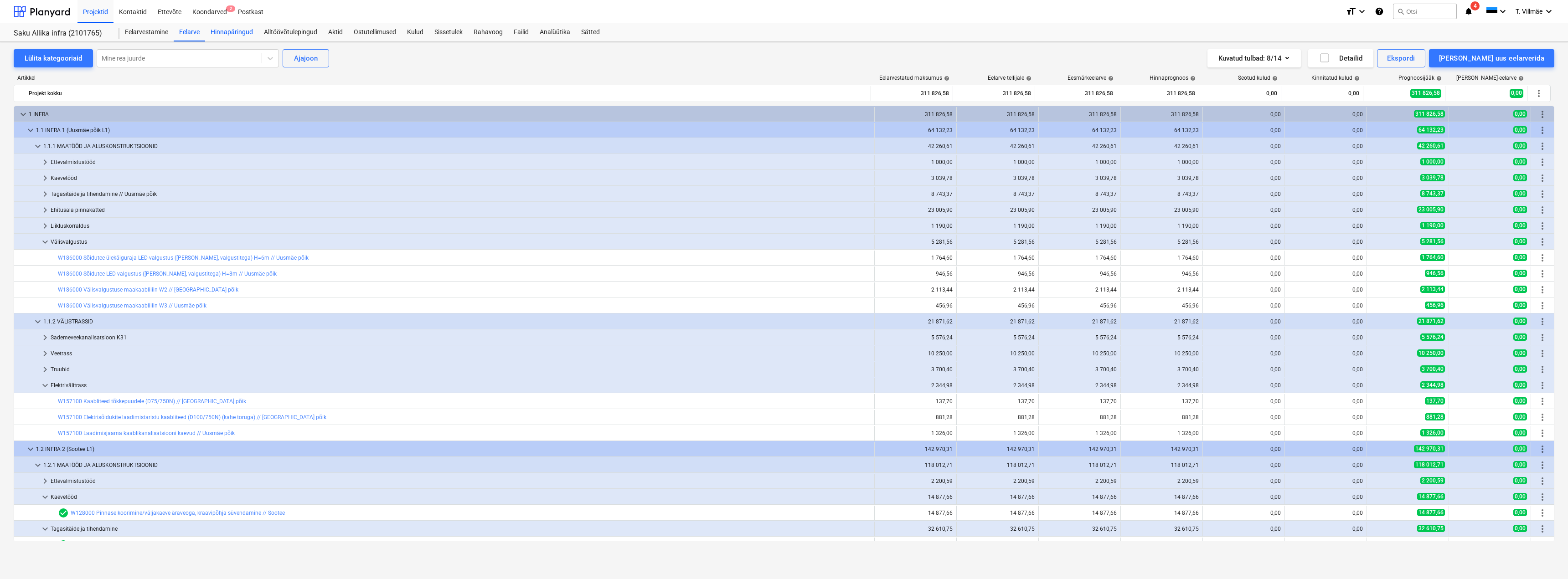
click at [248, 34] on div "Hinnapäringud" at bounding box center [232, 32] width 53 height 18
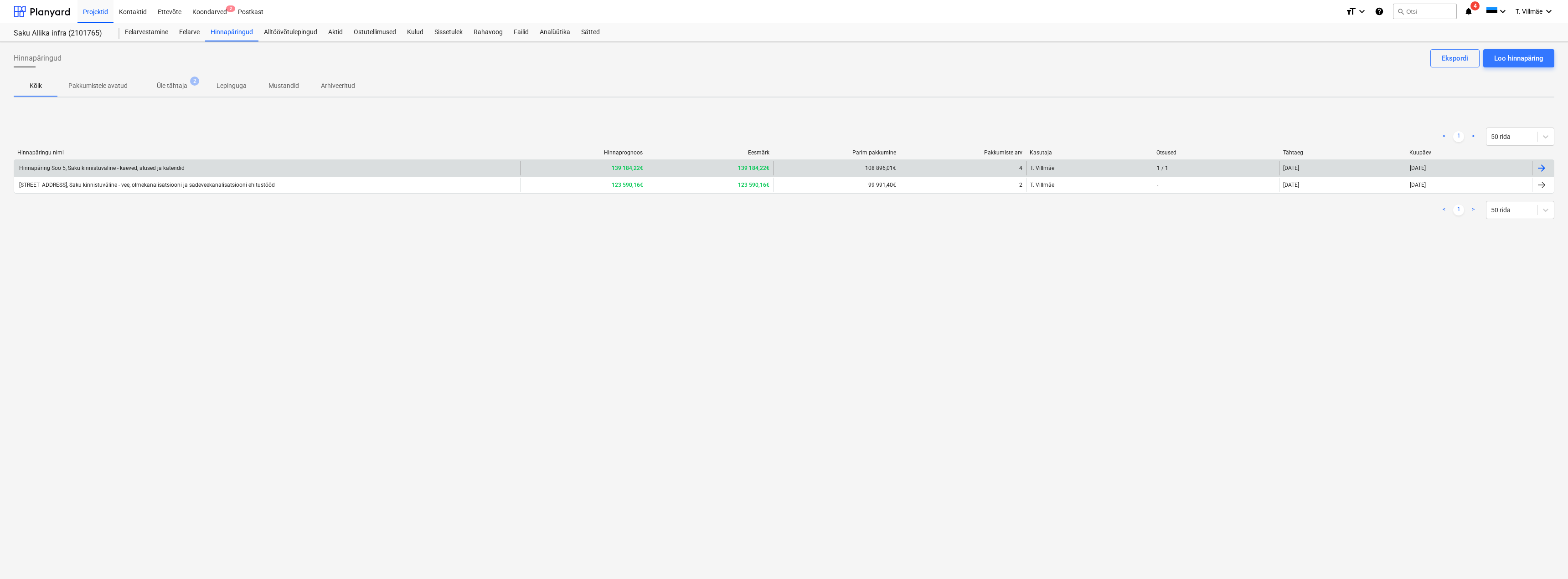
click at [1169, 167] on div "1 / 1" at bounding box center [1216, 168] width 126 height 14
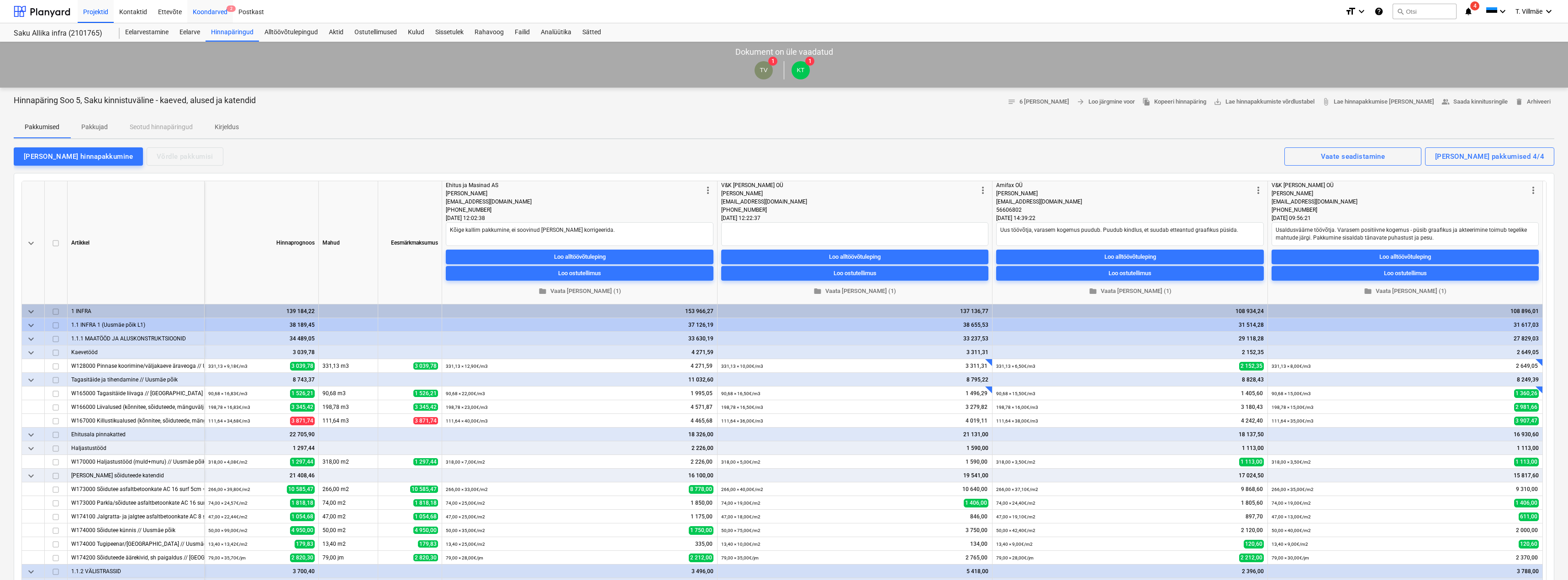
click at [208, 9] on div "Koondarved 2" at bounding box center [210, 11] width 46 height 23
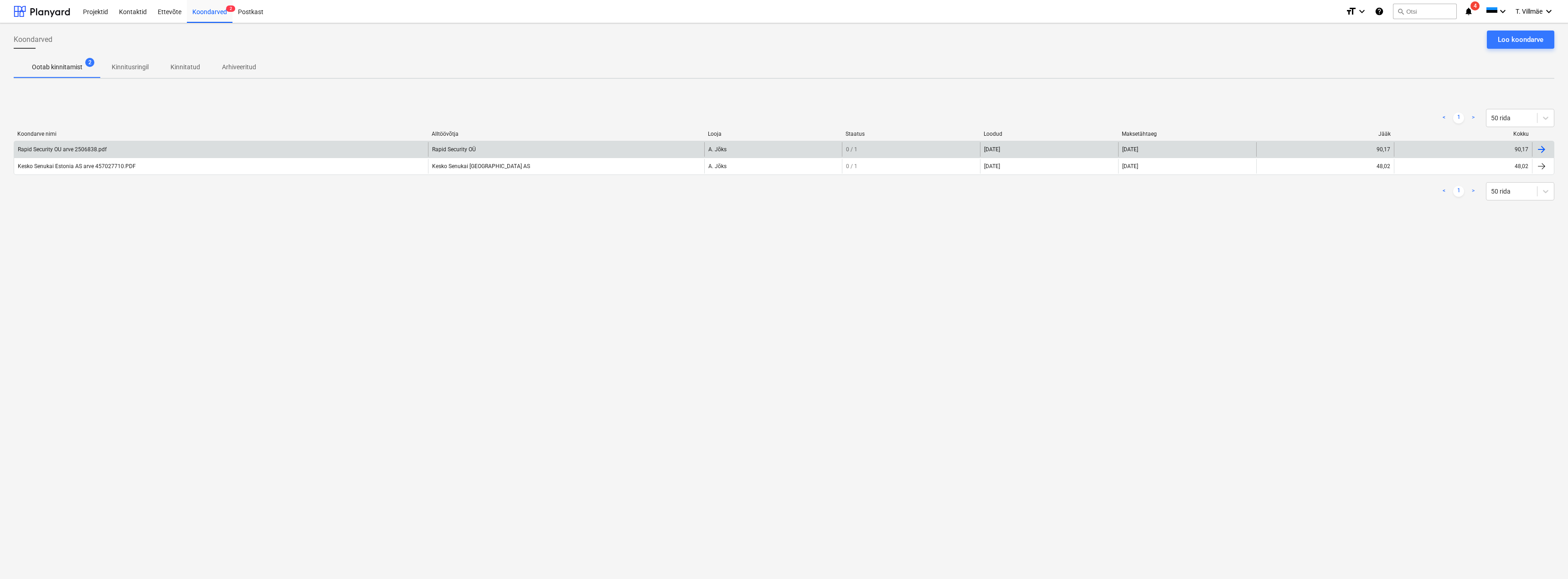
click at [72, 149] on div "Rapid Security OU arve 2506838.pdf" at bounding box center [62, 149] width 89 height 6
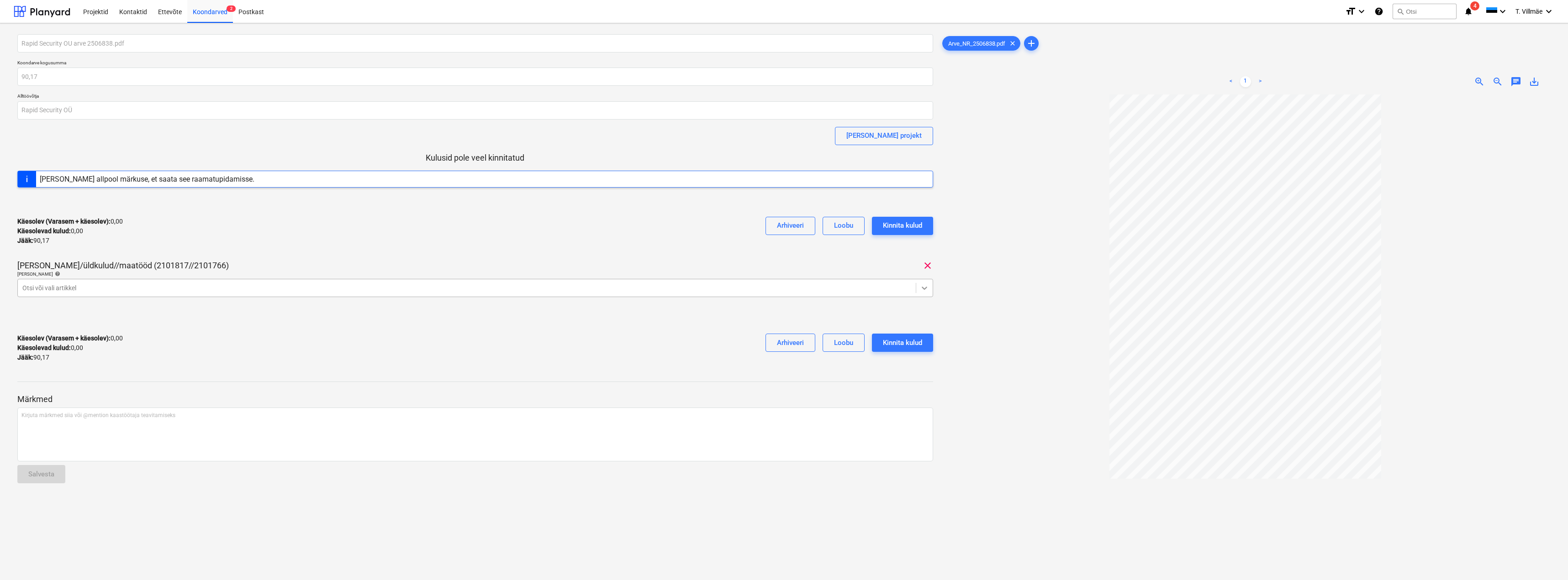
click at [923, 287] on icon at bounding box center [924, 287] width 9 height 9
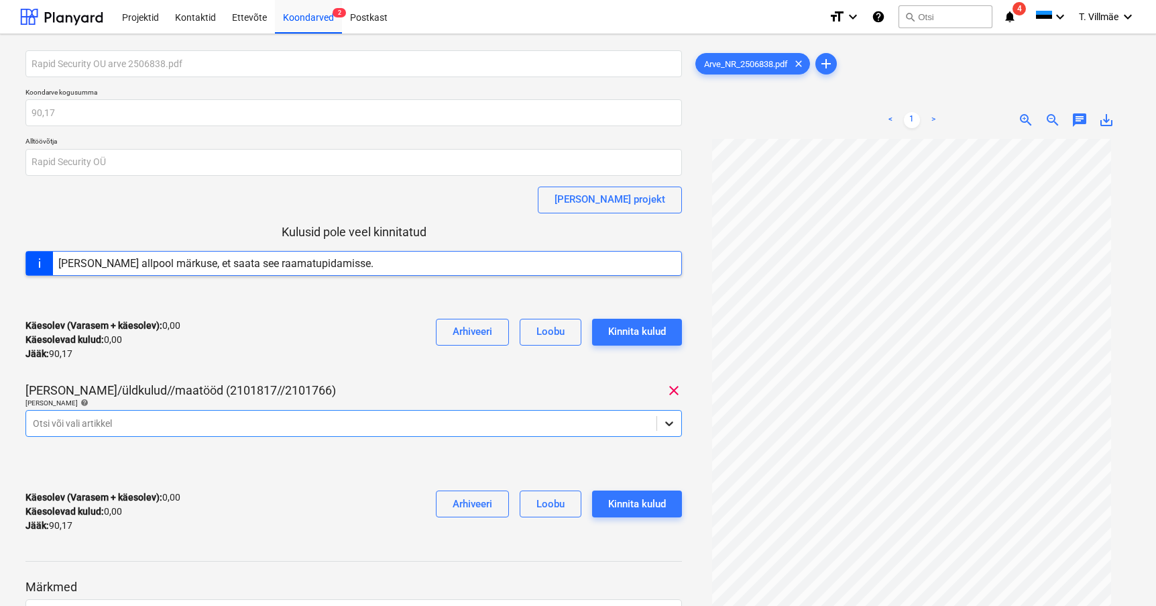
click at [667, 424] on body "Projektid Kontaktid Ettevõte Koondarved 2 Postkast format_size keyboard_arrow_d…" at bounding box center [578, 303] width 1156 height 606
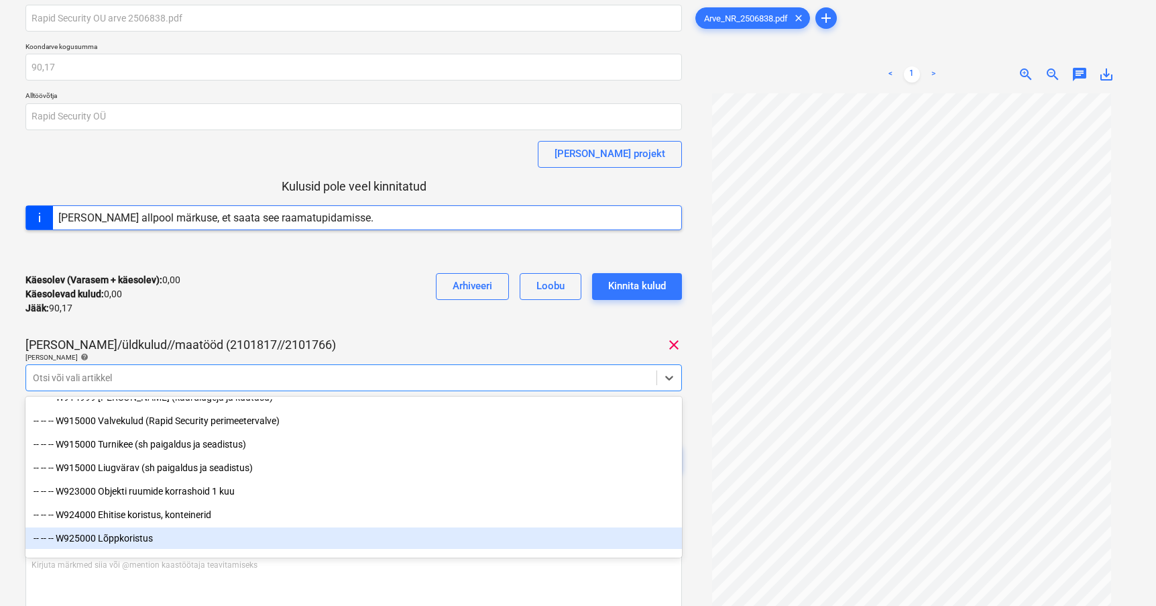
scroll to position [7477, 0]
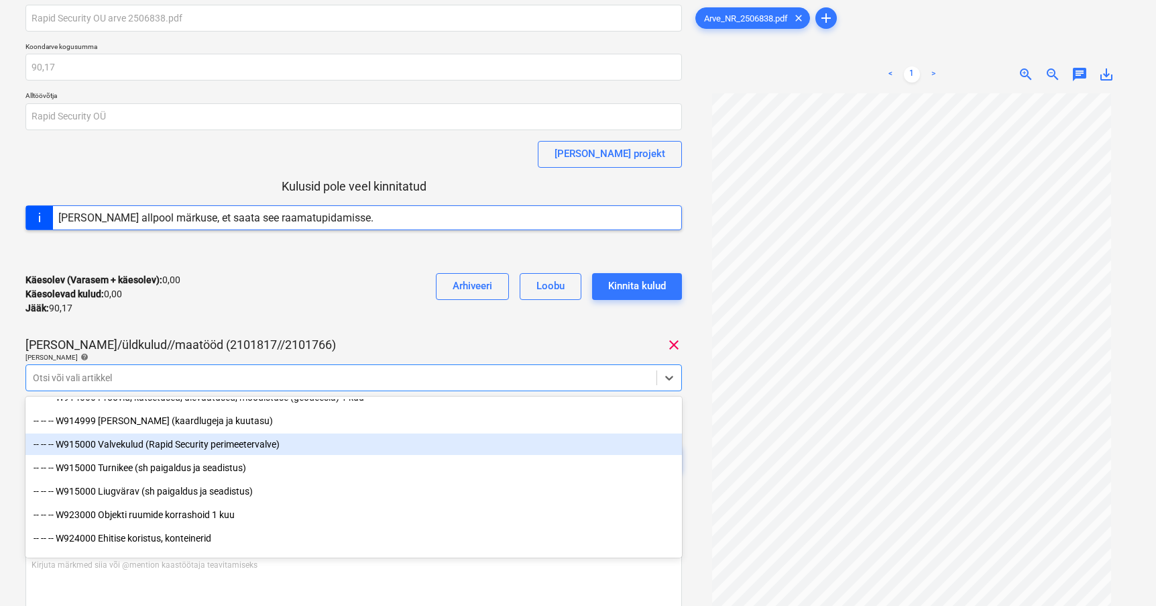
click at [151, 444] on div "-- -- -- W915000 Valvekulud (Rapid Security perimeetervalve)" at bounding box center [353, 443] width 657 height 21
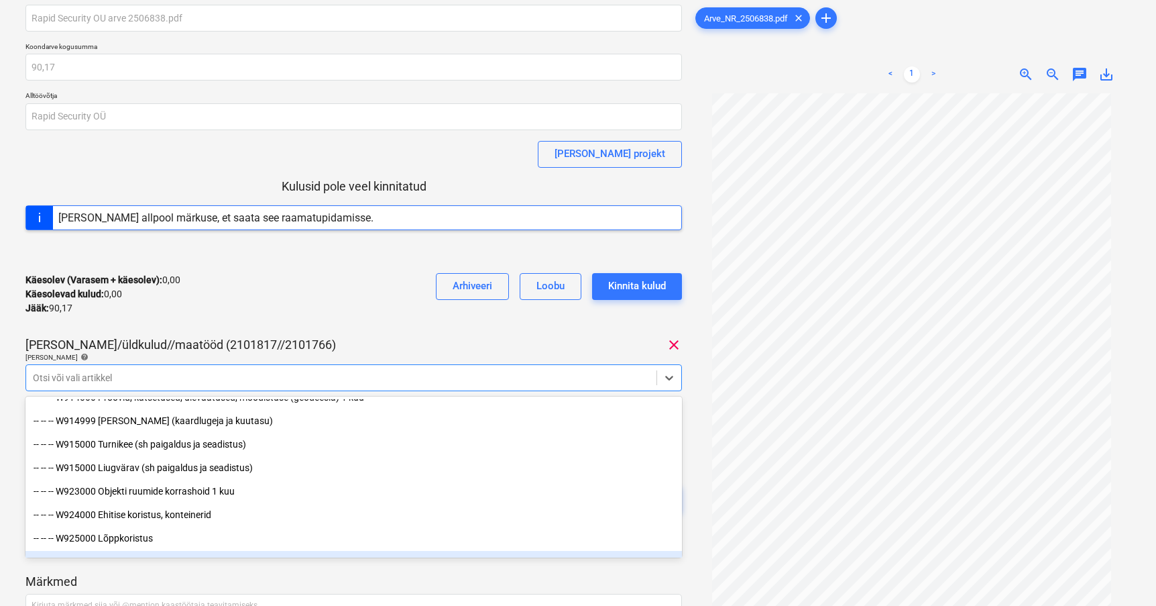
click at [556, 574] on p "Märkmed" at bounding box center [353, 581] width 657 height 16
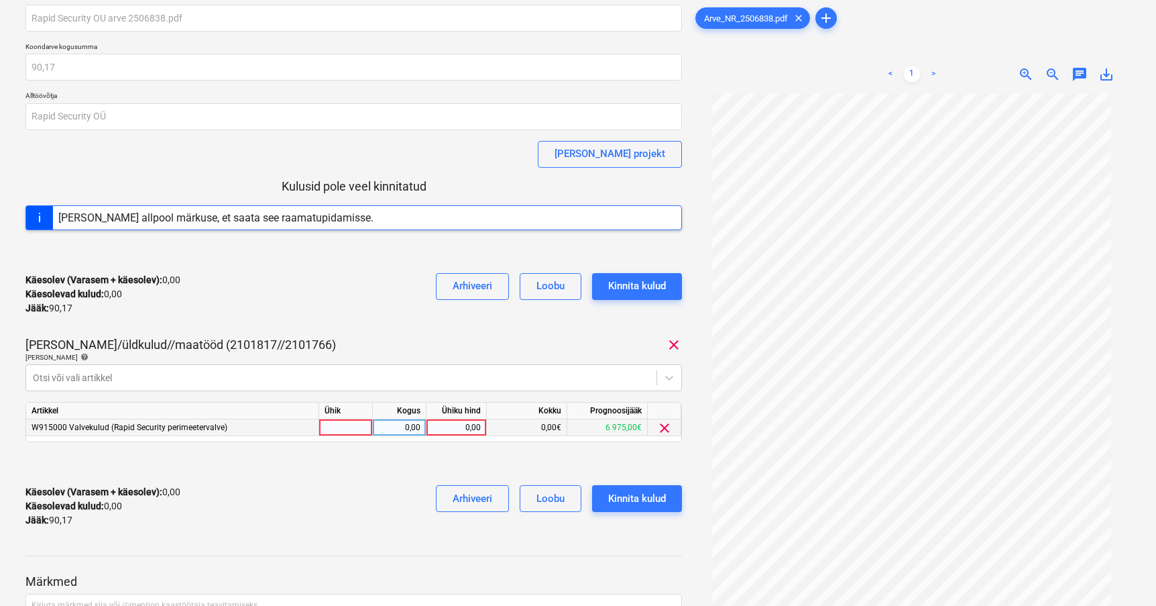
click at [343, 430] on div at bounding box center [346, 427] width 54 height 17
click at [452, 426] on div "0,00" at bounding box center [456, 427] width 49 height 17
click at [384, 472] on div at bounding box center [353, 463] width 657 height 21
click at [431, 328] on div "Rapid Security OU arve 2506838.pdf Koondarve kogusumma 90,17 Alltöövõtja Rapid …" at bounding box center [353, 271] width 657 height 533
click at [408, 382] on div at bounding box center [341, 377] width 617 height 13
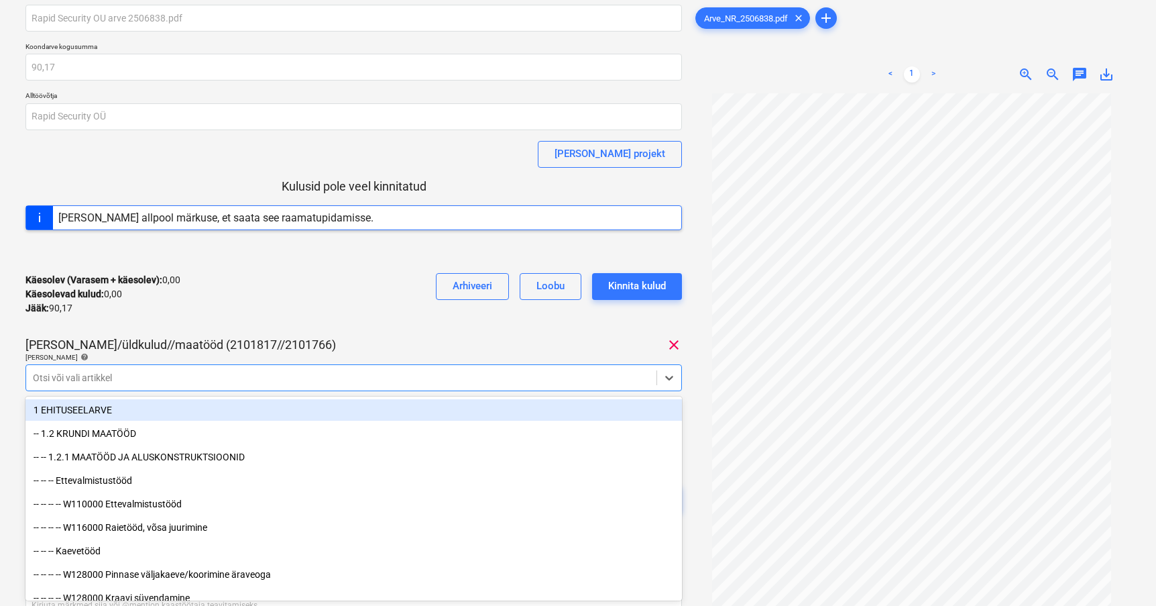
click at [387, 333] on div "Rapid Security OU arve 2506838.pdf Koondarve kogusumma 90,17 Alltöövõtja Rapid …" at bounding box center [353, 271] width 657 height 533
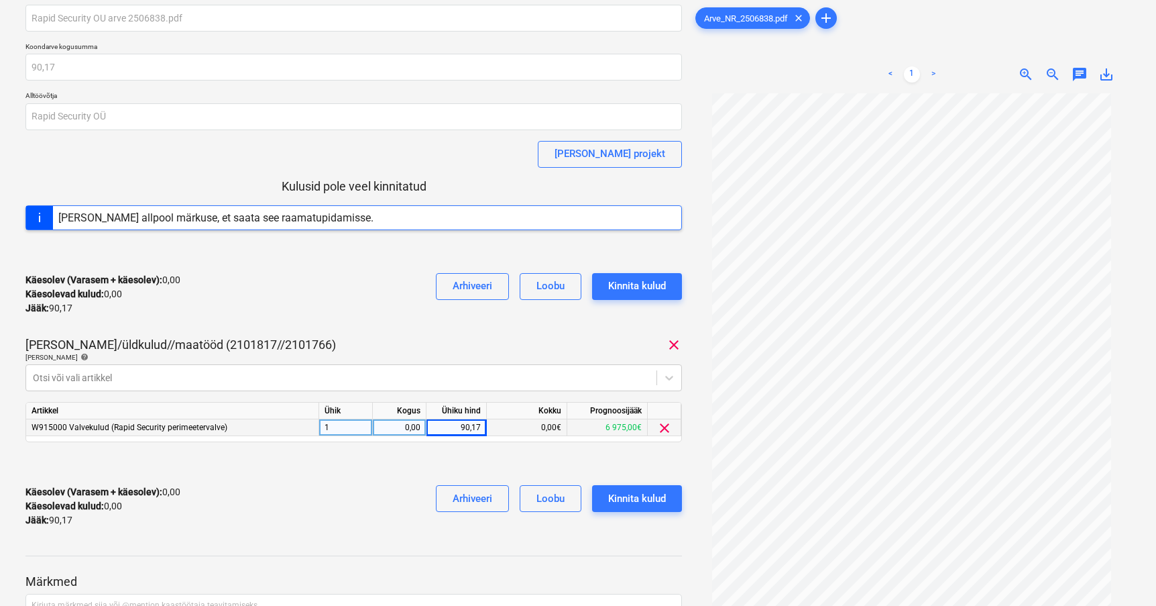
click at [357, 504] on div "Käesolev (Varasem + käesolev) : 0,00 Käesolevad kulud : 0,00 Jääk : 90,17 Arhiv…" at bounding box center [353, 506] width 657 height 64
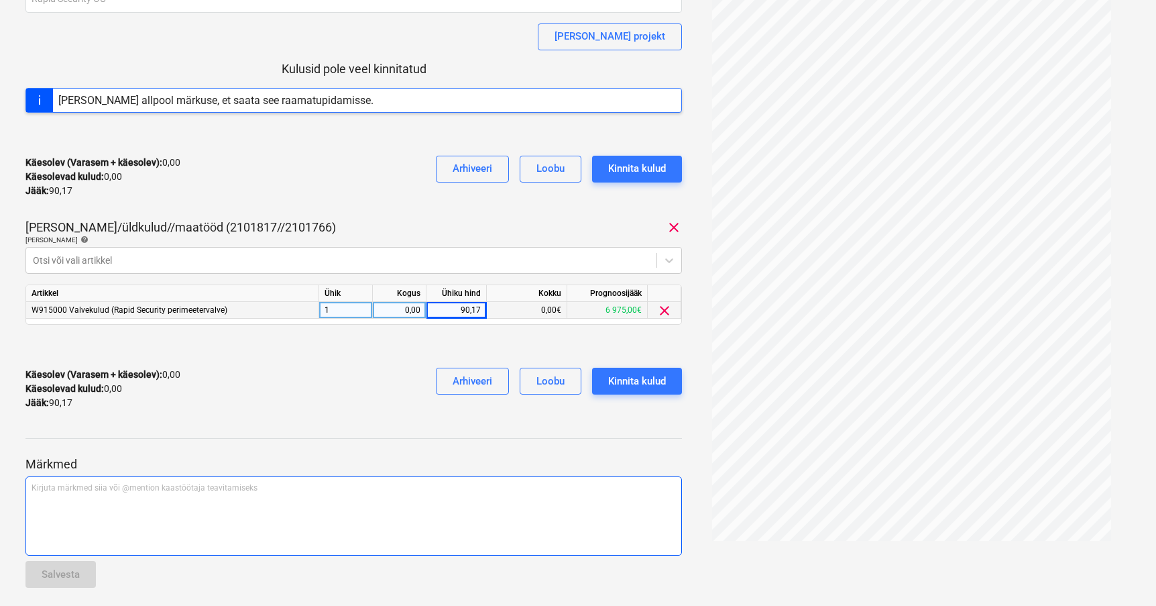
scroll to position [172, 0]
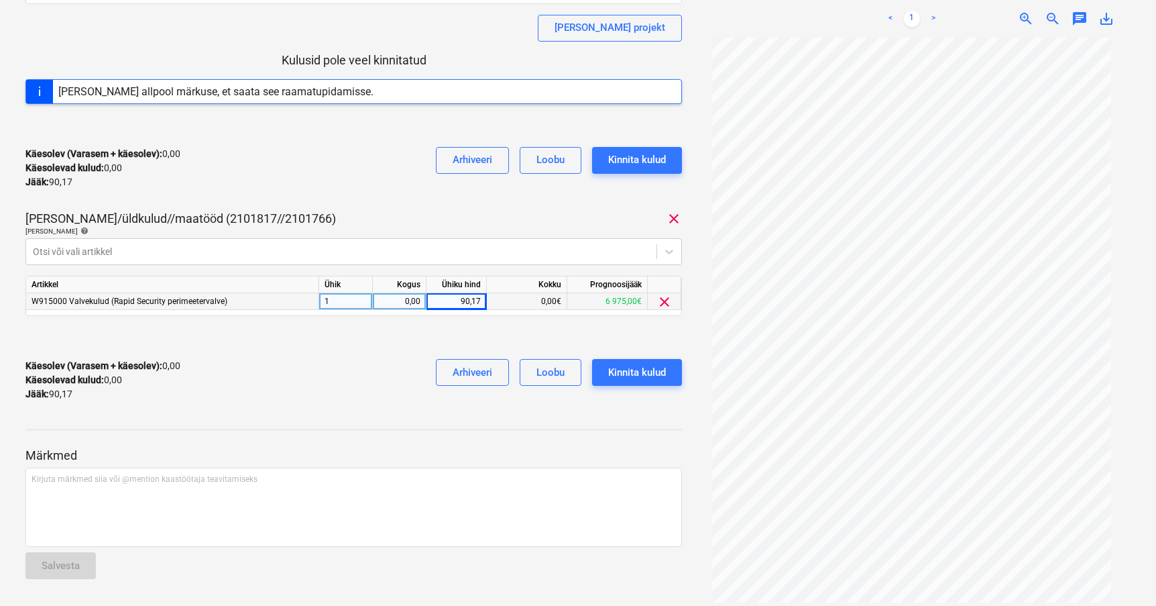
click at [331, 366] on div "Käesolev (Varasem + käesolev) : 0,00 Käesolevad kulud : 0,00 Jääk : 90,17 Arhiv…" at bounding box center [353, 380] width 657 height 64
click at [401, 303] on div "0,00" at bounding box center [399, 301] width 42 height 17
click at [333, 299] on div "1" at bounding box center [346, 301] width 54 height 17
click at [361, 335] on div at bounding box center [353, 337] width 657 height 21
click at [403, 302] on div "0,00" at bounding box center [399, 301] width 42 height 17
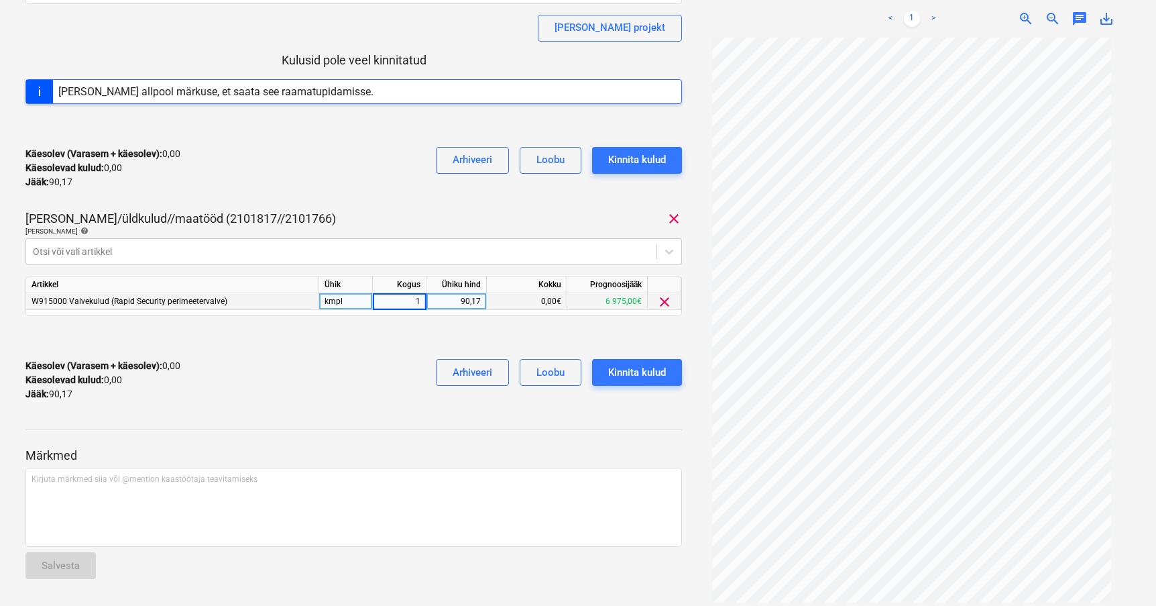
click at [321, 423] on div "Märkmed Kirjuta märkmed siia või @mention kaastöötaja teavitamiseks ﻿ Salvesta" at bounding box center [353, 501] width 657 height 178
click at [654, 371] on div "Kinnita kulud" at bounding box center [637, 371] width 58 height 17
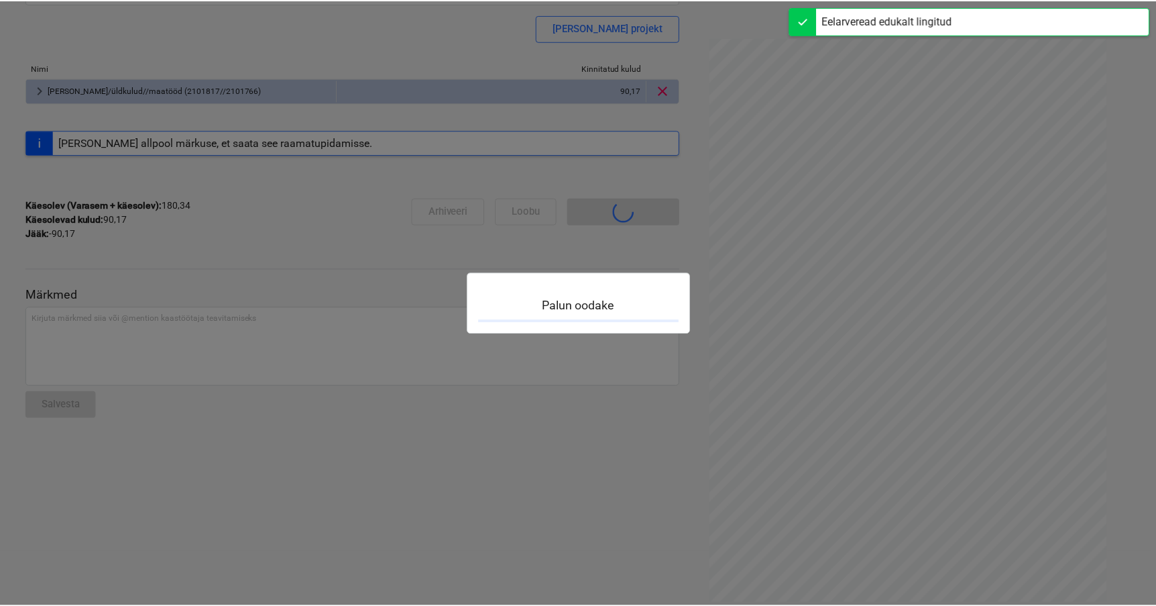
scroll to position [0, 0]
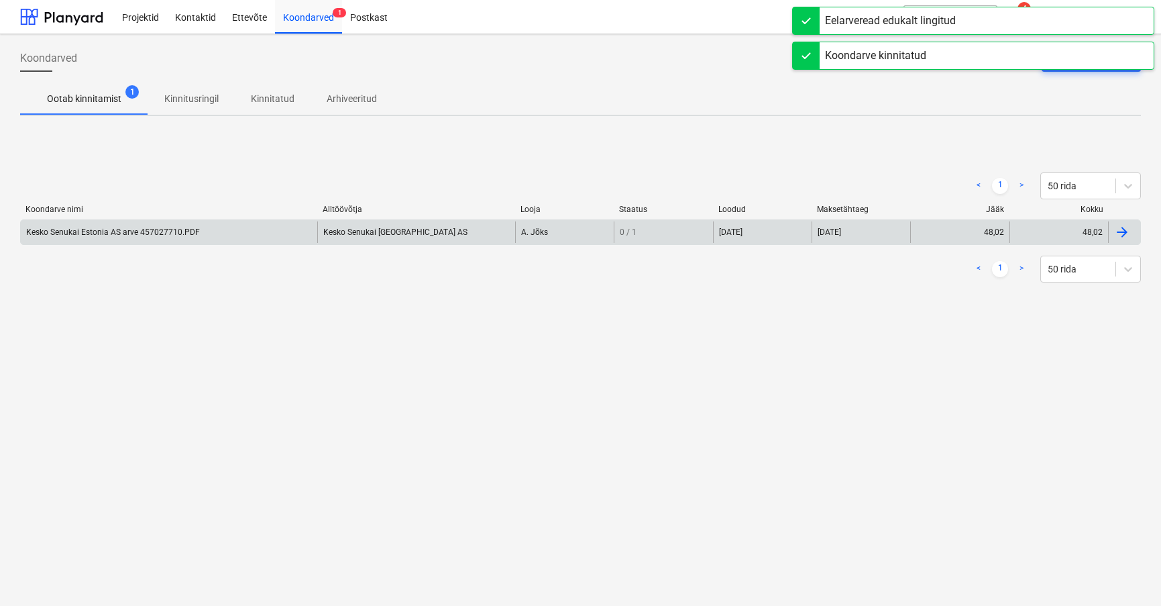
click at [149, 228] on div "Kesko Senukai Estonia AS arve 457027710.PDF" at bounding box center [113, 231] width 174 height 9
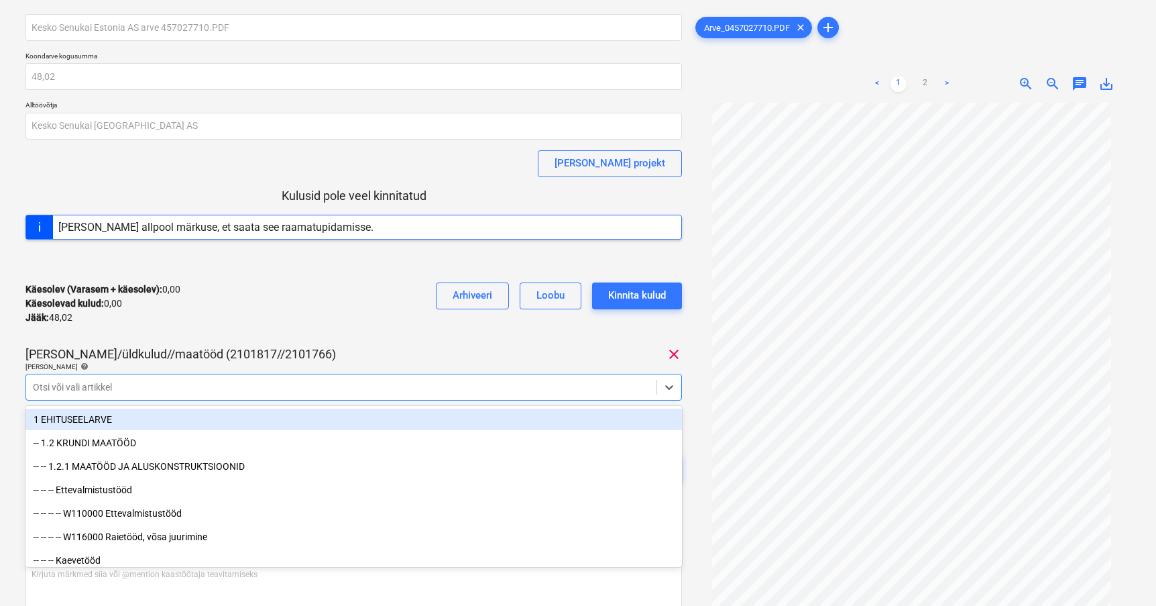
click at [673, 423] on body "Projektid Kontaktid Ettevõte Koondarved 1 Postkast format_size keyboard_arrow_d…" at bounding box center [578, 267] width 1156 height 606
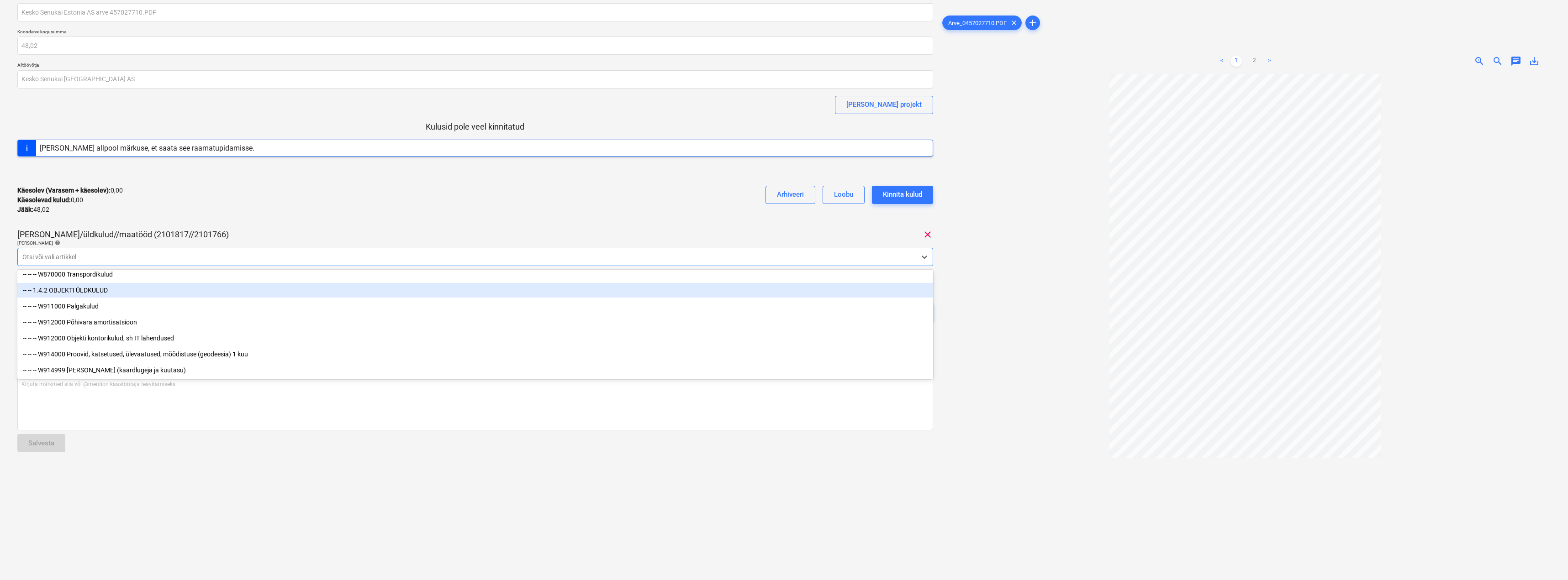
scroll to position [5022, 0]
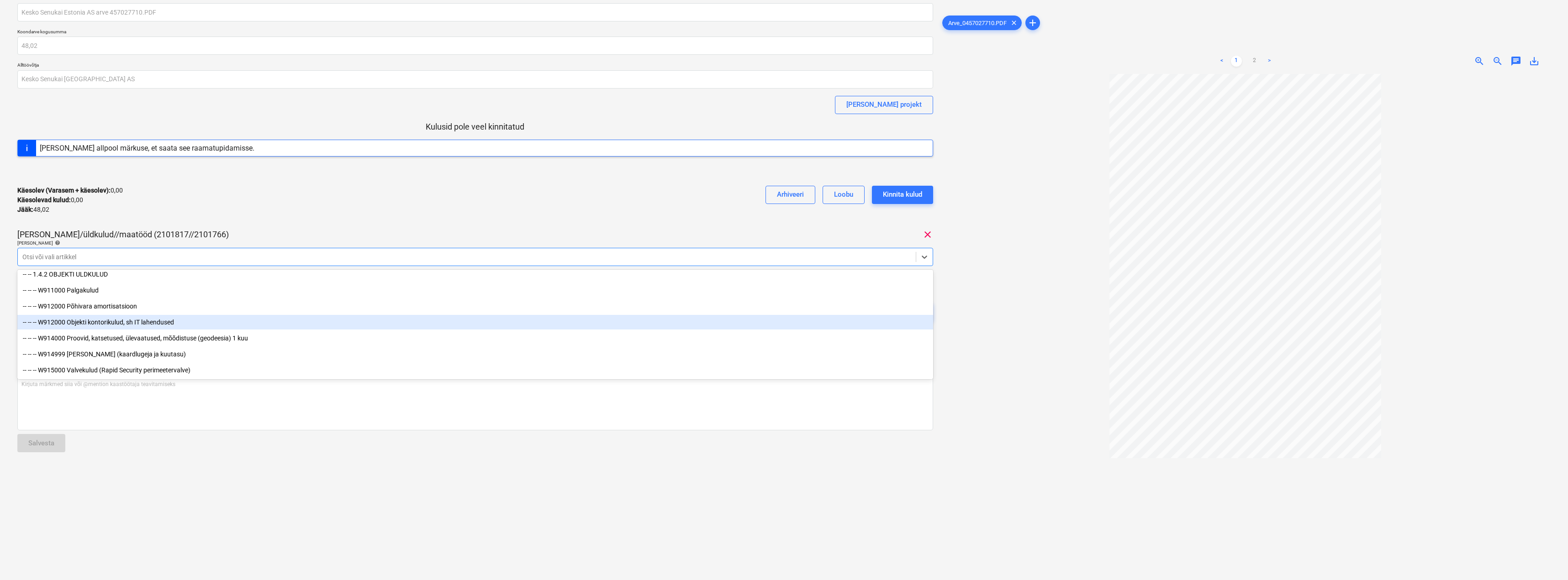
click at [109, 323] on div "-- -- -- W912000 Objekti kontorikulud, sh IT lahendused" at bounding box center [475, 322] width 916 height 14
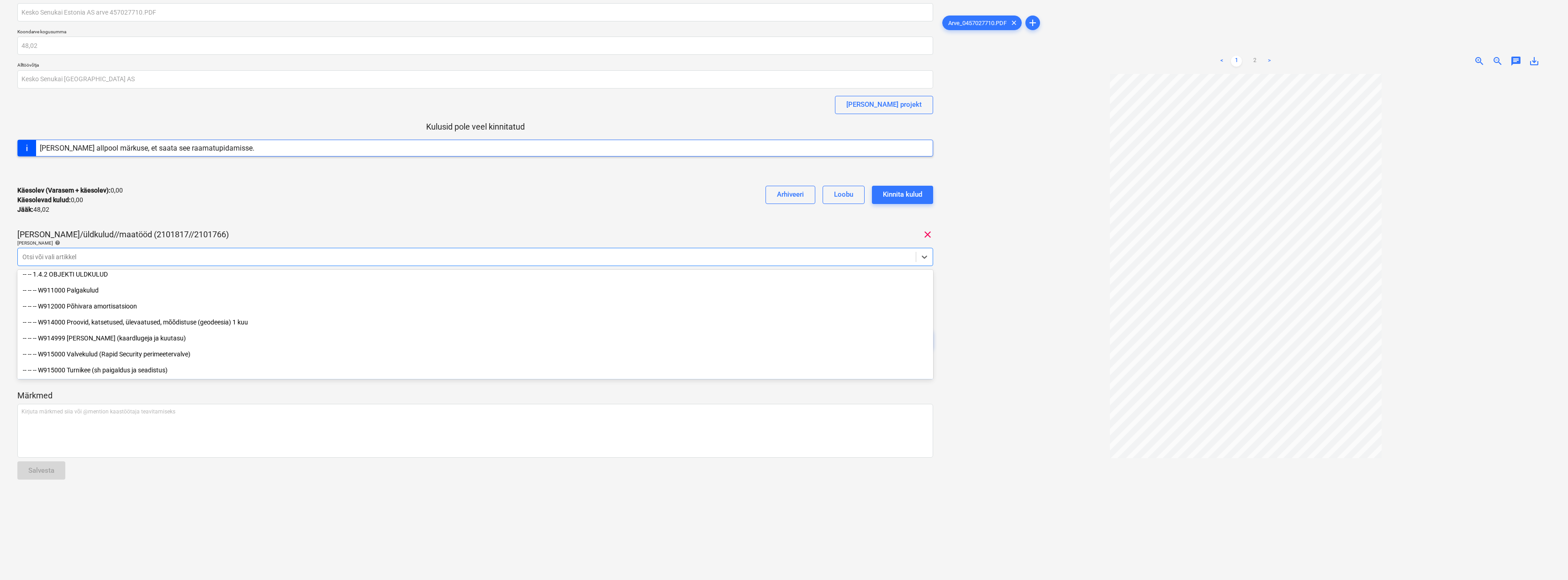
click at [381, 394] on p "Märkmed" at bounding box center [475, 396] width 916 height 11
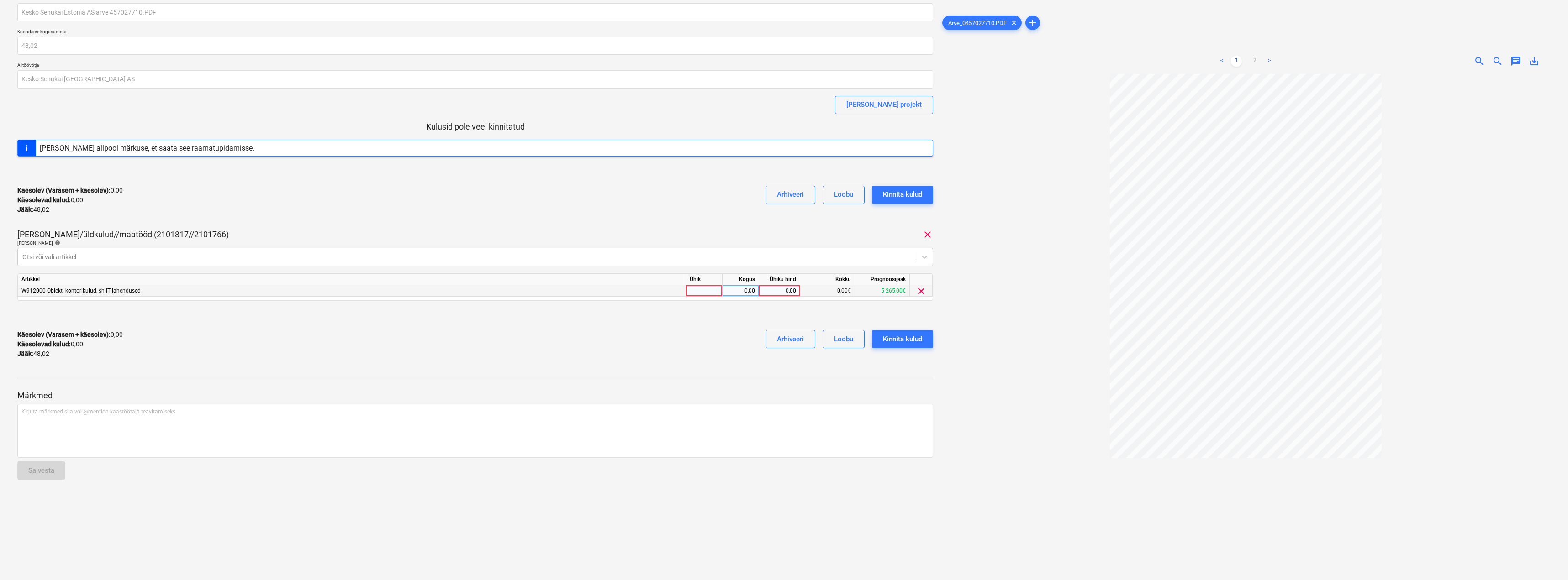
click at [707, 291] on div at bounding box center [704, 291] width 37 height 12
click at [741, 292] on div "0,00" at bounding box center [740, 291] width 29 height 12
click at [779, 291] on div "0,00" at bounding box center [779, 291] width 33 height 12
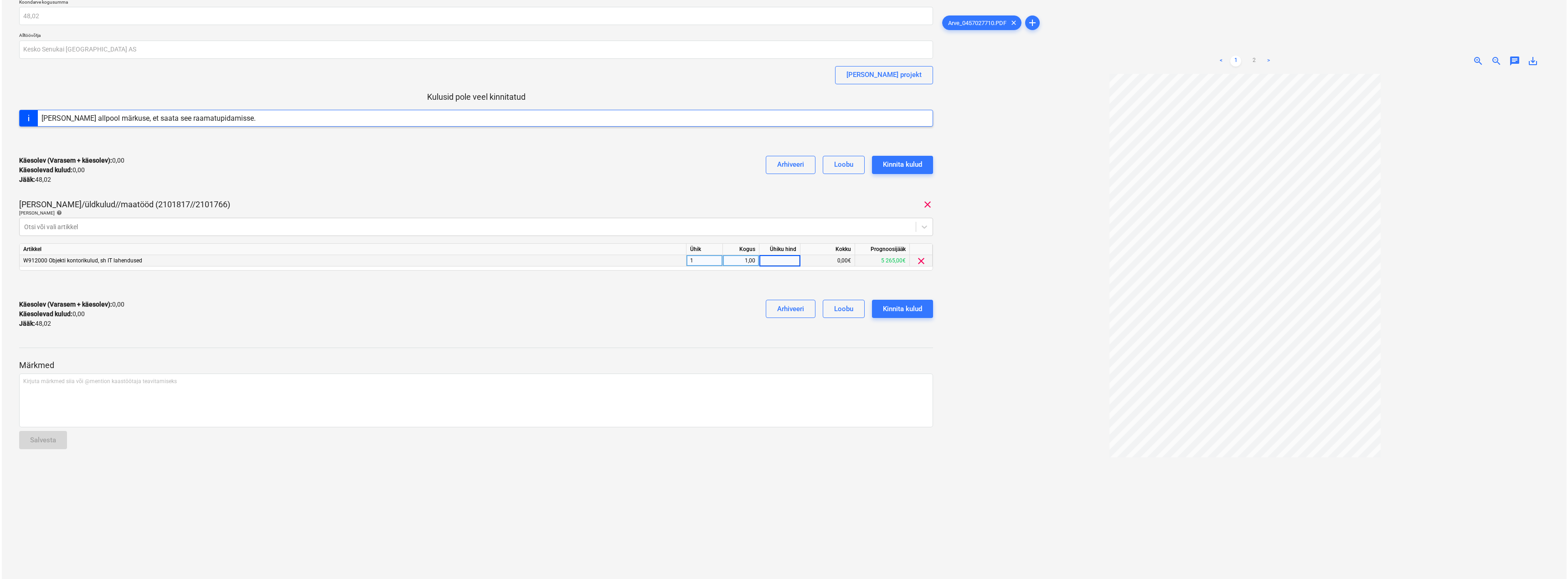
scroll to position [77, 0]
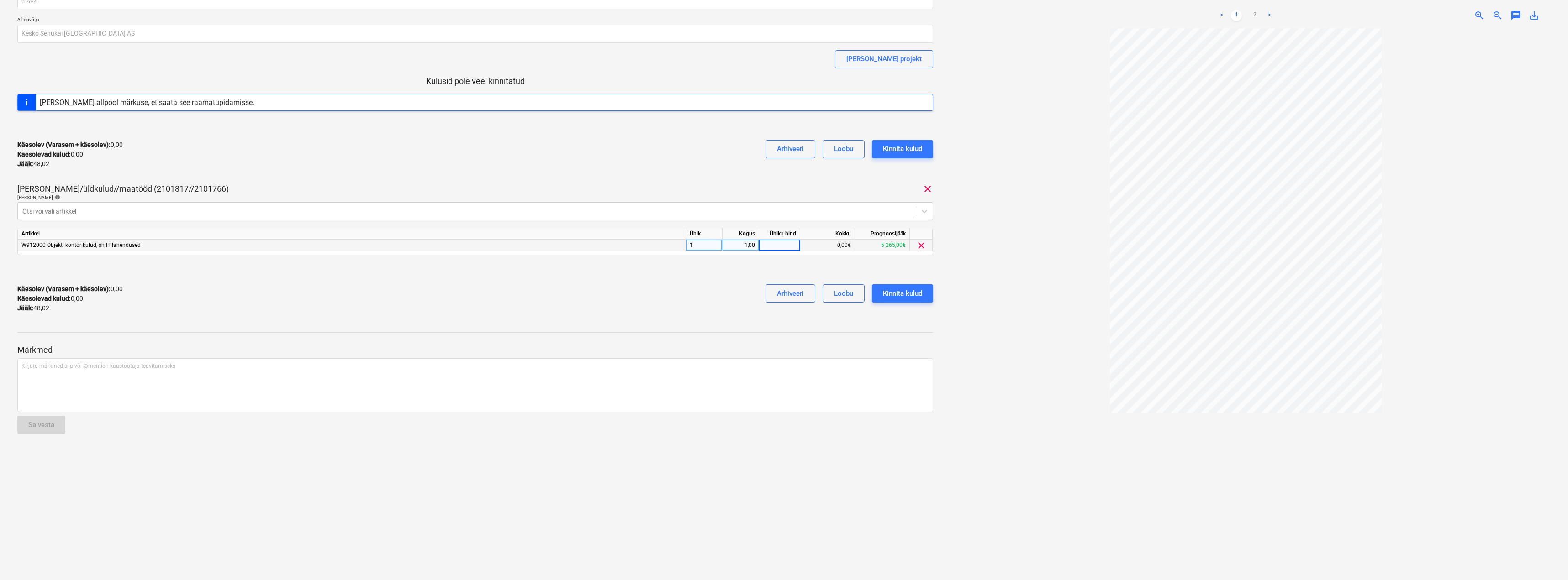
click at [1270, 14] on link ">" at bounding box center [1270, 16] width 11 height 11
click at [784, 244] on div "0,00" at bounding box center [779, 245] width 33 height 12
click at [706, 295] on div "Käesolev (Varasem + käesolev) : 0,00 Käesolevad kulud : 0,00 Jääk : 48,02 Arhiv…" at bounding box center [475, 299] width 916 height 44
click at [900, 290] on div "Kinnita kulud" at bounding box center [903, 293] width 40 height 12
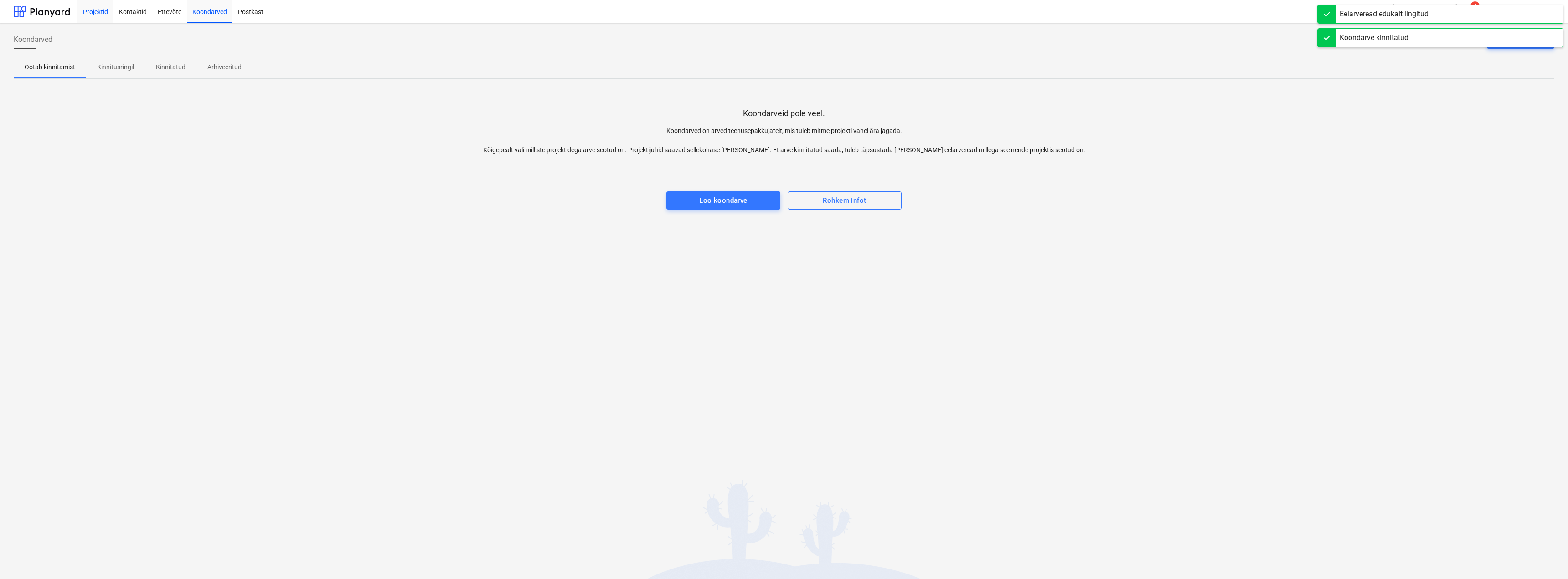
click at [93, 10] on div "Projektid" at bounding box center [95, 11] width 36 height 23
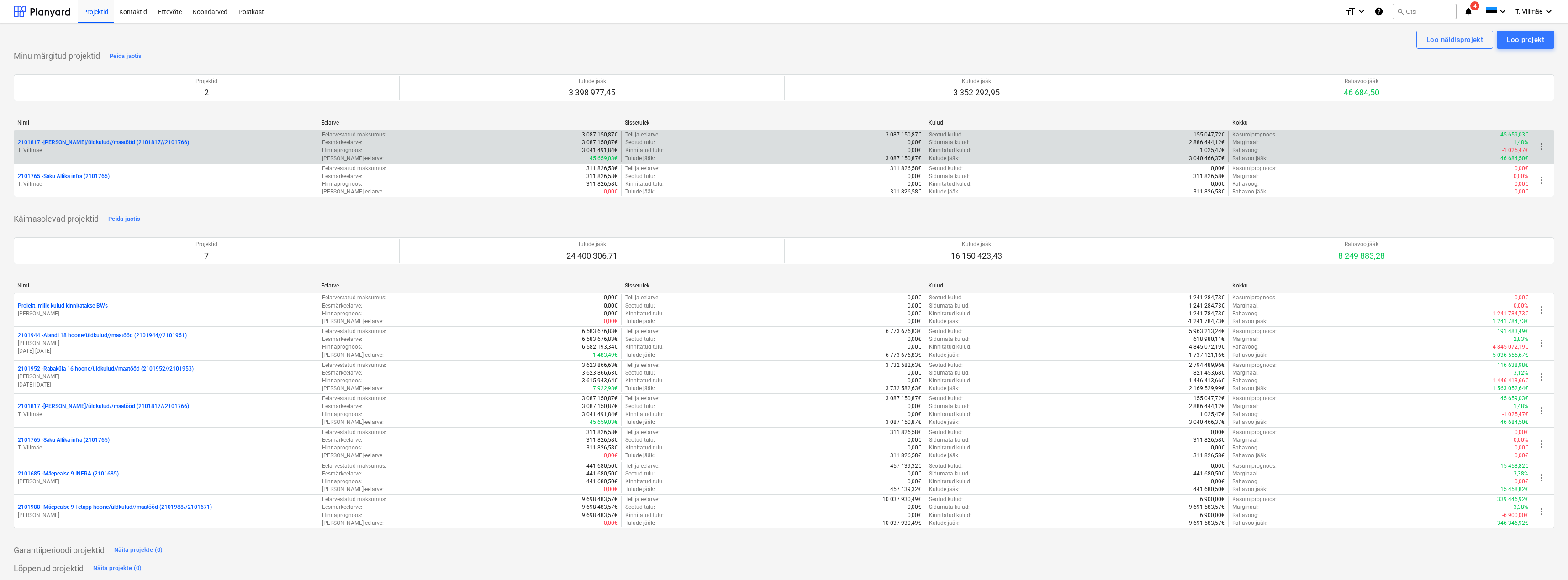
click at [52, 147] on p "T. Villmäe" at bounding box center [166, 150] width 296 height 7
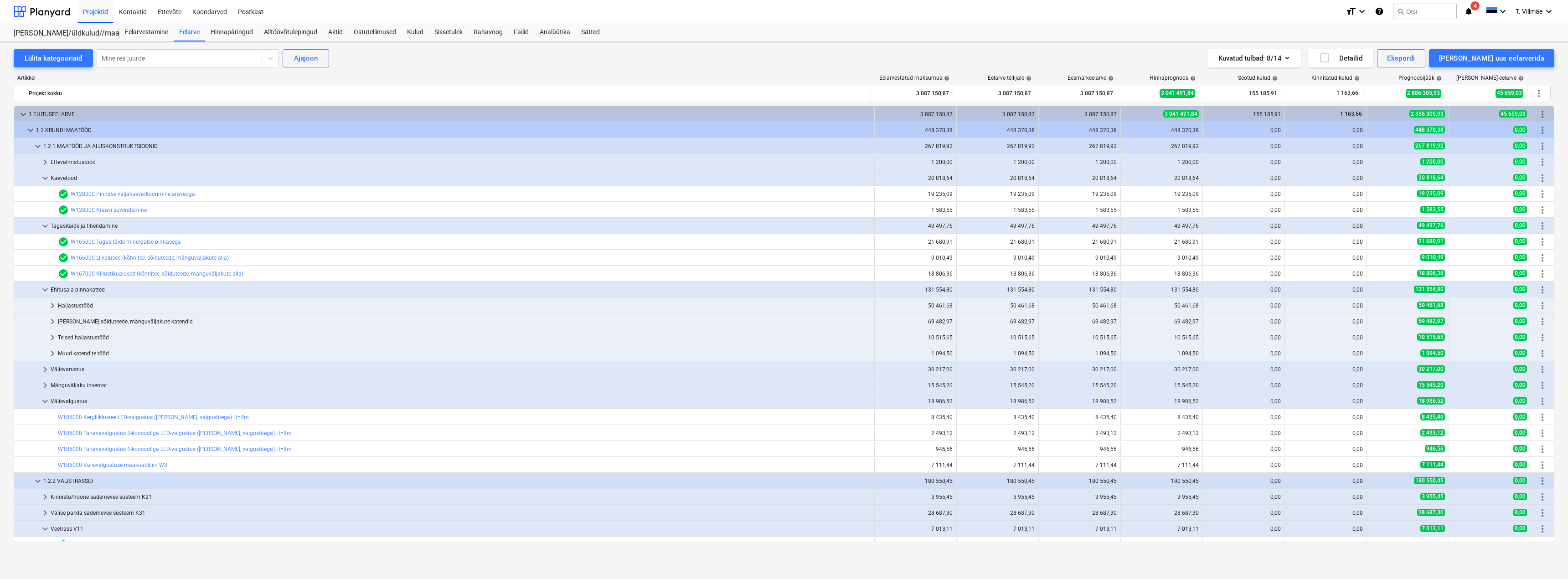
drag, startPoint x: 93, startPoint y: 11, endPoint x: 1567, endPoint y: 1, distance: 1474.0
click at [93, 11] on div "Projektid" at bounding box center [95, 11] width 36 height 23
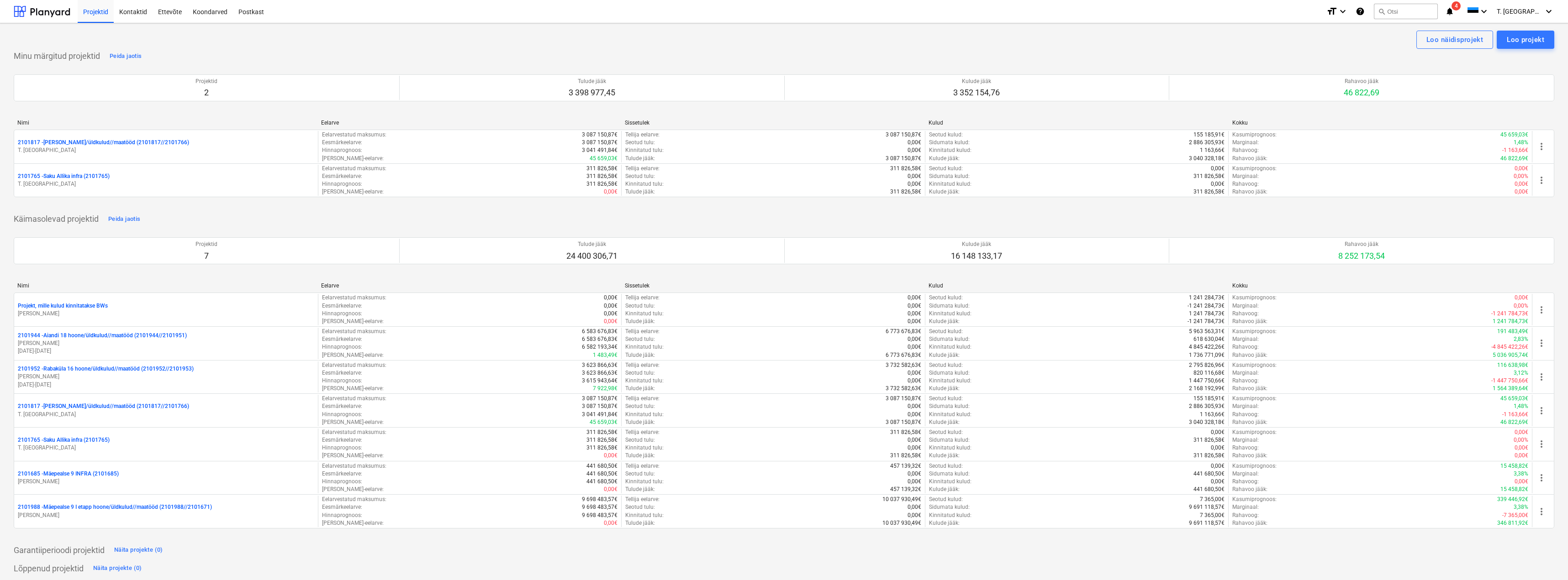
click at [401, 55] on div "Minu märgitud projektid Peida jaotis Projektid 2 Tulude jääk 3 398 977,45 Kulud…" at bounding box center [784, 129] width 1541 height 159
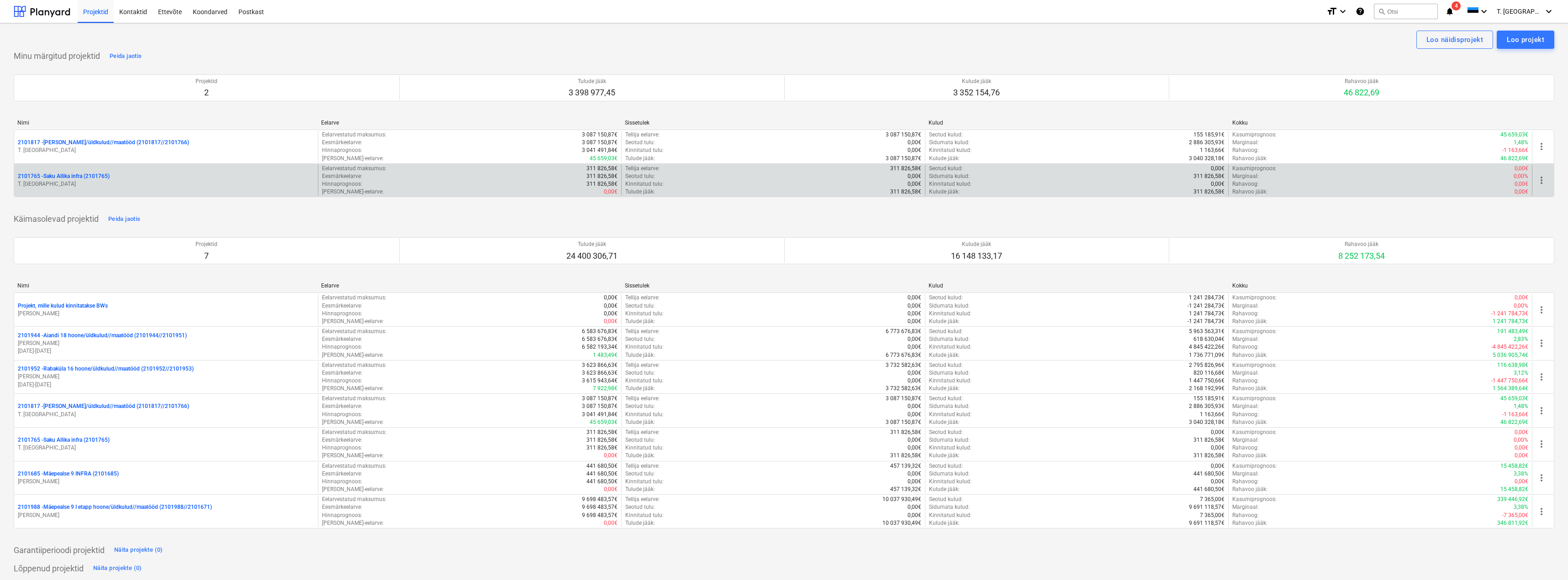
click at [76, 178] on p "2101765 - Saku Allika infra (2101765)" at bounding box center [63, 176] width 92 height 7
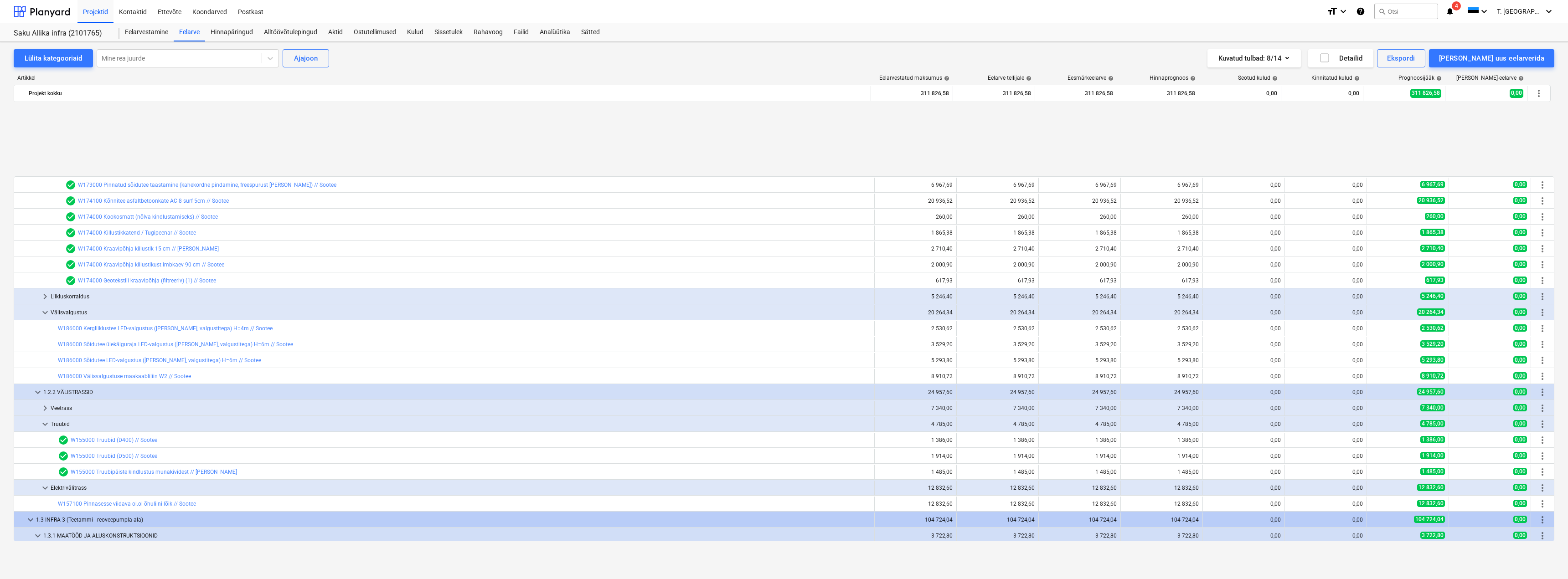
scroll to position [547, 0]
